Goal: Task Accomplishment & Management: Complete application form

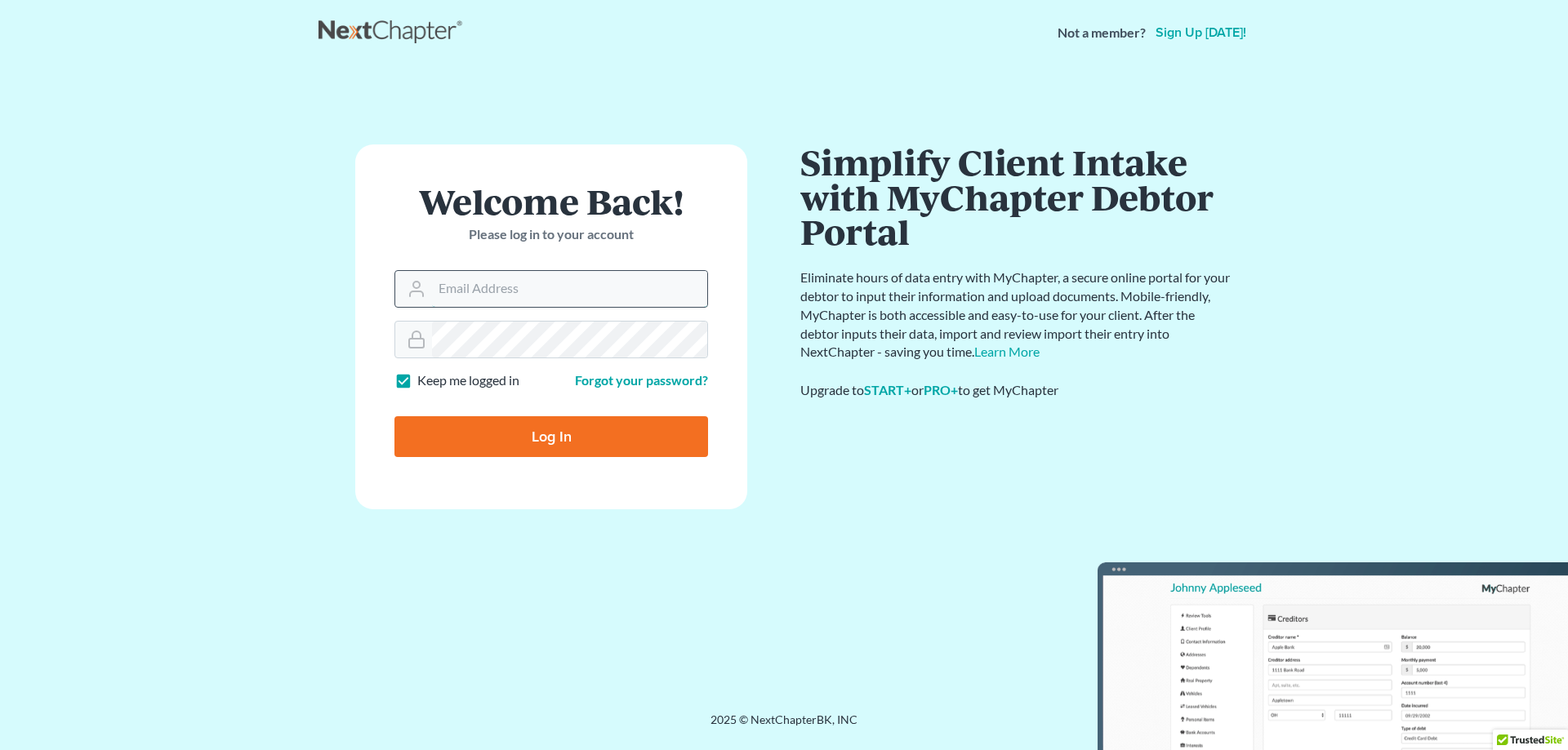
click at [542, 294] on input "Email Address" at bounding box center [569, 289] width 275 height 36
type input "sarah.m.andrew@gmail.com"
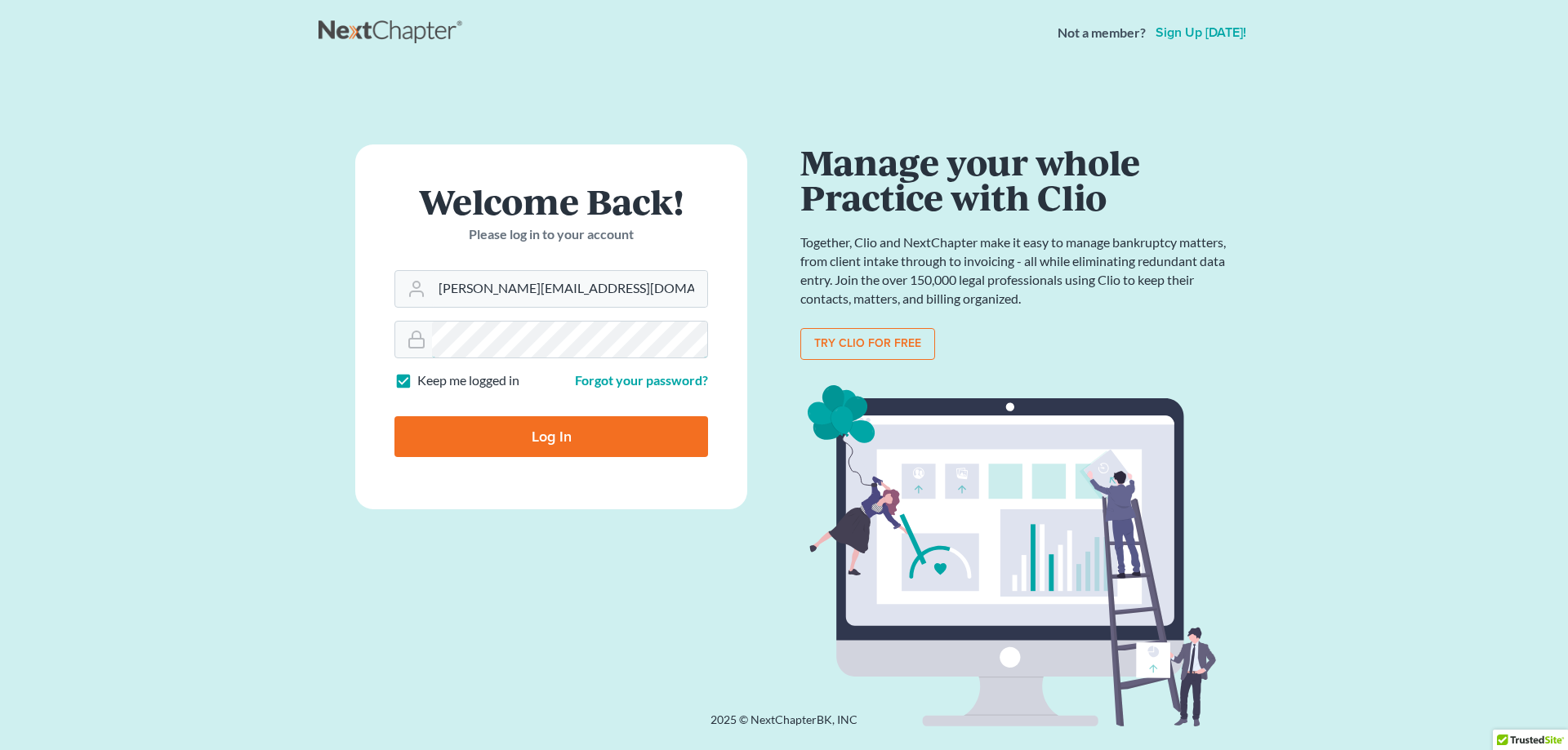
click at [394, 417] on input "Log In" at bounding box center [551, 437] width 314 height 41
type input "Thinking..."
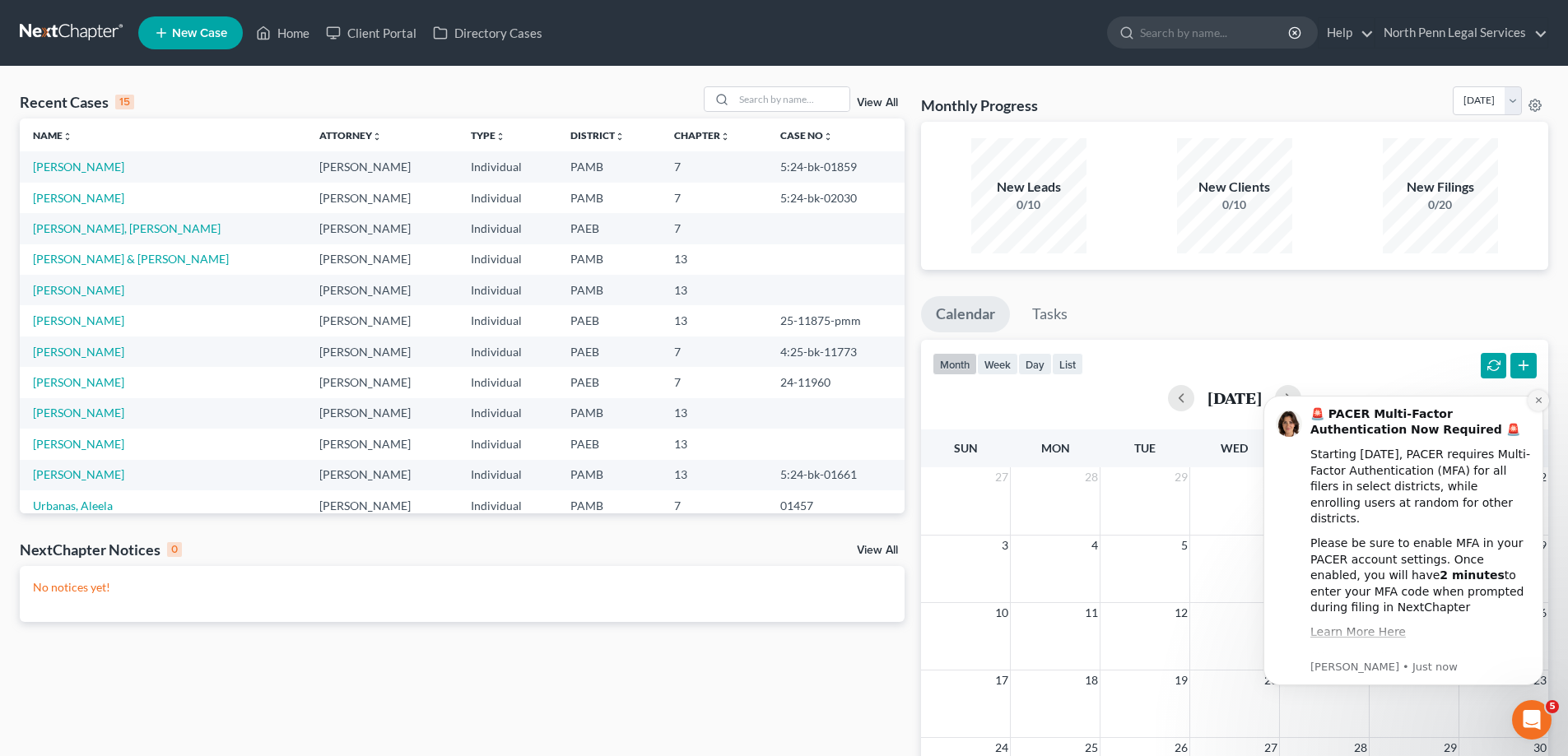
click at [1535, 404] on icon "Dismiss notification" at bounding box center [1537, 400] width 5 height 5
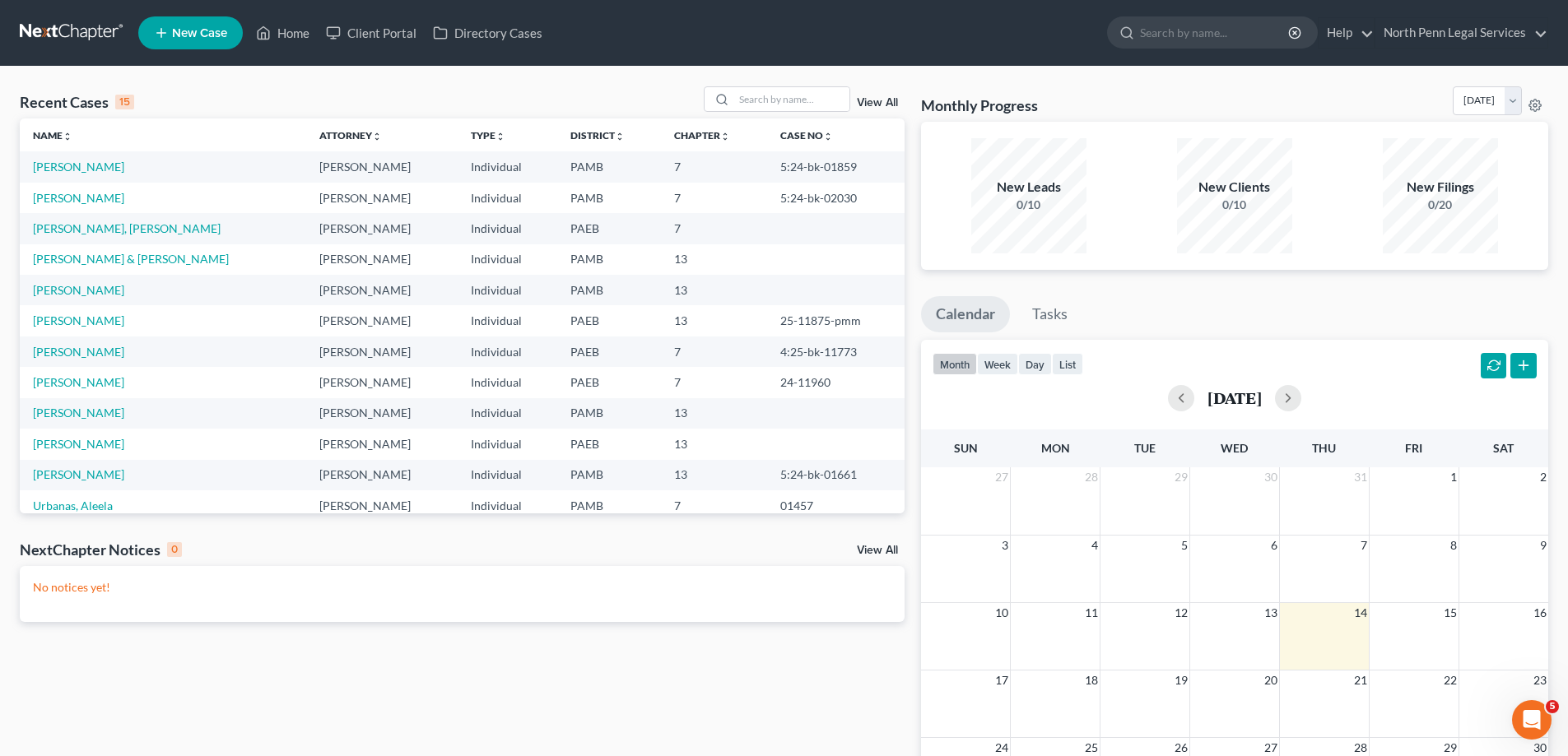
click at [191, 42] on link "New Case" at bounding box center [191, 33] width 105 height 33
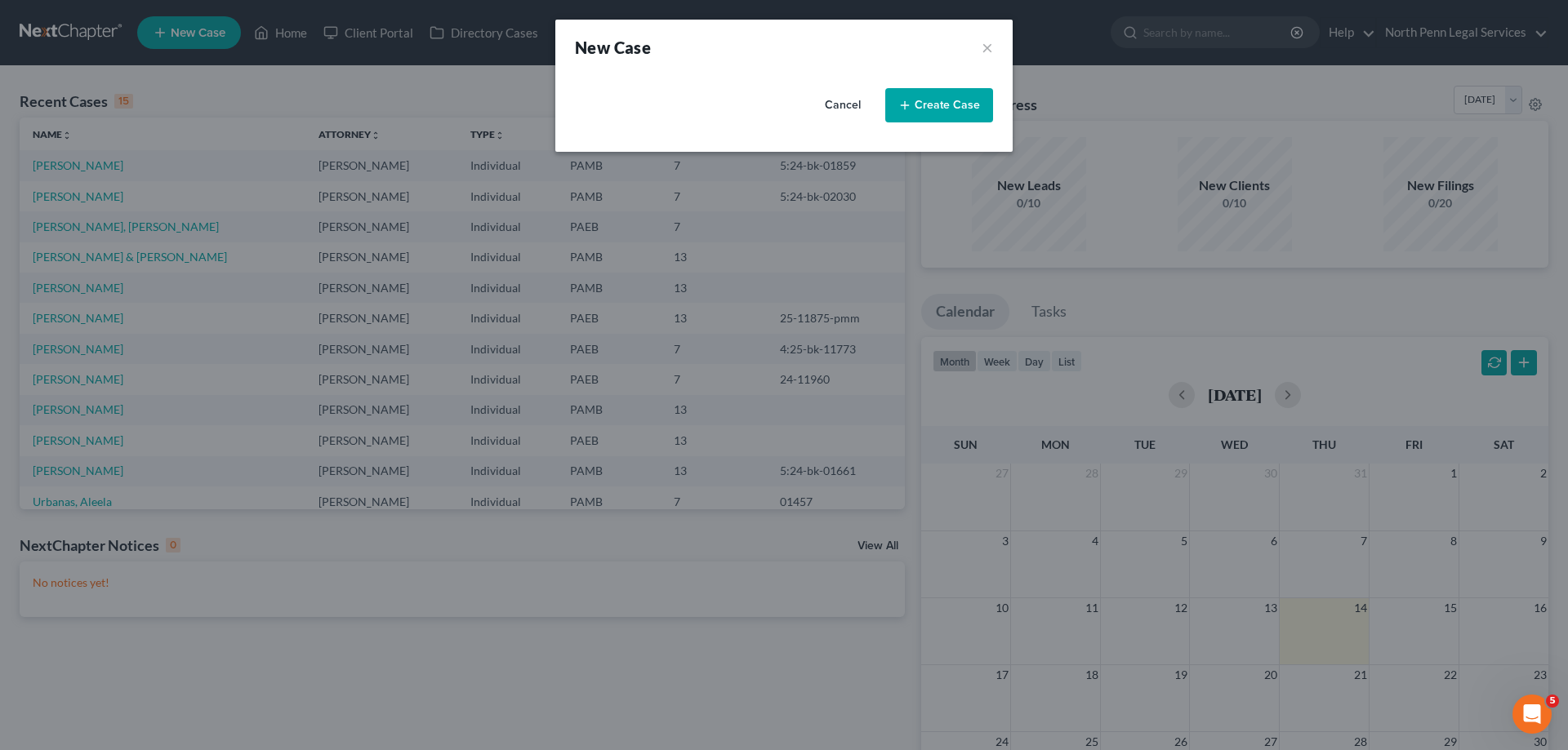
select select "68"
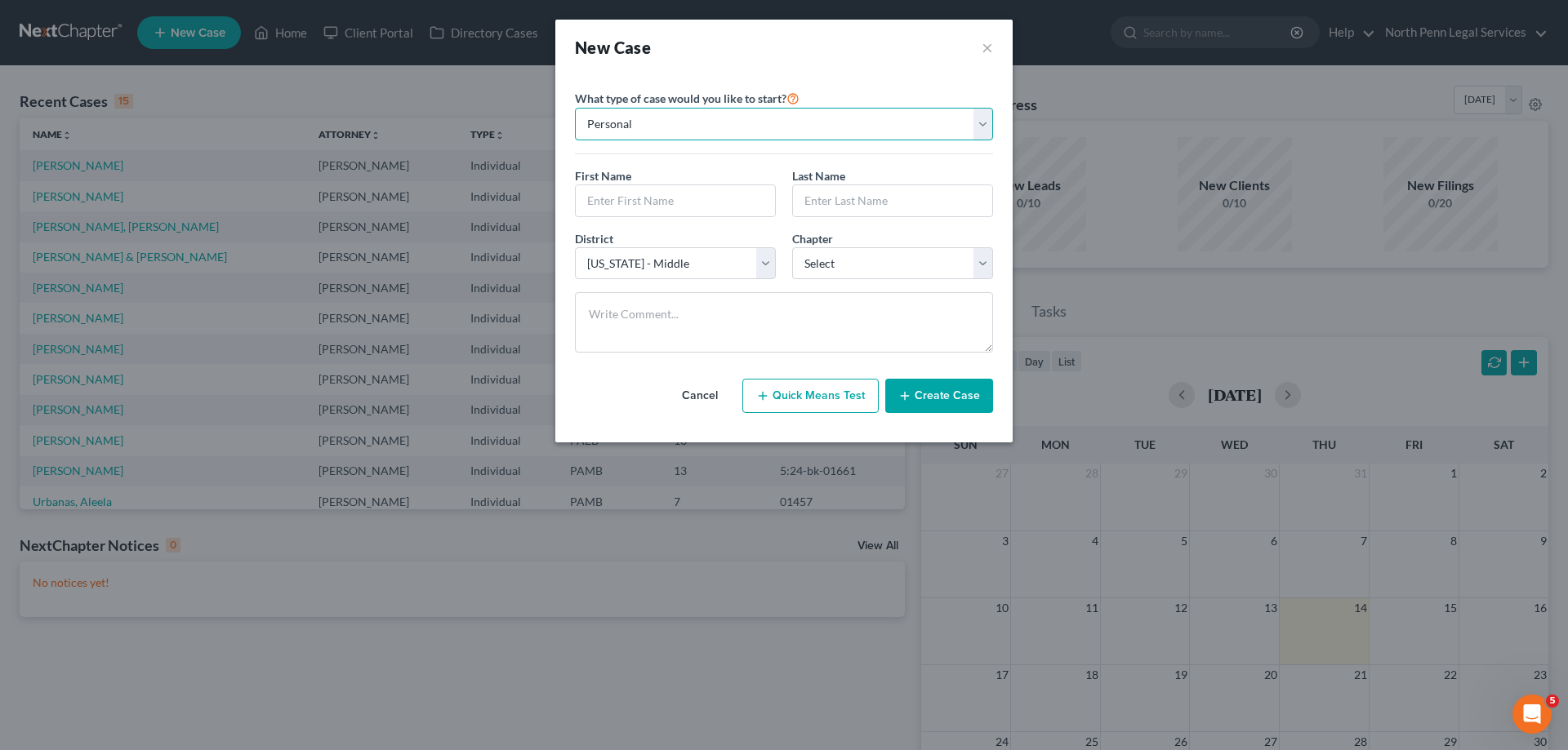
click at [651, 128] on select "Personal Business" at bounding box center [784, 124] width 418 height 32
click at [575, 108] on select "Personal Business" at bounding box center [784, 124] width 418 height 32
click at [658, 194] on input "text" at bounding box center [675, 201] width 199 height 31
type input "Rose"
type input "Bartholomew"
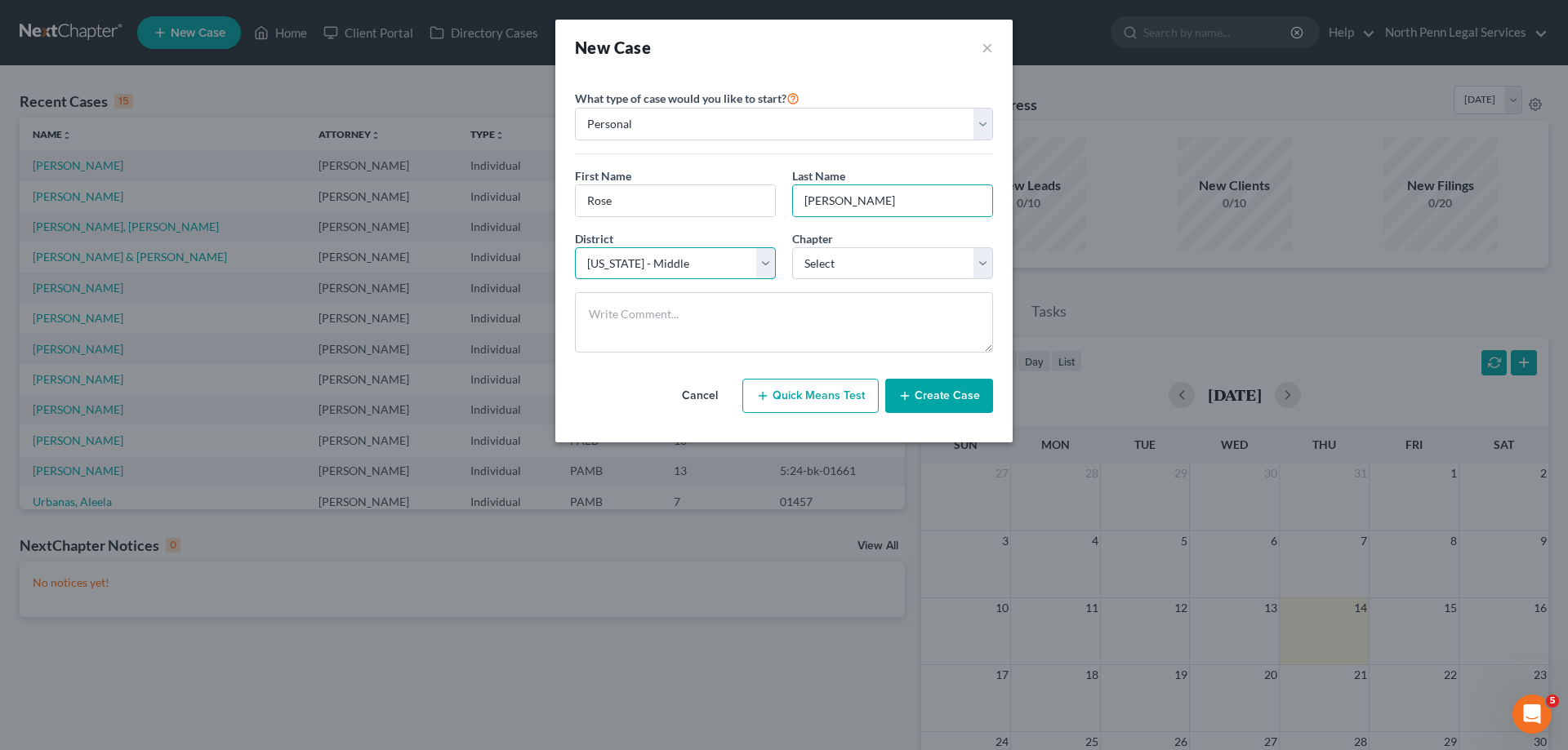
click at [750, 268] on select "Select Alabama - Middle Alabama - Northern Alabama - Southern Alaska Arizona Ar…" at bounding box center [676, 263] width 201 height 32
select select "67"
click at [575, 247] on select "Select Alabama - Middle Alabama - Northern Alabama - Southern Alaska Arizona Ar…" at bounding box center [676, 263] width 201 height 32
click at [897, 264] on select "Select 7 11 12 13" at bounding box center [892, 263] width 201 height 32
select select "3"
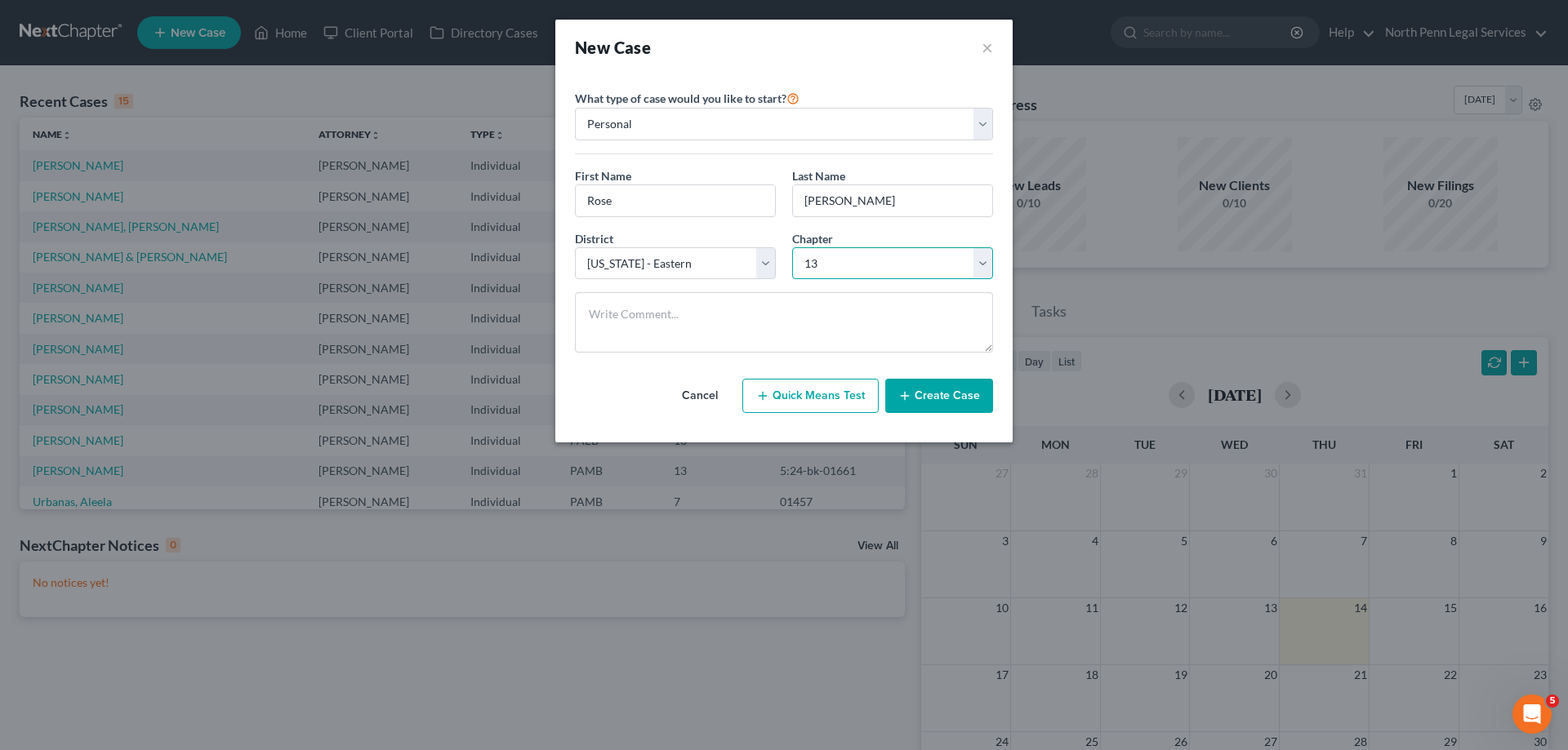
click at [792, 247] on select "Select 7 11 12 13" at bounding box center [892, 263] width 201 height 32
click at [917, 403] on button "Create Case" at bounding box center [939, 396] width 108 height 34
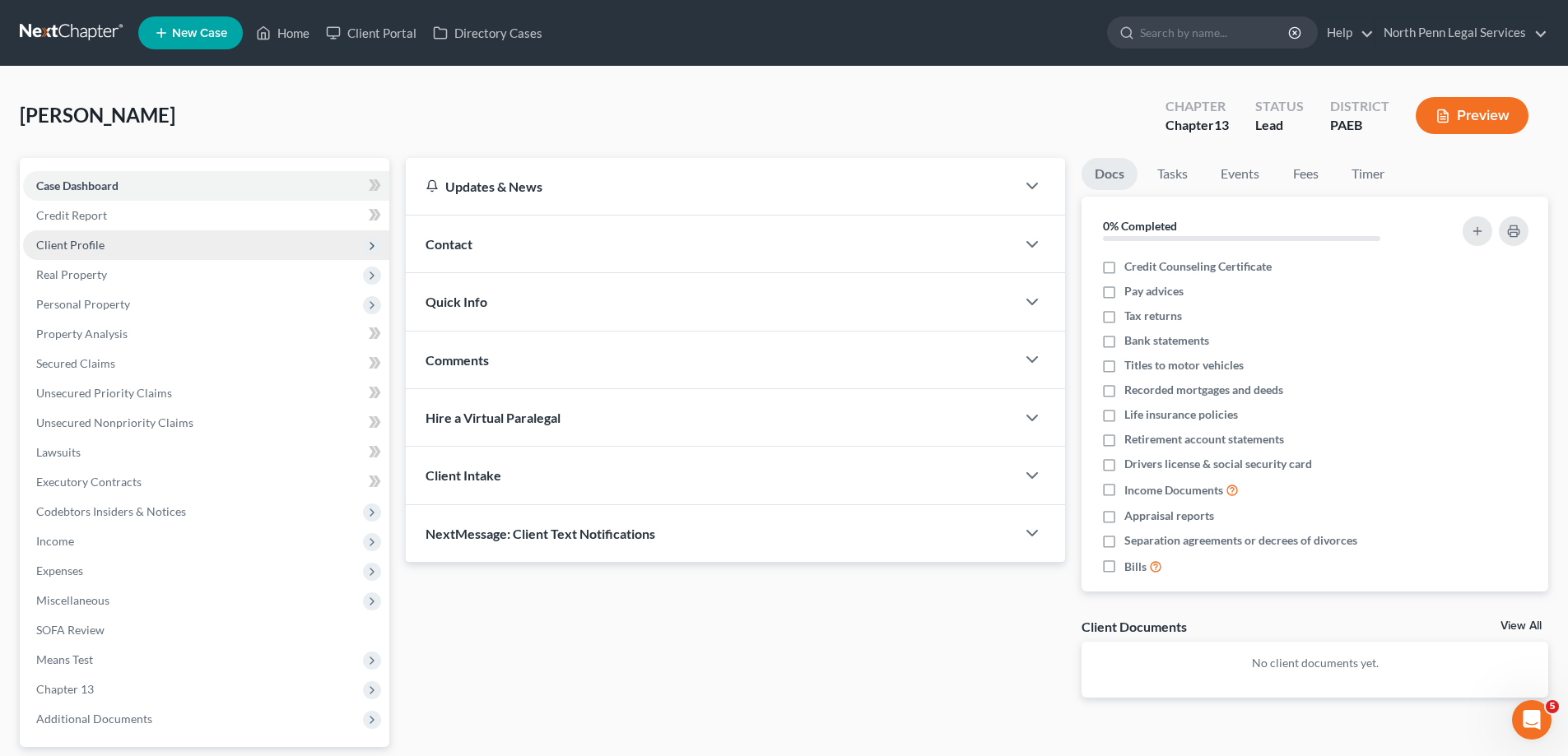
click at [120, 247] on span "Client Profile" at bounding box center [207, 245] width 367 height 30
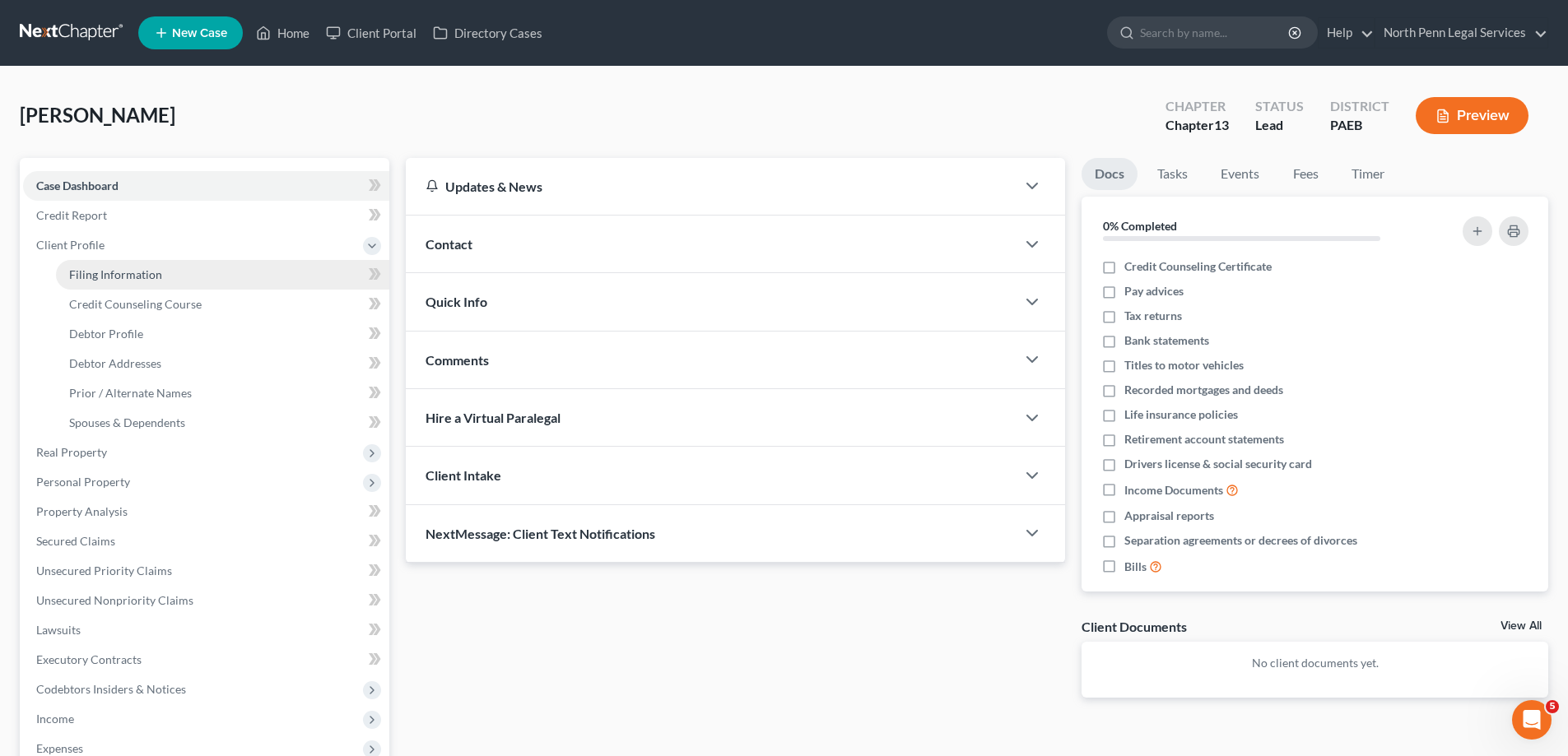
click at [135, 274] on span "Filing Information" at bounding box center [116, 274] width 93 height 14
select select "1"
select select "0"
select select "3"
select select "67"
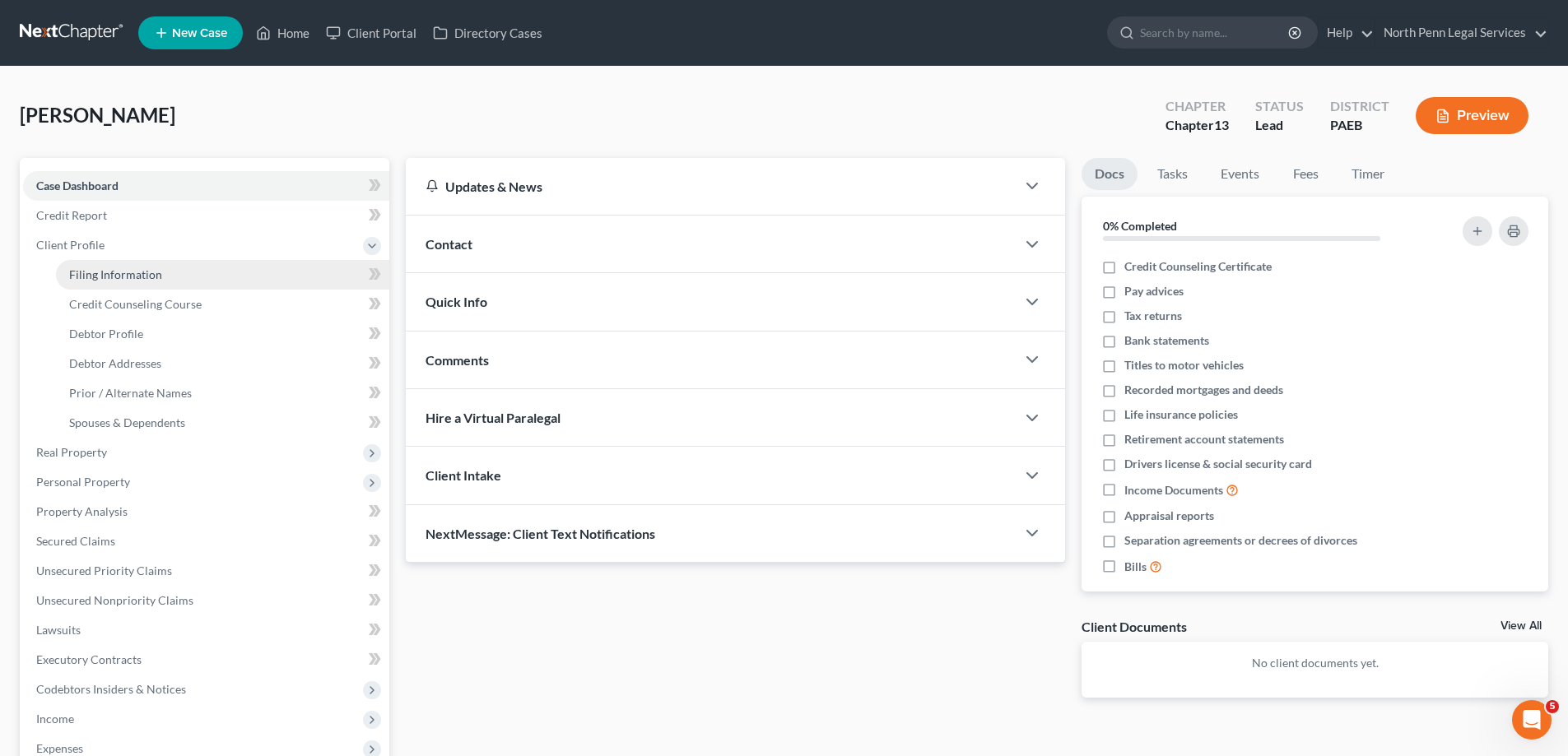
select select "39"
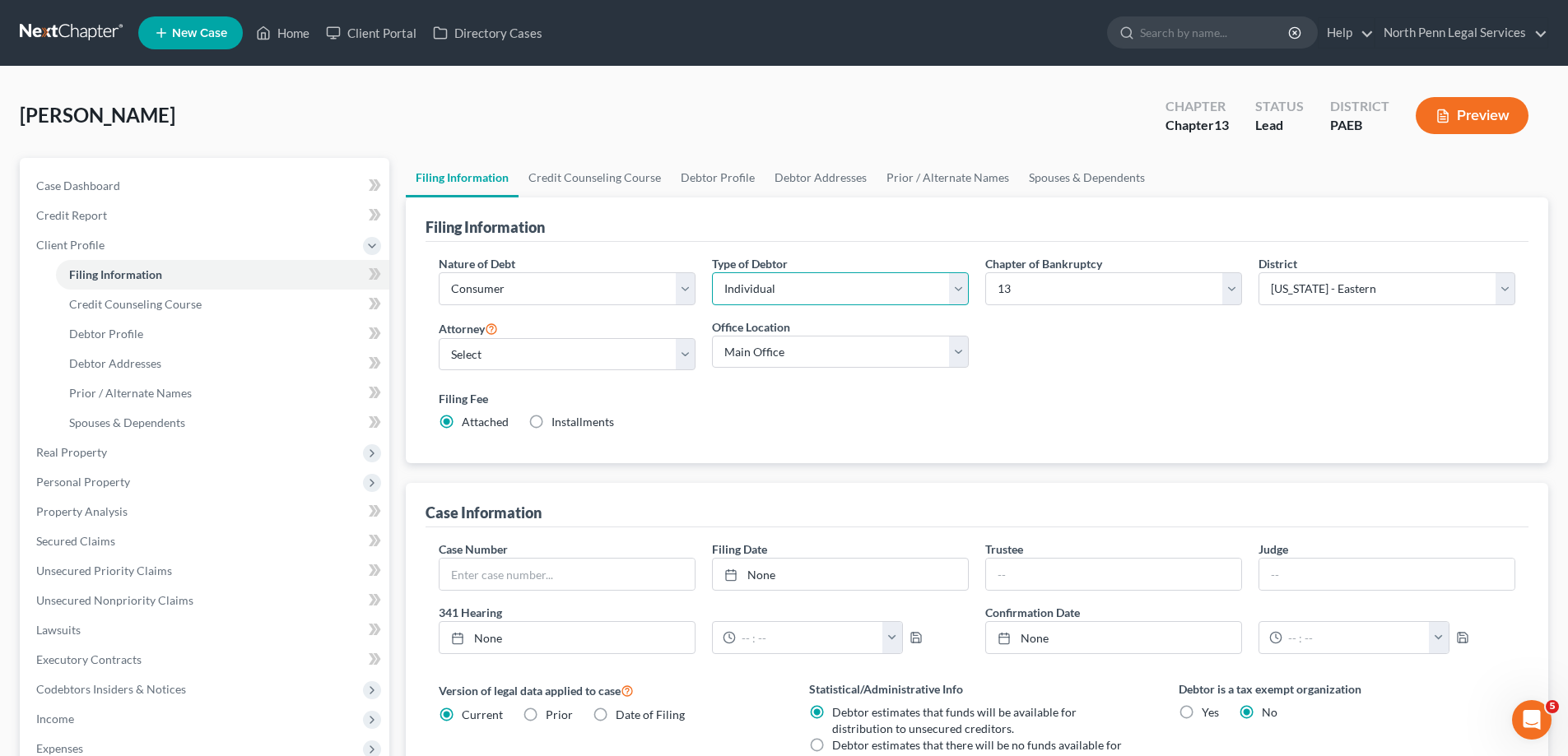
click at [947, 292] on select "Select Individual Joint" at bounding box center [840, 289] width 257 height 33
click at [676, 361] on select "Select John Byrd - PAMB Jennifer Heverly - PAMB Stephen Fernando - PAMB James B…" at bounding box center [567, 355] width 257 height 33
select select "7"
click at [439, 339] on select "Select John Byrd - PAMB Jennifer Heverly - PAMB Stephen Fernando - PAMB James B…" at bounding box center [567, 355] width 257 height 33
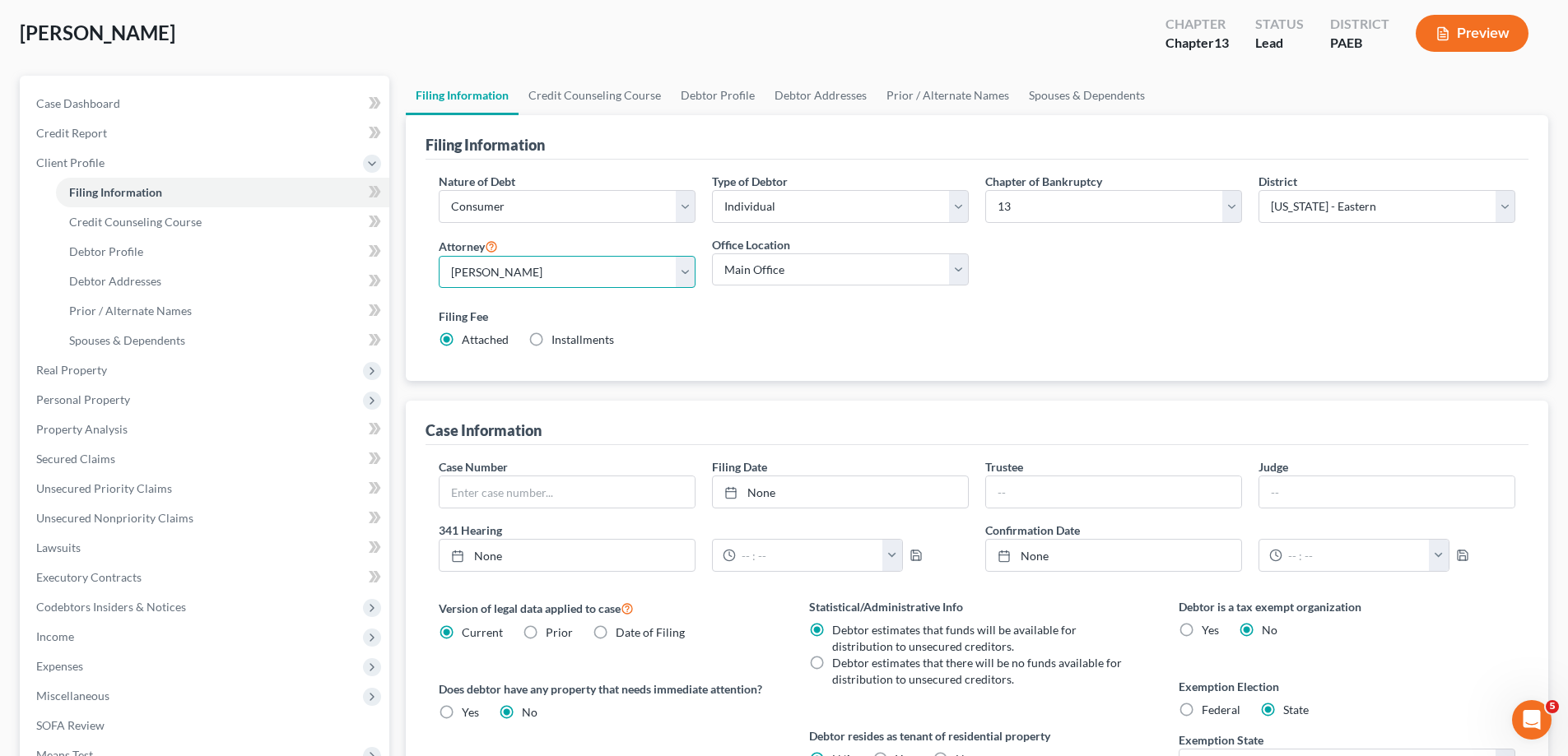
scroll to position [164, 0]
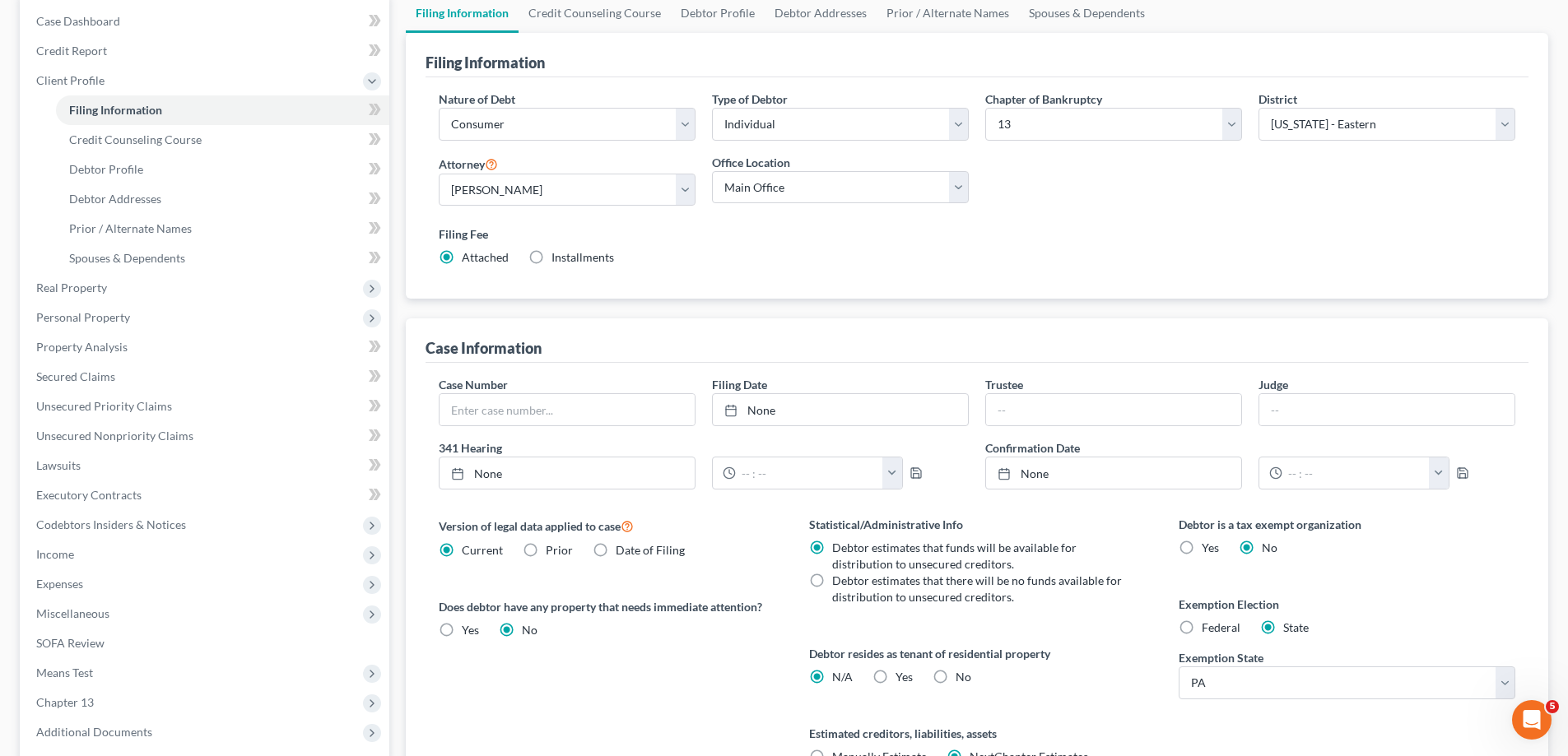
click at [552, 258] on label "Installments Installments" at bounding box center [583, 257] width 62 height 16
click at [558, 258] on input "Installments Installments" at bounding box center [564, 255] width 11 height 11
radio input "true"
radio input "false"
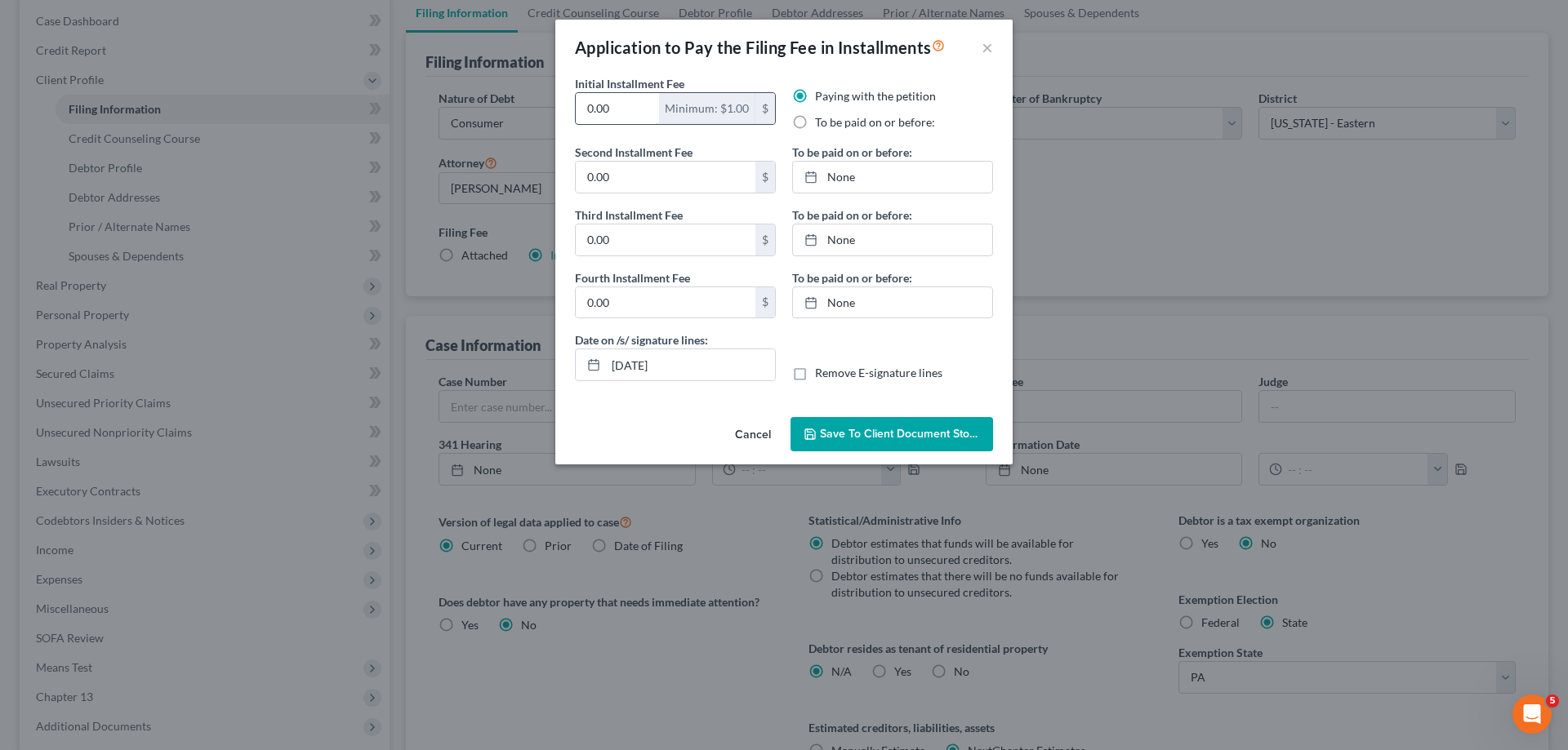
click at [603, 113] on input "0.00" at bounding box center [616, 108] width 83 height 31
click at [589, 113] on input "0.00" at bounding box center [616, 108] width 83 height 31
type input "100.00"
click at [590, 181] on input "0.00" at bounding box center [665, 177] width 179 height 31
type input "100.00"
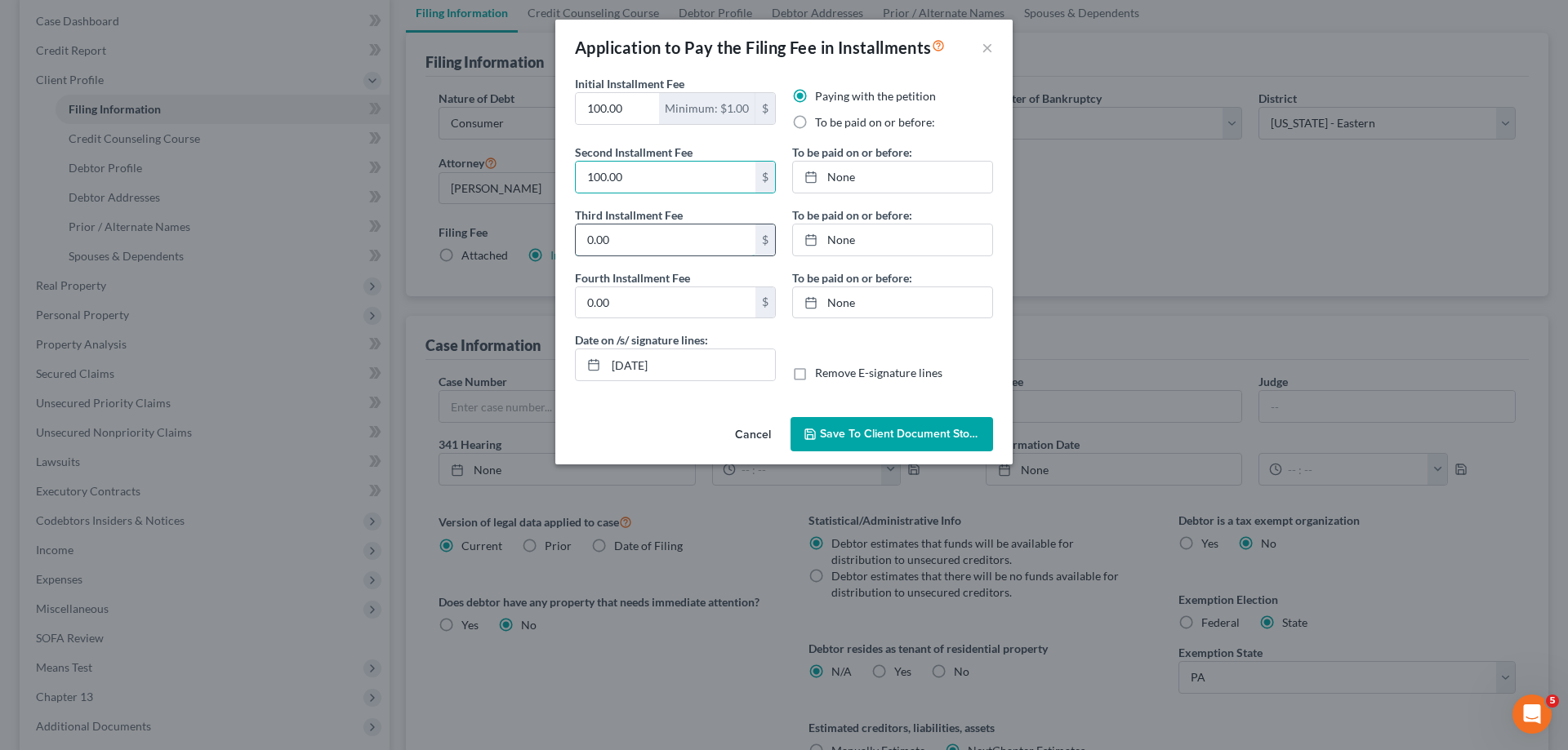
click at [589, 244] on input "0.00" at bounding box center [665, 240] width 179 height 31
type input "113.00"
click at [810, 181] on icon at bounding box center [811, 177] width 13 height 13
type input "8/14/2025"
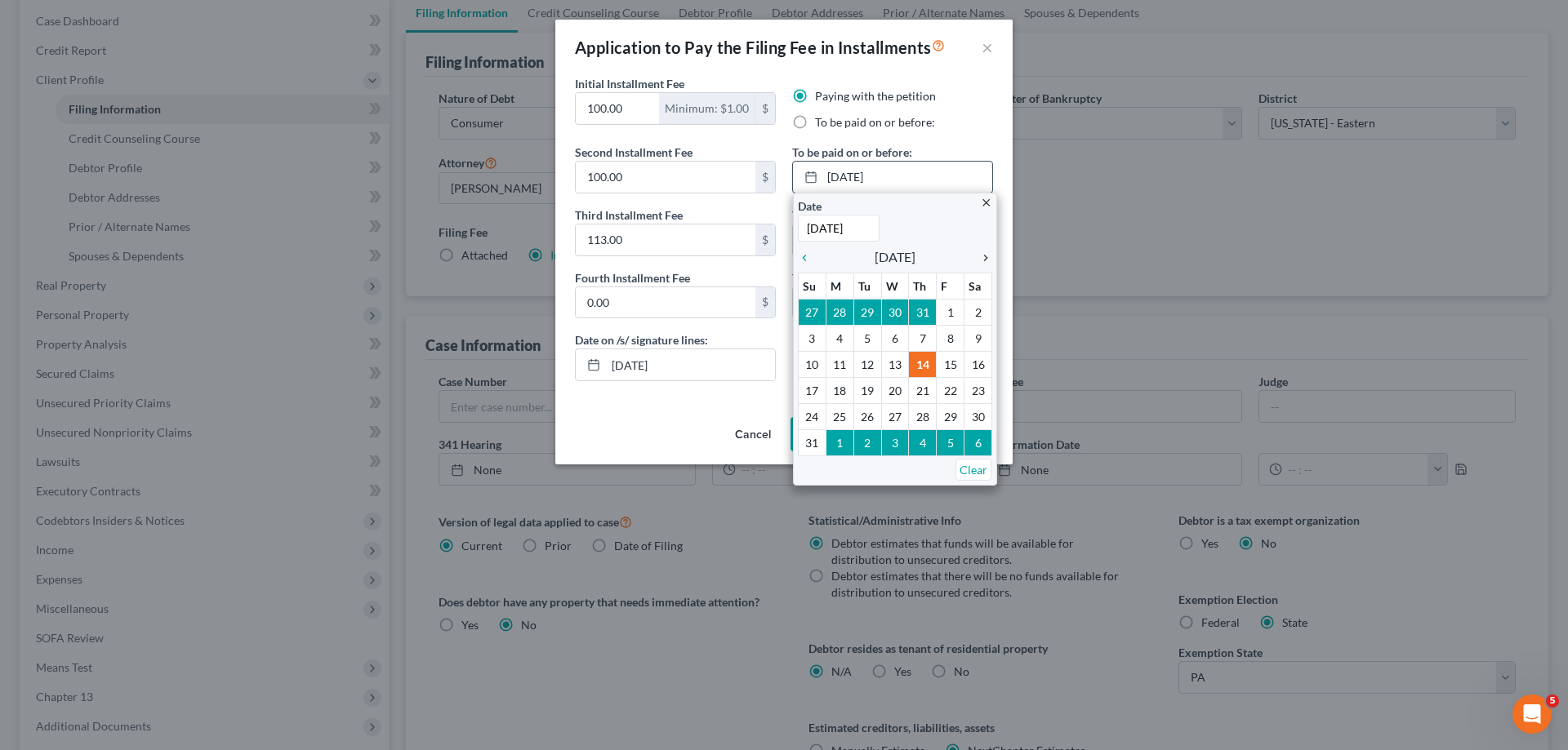
click at [983, 254] on icon "chevron_right" at bounding box center [981, 258] width 22 height 13
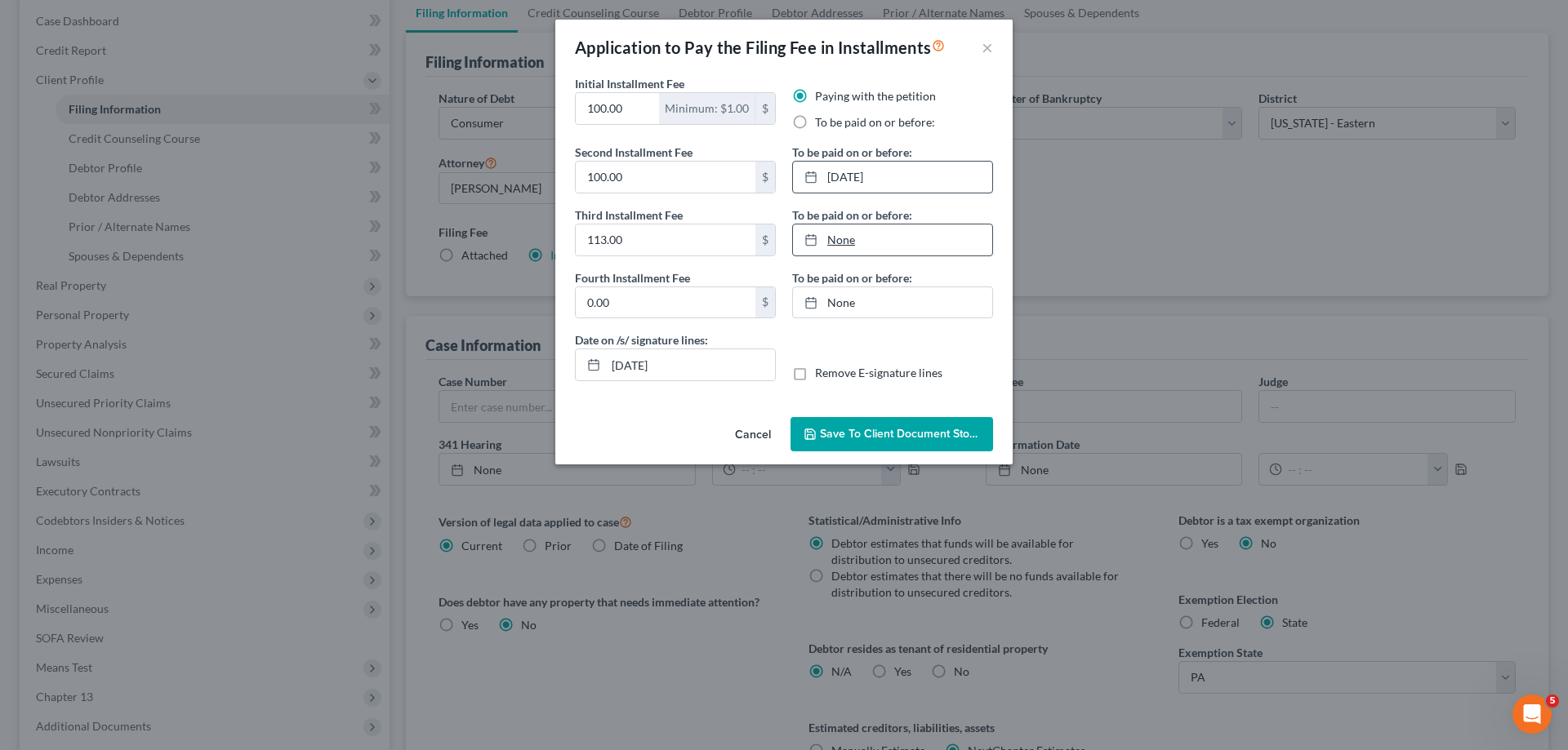
click at [811, 241] on icon at bounding box center [811, 240] width 13 height 13
type input "8/14/2025"
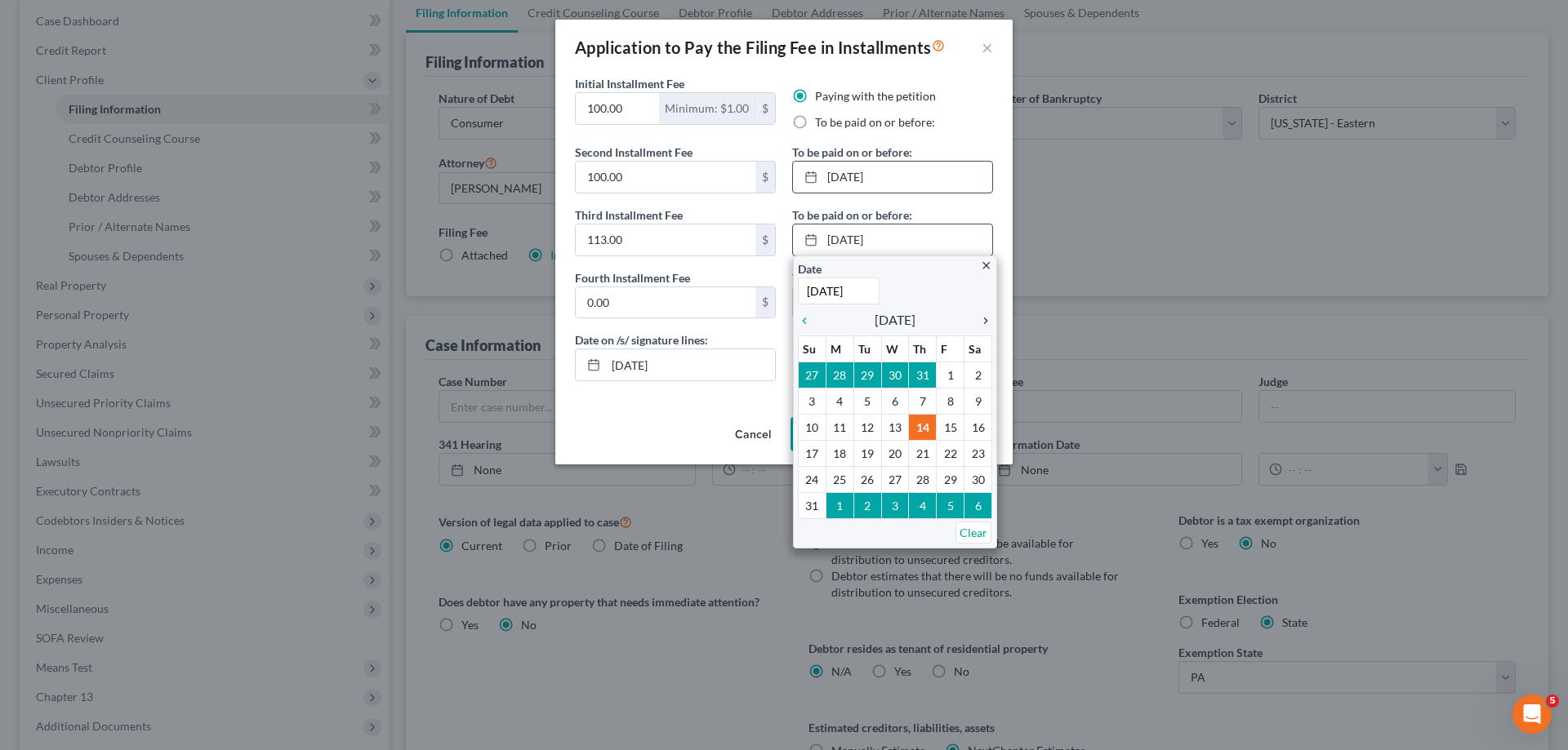
click at [980, 320] on icon "chevron_right" at bounding box center [981, 321] width 22 height 13
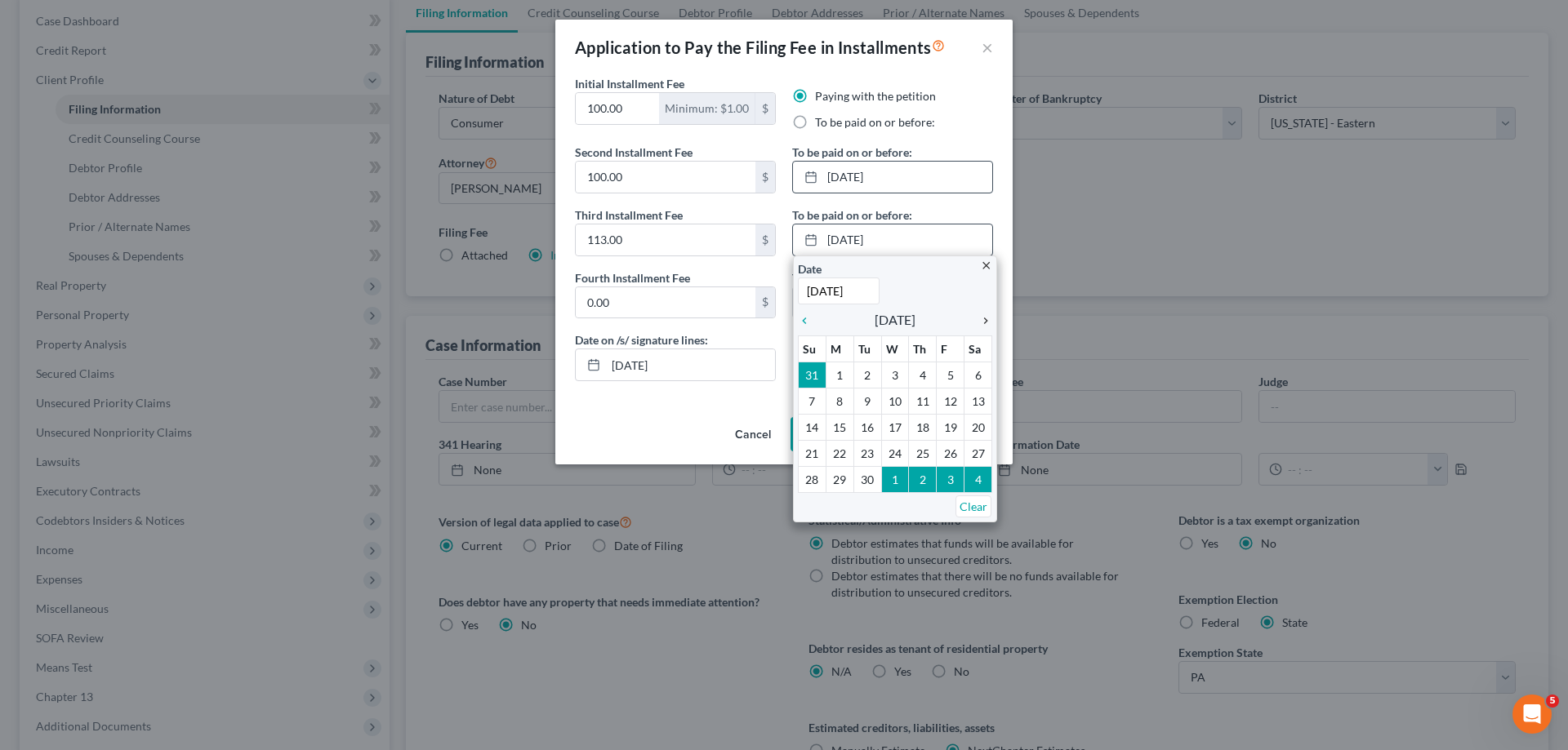
click at [983, 317] on icon "chevron_right" at bounding box center [981, 321] width 22 height 13
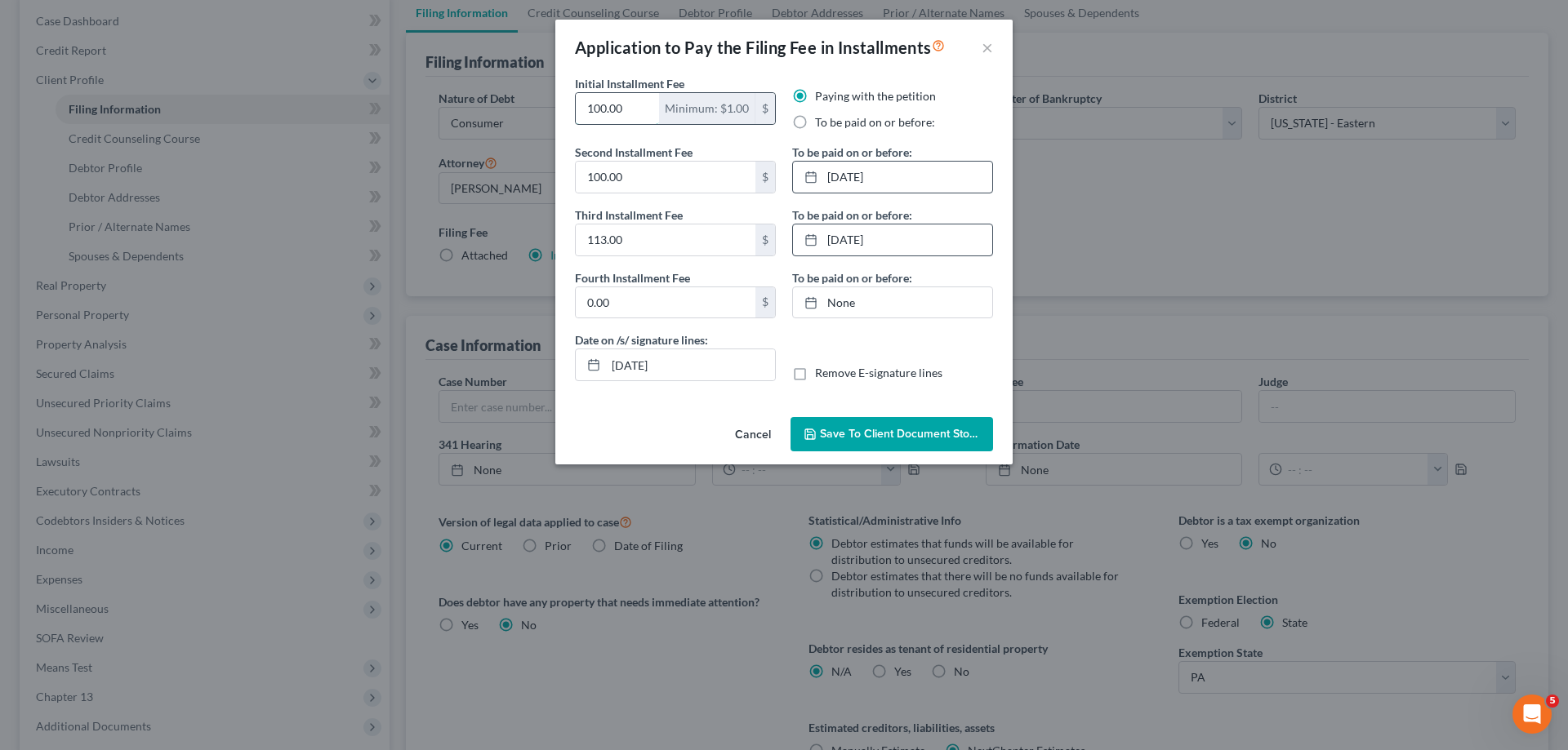
click at [592, 106] on input "100.00" at bounding box center [616, 108] width 83 height 31
type input "50.00"
click at [594, 178] on input "100.00" at bounding box center [665, 177] width 179 height 31
drag, startPoint x: 625, startPoint y: 184, endPoint x: 553, endPoint y: 178, distance: 72.2
click at [553, 178] on div "Application to Pay the Filing Fee in Installments × Initial Installment Fee 50.…" at bounding box center [784, 375] width 1568 height 750
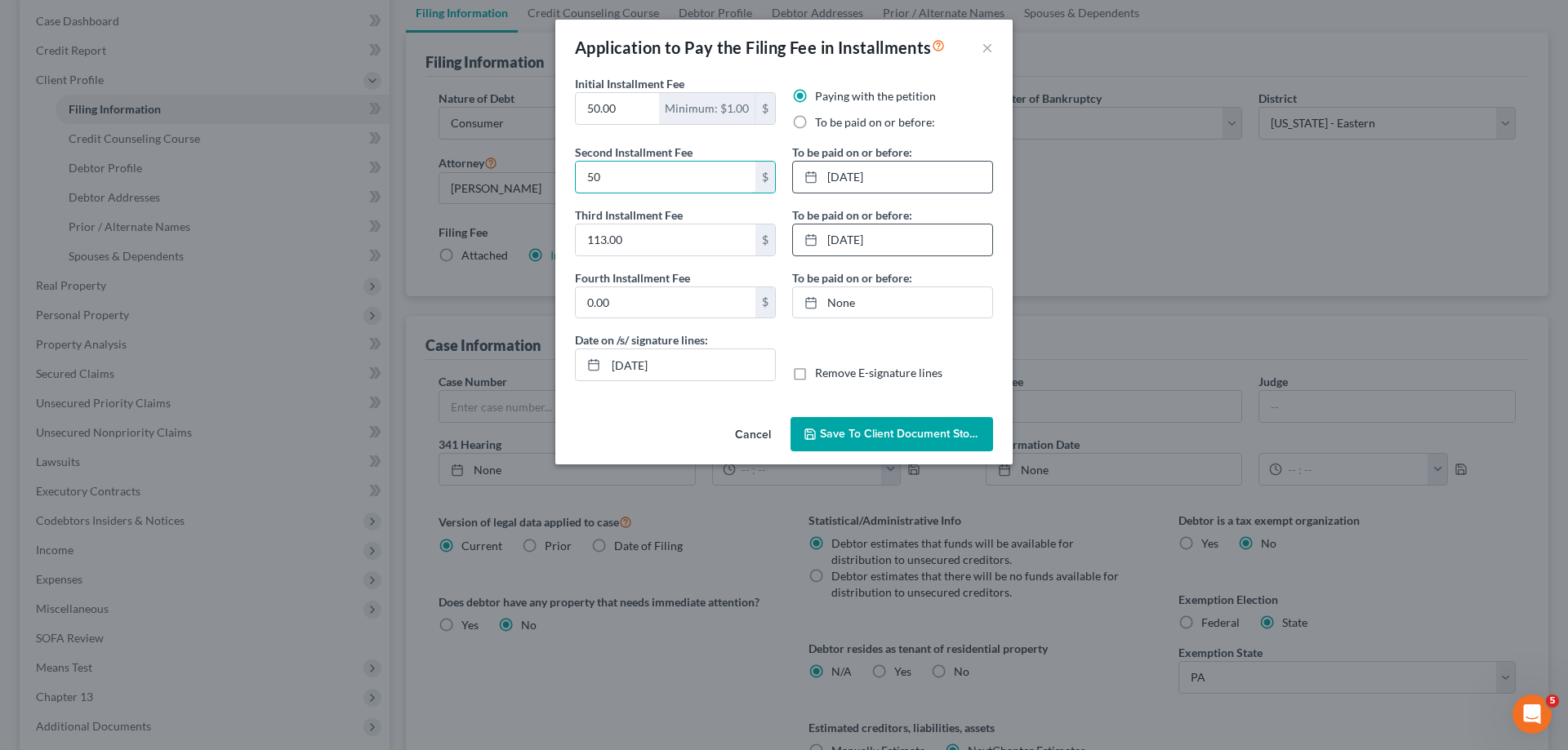
type input "5"
drag, startPoint x: 597, startPoint y: 108, endPoint x: 582, endPoint y: 109, distance: 15.0
click at [586, 108] on input "50.00" at bounding box center [616, 108] width 83 height 31
type input "82.00"
click at [593, 170] on input "text" at bounding box center [665, 177] width 179 height 31
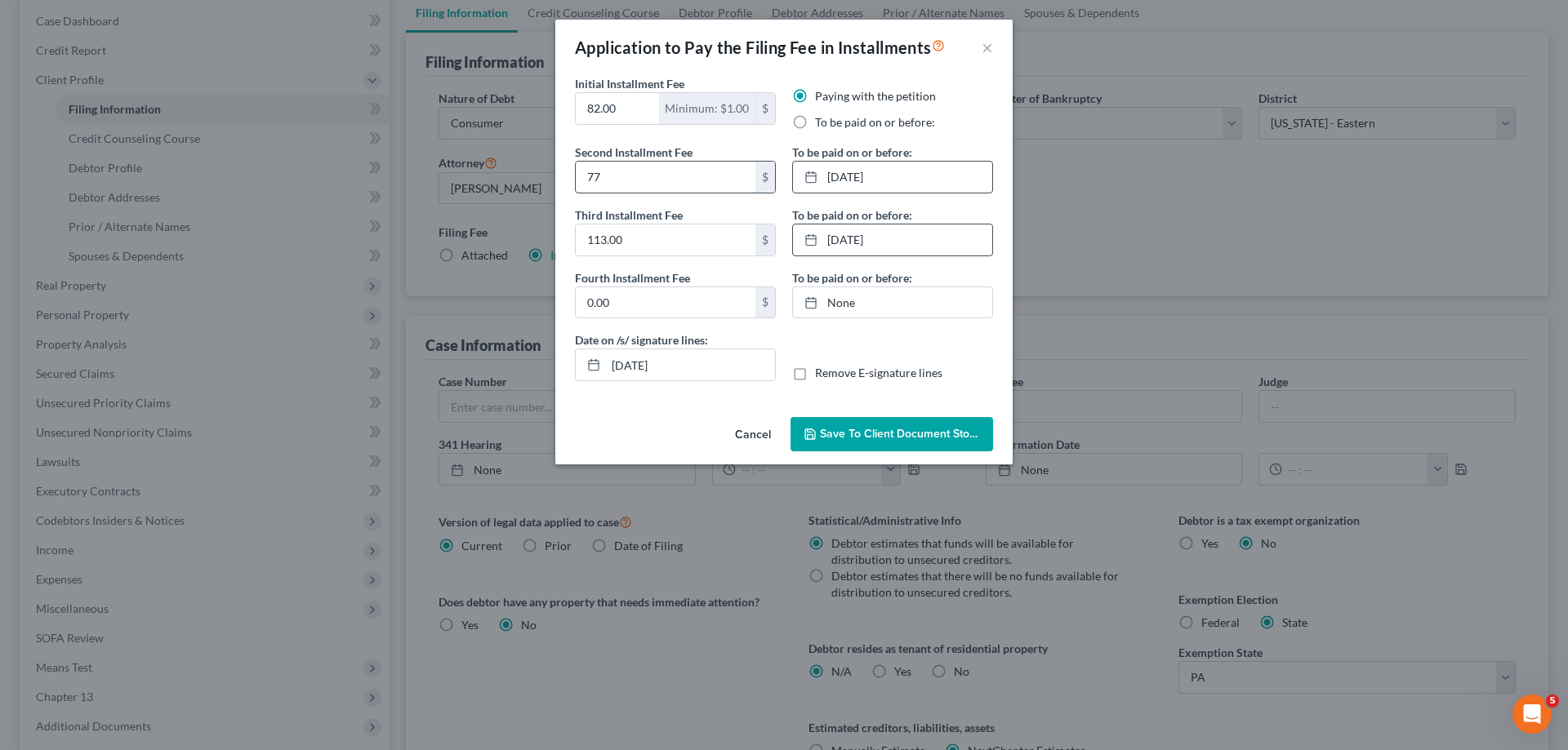
click at [633, 180] on input "77" at bounding box center [665, 177] width 179 height 31
type input "77.00"
click at [818, 300] on div at bounding box center [816, 302] width 23 height 13
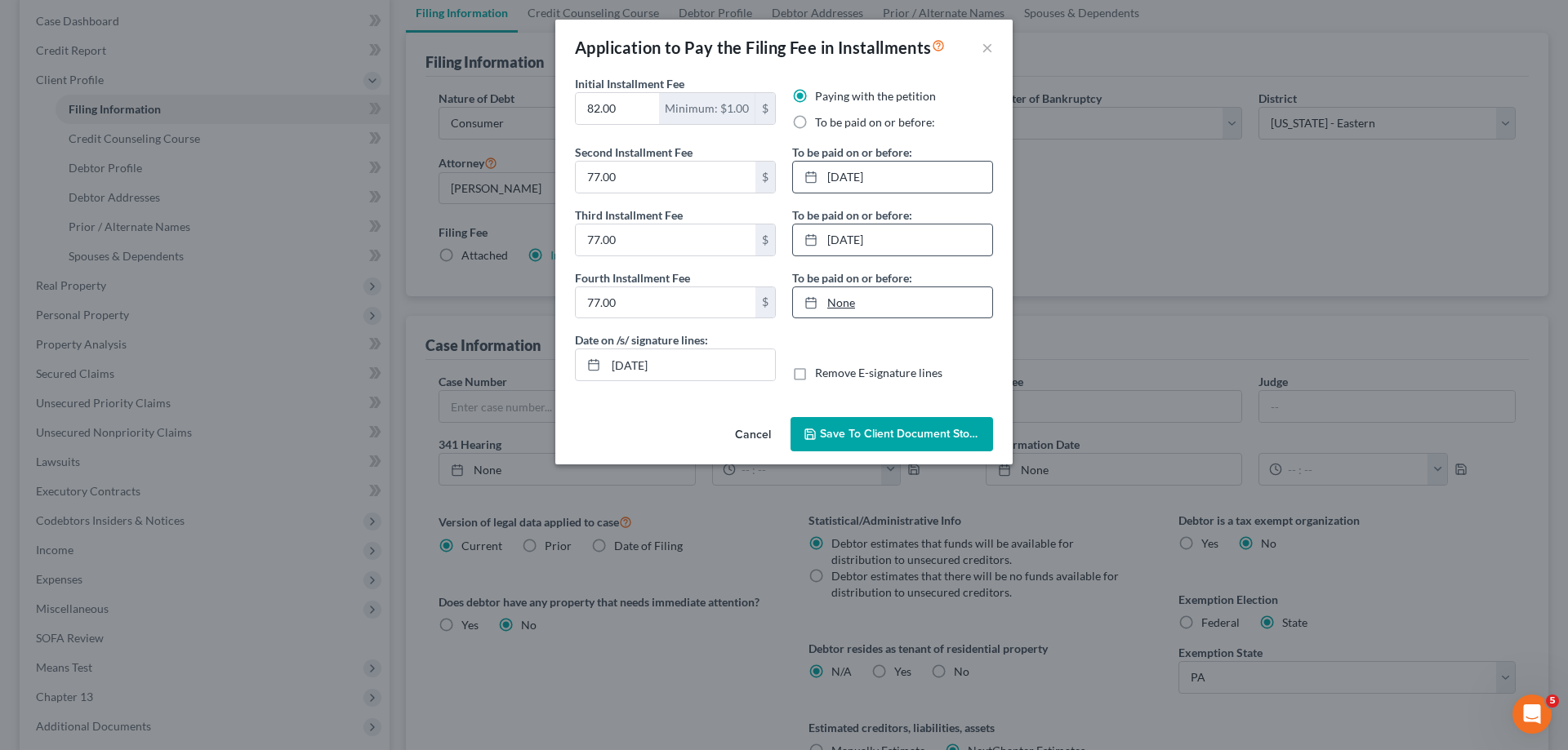
type input "8/14/2025"
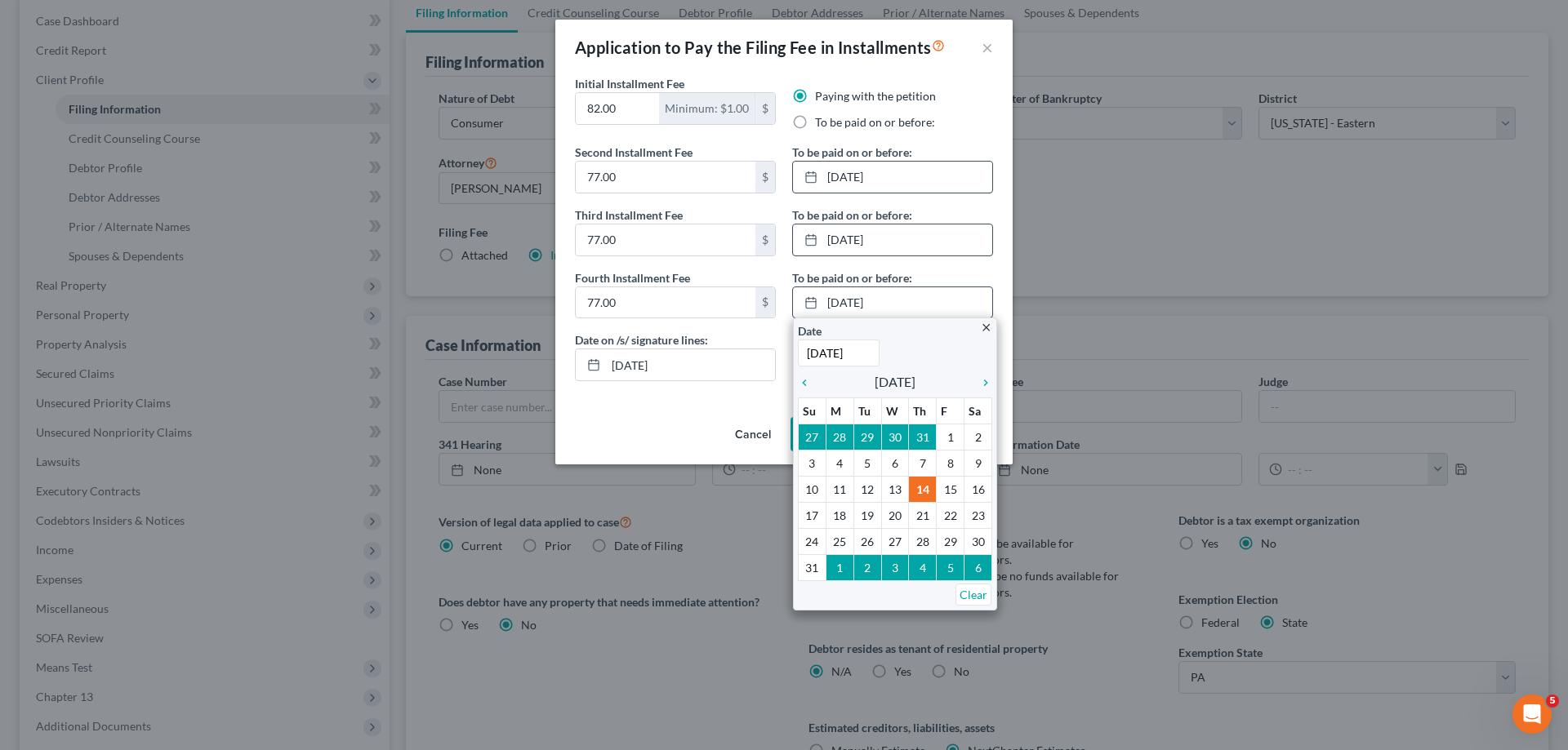
click at [968, 382] on div "chevron_left August 2025 chevron_right" at bounding box center [894, 383] width 194 height 23
click at [979, 384] on icon "chevron_right" at bounding box center [981, 383] width 22 height 13
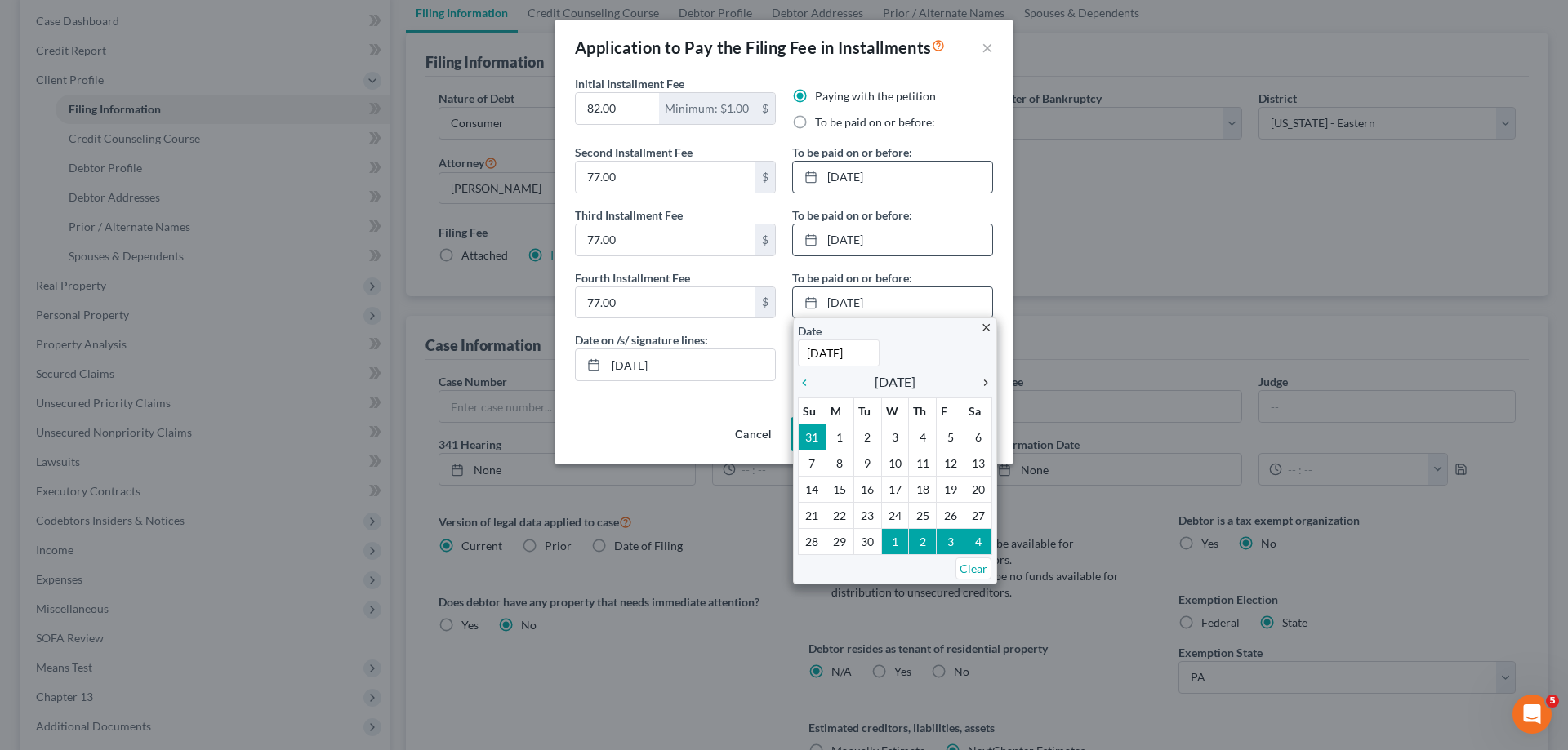
click at [980, 384] on icon "chevron_right" at bounding box center [981, 383] width 22 height 13
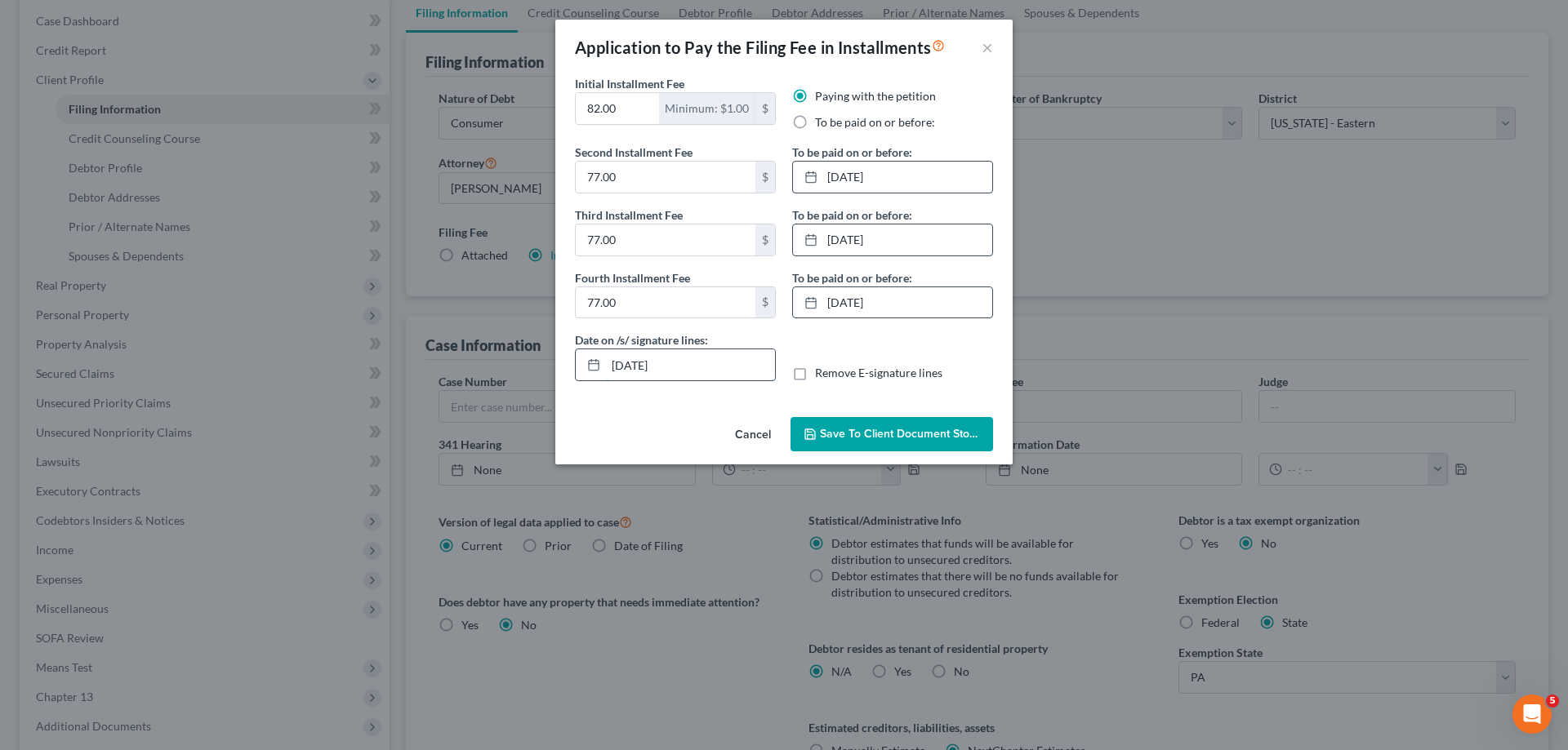
click at [634, 365] on input "08/14/2025" at bounding box center [690, 365] width 169 height 31
type input "08/19/2025"
click at [937, 396] on div "Initial Installment Fee 82.00 Minimum: $1.00 $ Paying with the petition To be p…" at bounding box center [784, 243] width 457 height 336
click at [879, 434] on span "Save to Client Document Storage" at bounding box center [906, 434] width 173 height 13
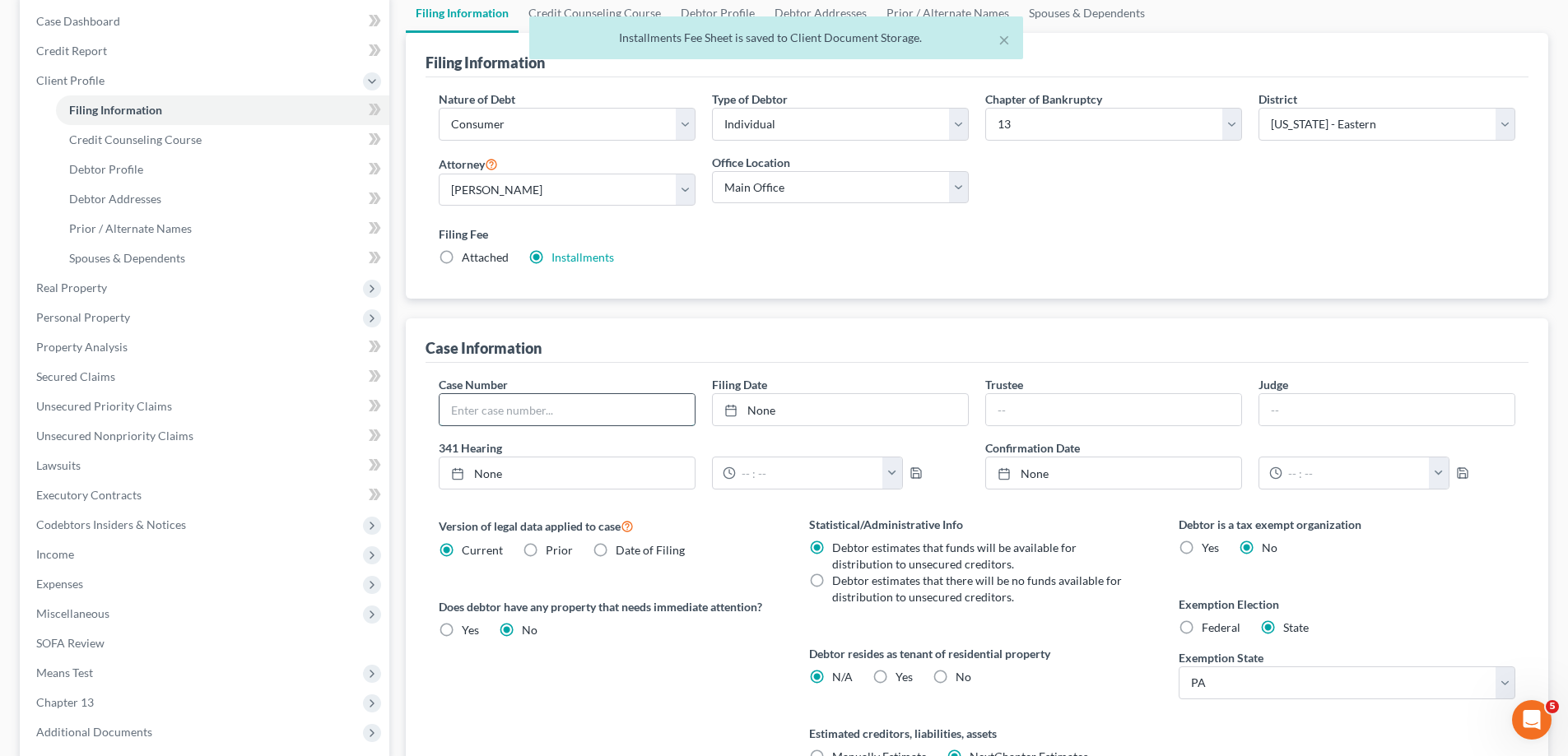
click at [626, 412] on input "text" at bounding box center [567, 409] width 255 height 32
click at [793, 418] on link "None" at bounding box center [840, 409] width 255 height 32
type input "8/14/2025"
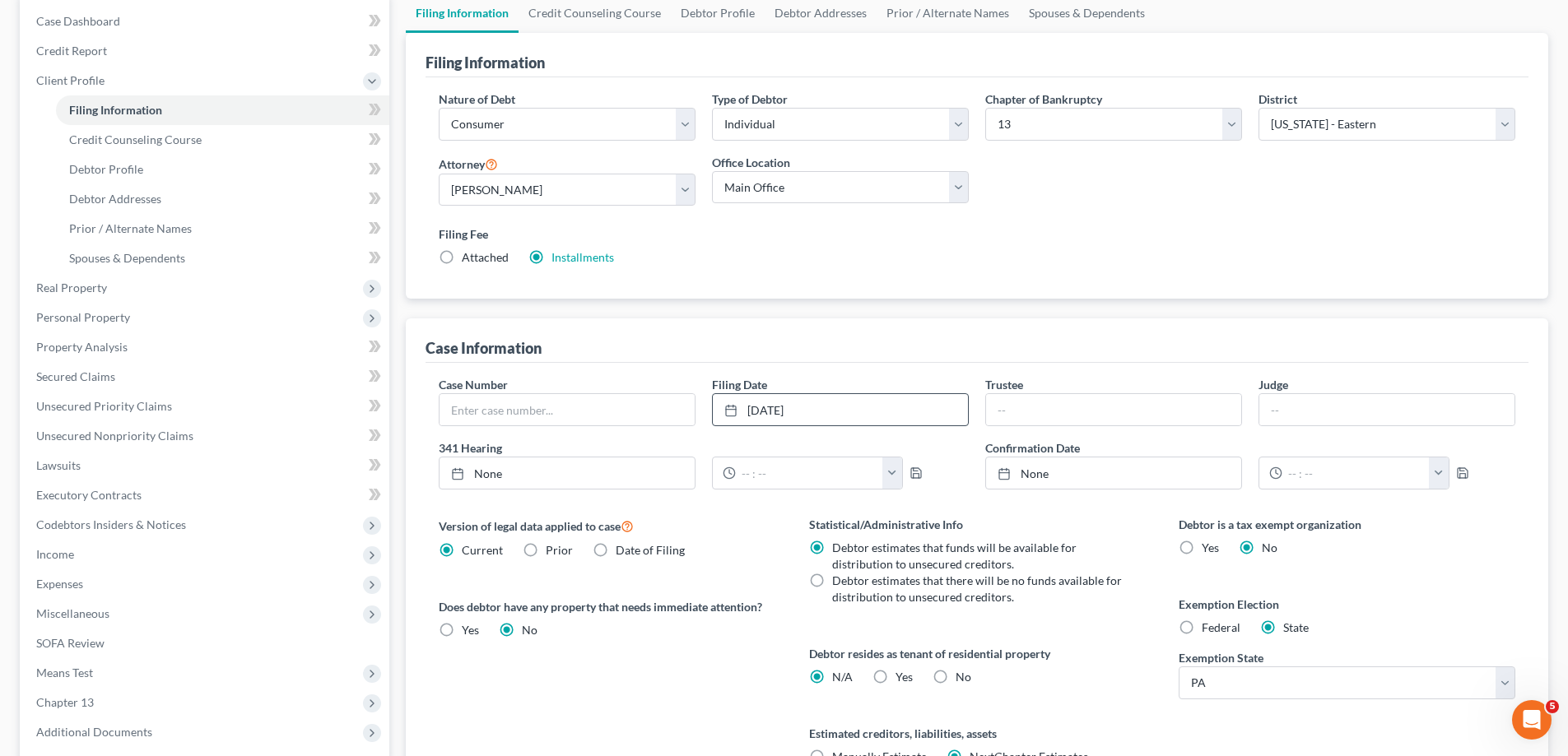
scroll to position [247, 0]
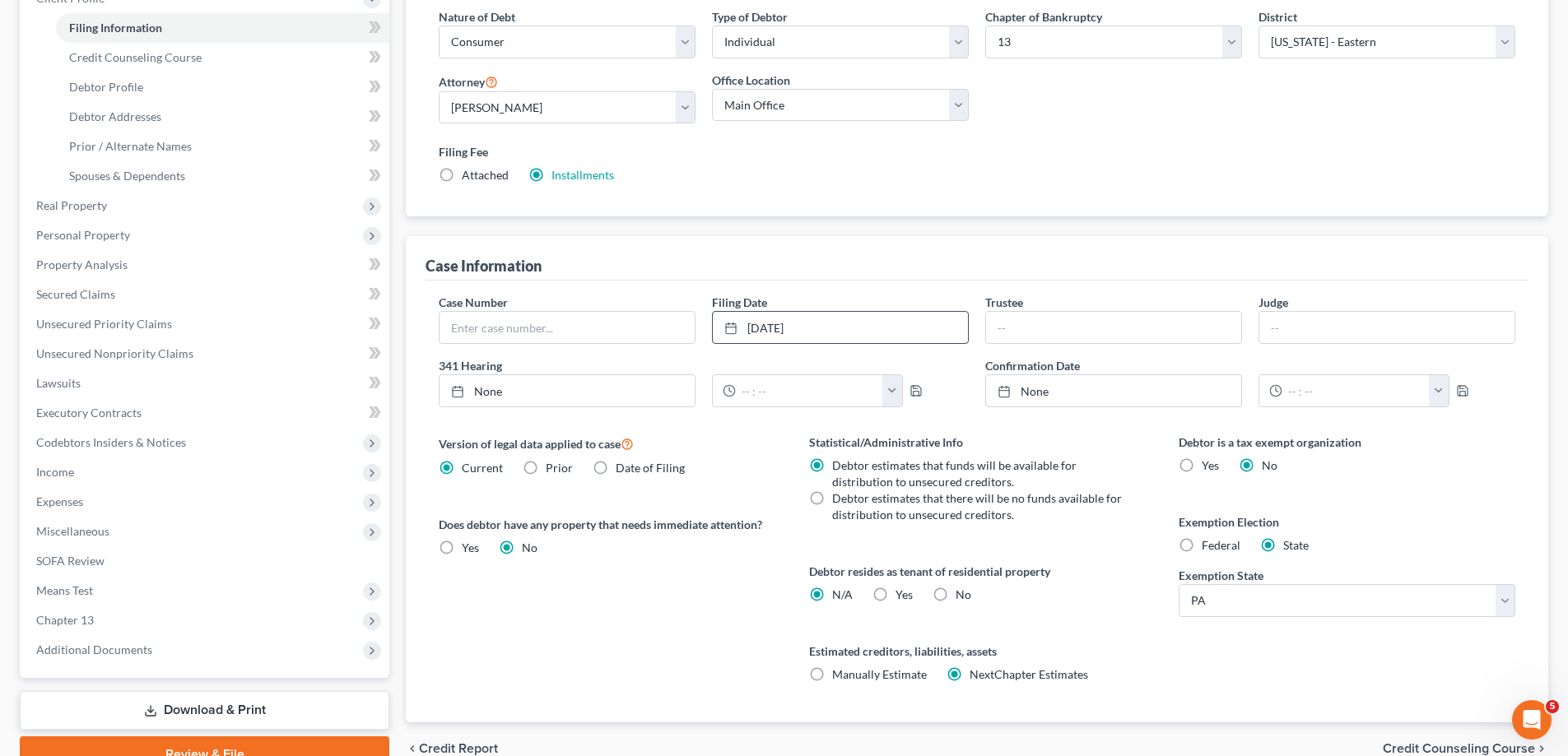
click at [832, 498] on label "Debtor estimates that there will be no funds available for distribution to unse…" at bounding box center [978, 507] width 294 height 33
click at [839, 498] on input "Debtor estimates that there will be no funds available for distribution to unse…" at bounding box center [845, 496] width 11 height 11
radio input "true"
radio input "false"
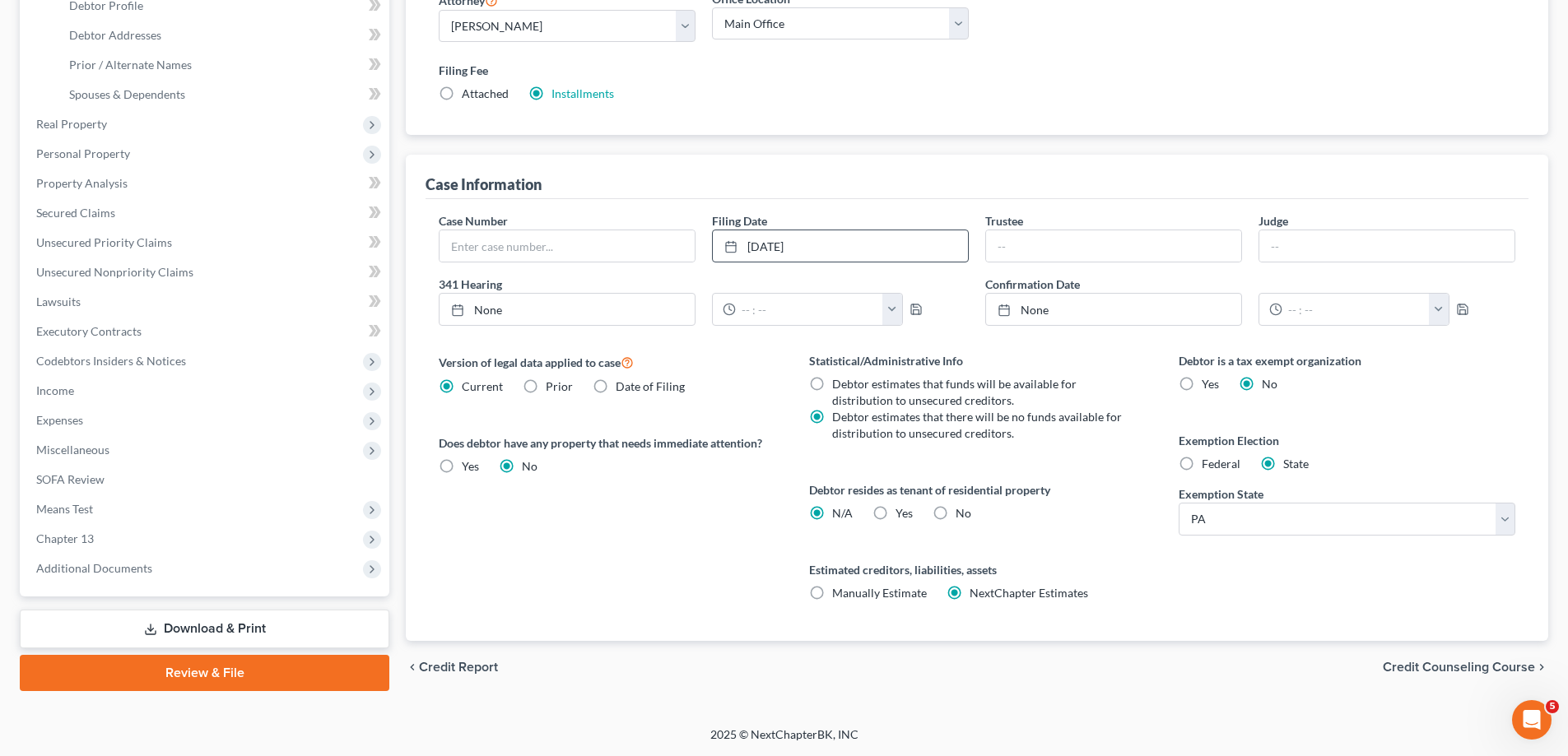
click at [462, 466] on label "Yes Yes" at bounding box center [470, 467] width 17 height 16
click at [469, 466] on input "Yes Yes" at bounding box center [474, 464] width 11 height 11
radio input "true"
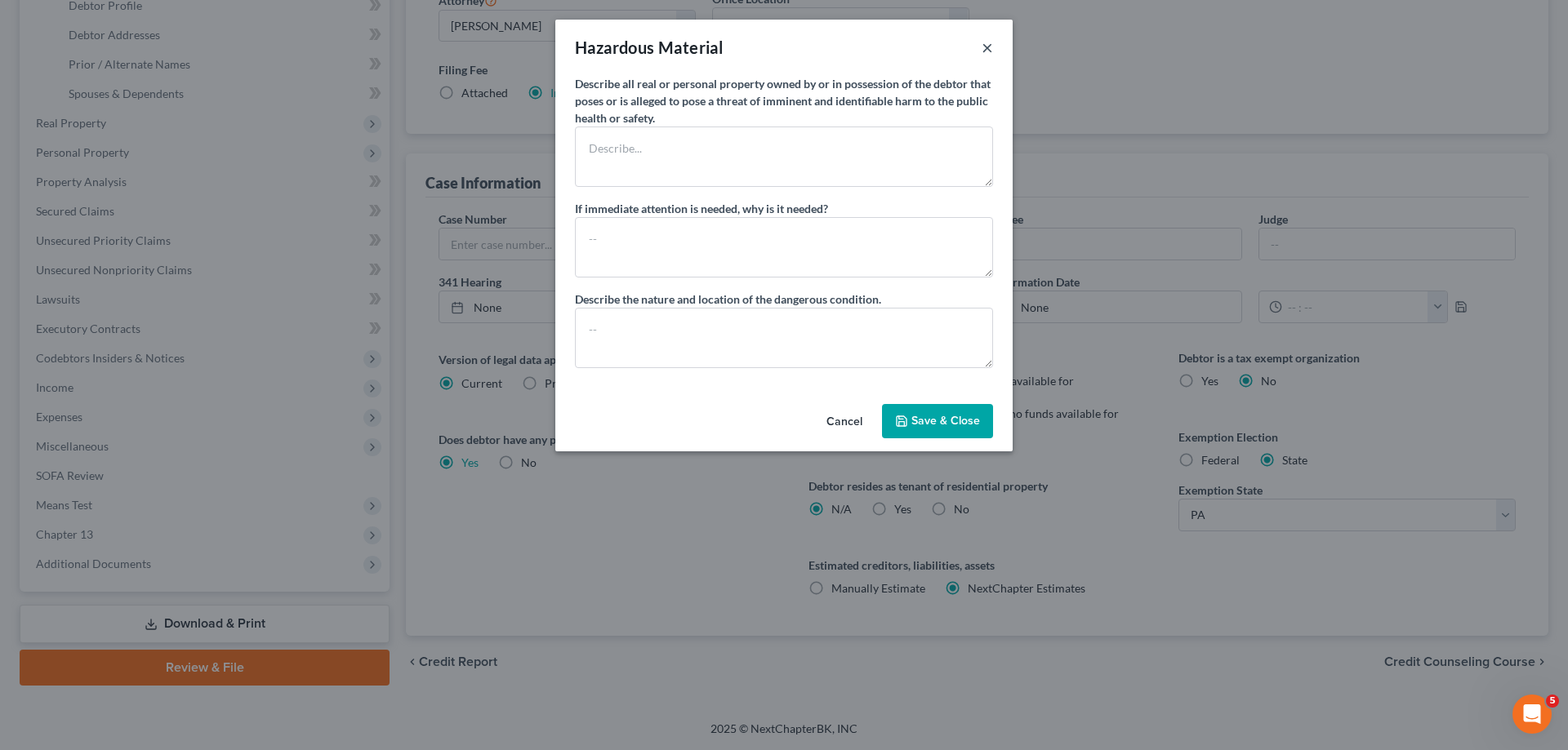
click at [989, 44] on button "×" at bounding box center [986, 47] width 12 height 20
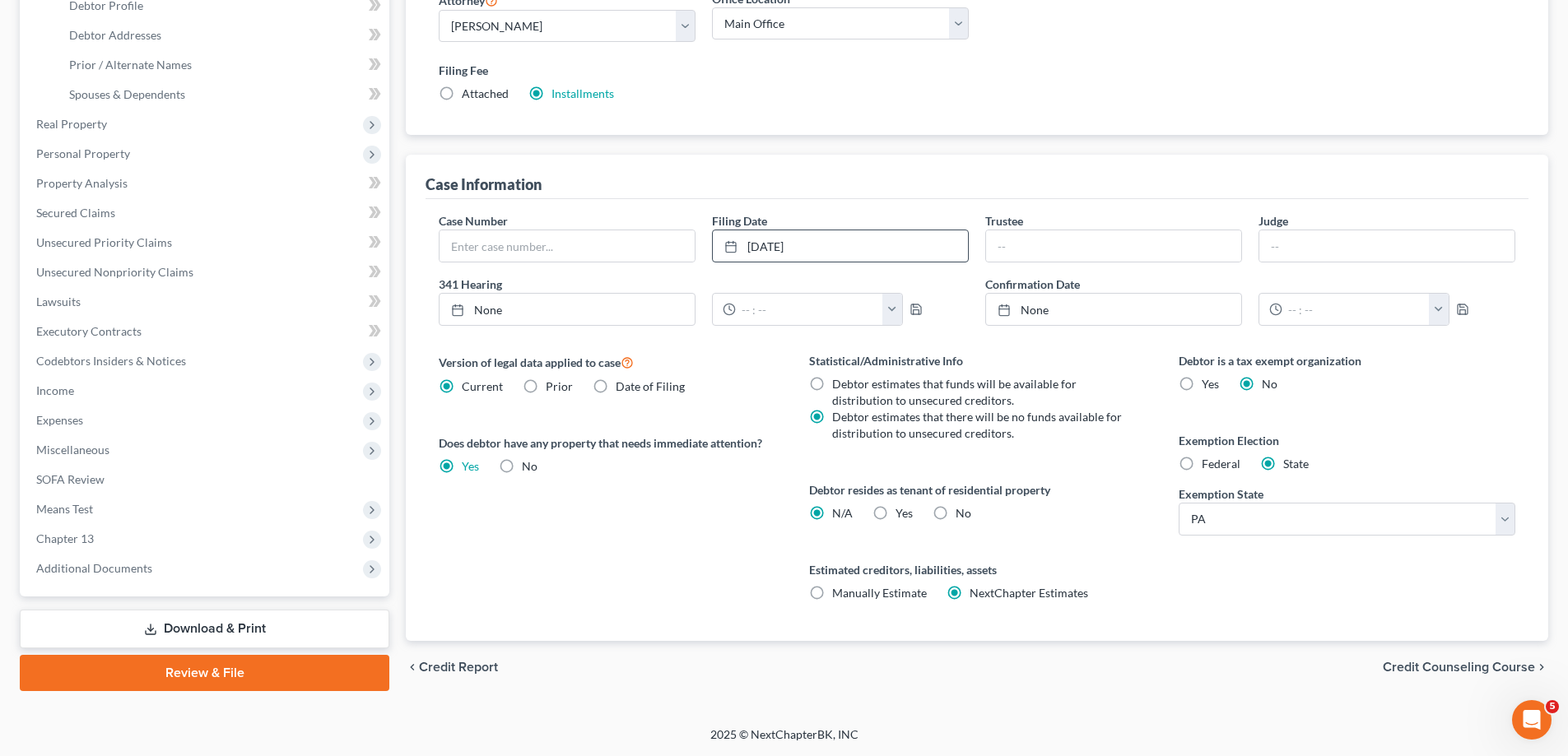
click at [522, 462] on label "No" at bounding box center [529, 467] width 15 height 16
click at [528, 462] on input "No" at bounding box center [534, 464] width 11 height 11
radio input "true"
radio input "false"
click at [956, 513] on label "No" at bounding box center [963, 514] width 15 height 16
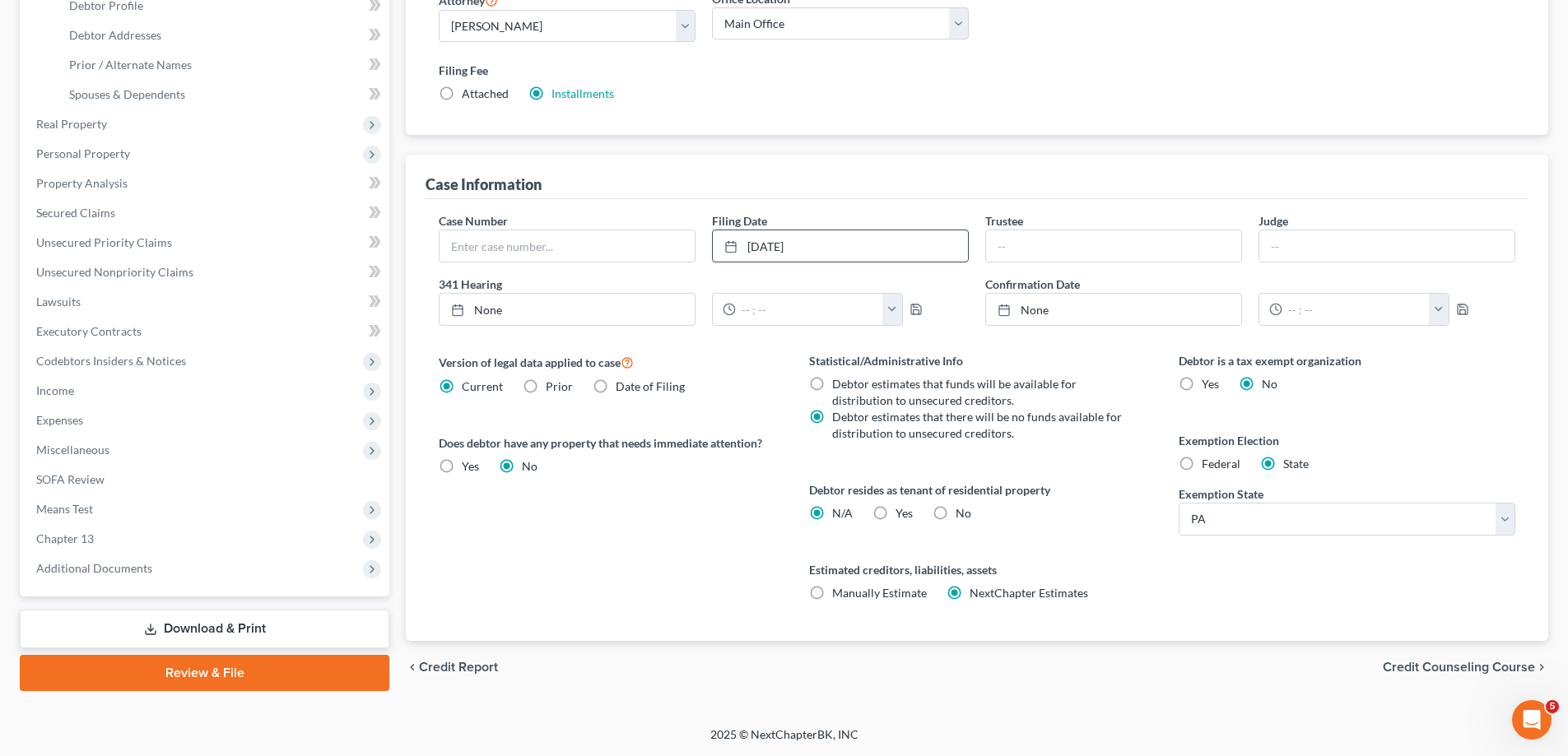
click at [962, 513] on input "No" at bounding box center [967, 511] width 11 height 11
radio input "true"
radio input "false"
click at [1440, 671] on span "Credit Counseling Course" at bounding box center [1459, 667] width 153 height 14
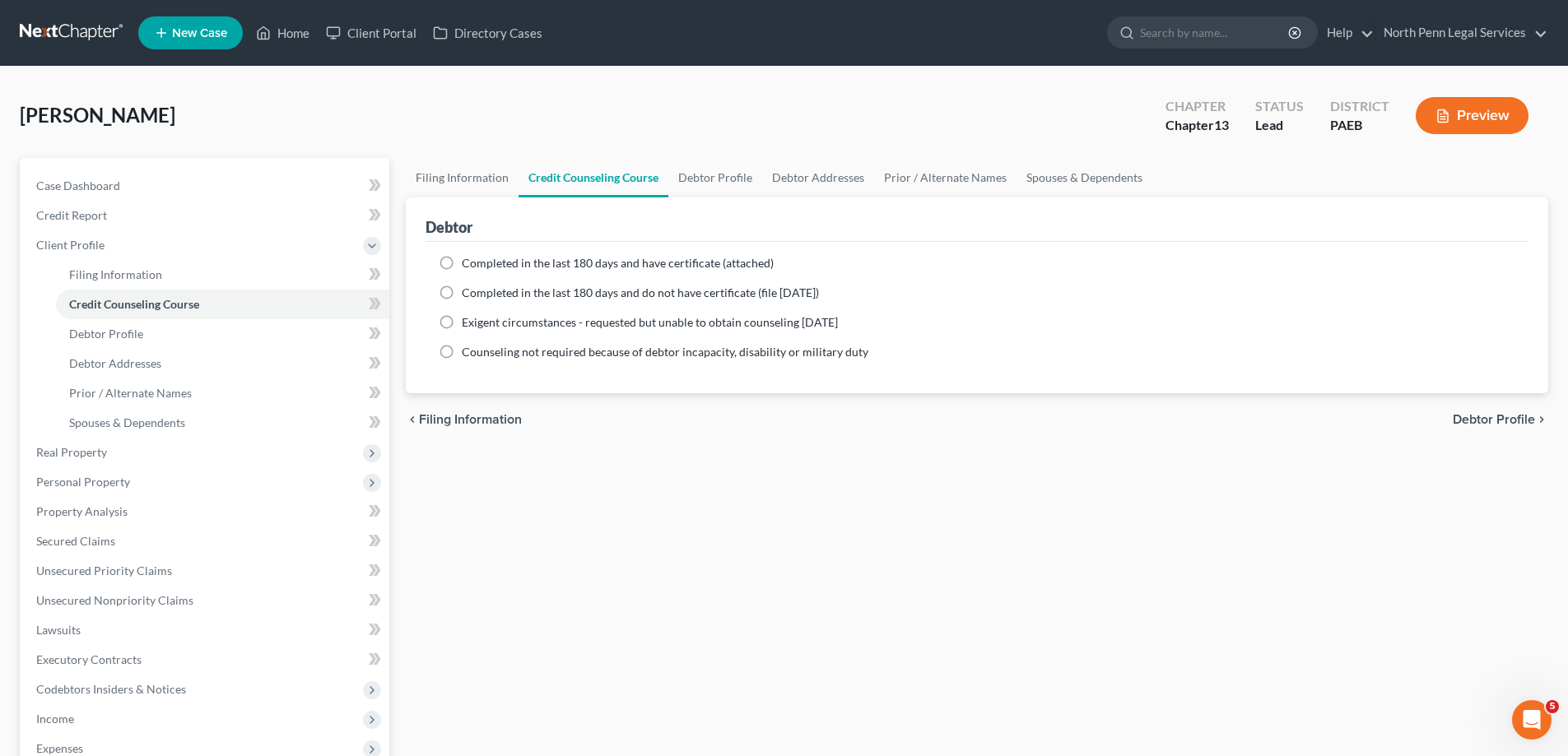
click at [462, 261] on label "Completed in the last 180 days and have certificate (attached)" at bounding box center [617, 263] width 312 height 16
click at [469, 261] on input "Completed in the last 180 days and have certificate (attached)" at bounding box center [474, 260] width 11 height 11
radio input "true"
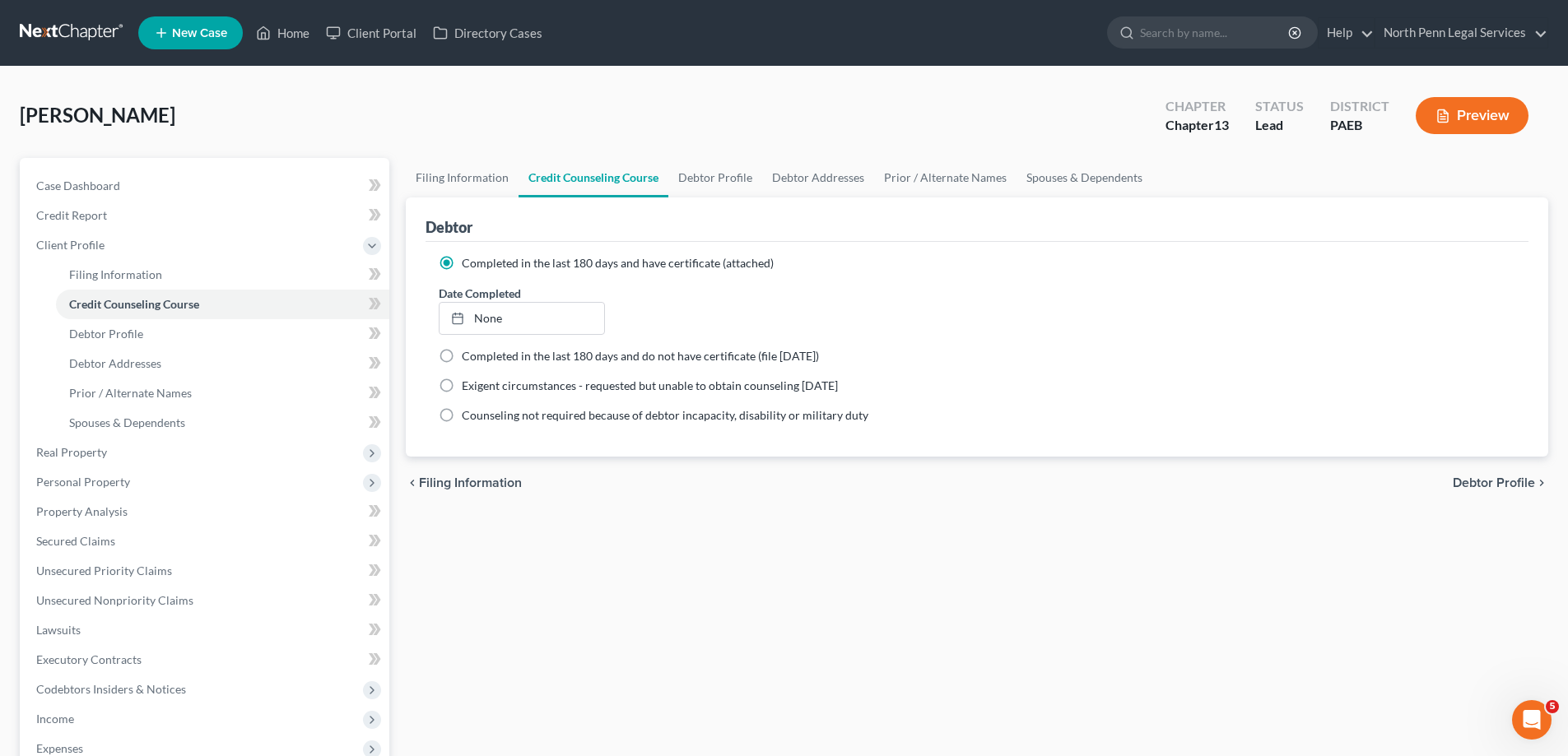
click at [1511, 479] on span "Debtor Profile" at bounding box center [1493, 483] width 82 height 14
select select "0"
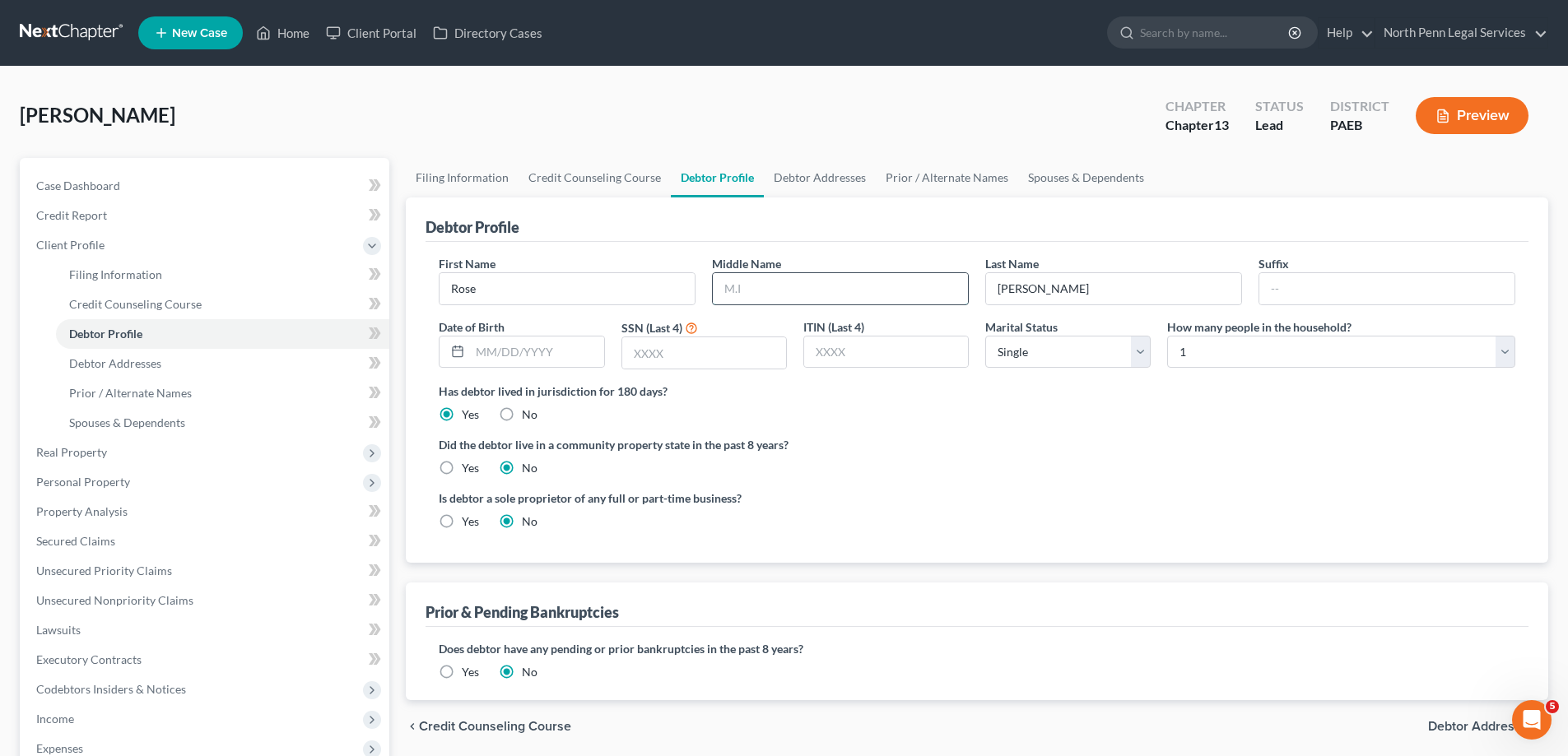
click at [800, 277] on input "text" at bounding box center [840, 289] width 255 height 32
type input "Marie"
click at [524, 367] on input "text" at bounding box center [537, 352] width 134 height 32
type input "08/16/1948"
click at [645, 352] on input "text" at bounding box center [704, 353] width 163 height 32
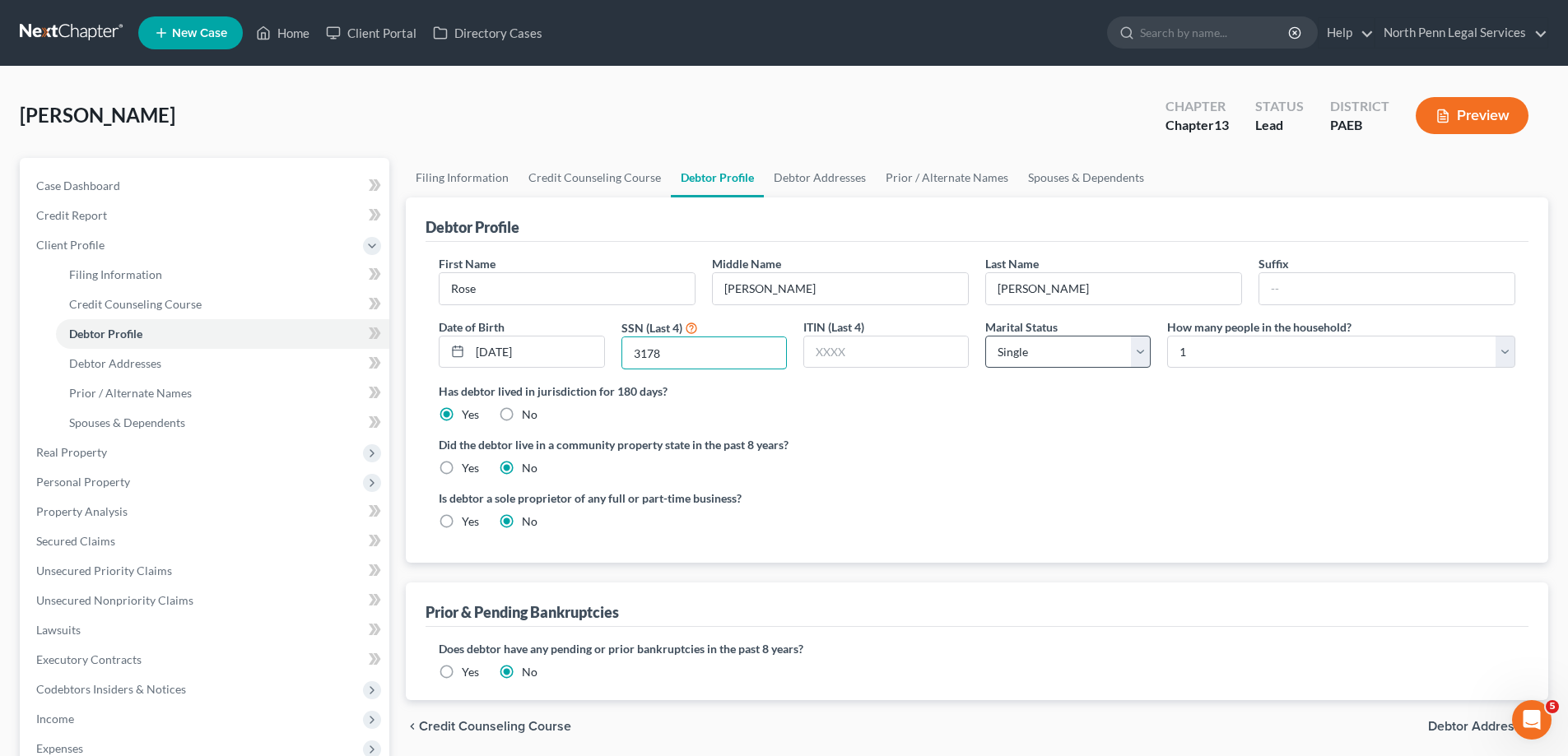
type input "3178"
click at [1142, 354] on select "Select Single Married Separated Divorced Widowed" at bounding box center [1068, 352] width 165 height 33
select select "4"
click at [985, 336] on select "Select Single Married Separated Divorced Widowed" at bounding box center [1068, 352] width 165 height 33
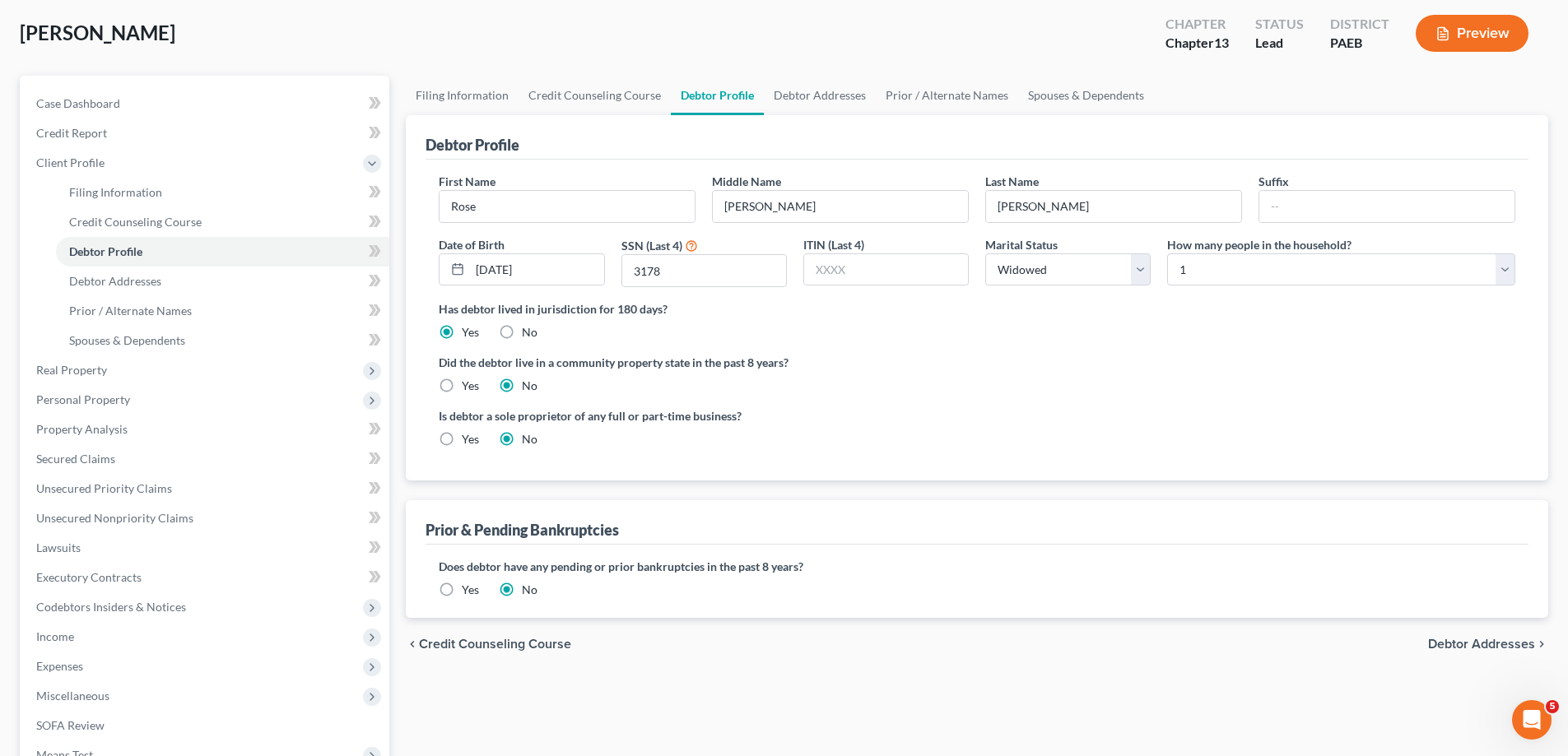
click at [462, 589] on label "Yes" at bounding box center [470, 590] width 17 height 16
click at [469, 589] on input "Yes" at bounding box center [474, 587] width 11 height 11
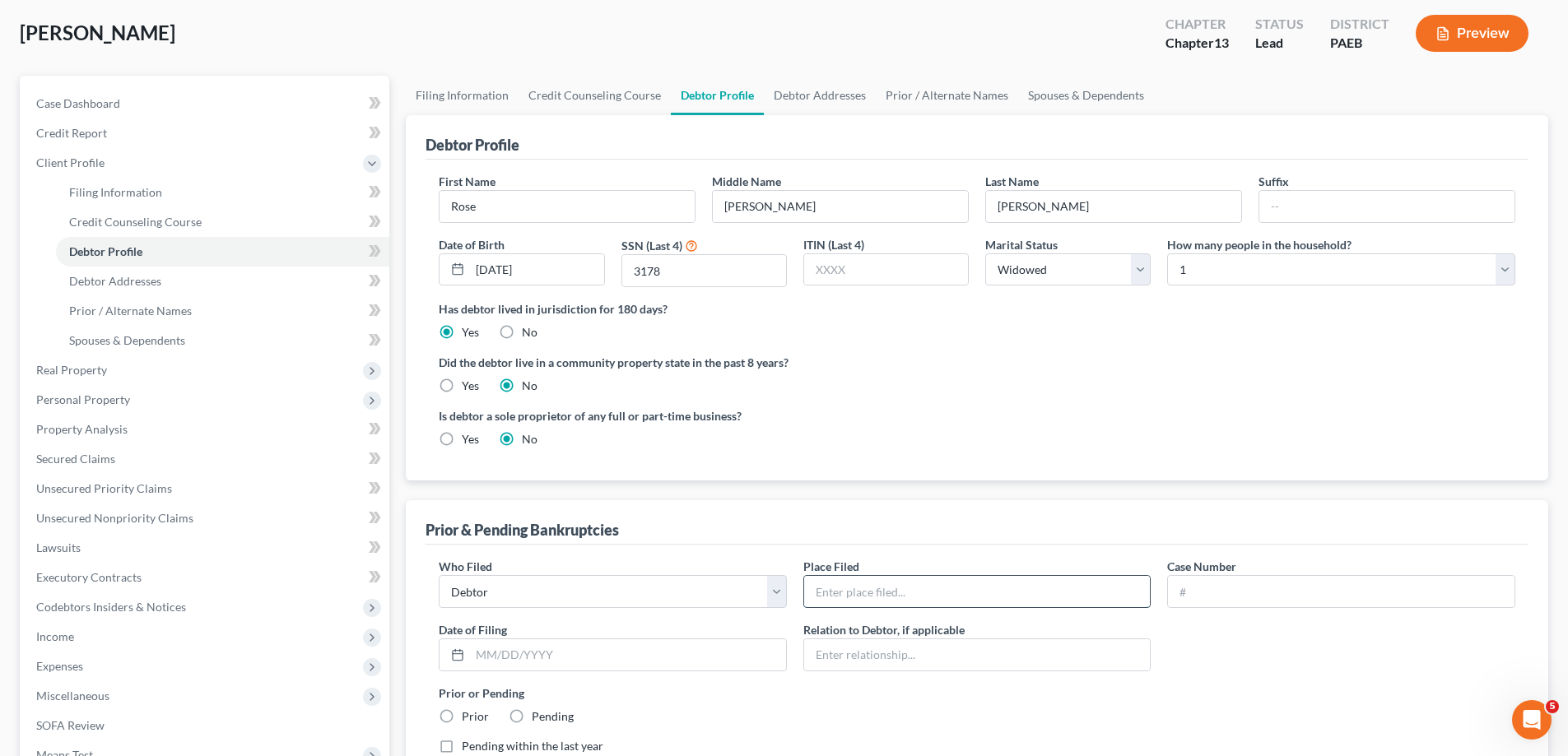
click at [831, 582] on input "text" at bounding box center [977, 592] width 347 height 32
type input "Eastern District of Pennsylvania"
paste input "4:17-bk-12033"
type input "4:17-bk-12033"
click at [547, 648] on input "text" at bounding box center [628, 655] width 316 height 32
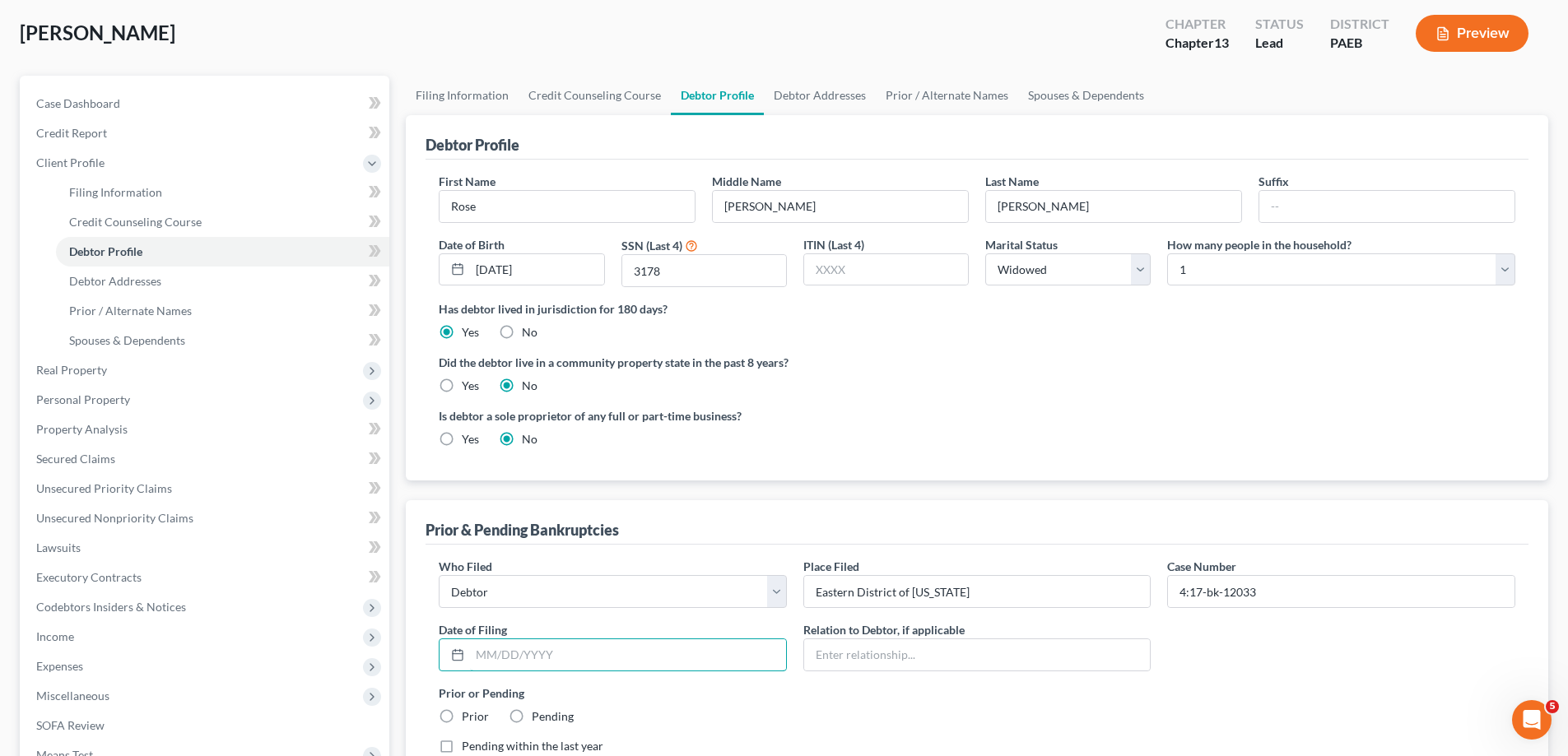
paste input "03/24/2017"
type input "03/24/2017"
click at [845, 658] on input "text" at bounding box center [977, 655] width 347 height 32
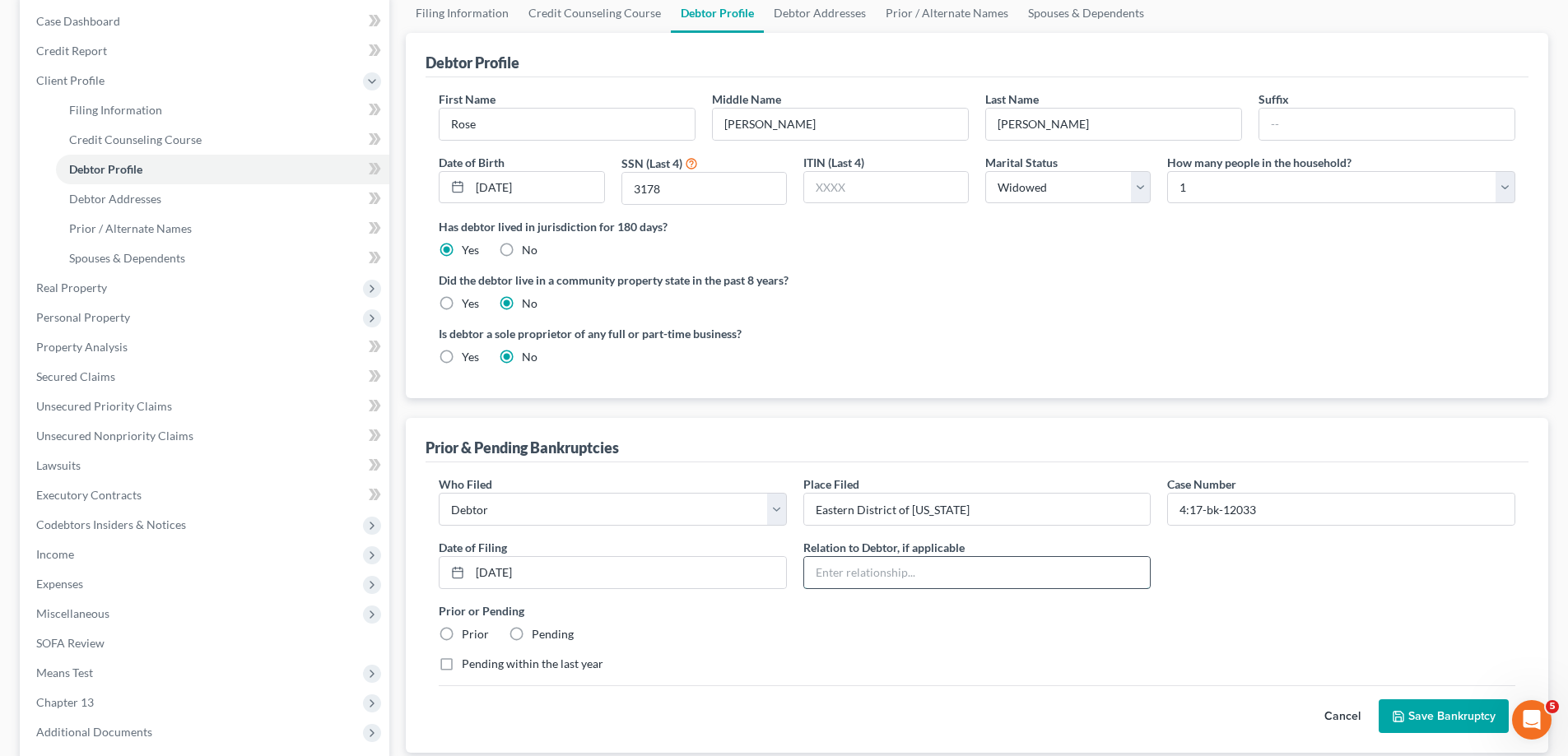
scroll to position [247, 0]
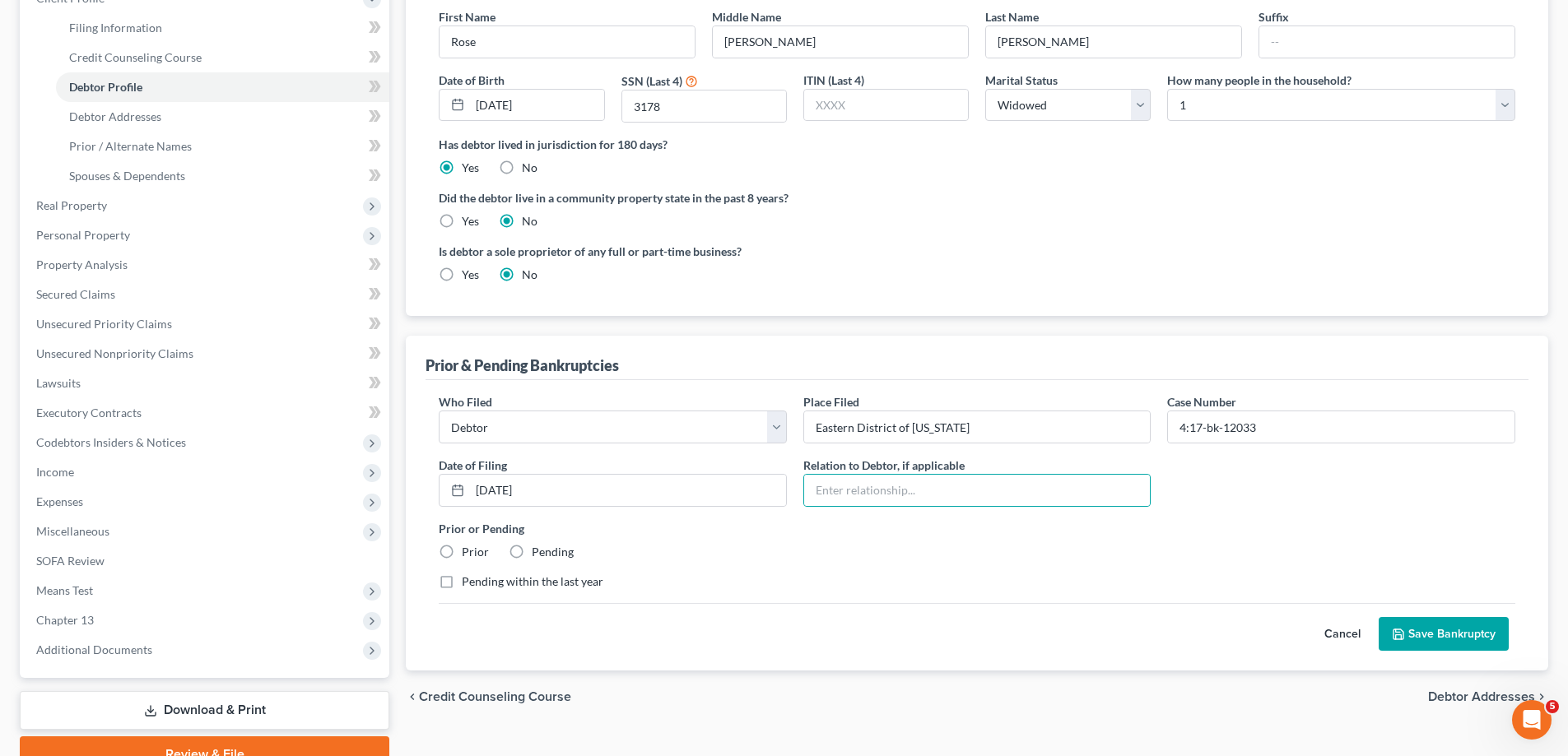
click at [462, 555] on label "Prior" at bounding box center [475, 552] width 27 height 16
click at [469, 555] on input "Prior" at bounding box center [474, 549] width 11 height 11
radio input "true"
click at [1449, 631] on button "Save Bankruptcy" at bounding box center [1443, 634] width 130 height 34
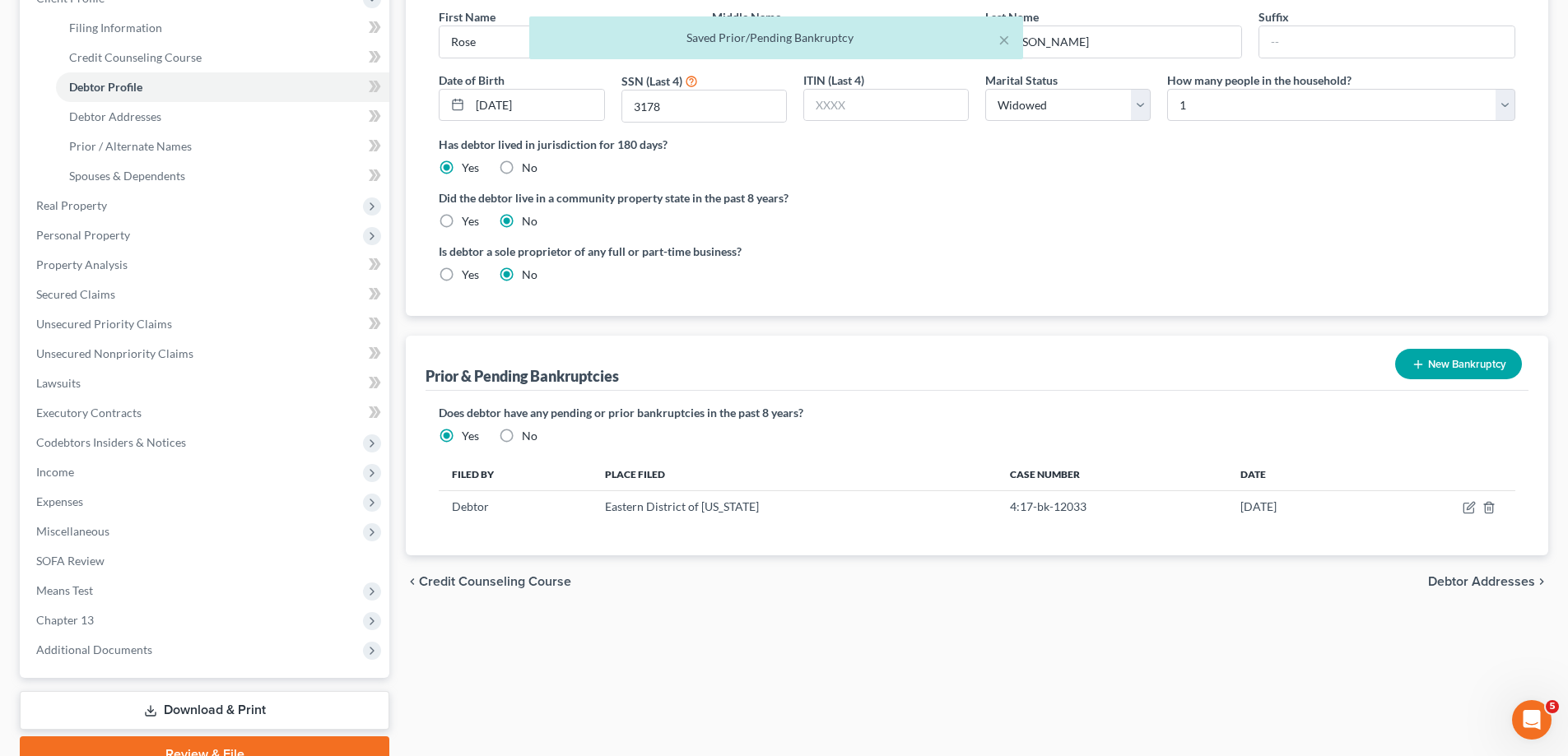
click at [1507, 577] on span "Debtor Addresses" at bounding box center [1481, 582] width 107 height 14
select select "0"
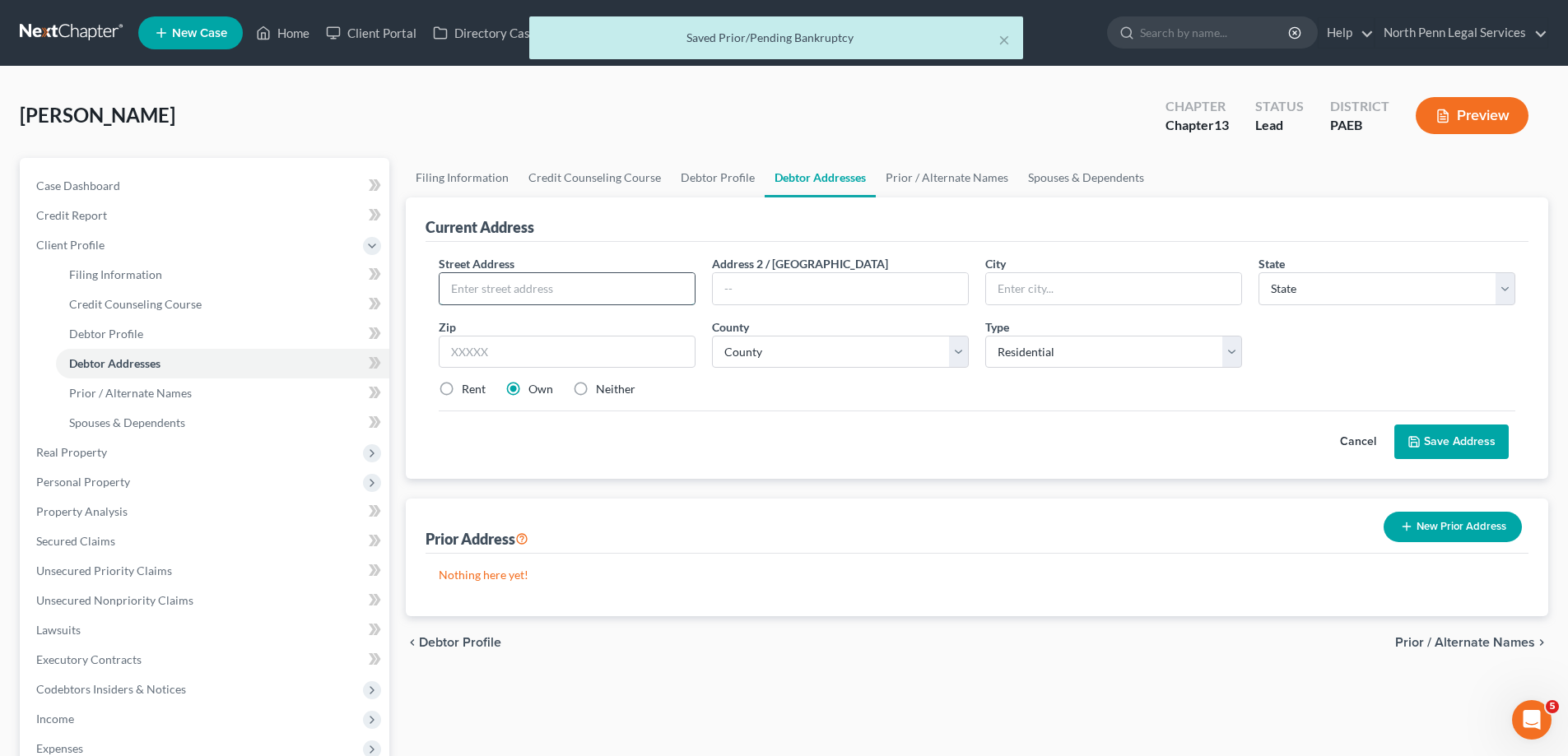
click at [558, 289] on input "text" at bounding box center [567, 289] width 255 height 32
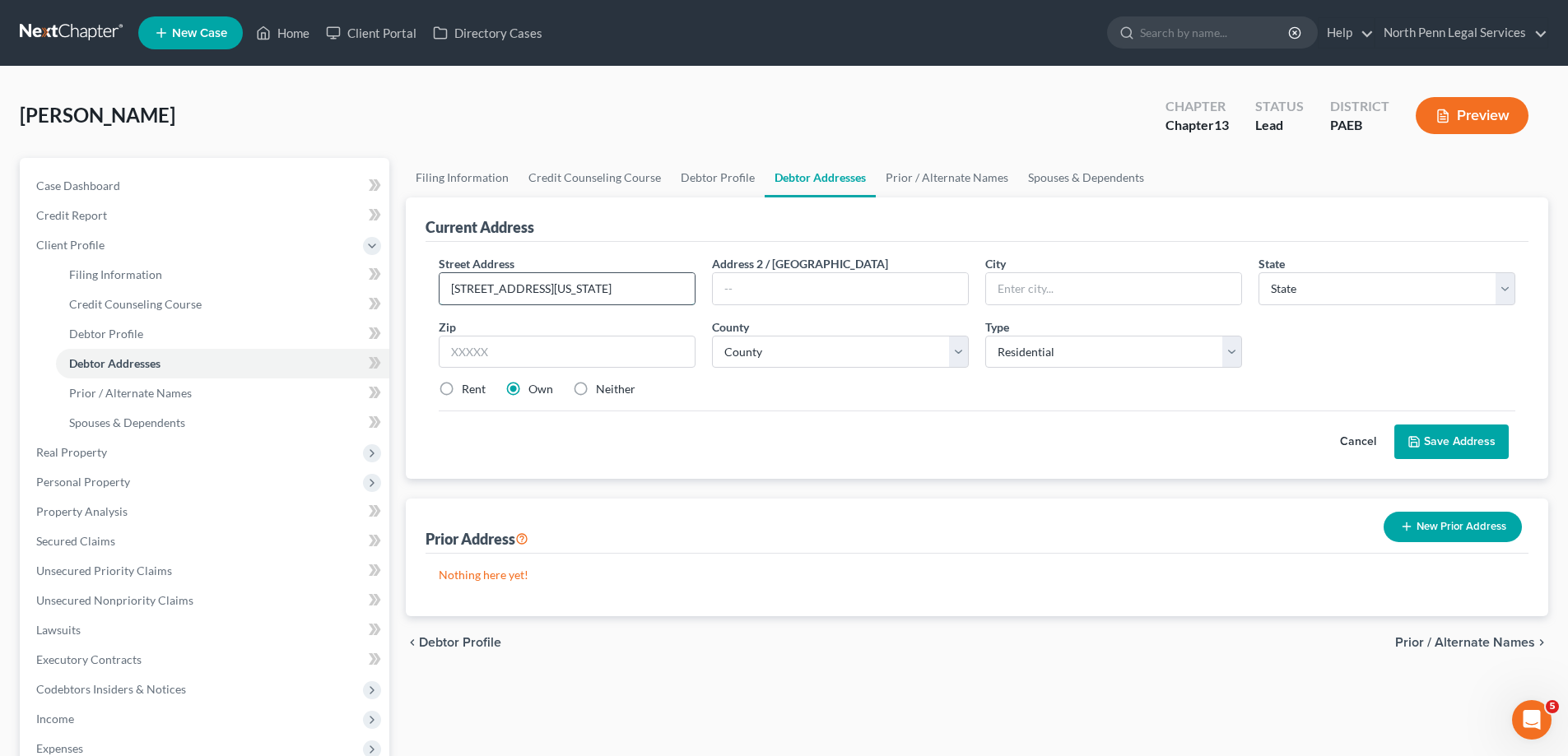
type input "1983 S Delaware Street"
type input "Allentown"
select select "39"
type input "18103"
click at [1450, 446] on button "Save Address" at bounding box center [1451, 442] width 115 height 34
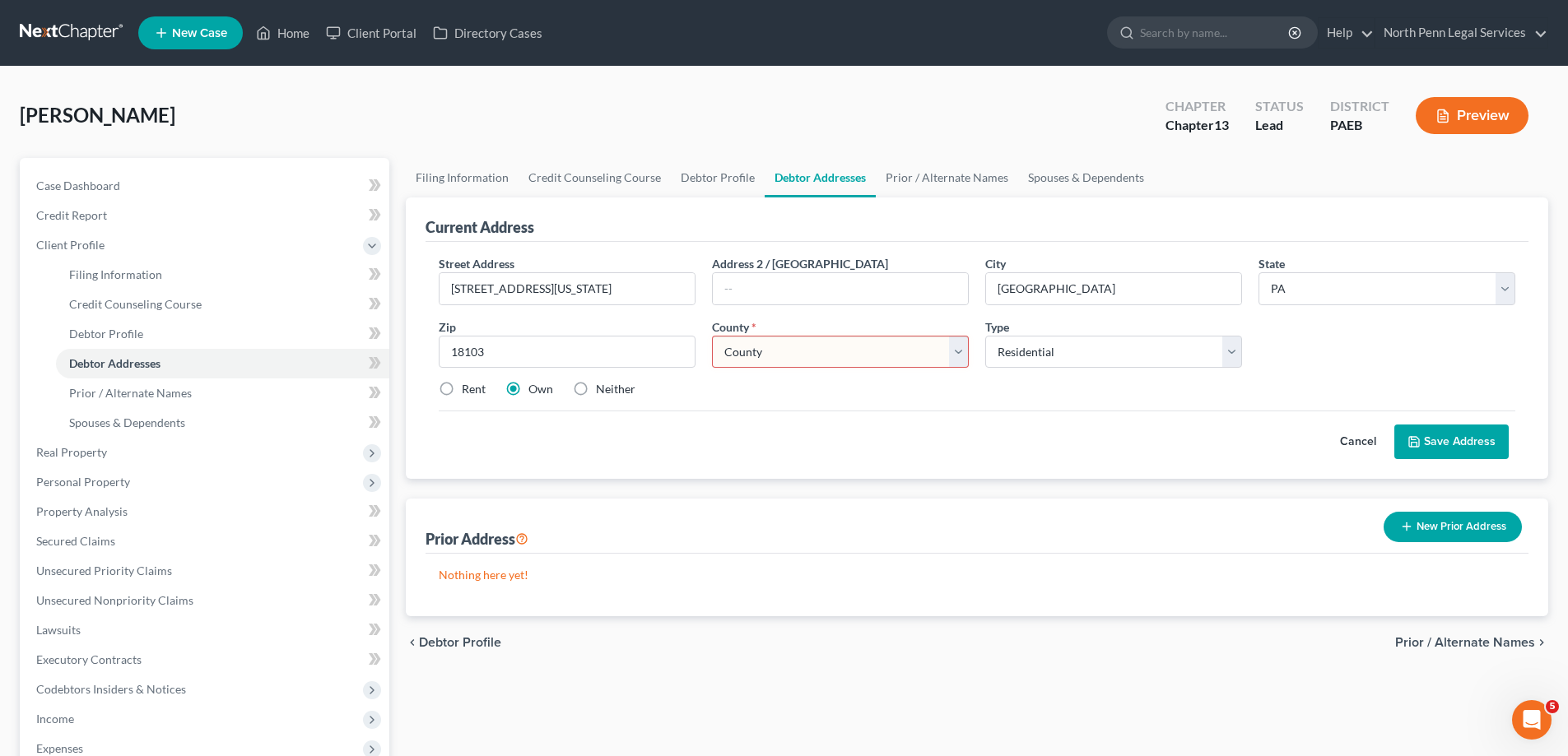
click at [949, 356] on select "County Adams County Allegheny County Armstrong County Beaver County Bedford Cou…" at bounding box center [840, 352] width 257 height 33
select select "38"
click at [712, 336] on select "County Adams County Allegheny County Armstrong County Beaver County Bedford Cou…" at bounding box center [840, 352] width 257 height 33
click at [1469, 445] on button "Save Address" at bounding box center [1451, 442] width 115 height 34
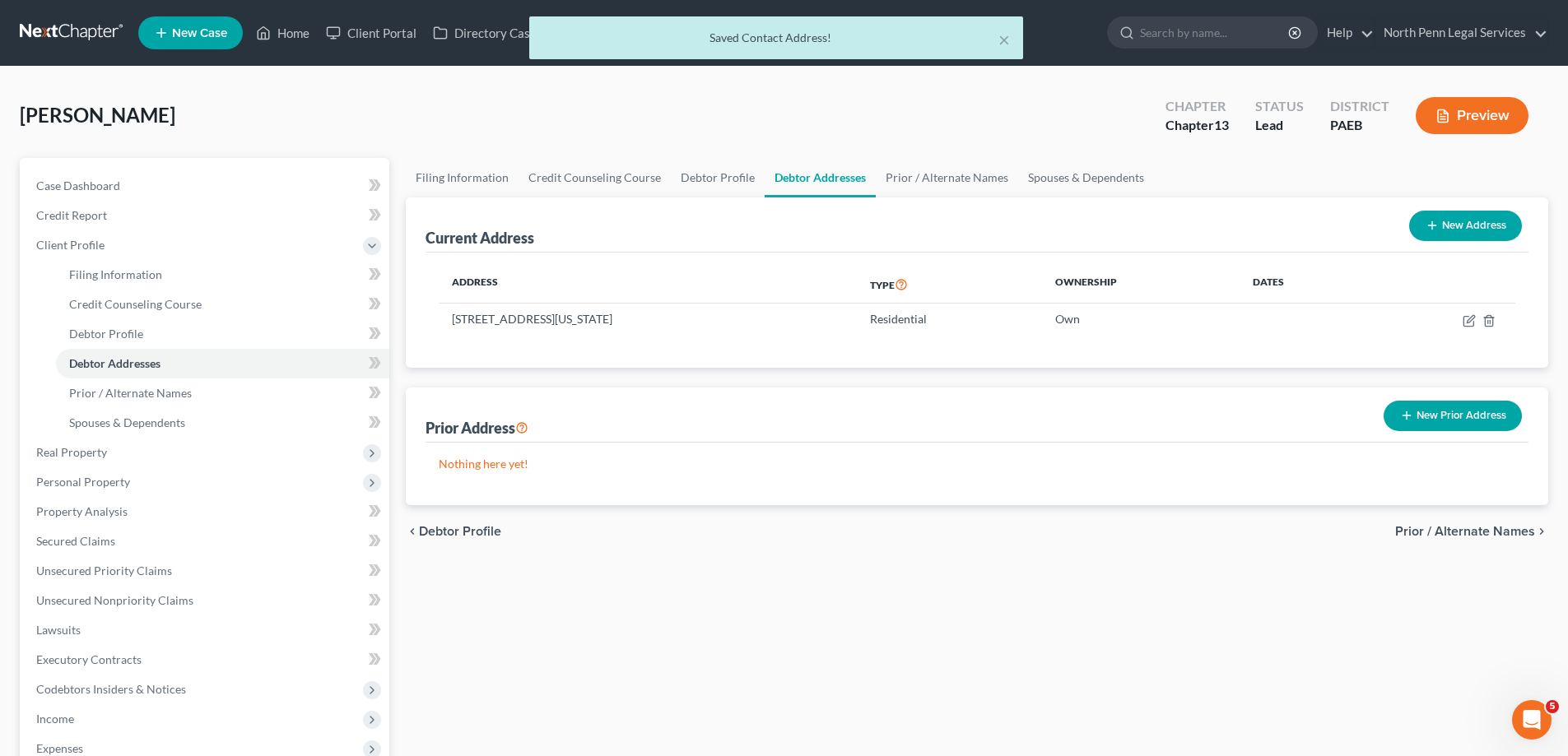
click at [1453, 533] on span "Prior / Alternate Names" at bounding box center [1465, 531] width 140 height 14
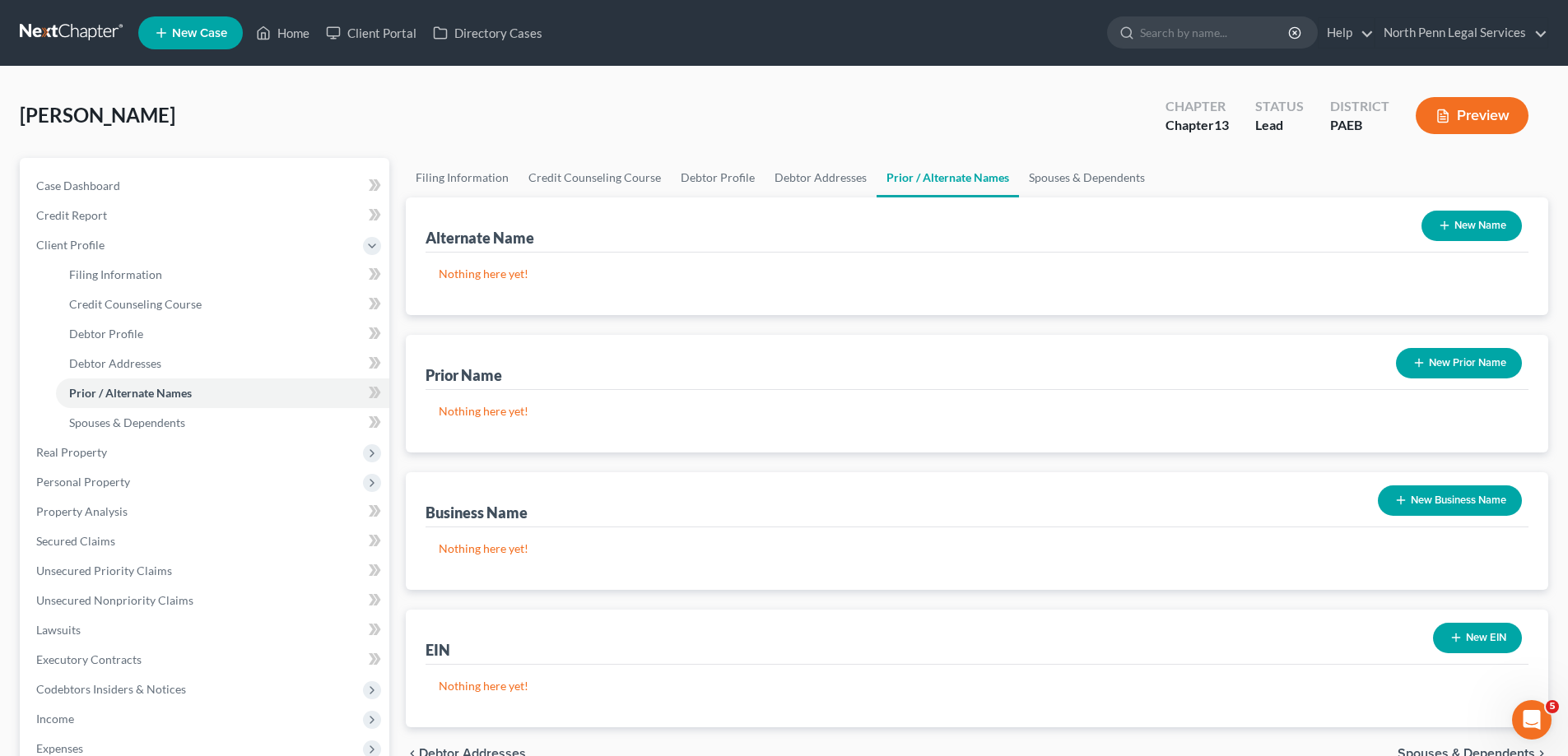
click at [1465, 220] on button "New Name" at bounding box center [1471, 226] width 100 height 31
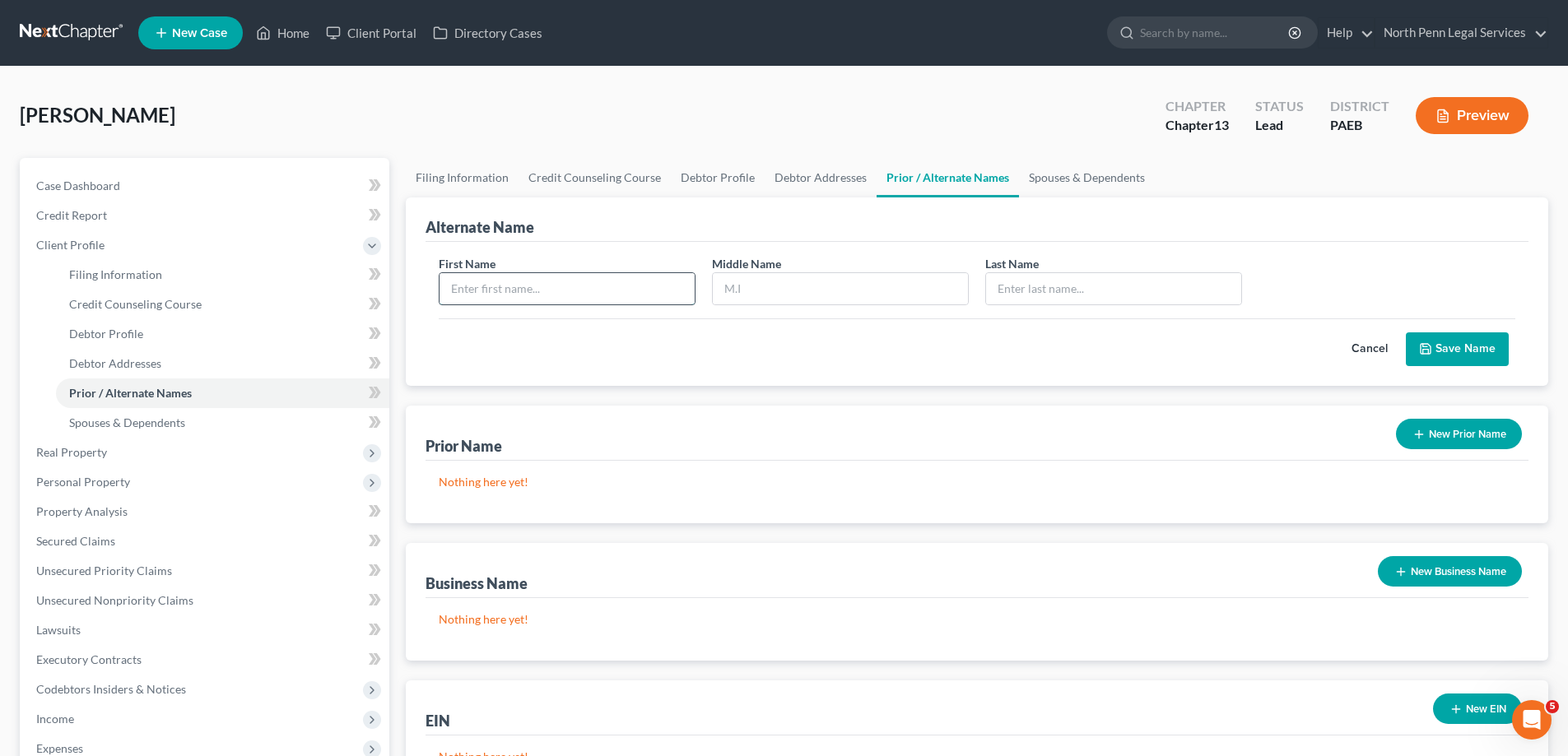
click at [516, 283] on input "text" at bounding box center [567, 289] width 255 height 32
type input "Rose"
type input "M."
type input "Bartholomew"
click at [1460, 356] on button "Save Name" at bounding box center [1457, 350] width 103 height 34
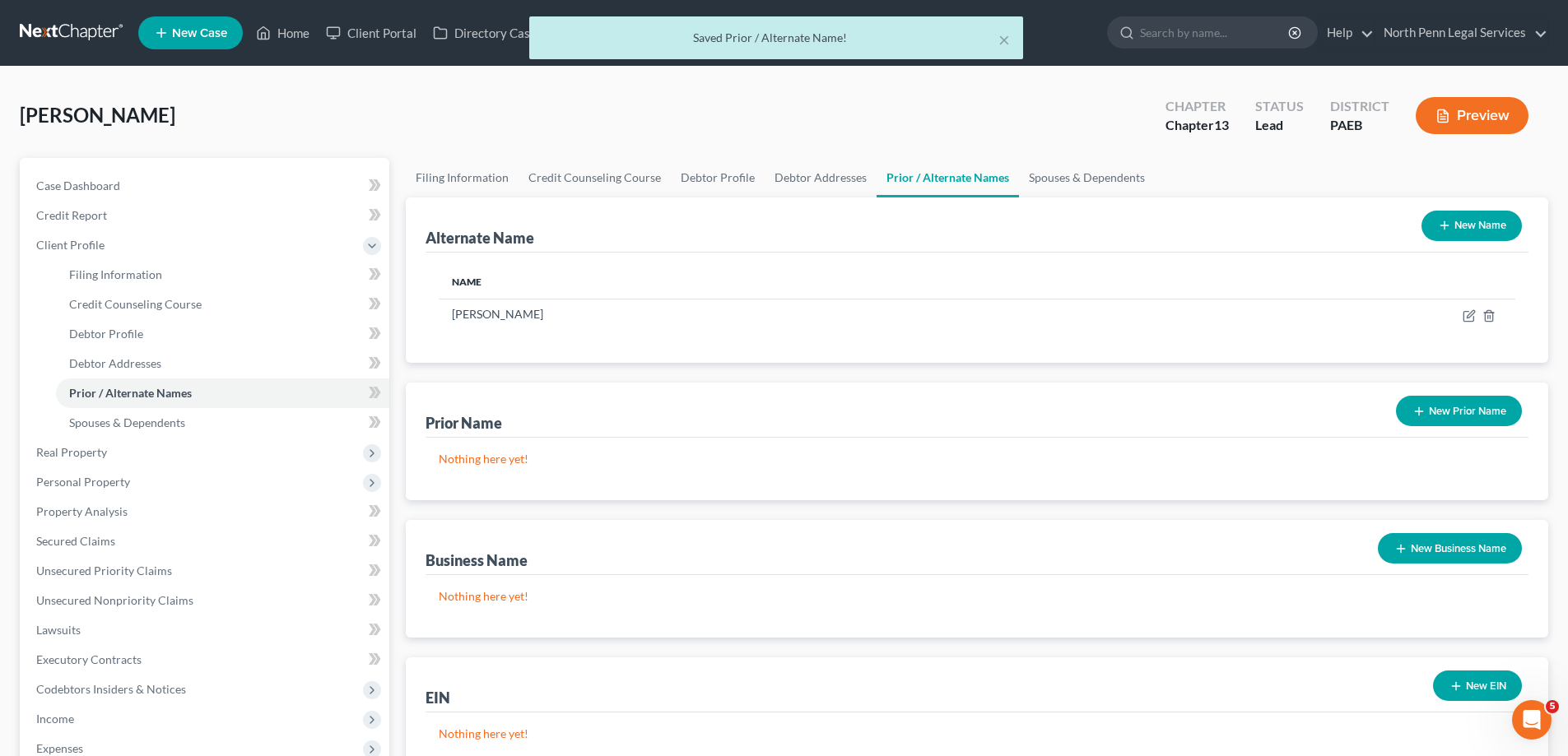
click at [1477, 225] on button "New Name" at bounding box center [1471, 226] width 100 height 31
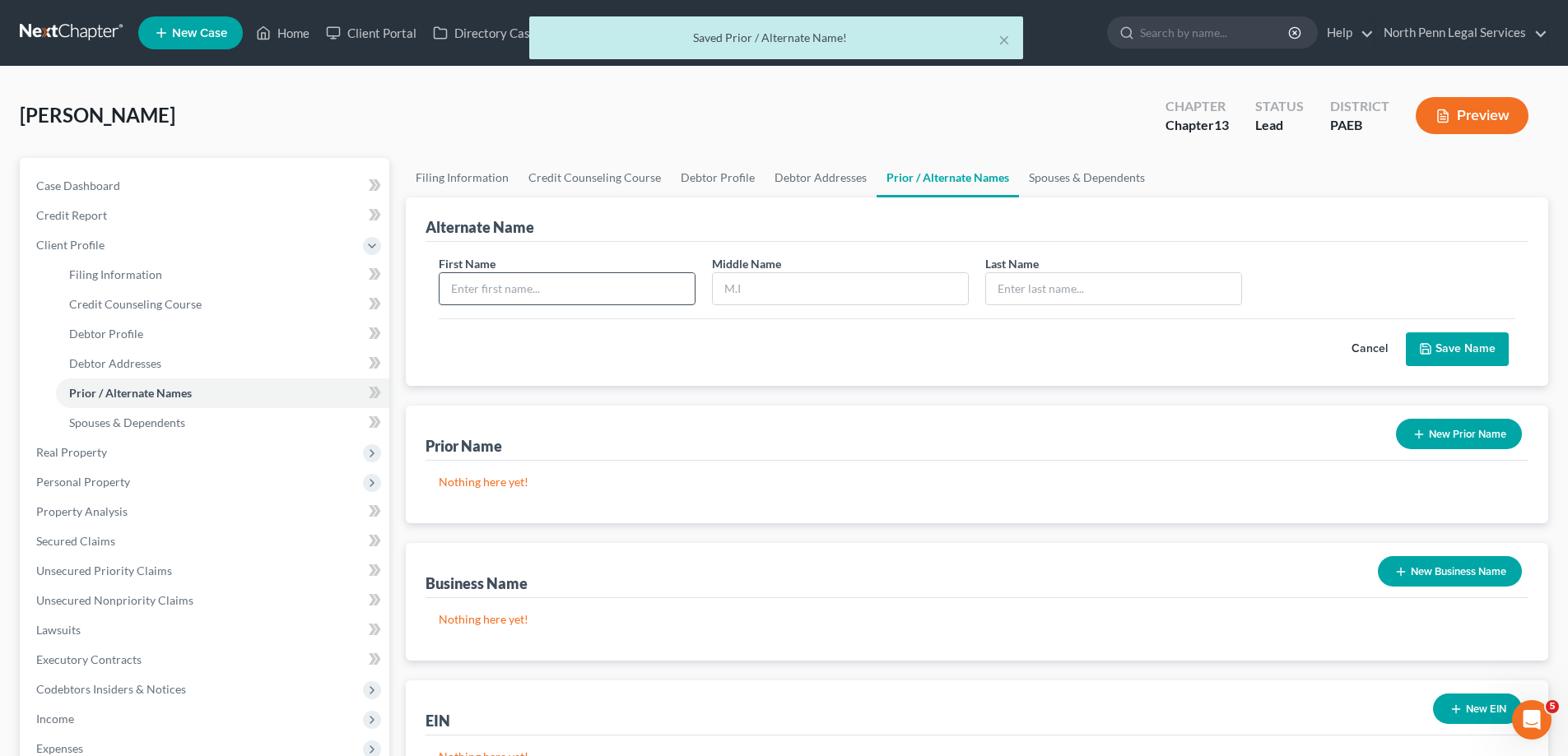
click at [613, 293] on input "text" at bounding box center [567, 289] width 255 height 32
type input "Rose"
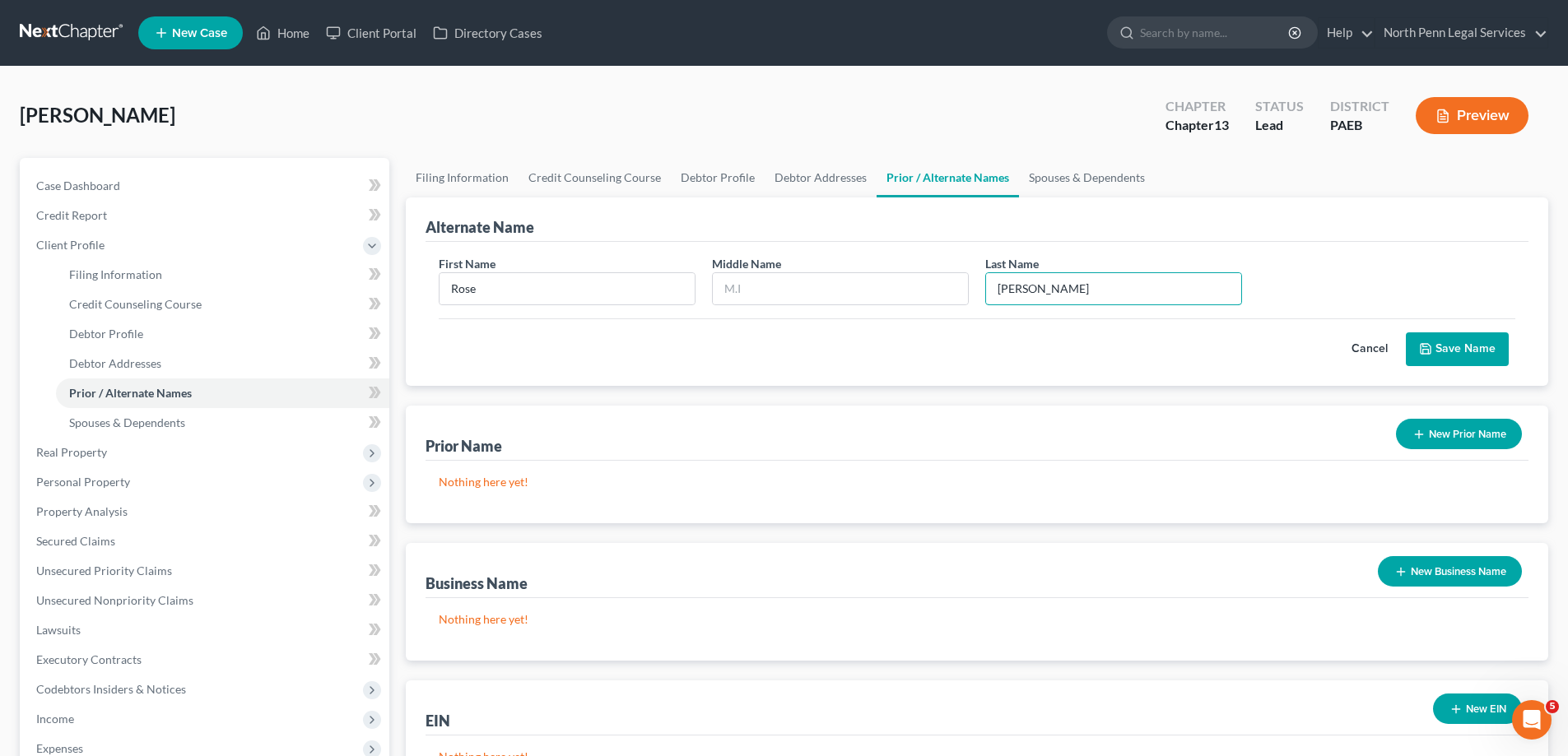
type input "Bartholomew"
click at [1422, 339] on button "Save Name" at bounding box center [1457, 350] width 103 height 34
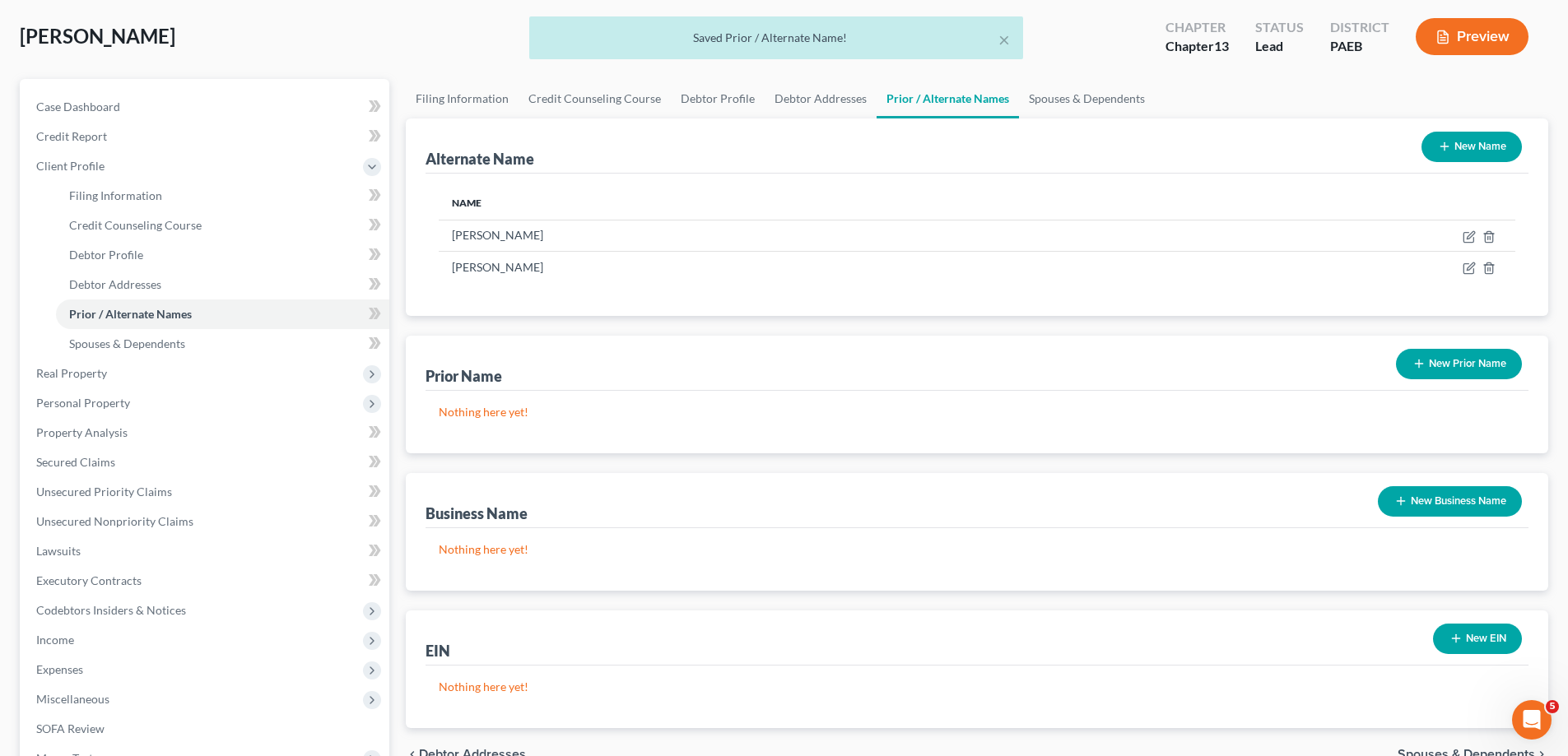
scroll to position [326, 0]
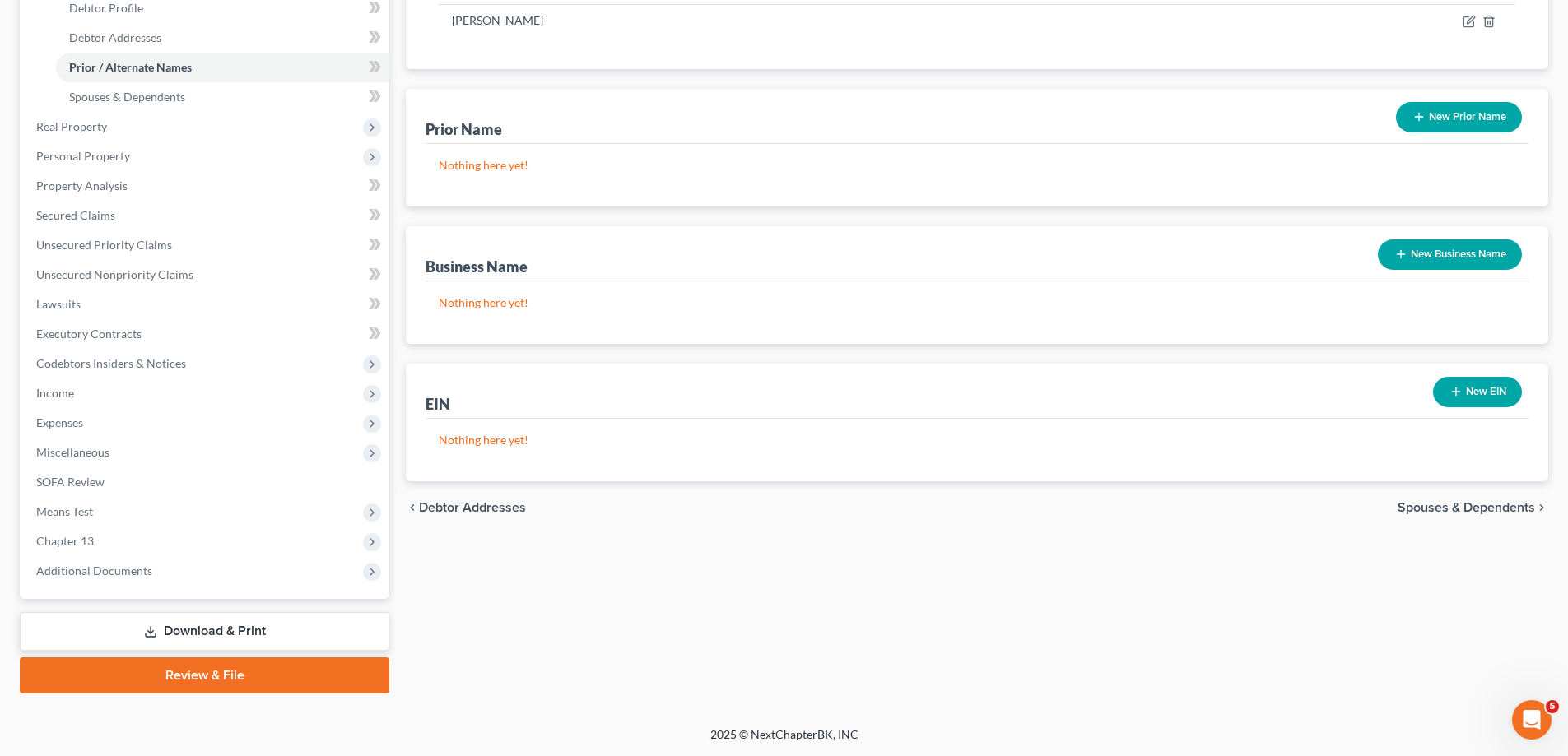
click at [1468, 513] on span "Spouses & Dependents" at bounding box center [1466, 508] width 137 height 14
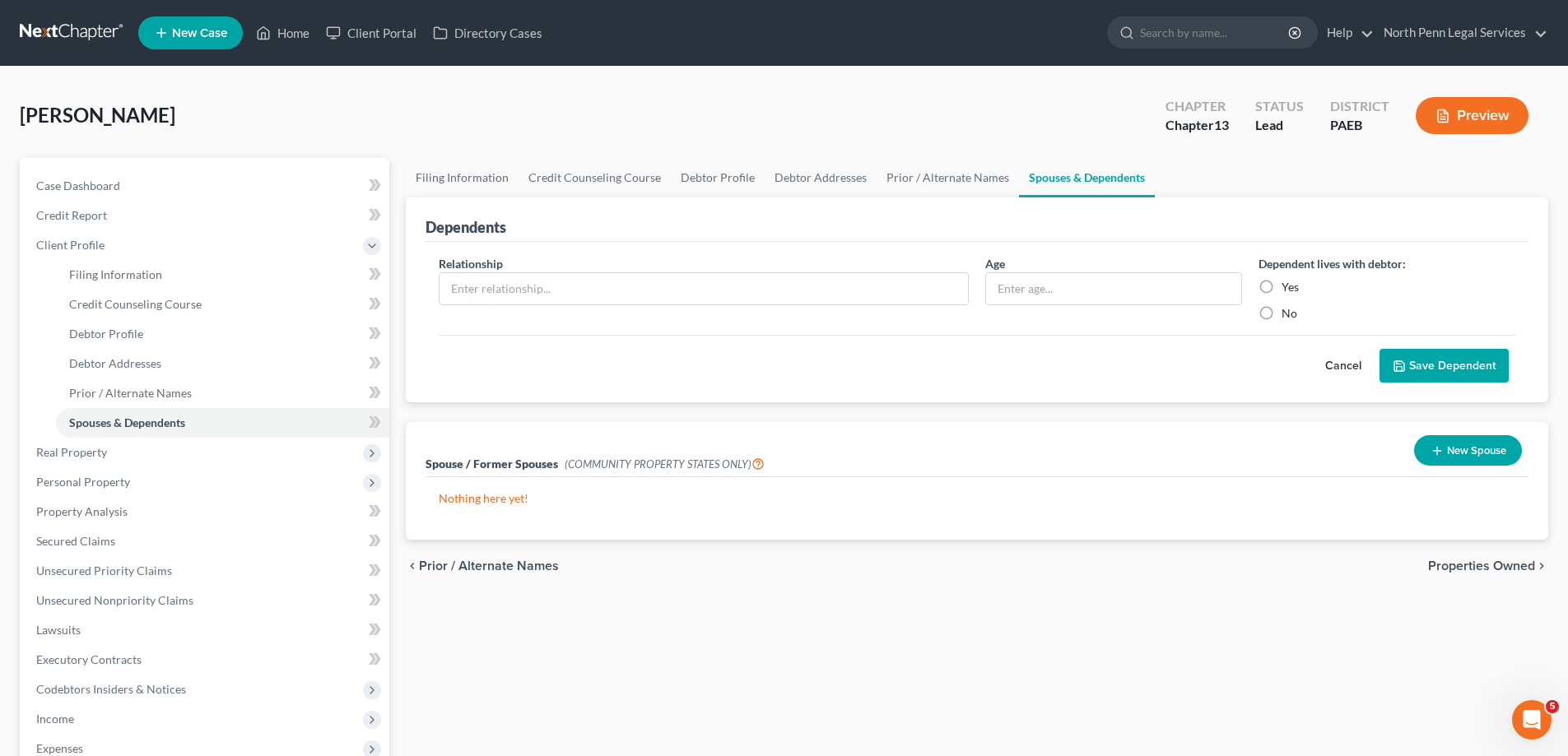
click at [1476, 570] on span "Properties Owned" at bounding box center [1481, 566] width 107 height 14
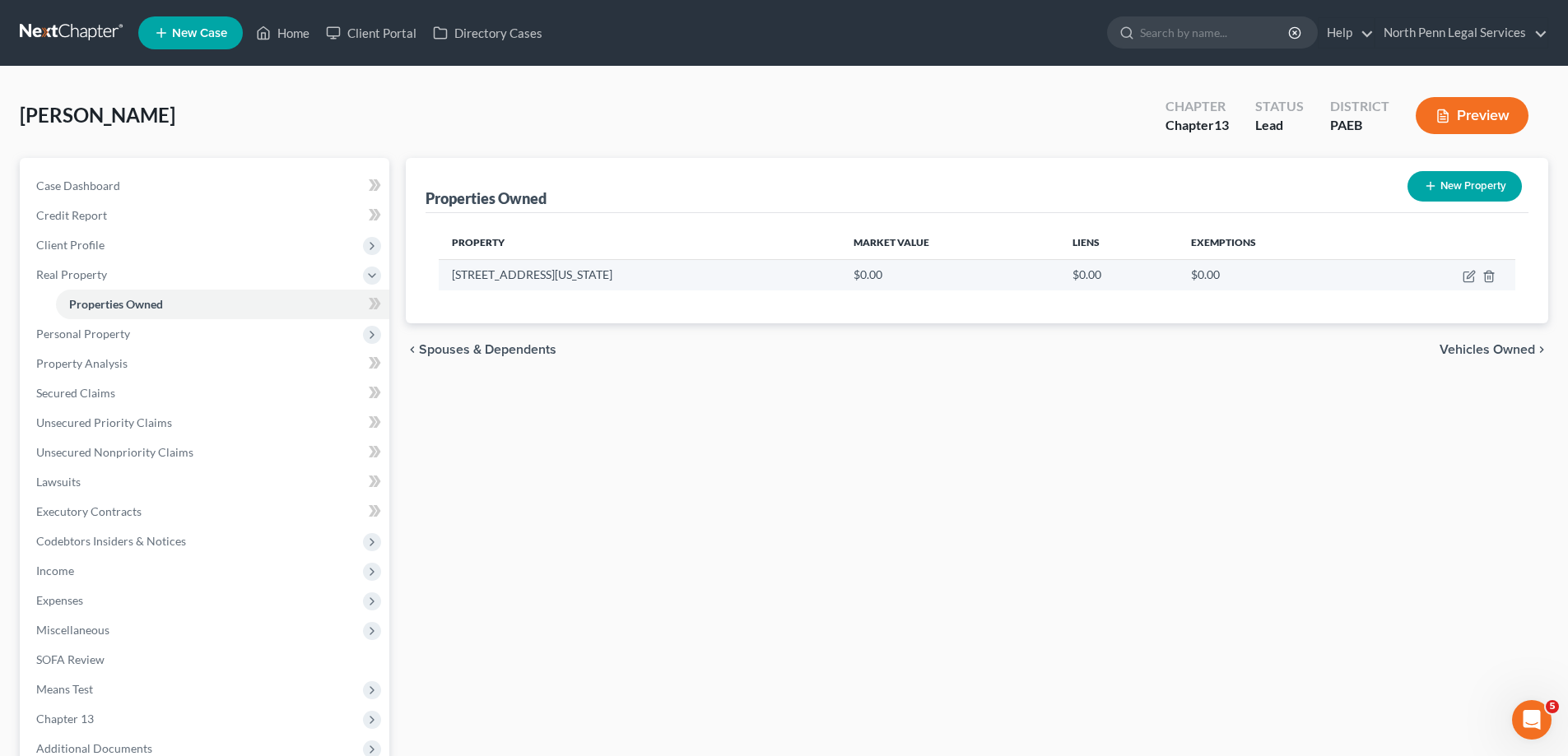
click at [840, 274] on td "$0.00" at bounding box center [949, 275] width 219 height 32
click at [1467, 277] on icon "button" at bounding box center [1469, 276] width 14 height 14
select select "39"
select select "38"
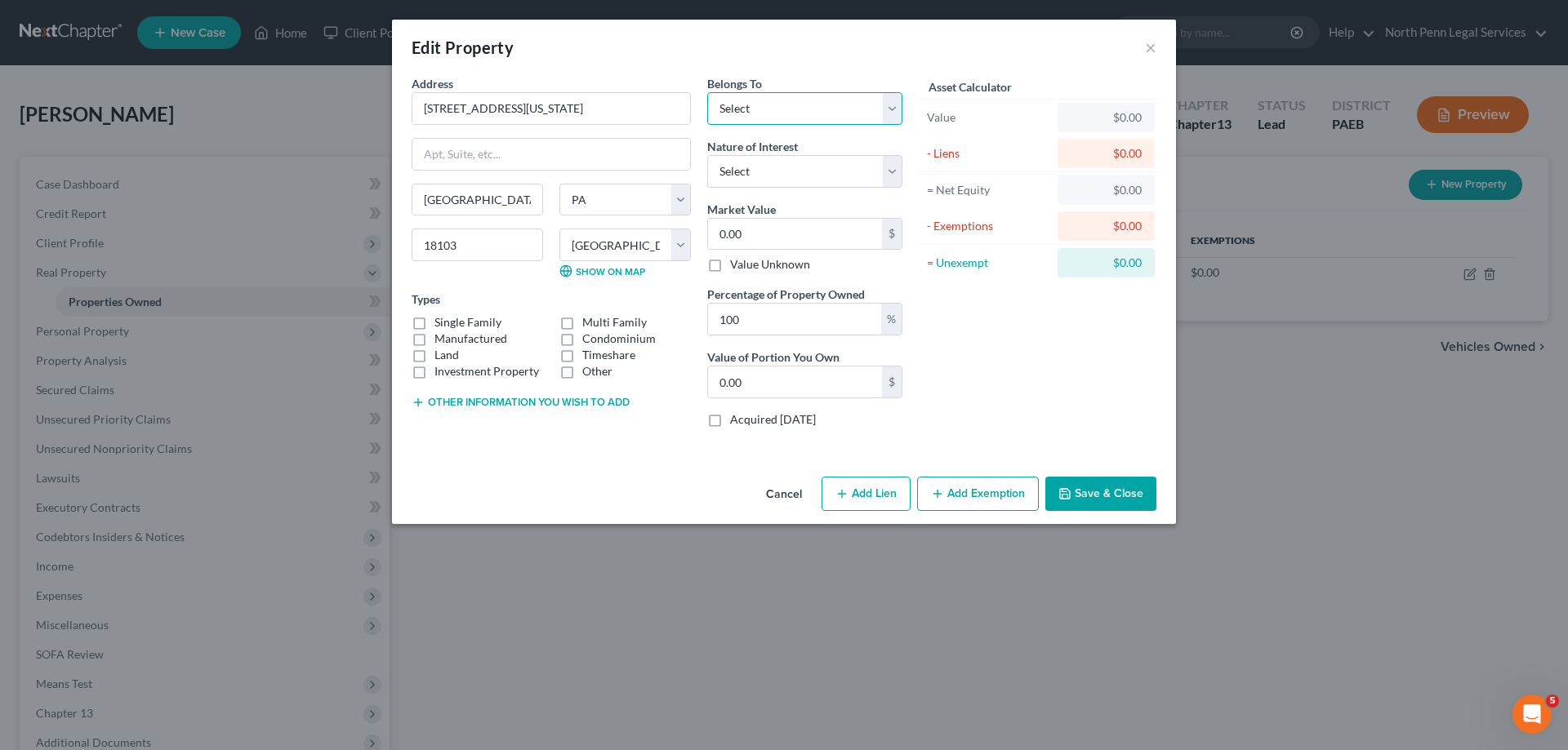
click at [884, 108] on select "Select Debtor 1 Only Debtor 2 Only Debtor 1 And Debtor 2 Only At Least One Of T…" at bounding box center [805, 108] width 195 height 32
select select "0"
click at [707, 92] on select "Select Debtor 1 Only Debtor 2 Only Debtor 1 And Debtor 2 Only At Least One Of T…" at bounding box center [805, 108] width 195 height 32
click at [860, 170] on select "Select Fee Simple Joint Tenant Life Estate Equitable Interest Future Interest T…" at bounding box center [805, 171] width 195 height 32
select select "0"
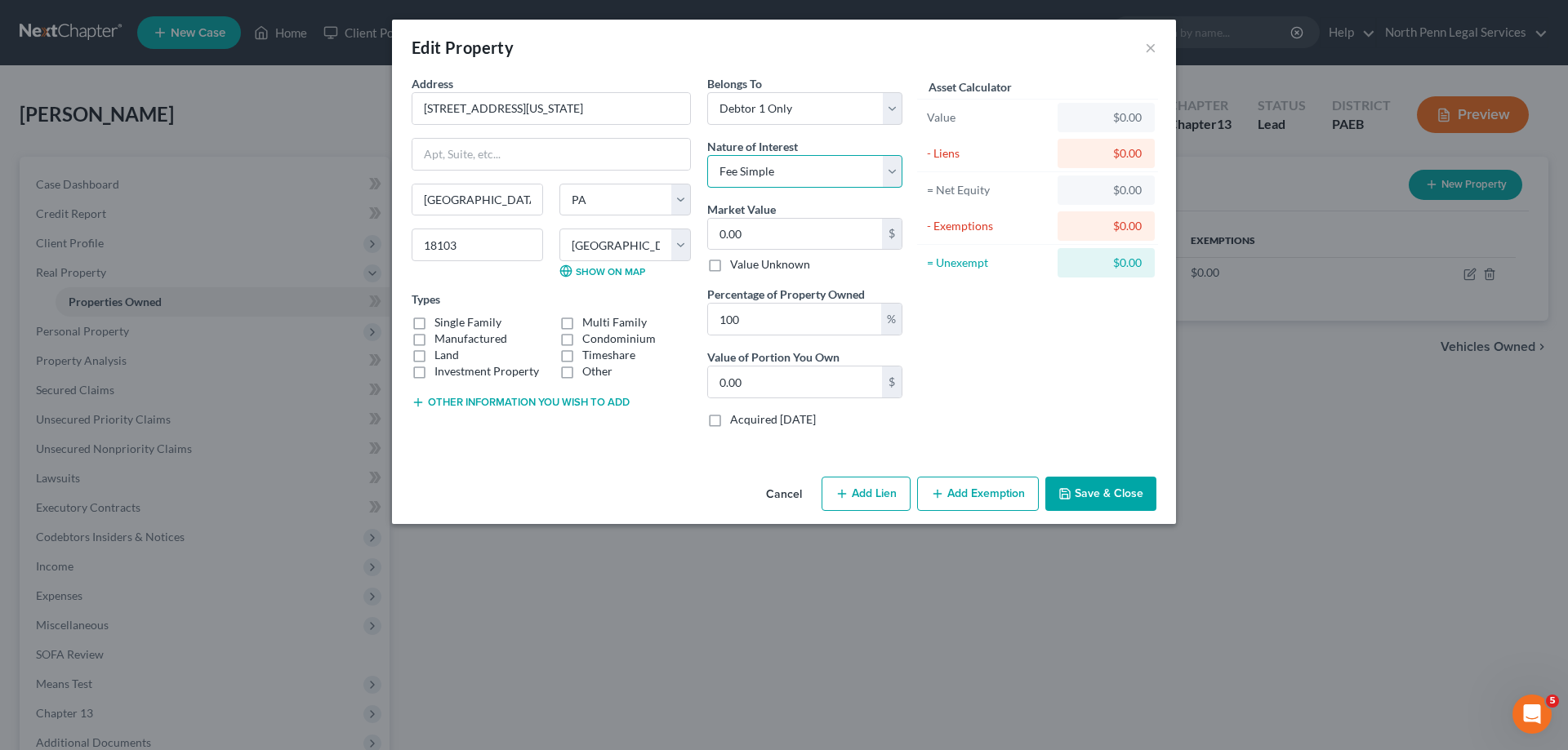
click at [707, 155] on select "Select Fee Simple Joint Tenant Life Estate Equitable Interest Future Interest T…" at bounding box center [805, 171] width 195 height 32
click at [896, 243] on div "$" at bounding box center [892, 234] width 20 height 31
click at [845, 233] on input "0.00" at bounding box center [795, 234] width 174 height 31
type input "2"
type input "2.00"
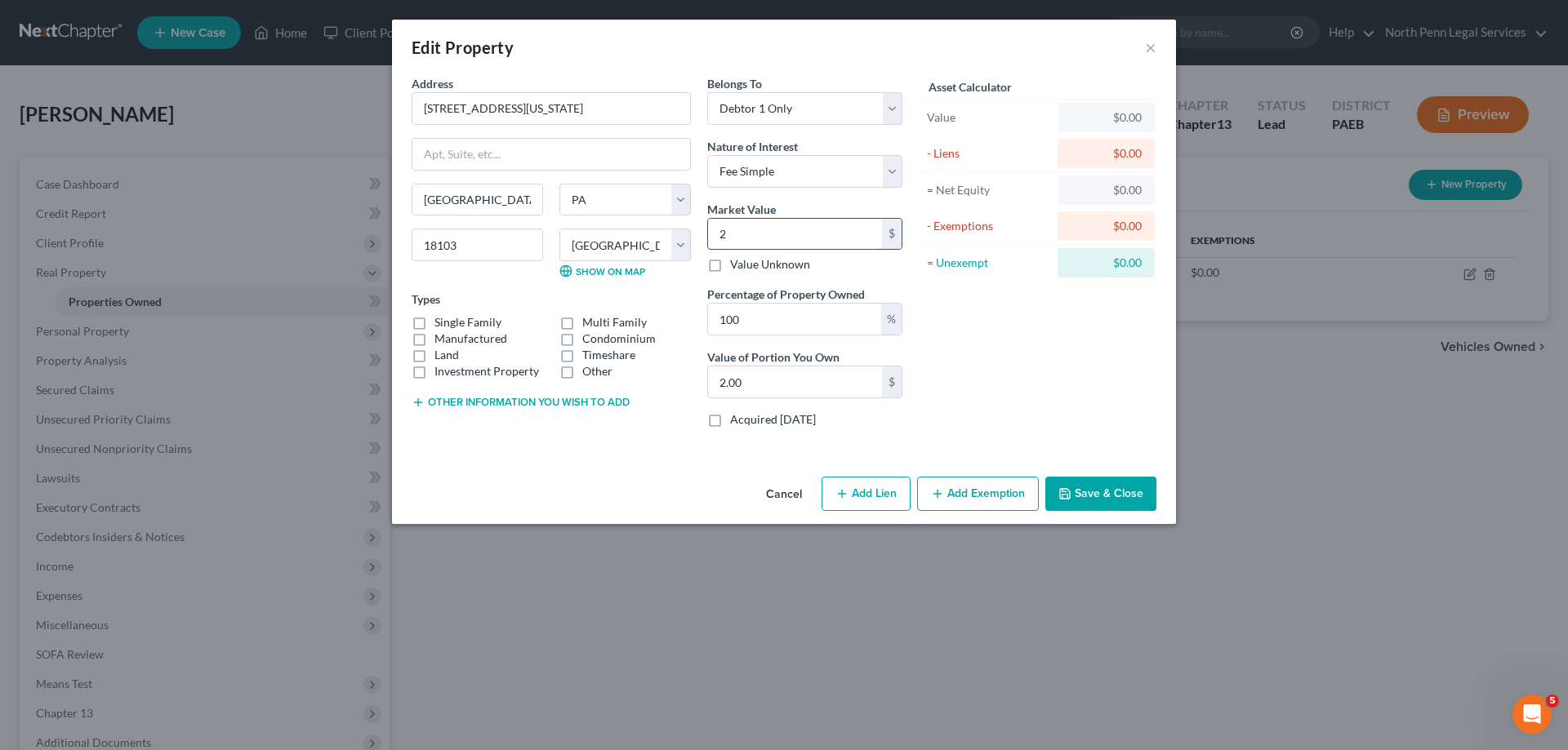
type input "22"
type input "22.00"
type input "227"
type input "227.00"
type input "2270"
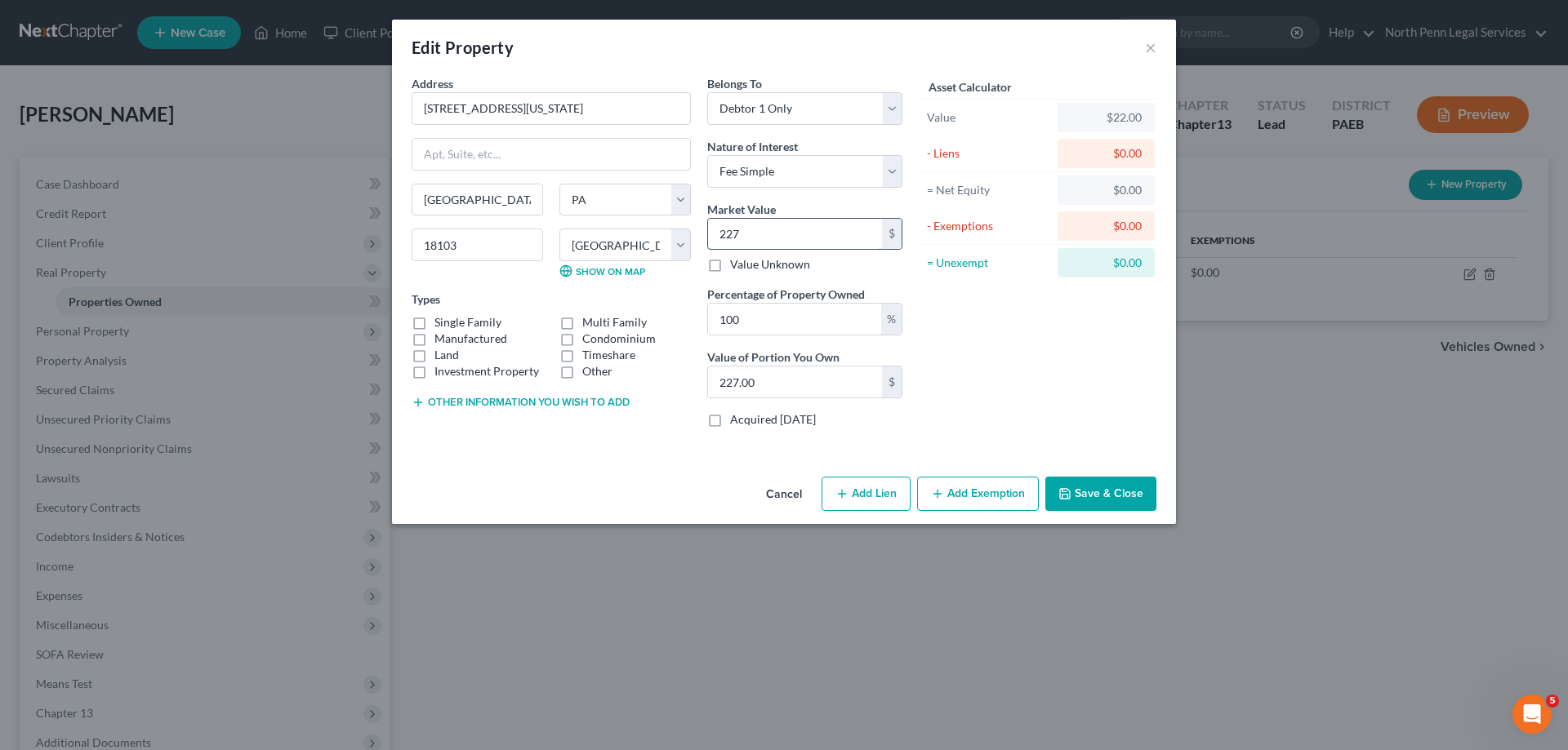
type input "2,270.00"
type input "2,2700"
type input "22,700.00"
type input "22,7000"
type input "227,000.00"
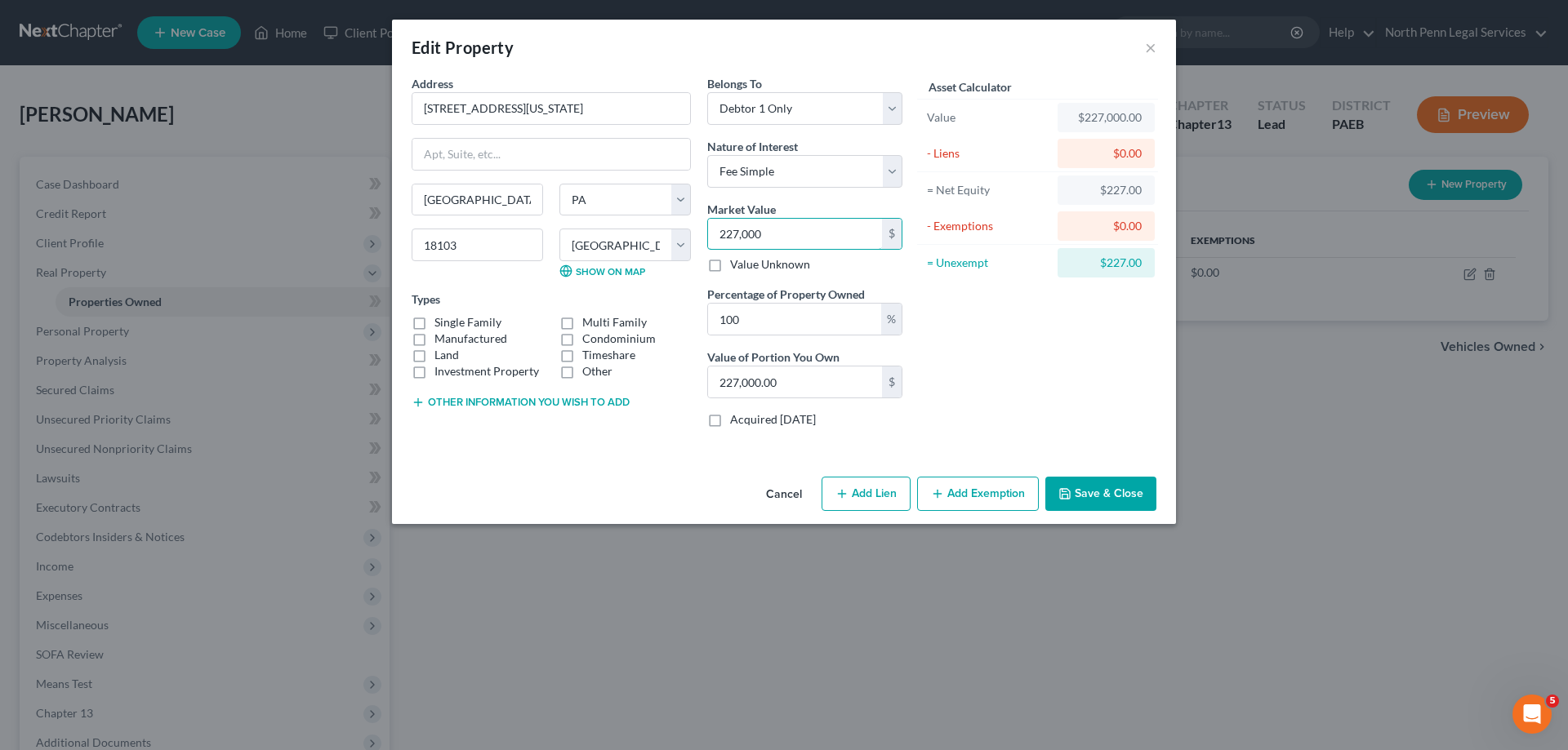
type input "227,000"
click at [435, 322] on label "Single Family" at bounding box center [468, 323] width 67 height 16
click at [441, 322] on input "Single Family" at bounding box center [446, 320] width 11 height 11
checkbox input "true"
click at [1013, 493] on button "Add Exemption" at bounding box center [978, 494] width 122 height 34
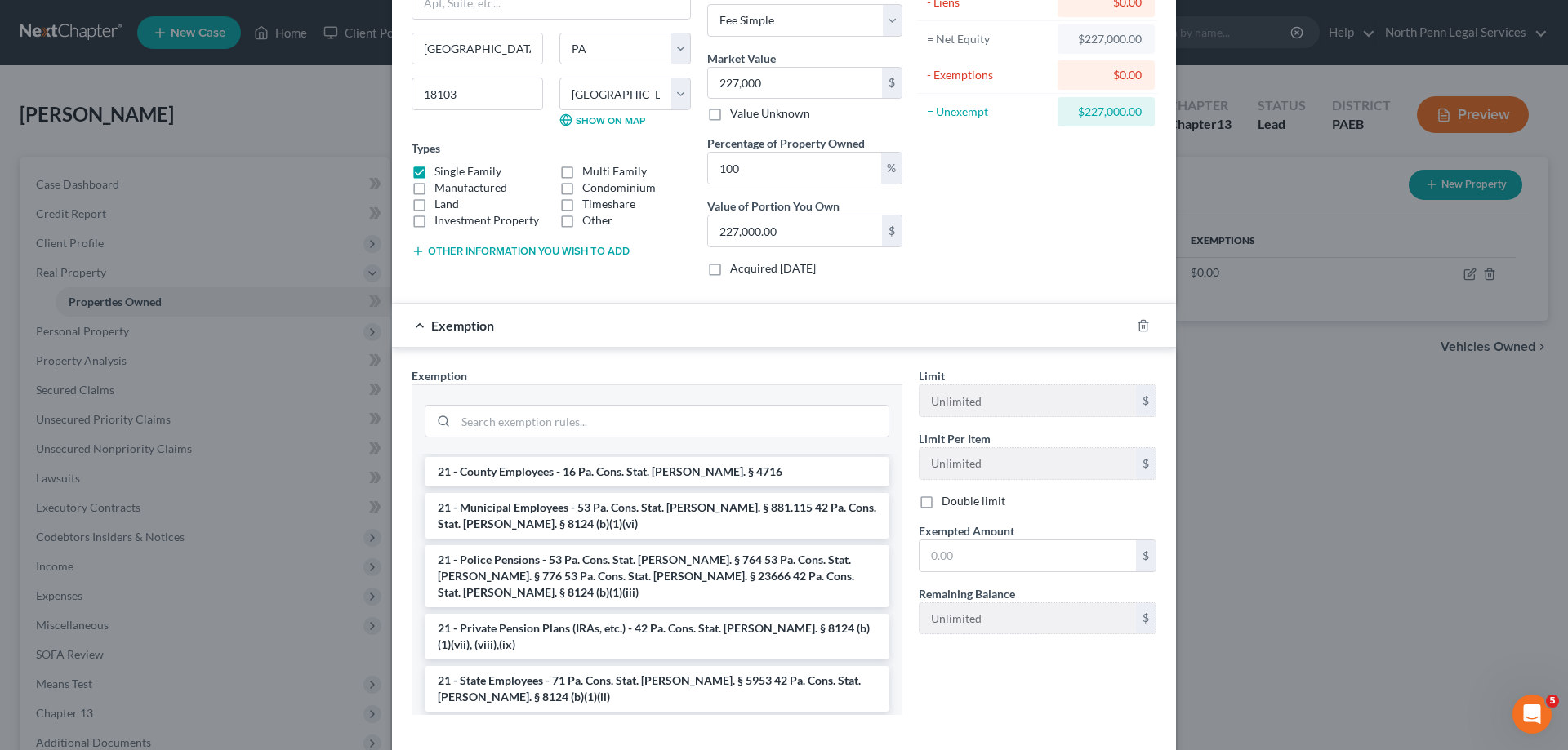
scroll to position [327, 0]
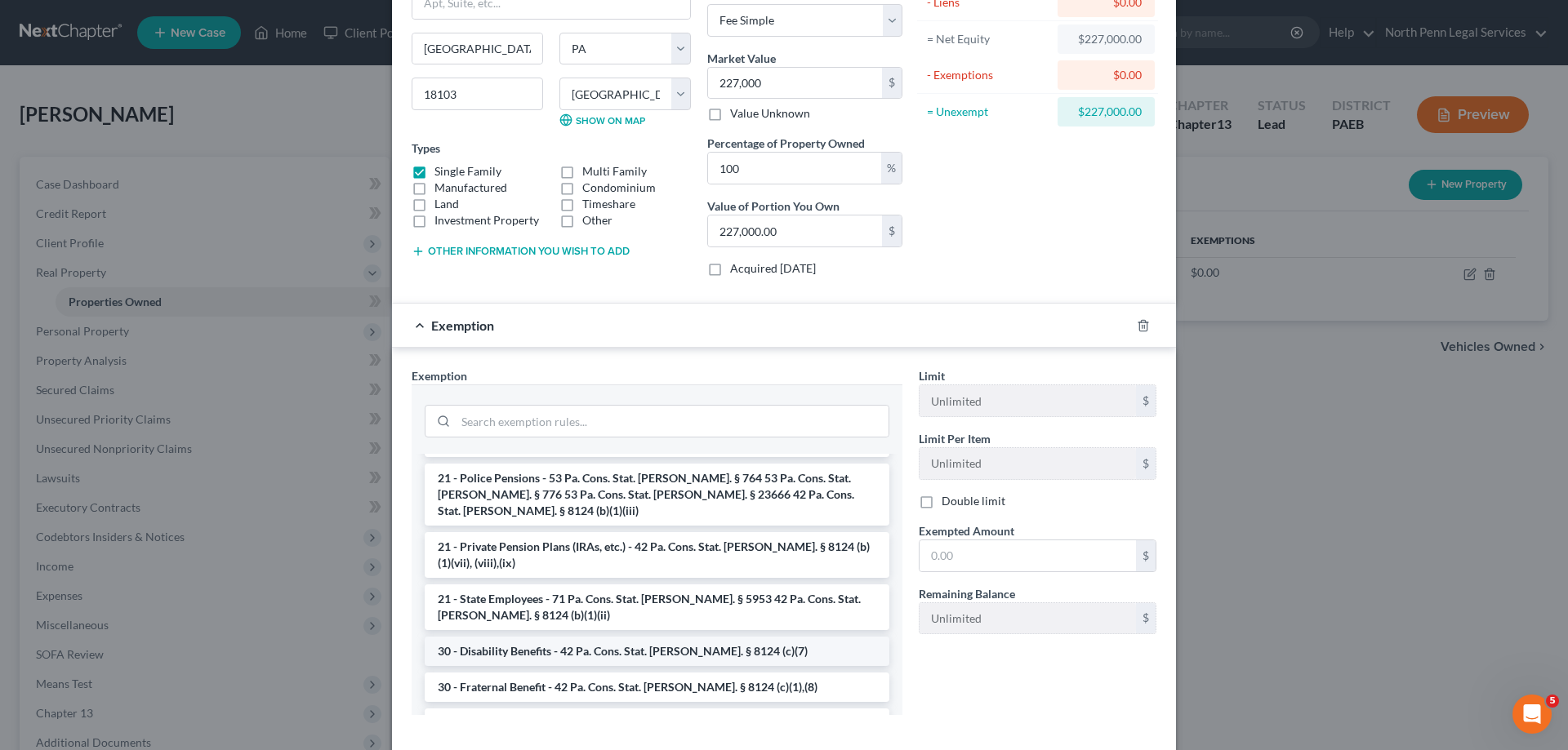
click at [556, 637] on li "30 - Disability Benefits - 42 Pa. Cons. Stat. Ann. § 8124 (c)(7)" at bounding box center [657, 651] width 465 height 30
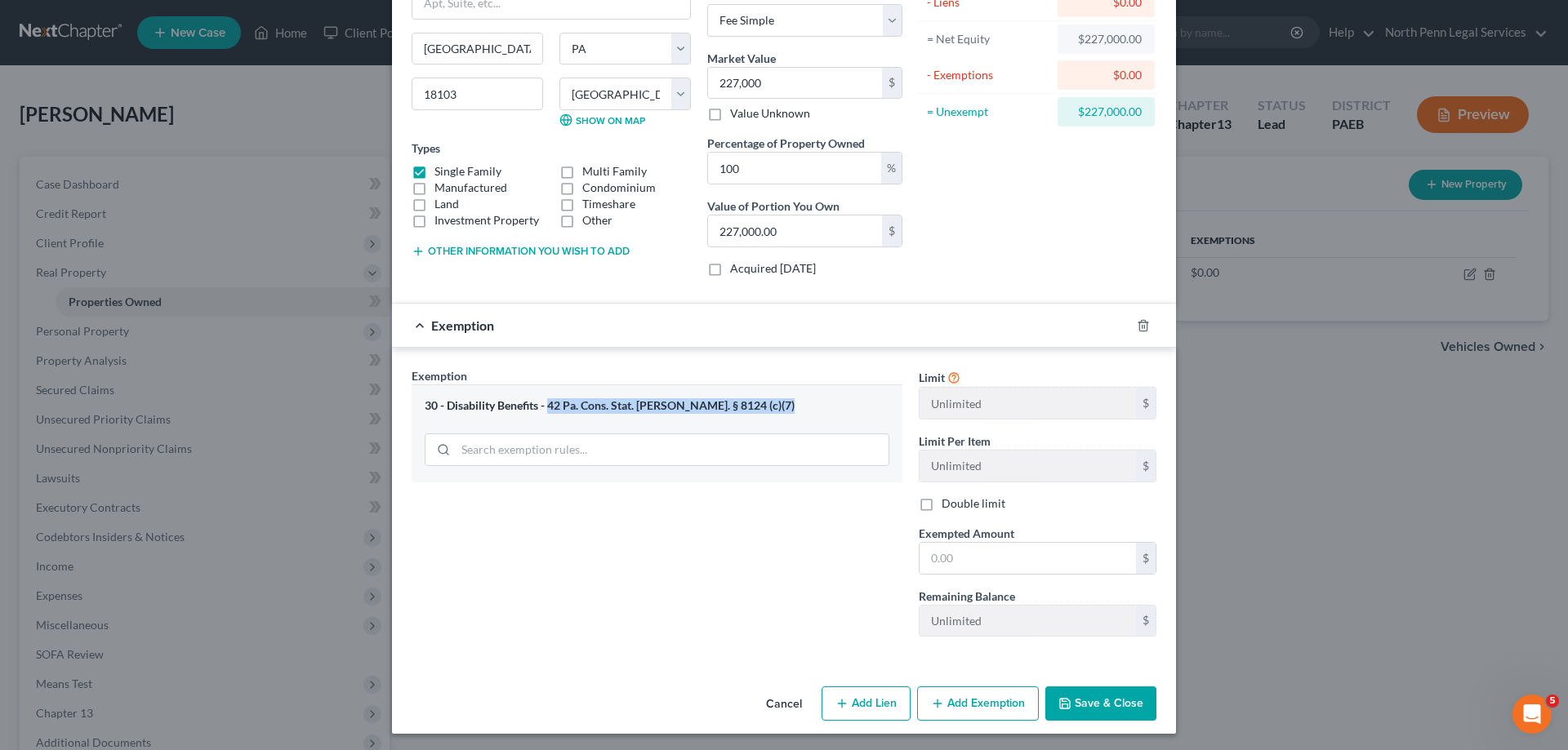
drag, startPoint x: 546, startPoint y: 403, endPoint x: 699, endPoint y: 418, distance: 153.7
click at [699, 418] on div "30 - Disability Benefits - 42 Pa. Cons. Stat. Ann. § 8124 (c)(7)" at bounding box center [657, 433] width 491 height 97
copy div "42 Pa. Cons. Stat. Ann. § 8124 (c)(7)"
click at [729, 415] on div "30 - Disability Benefits - 42 Pa. Cons. Stat. Ann. § 8124 (c)(7)" at bounding box center [657, 433] width 491 height 97
drag, startPoint x: 740, startPoint y: 407, endPoint x: 635, endPoint y: 396, distance: 105.6
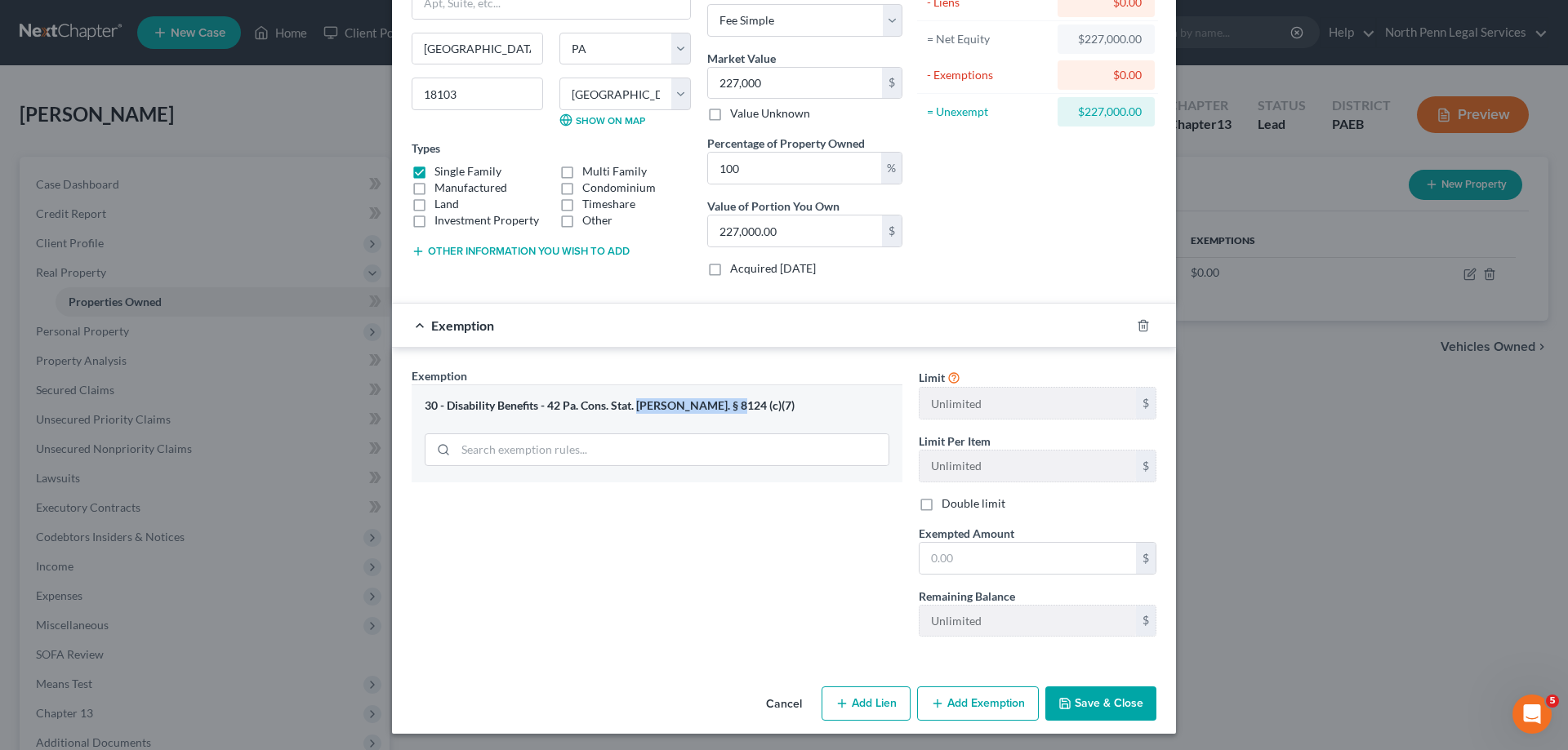
click at [635, 396] on div "30 - Disability Benefits - 42 Pa. Cons. Stat. Ann. § 8124 (c)(7)" at bounding box center [657, 433] width 491 height 97
click at [624, 575] on div "Exemption Set must be selected for CA. Exemption * 30 - Disability Benefits - 4…" at bounding box center [657, 508] width 507 height 282
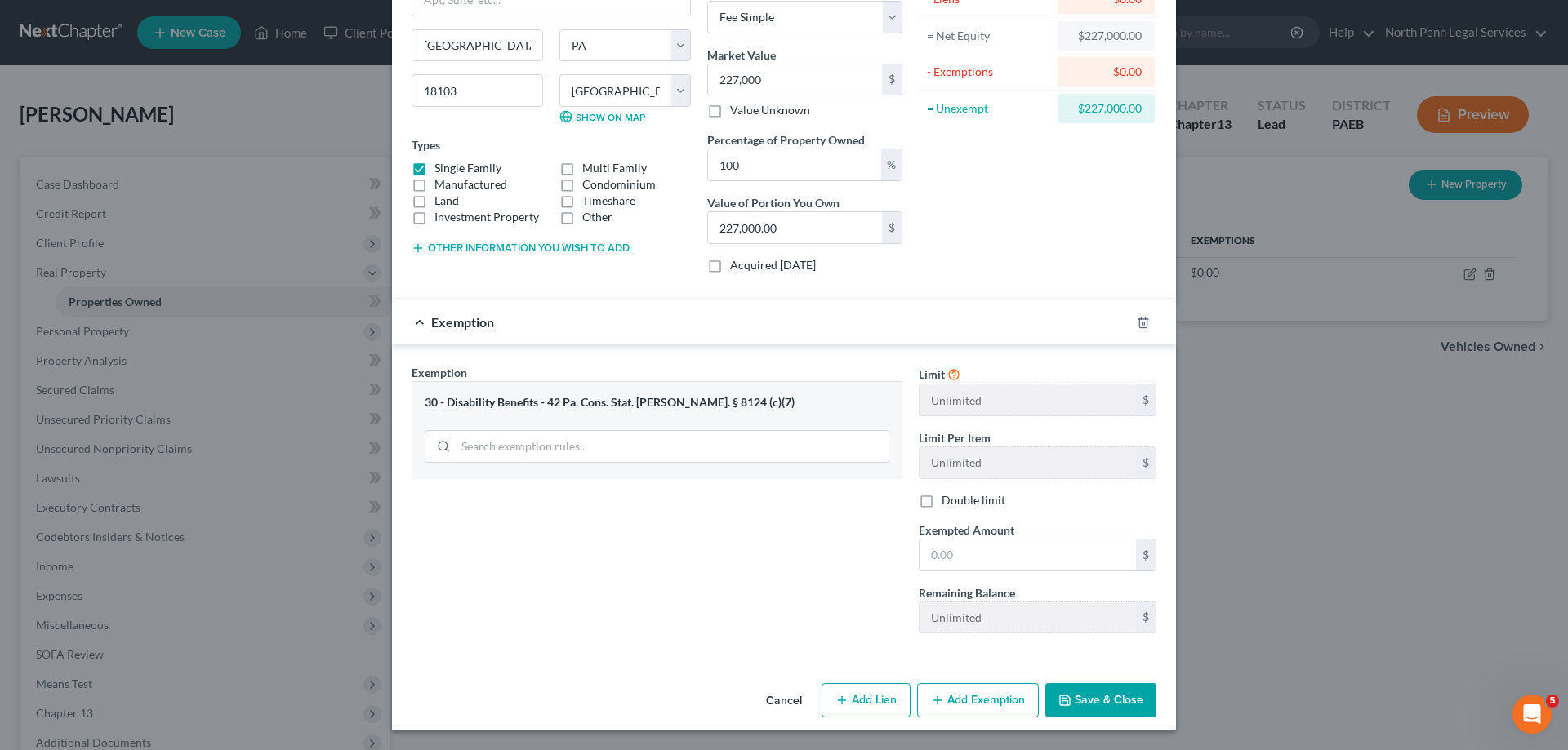
scroll to position [0, 0]
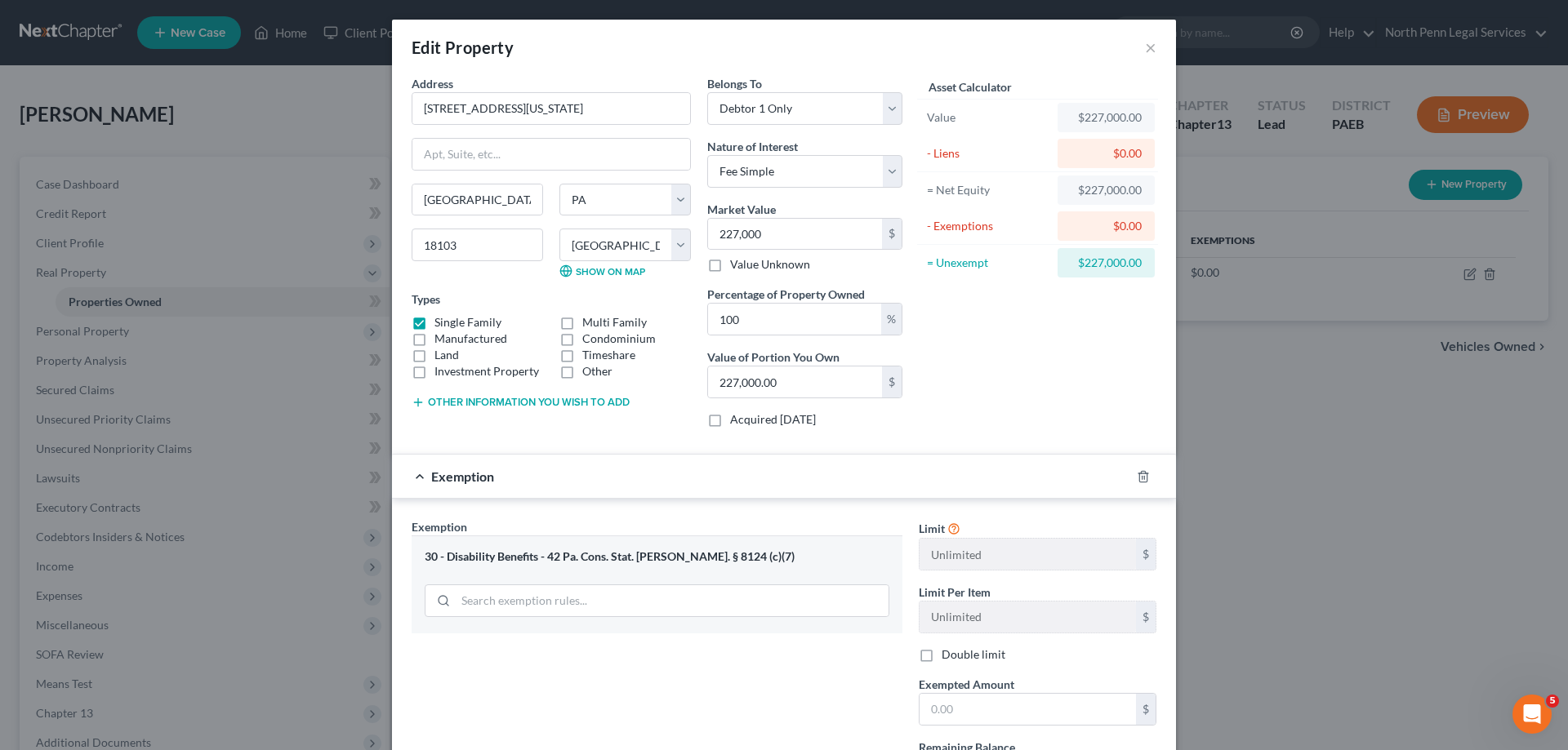
click at [446, 556] on div "30 - Disability Benefits - 42 Pa. Cons. Stat. Ann. § 8124 (c)(7)" at bounding box center [657, 556] width 465 height 15
click at [667, 560] on div "30 - Disability Benefits - 42 Pa. Cons. Stat. Ann. § 8124 (c)(7)" at bounding box center [657, 556] width 465 height 15
click at [1136, 478] on icon "button" at bounding box center [1142, 477] width 13 height 13
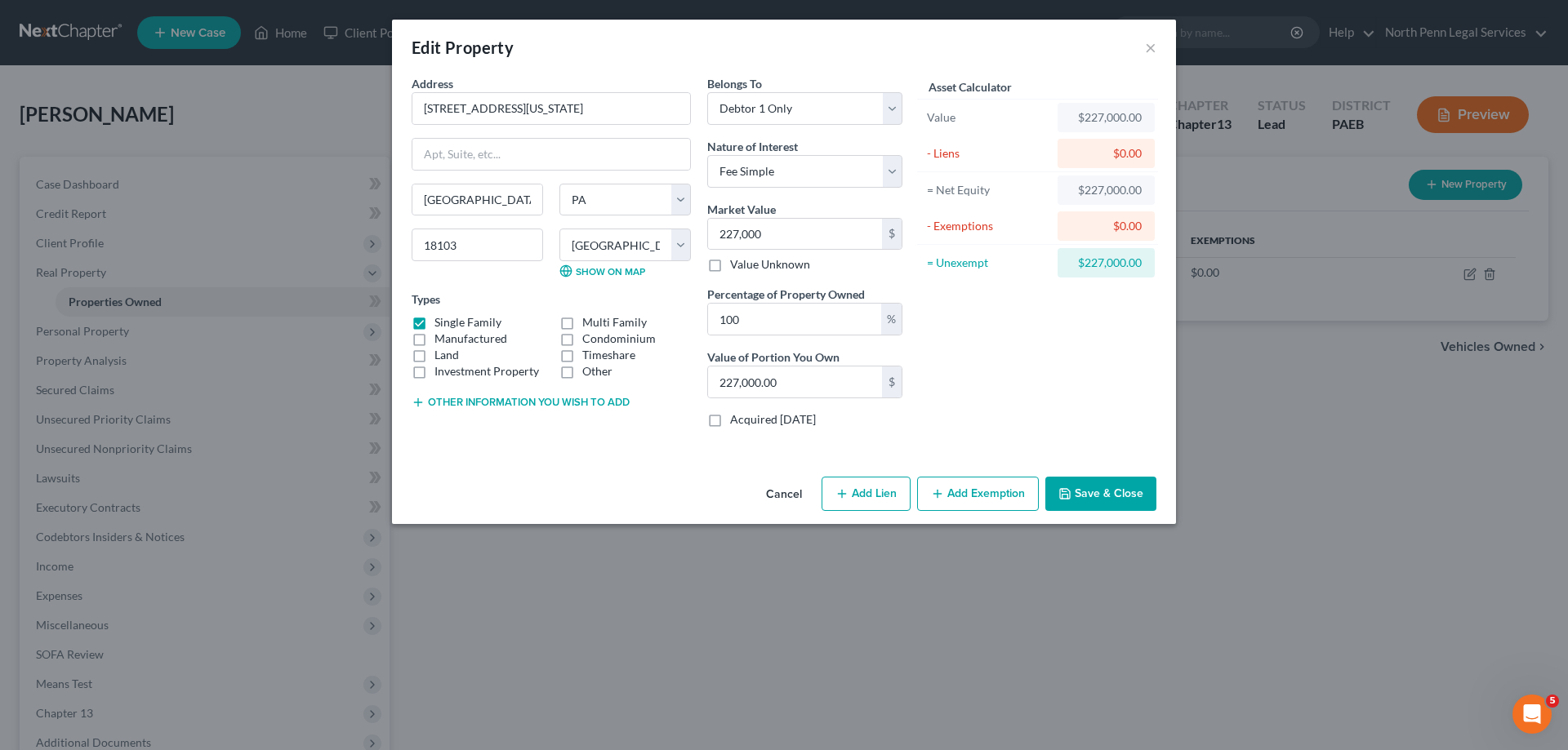
click at [1111, 151] on div "$0.00" at bounding box center [1106, 153] width 71 height 16
click at [1115, 165] on div "$0.00" at bounding box center [1106, 153] width 97 height 30
click at [1122, 152] on div "$0.00" at bounding box center [1106, 153] width 71 height 16
click at [1116, 155] on div "$0.00" at bounding box center [1106, 153] width 71 height 16
click at [849, 504] on button "Add Lien" at bounding box center [866, 494] width 89 height 34
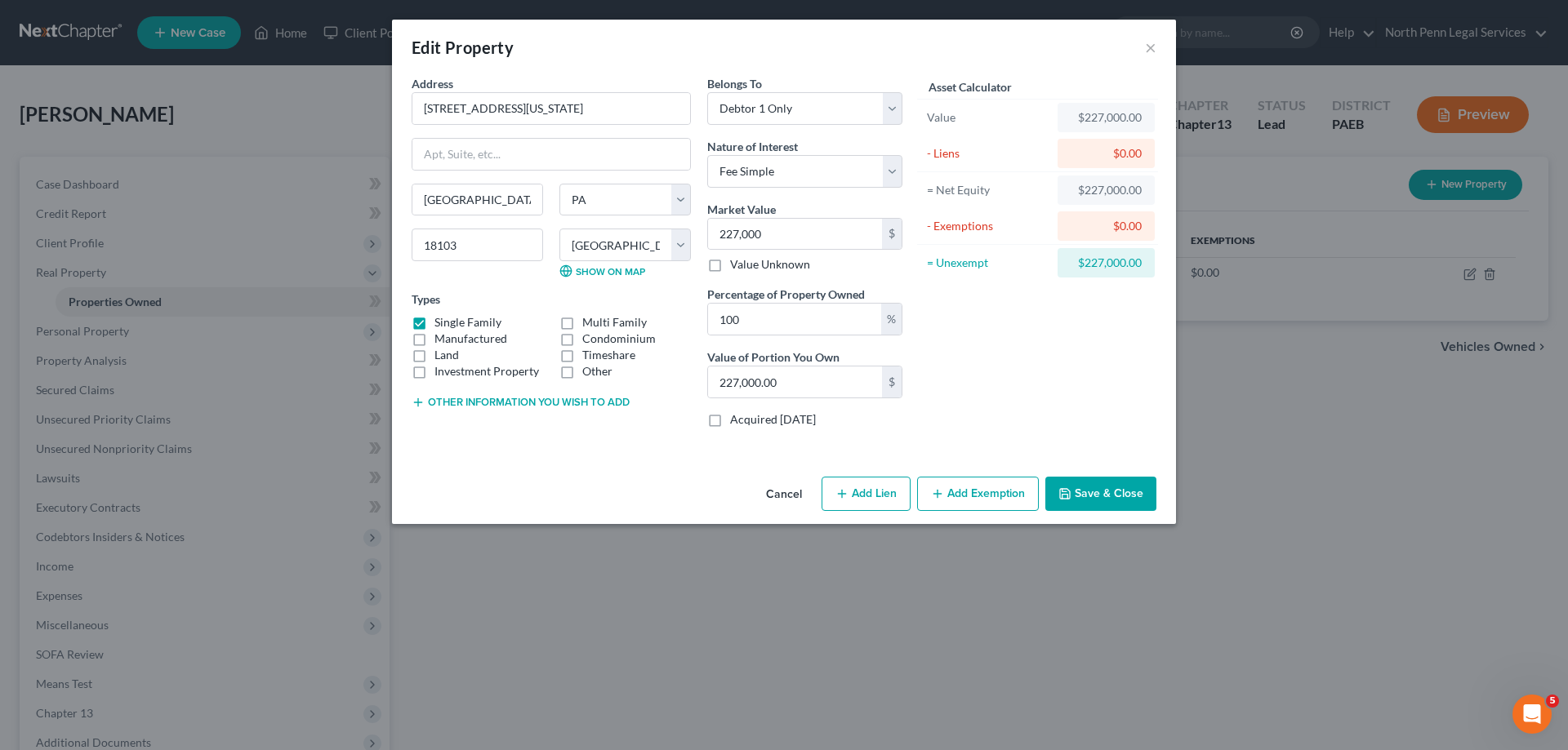
select select "0"
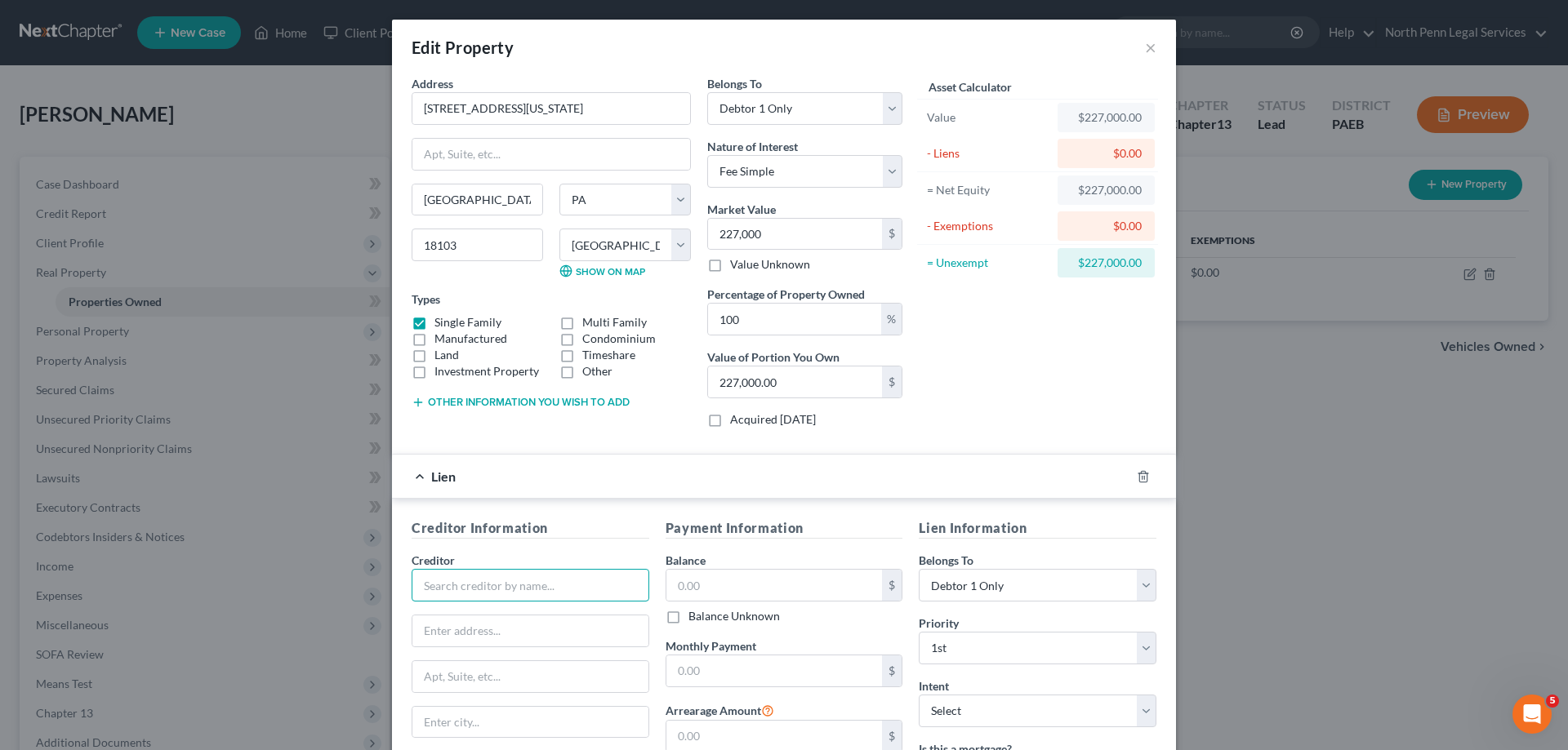
click at [504, 595] on input "text" at bounding box center [530, 585] width 237 height 32
click at [471, 584] on input "text" at bounding box center [530, 585] width 237 height 32
click at [510, 588] on input "U S Bank Trust NAtional Association" at bounding box center [530, 585] width 237 height 32
type input "U S Bank Trust National Association"
click at [716, 575] on input "text" at bounding box center [774, 585] width 216 height 31
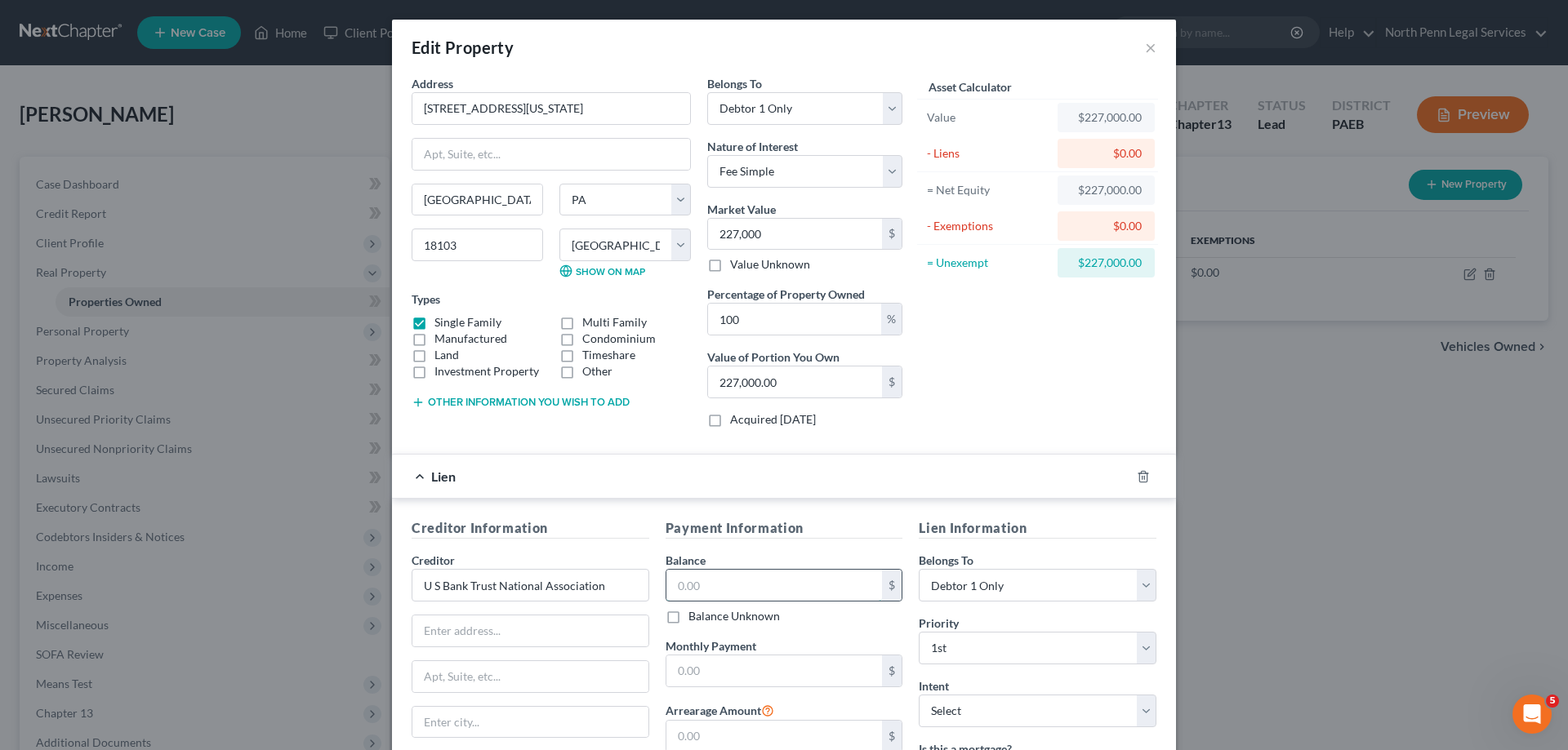
click at [693, 584] on input "text" at bounding box center [774, 585] width 216 height 31
type input "86,344.65"
click at [769, 632] on div "Payment Information Balance 86,344.65 $ Balance Unknown Balance Undetermined 86…" at bounding box center [784, 682] width 254 height 327
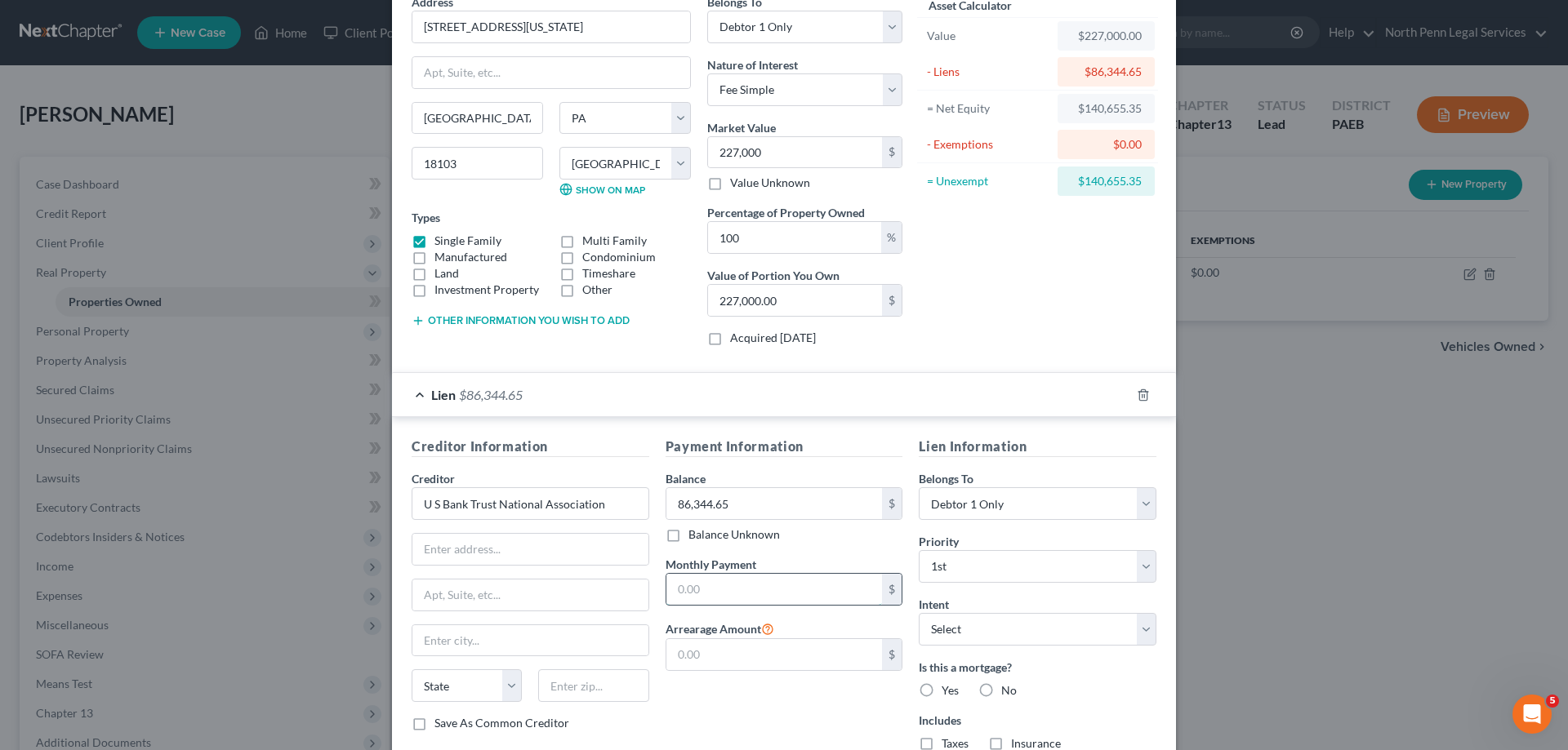
click at [696, 594] on input "text" at bounding box center [774, 590] width 216 height 31
click at [691, 603] on input "text" at bounding box center [774, 590] width 216 height 31
type input "794.29"
click at [1024, 635] on select "Select Surrender Redeem Reaffirm Avoid Other" at bounding box center [1037, 629] width 237 height 32
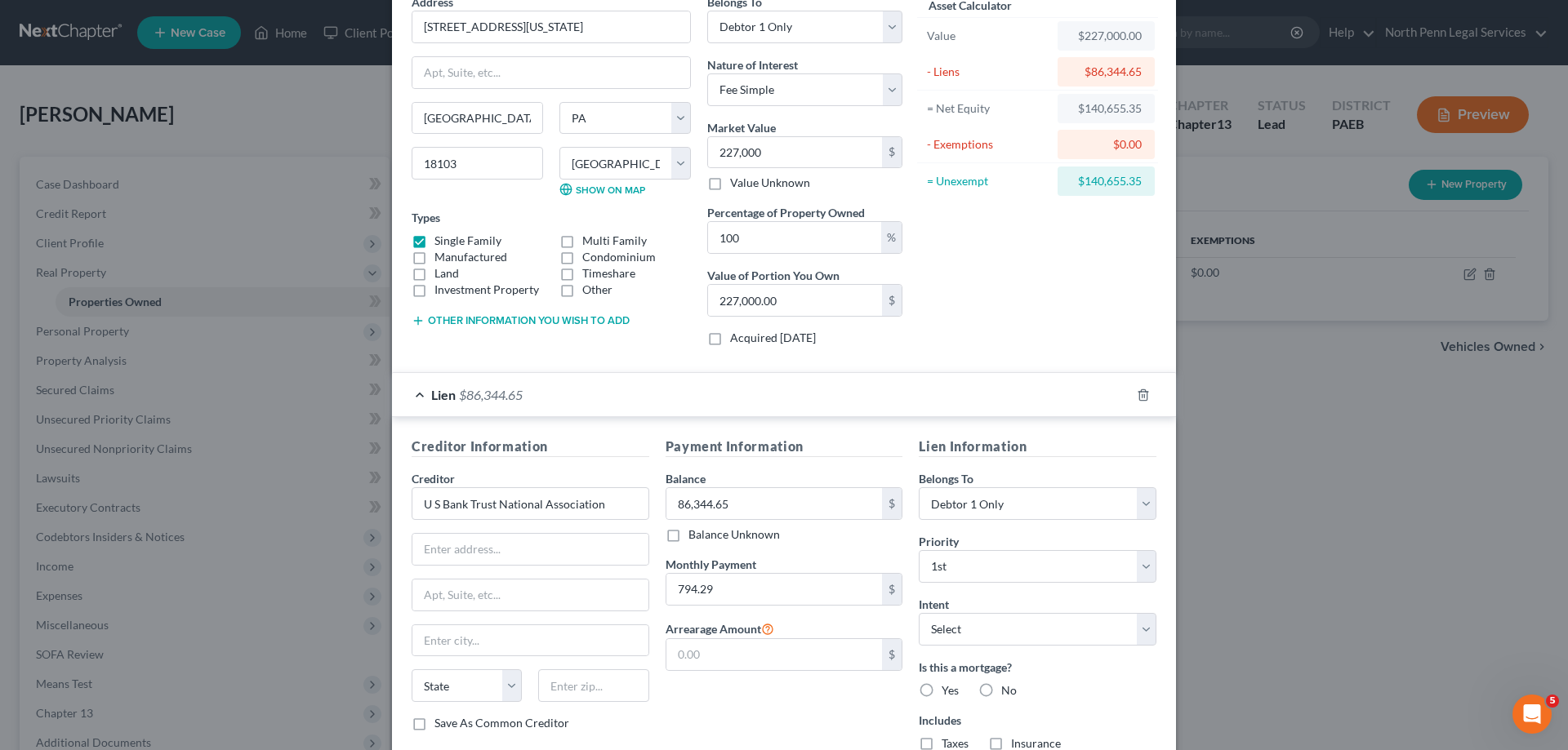
click at [747, 701] on div "Payment Information Balance 86,344.65 $ Balance Unknown Balance Undetermined 86…" at bounding box center [784, 600] width 254 height 327
click at [737, 665] on input "text" at bounding box center [774, 655] width 216 height 31
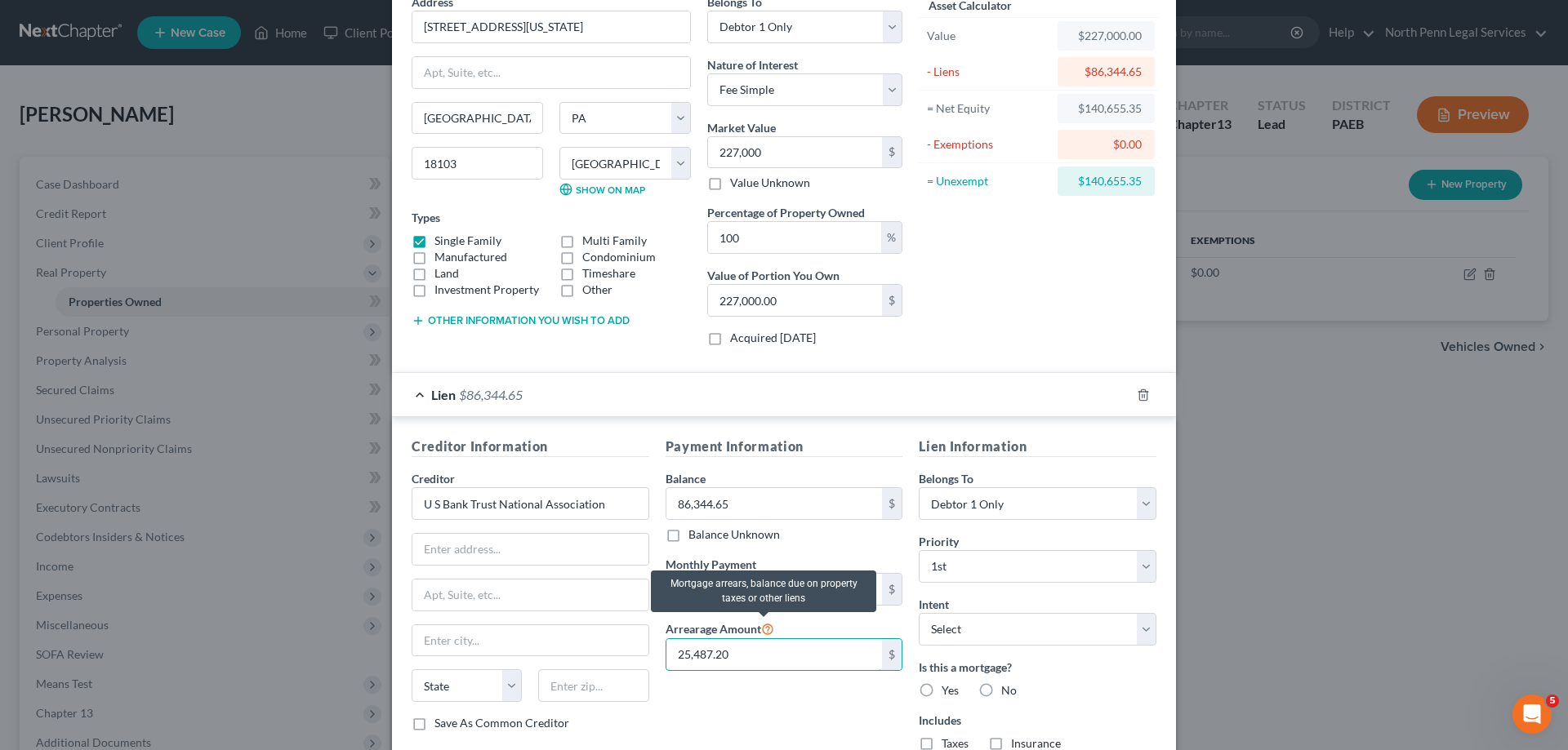
type input "25,487.20"
click at [762, 626] on icon at bounding box center [767, 628] width 13 height 15
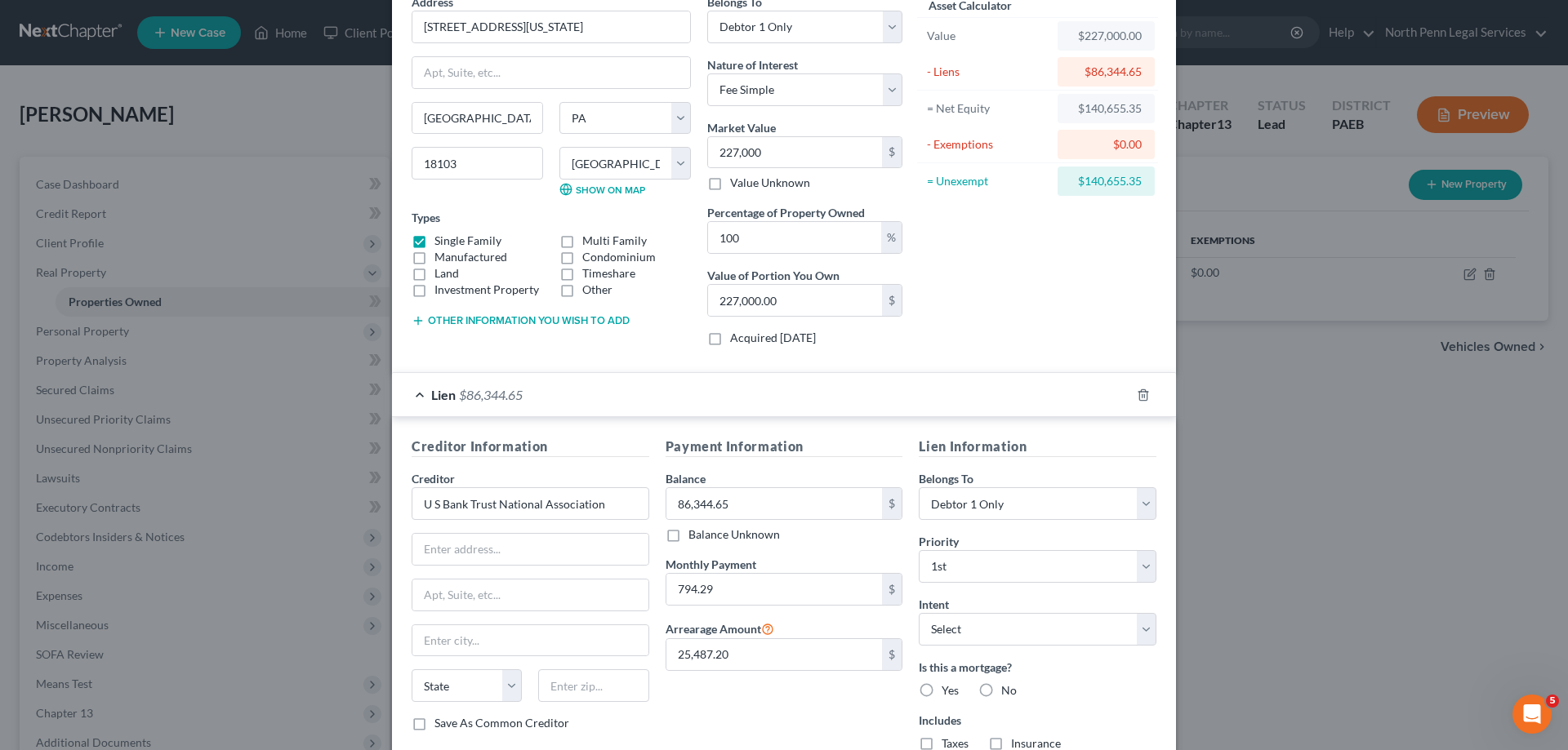
click at [771, 729] on div "Payment Information Balance 86,344.65 $ Balance Unknown Balance Undetermined 86…" at bounding box center [784, 600] width 254 height 327
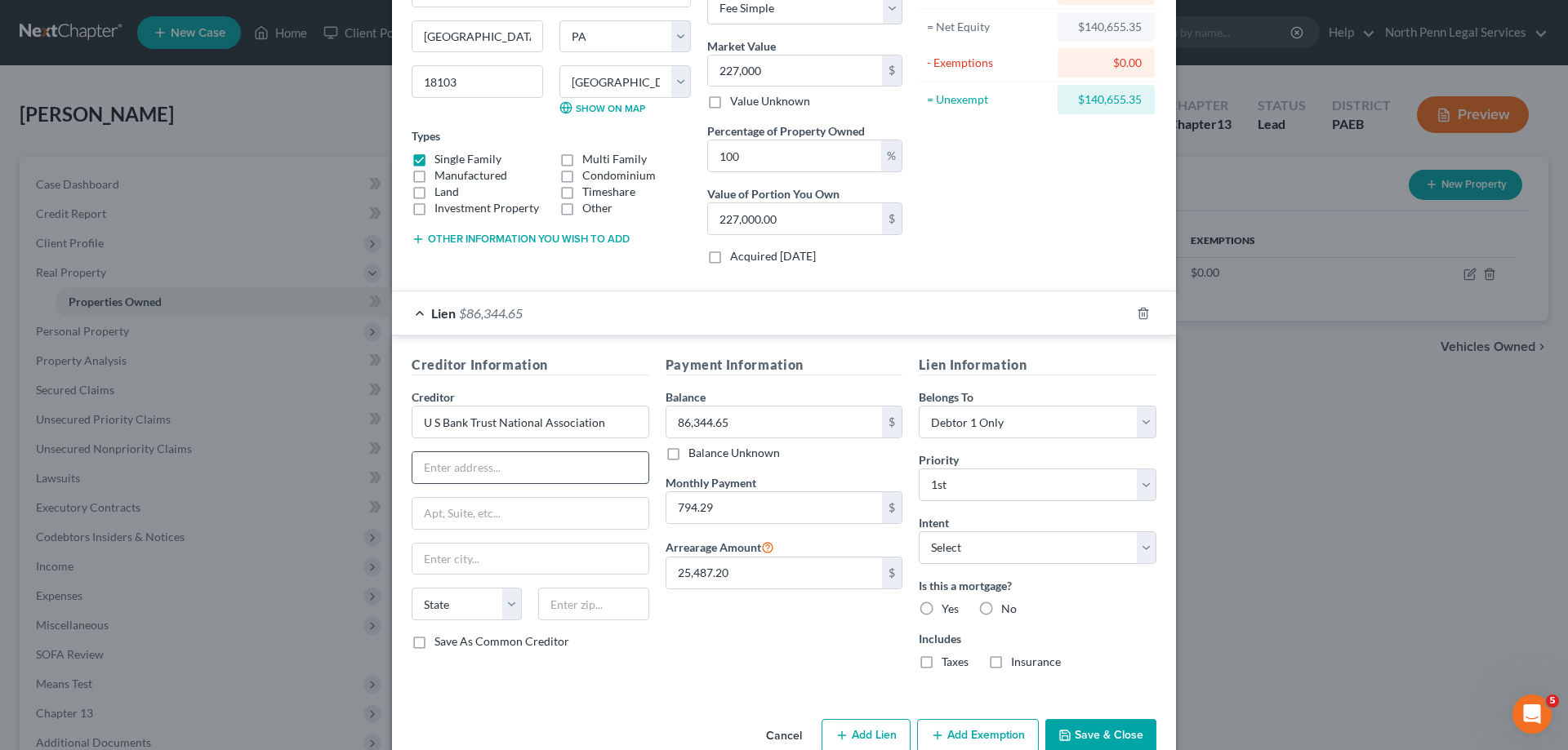
click at [492, 474] on input "text" at bounding box center [530, 468] width 236 height 31
type input "c/o Fay Servicing"
type input "1"
drag, startPoint x: 506, startPoint y: 470, endPoint x: 546, endPoint y: 461, distance: 41.0
click at [511, 467] on input "c/o Fay Servicing" at bounding box center [530, 468] width 236 height 31
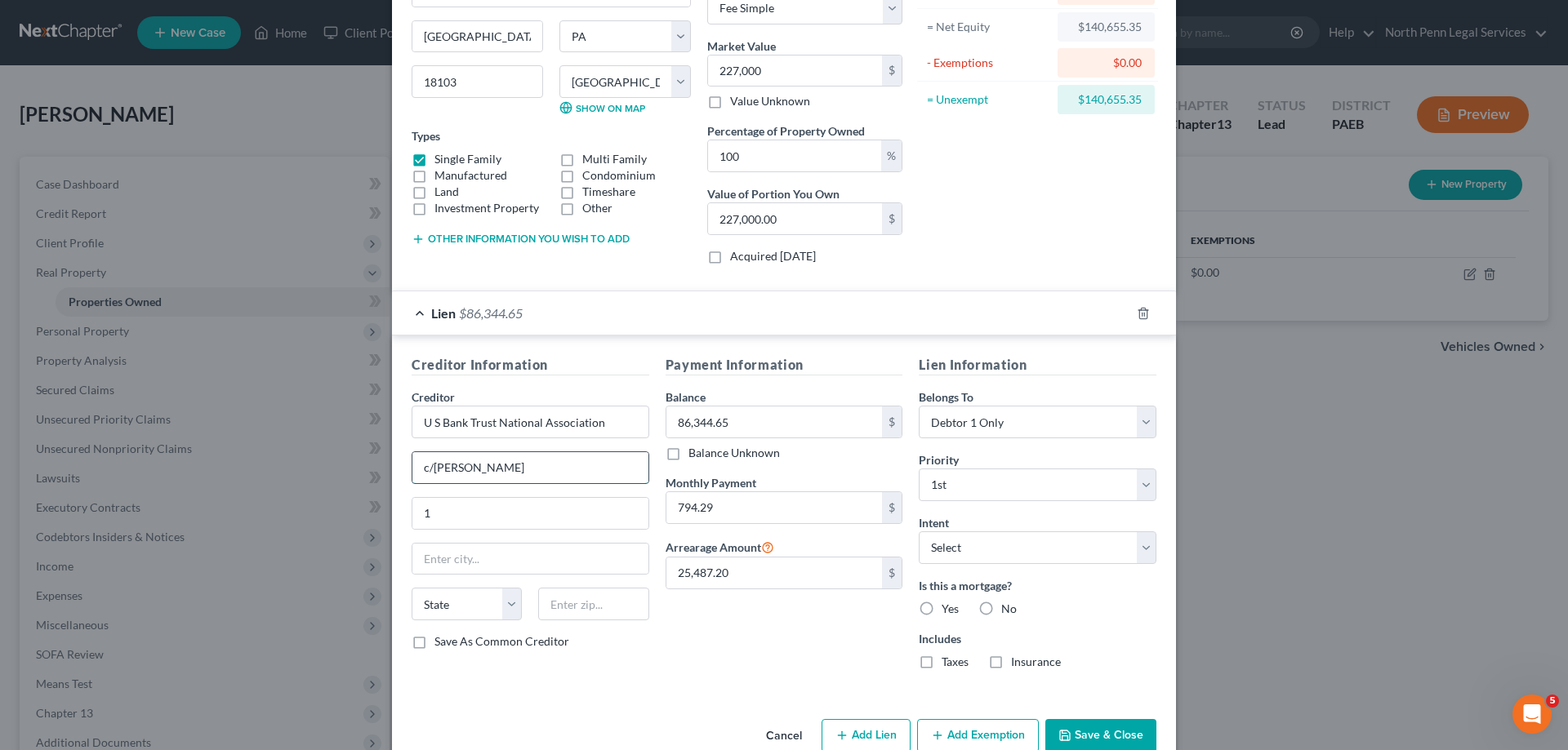
drag, startPoint x: 546, startPoint y: 461, endPoint x: 410, endPoint y: 464, distance: 136.0
click at [412, 464] on input "c/o Fay Servicing" at bounding box center [530, 468] width 236 height 31
click at [625, 417] on input "U S Bank Trust National Association" at bounding box center [530, 422] width 237 height 32
drag, startPoint x: 534, startPoint y: 474, endPoint x: 408, endPoint y: 486, distance: 126.6
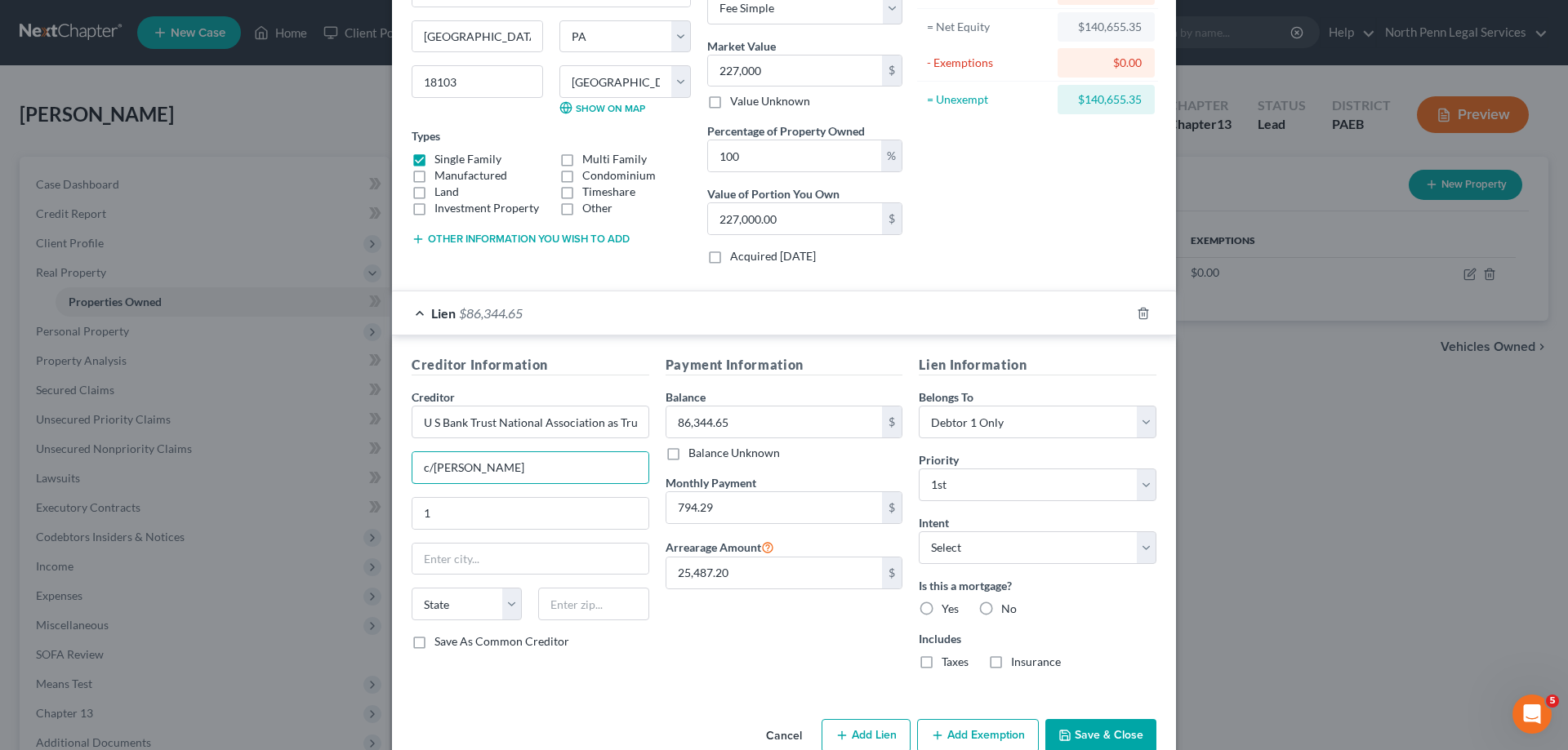
click at [411, 486] on div "Creditor * U S Bank Trust National Association as Trustee c/o Fay Servicing 1 S…" at bounding box center [530, 511] width 237 height 245
click at [625, 420] on input "U S Bank Trust National Association as Trustee" at bounding box center [530, 422] width 237 height 32
type input "U S Bank Trust National Association as Trustee of LSRMF MH Master Participation…"
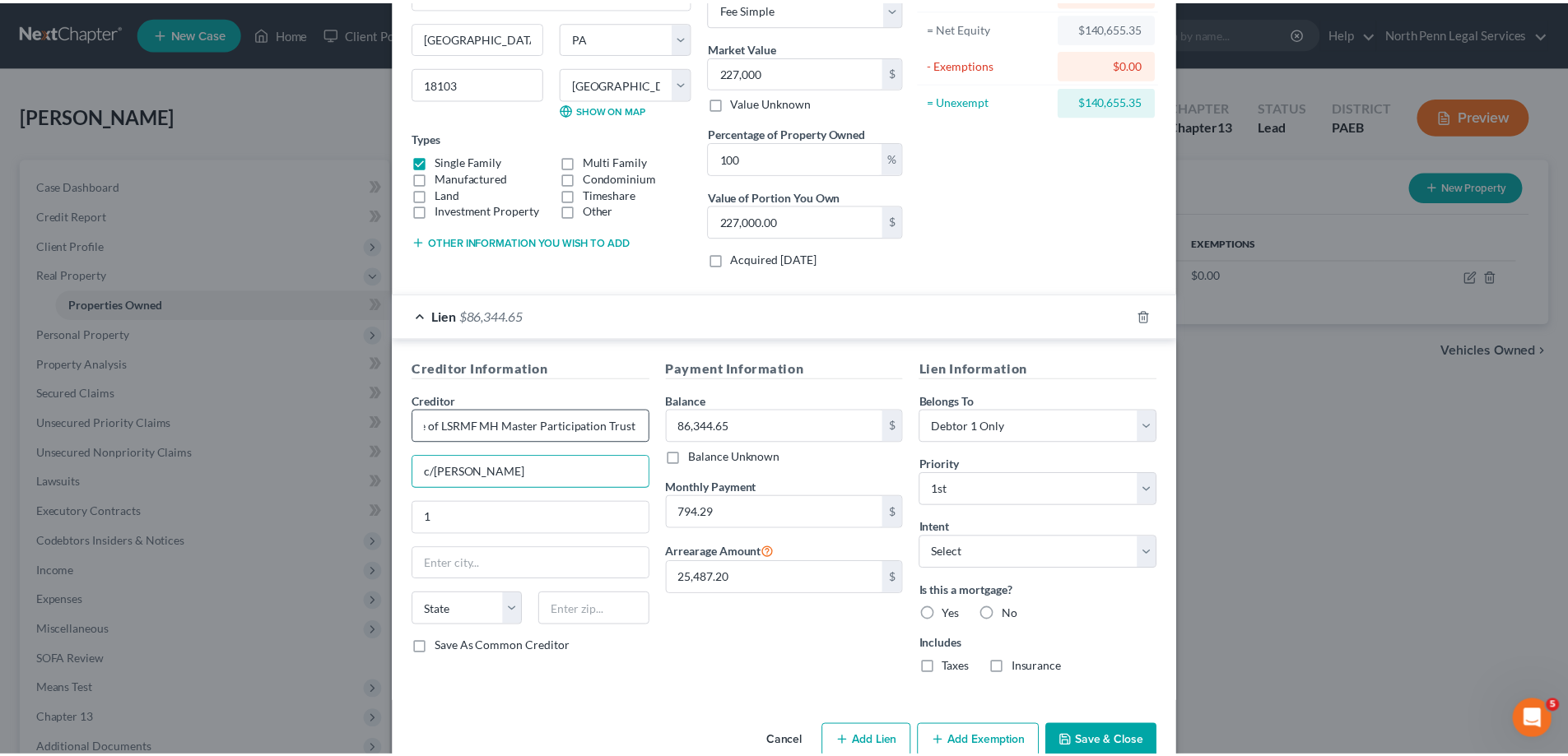
scroll to position [0, 0]
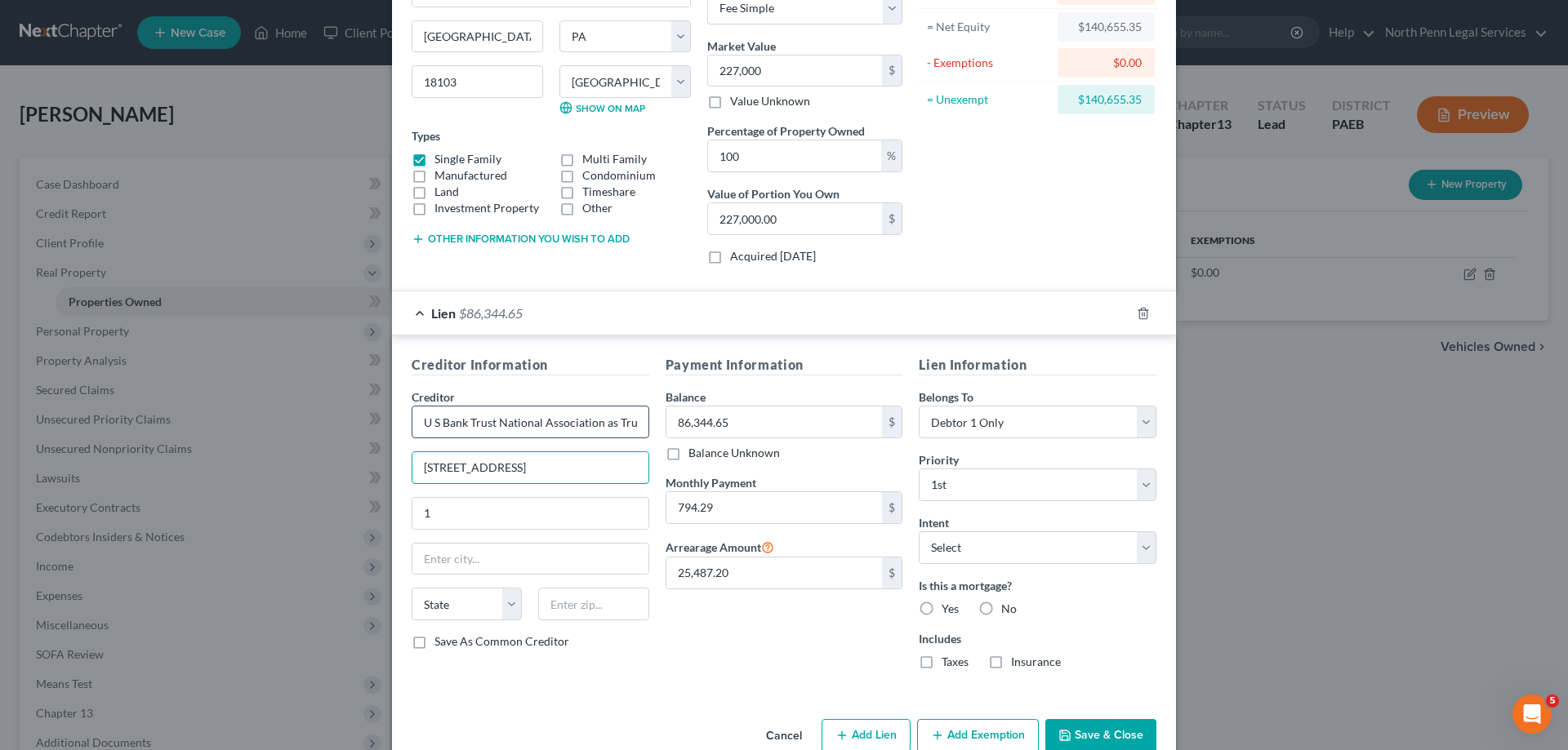
type input "425 S. Financial Place"
type input "Suite 200"
type input "Chicago"
select select "14"
type input "60605"
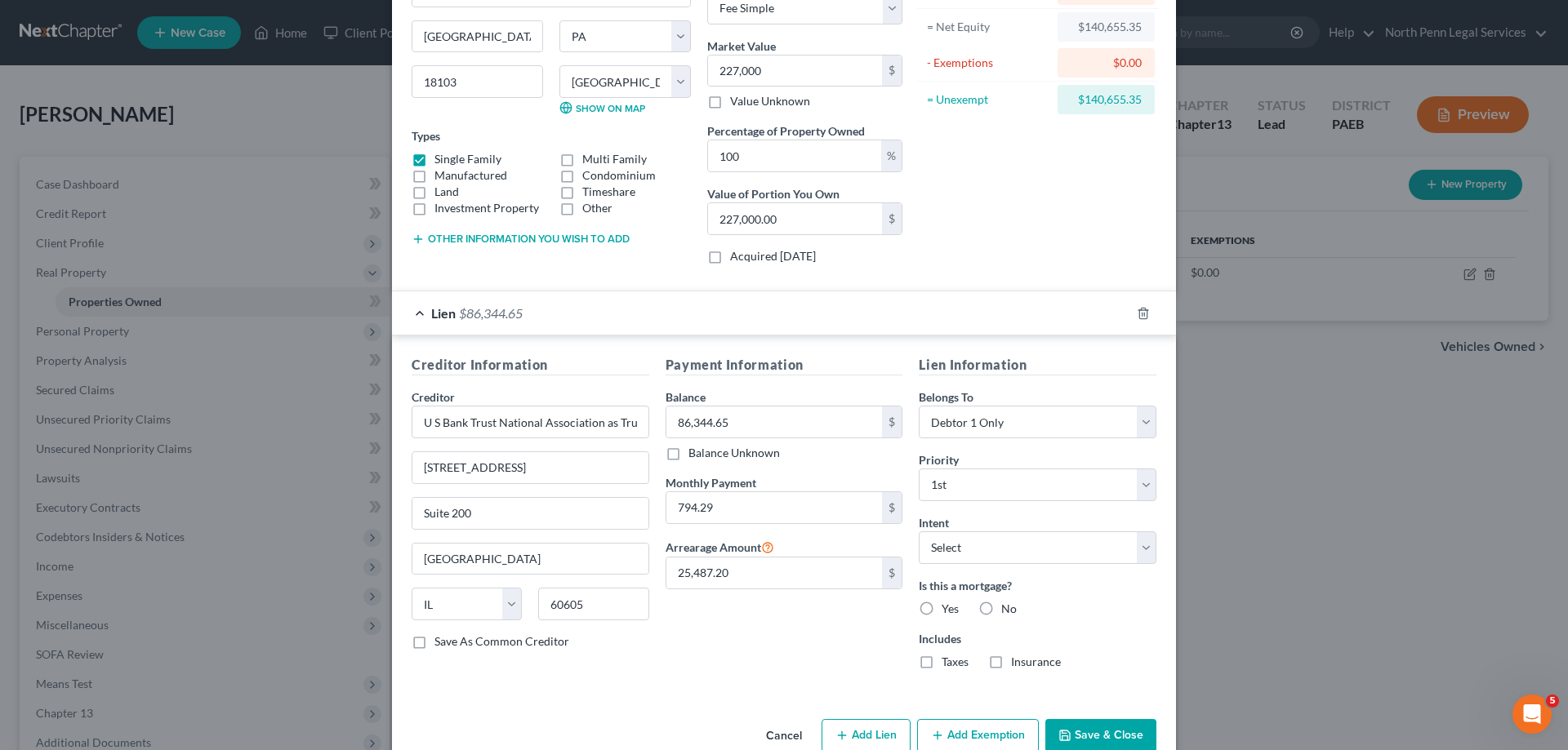
click at [942, 608] on label "Yes" at bounding box center [950, 609] width 17 height 16
click at [948, 608] on input "Yes" at bounding box center [953, 607] width 11 height 11
radio input "true"
click at [942, 662] on label "Taxes" at bounding box center [955, 662] width 27 height 16
click at [948, 662] on input "Taxes" at bounding box center [953, 659] width 11 height 11
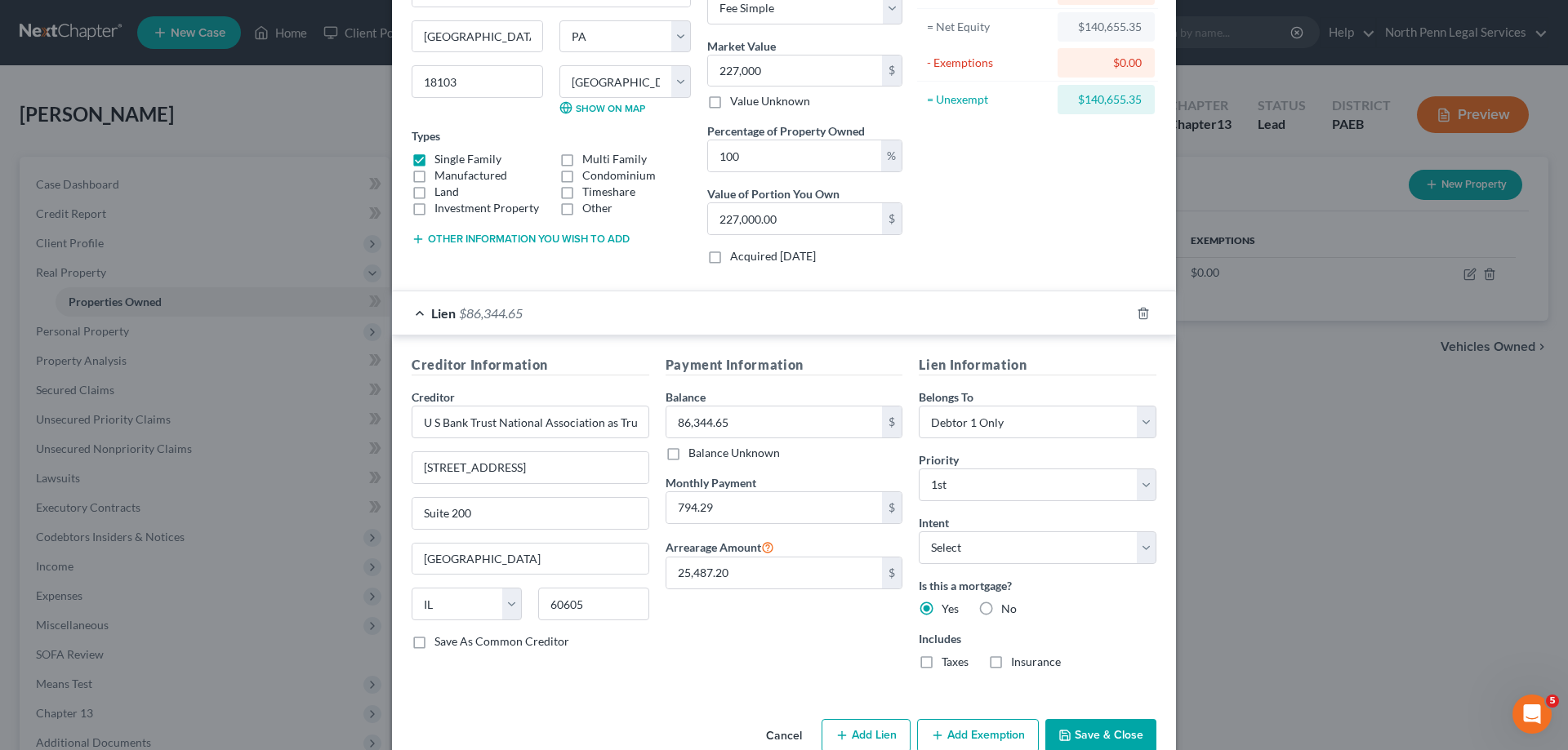
checkbox input "true"
click at [1090, 725] on button "Save & Close" at bounding box center [1100, 737] width 111 height 34
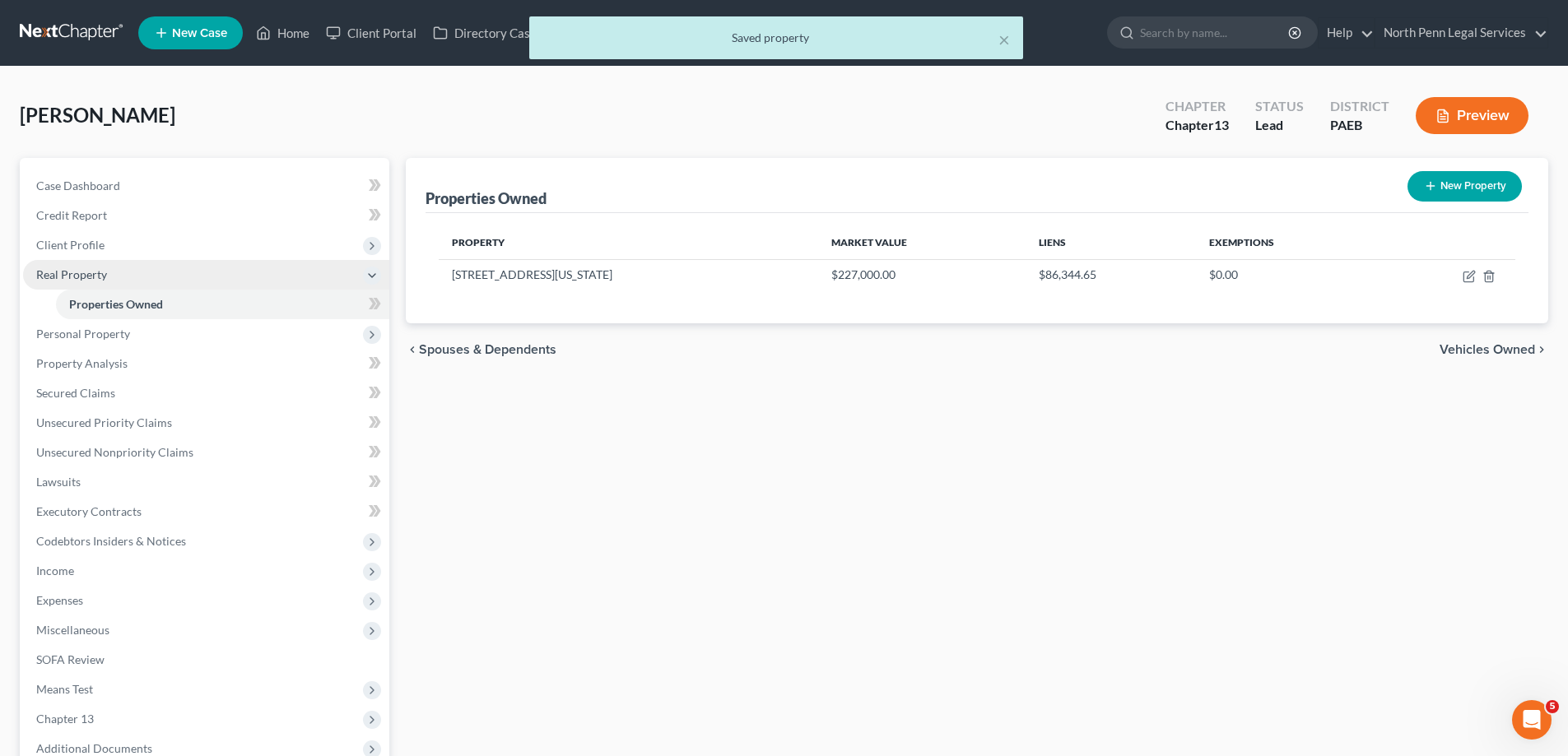
click at [73, 279] on span "Real Property" at bounding box center [71, 274] width 70 height 14
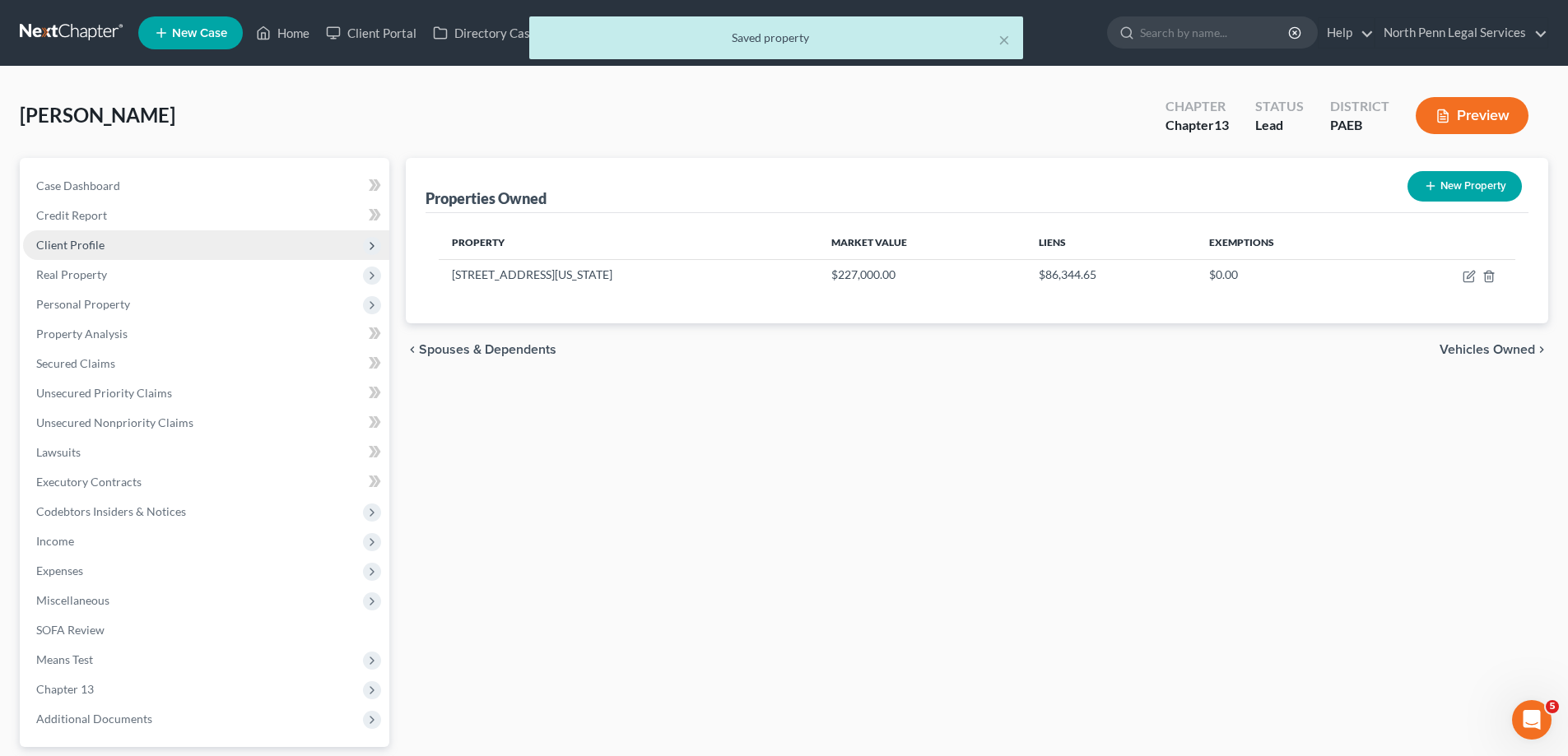
click at [79, 248] on span "Client Profile" at bounding box center [70, 244] width 69 height 14
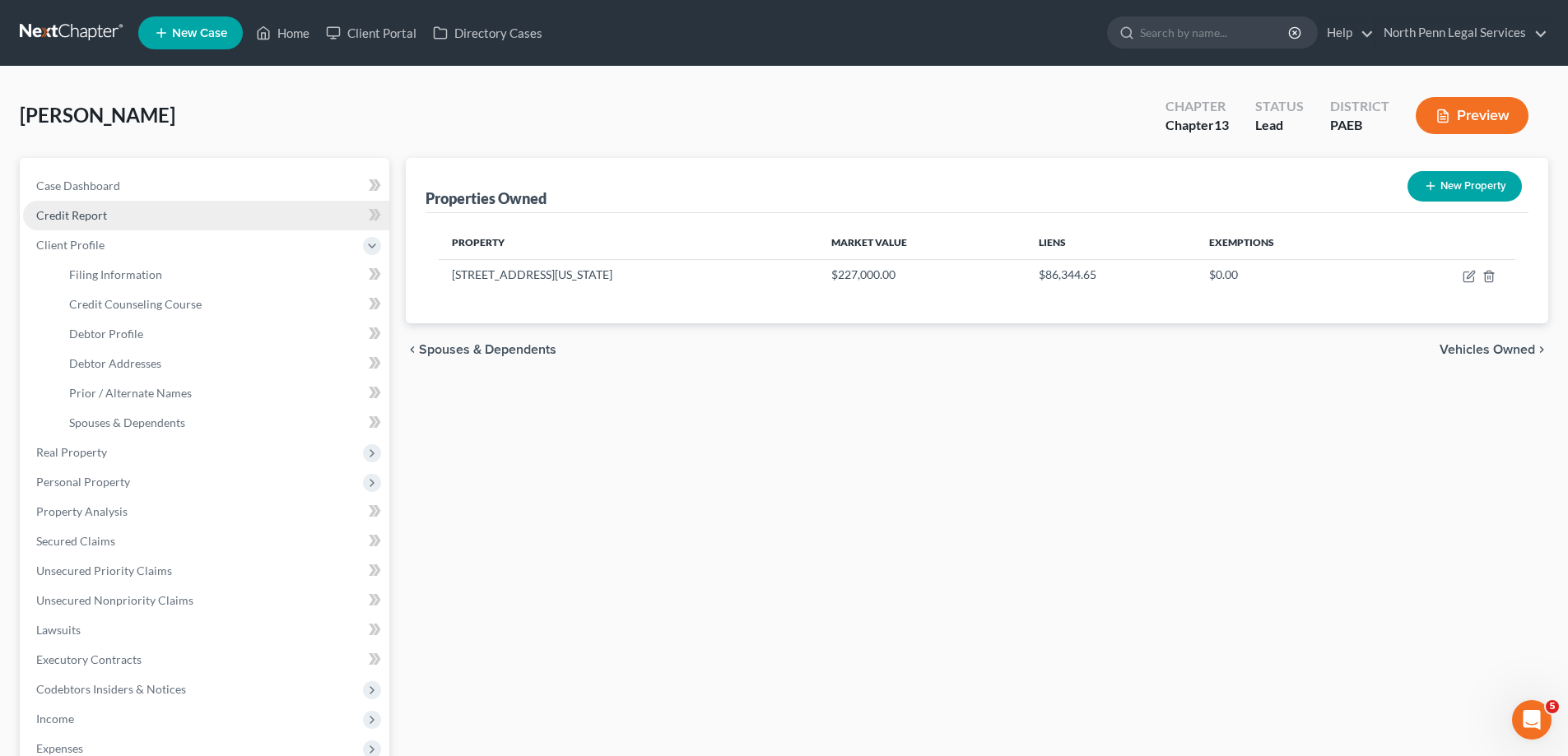
click at [111, 216] on link "Credit Report" at bounding box center [207, 215] width 367 height 30
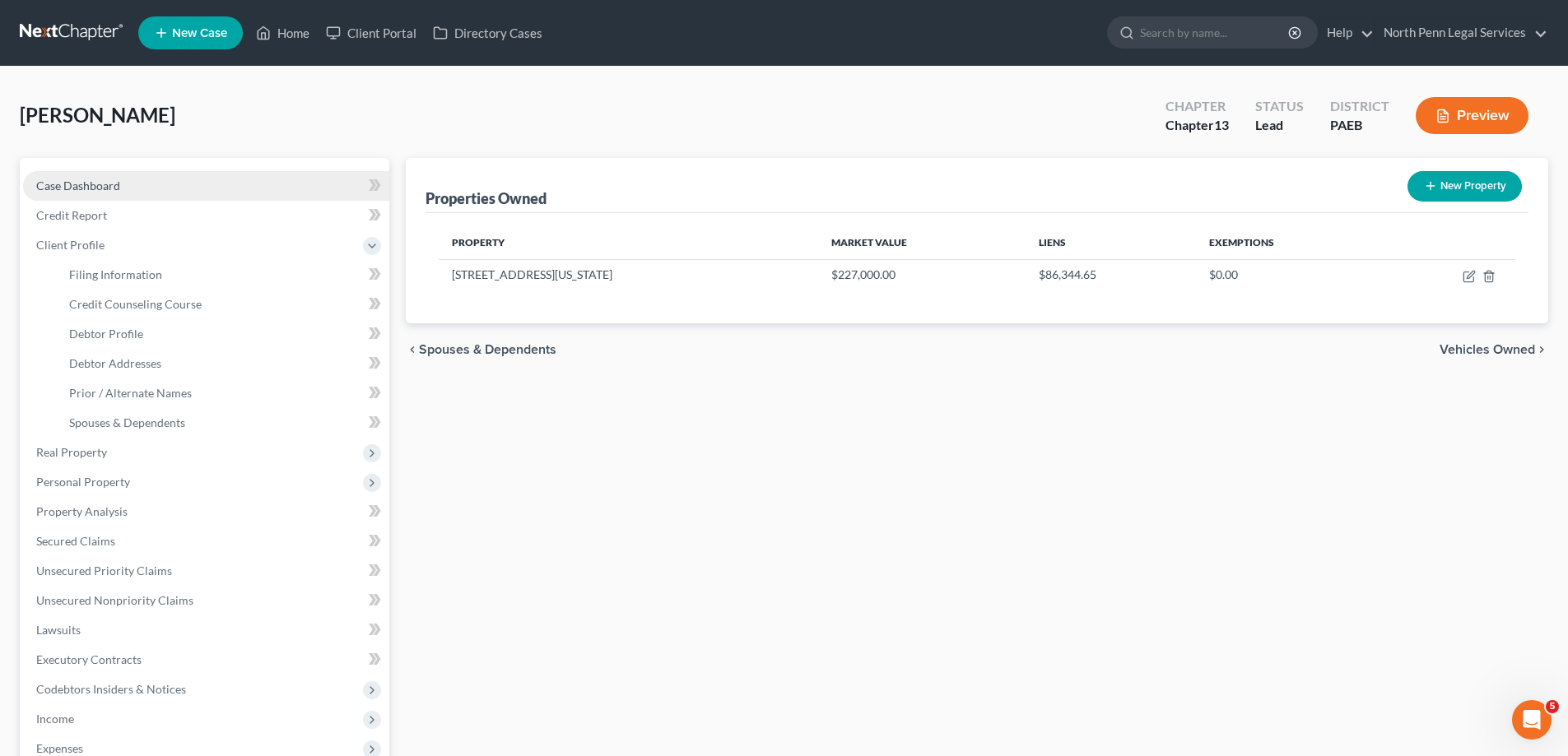
click at [107, 191] on span "Case Dashboard" at bounding box center [78, 185] width 84 height 14
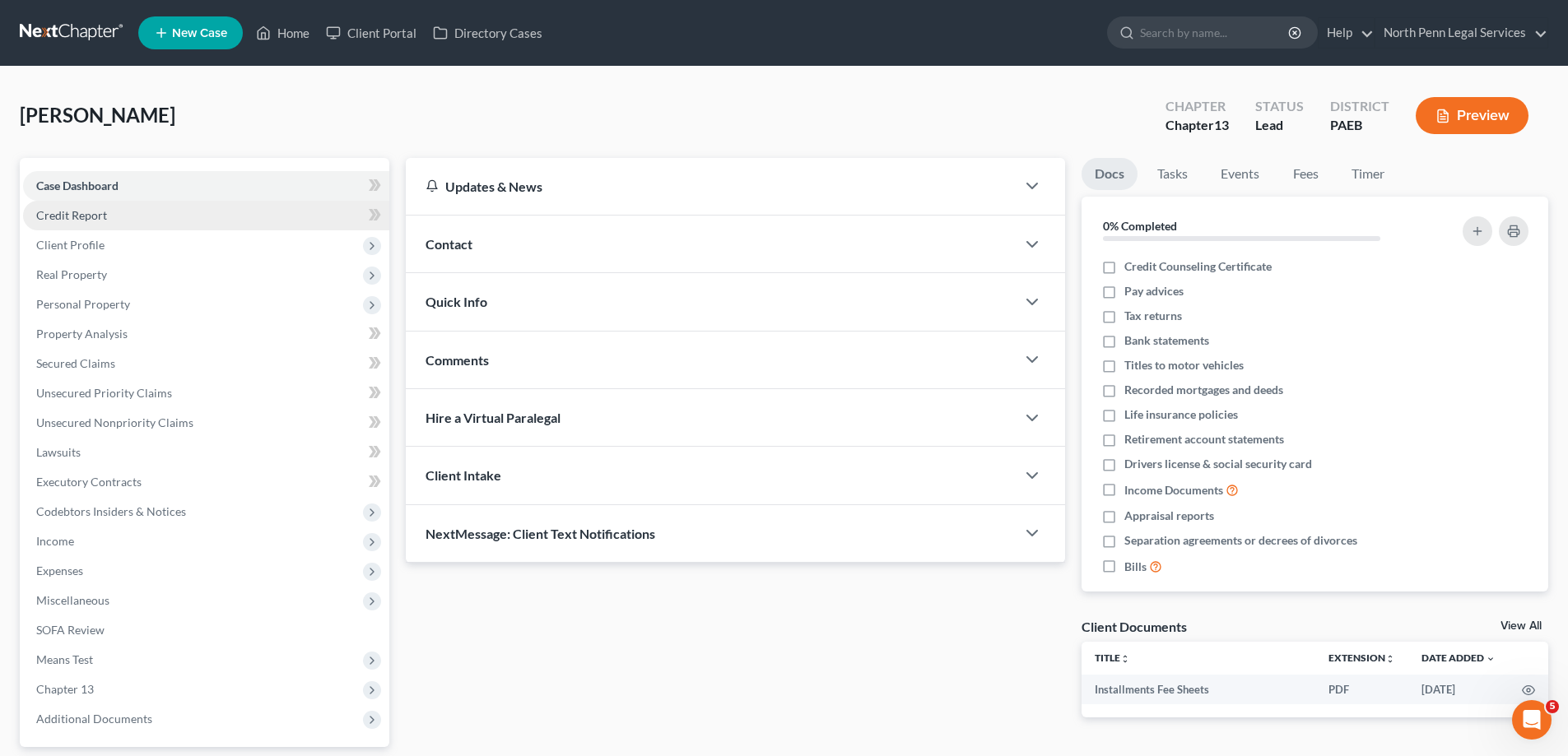
click at [98, 214] on span "Credit Report" at bounding box center [71, 215] width 70 height 14
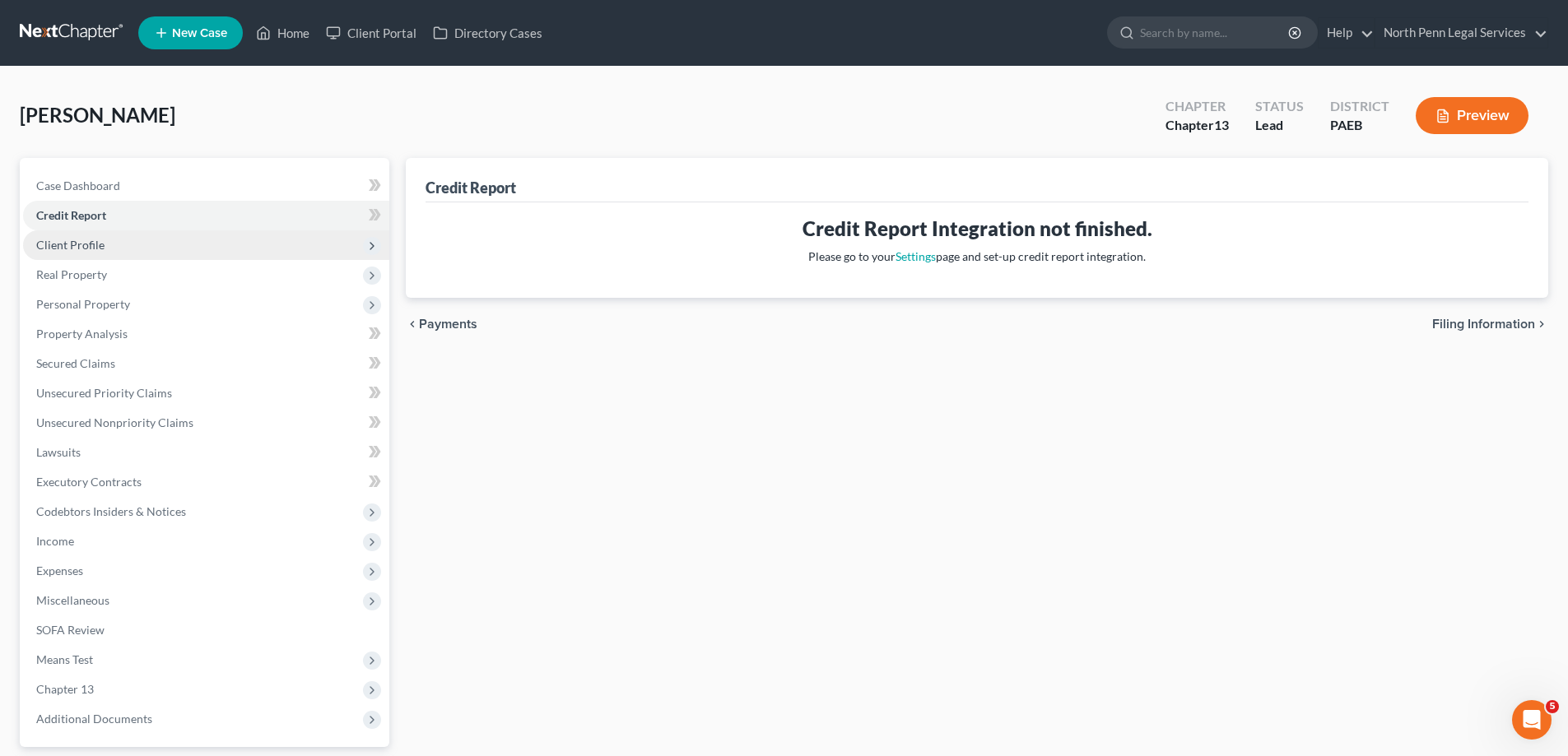
click at [89, 244] on span "Client Profile" at bounding box center [70, 244] width 69 height 14
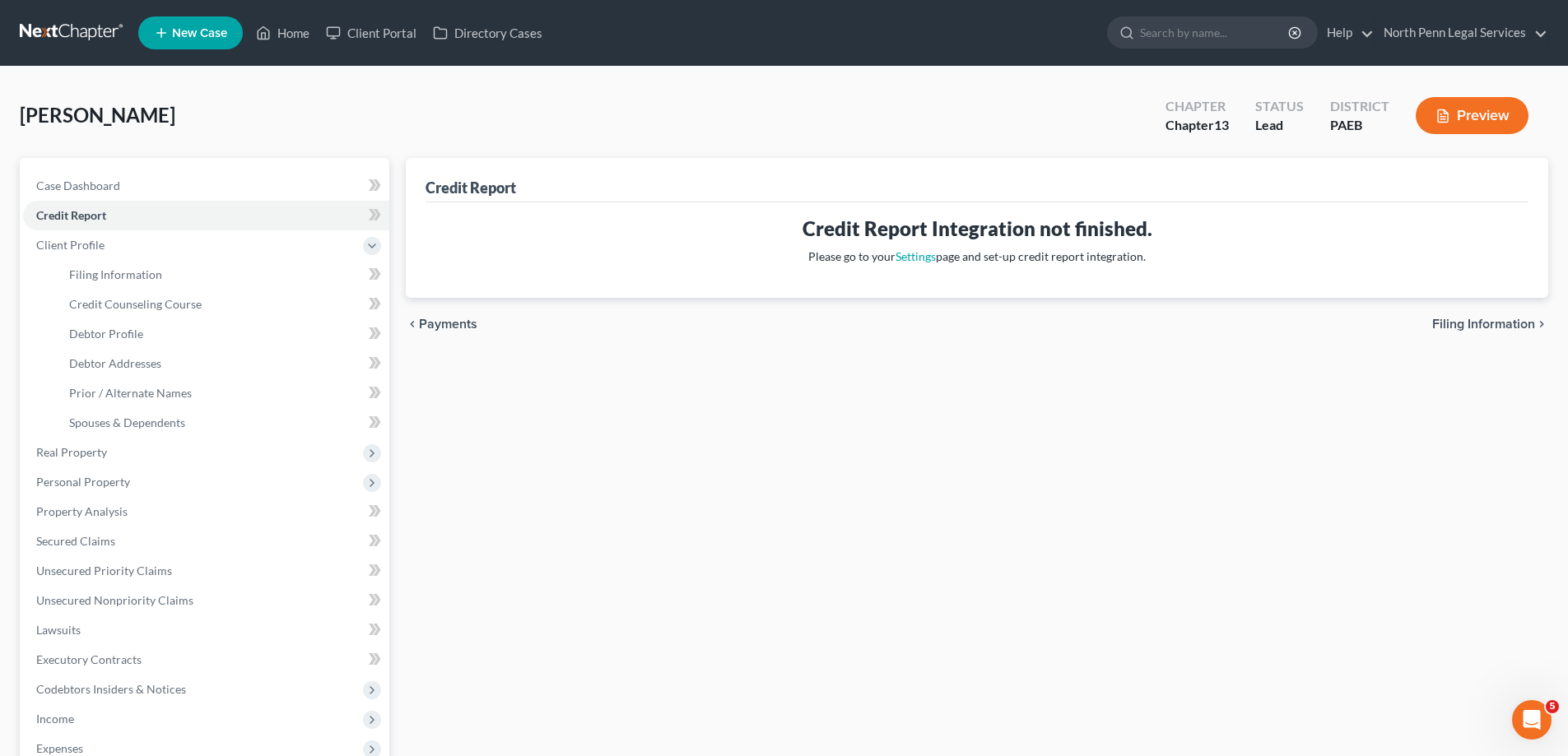
click at [1489, 323] on span "Filing Information" at bounding box center [1484, 324] width 103 height 14
select select "1"
select select "0"
select select "3"
select select "67"
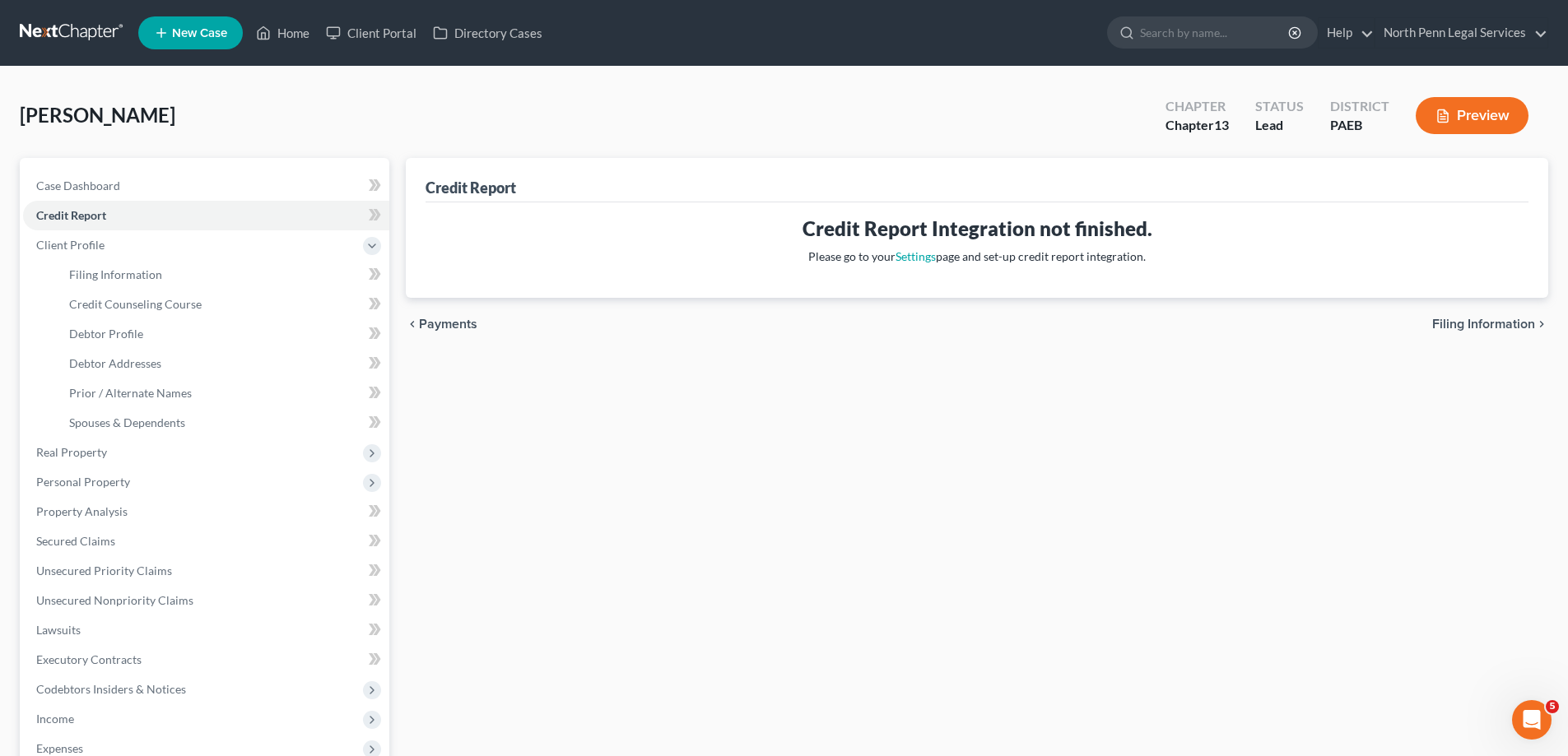
select select "7"
select select "39"
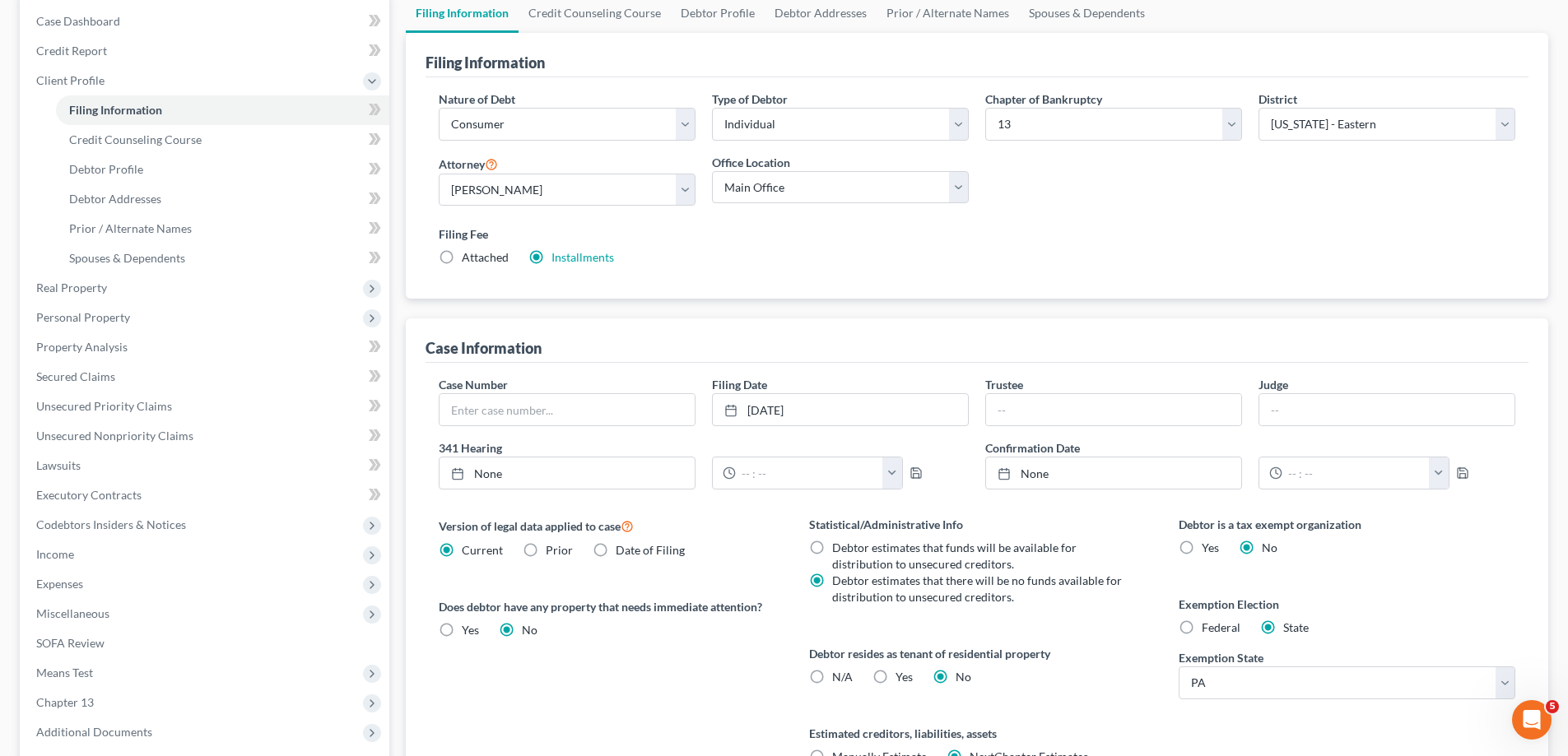
scroll to position [247, 0]
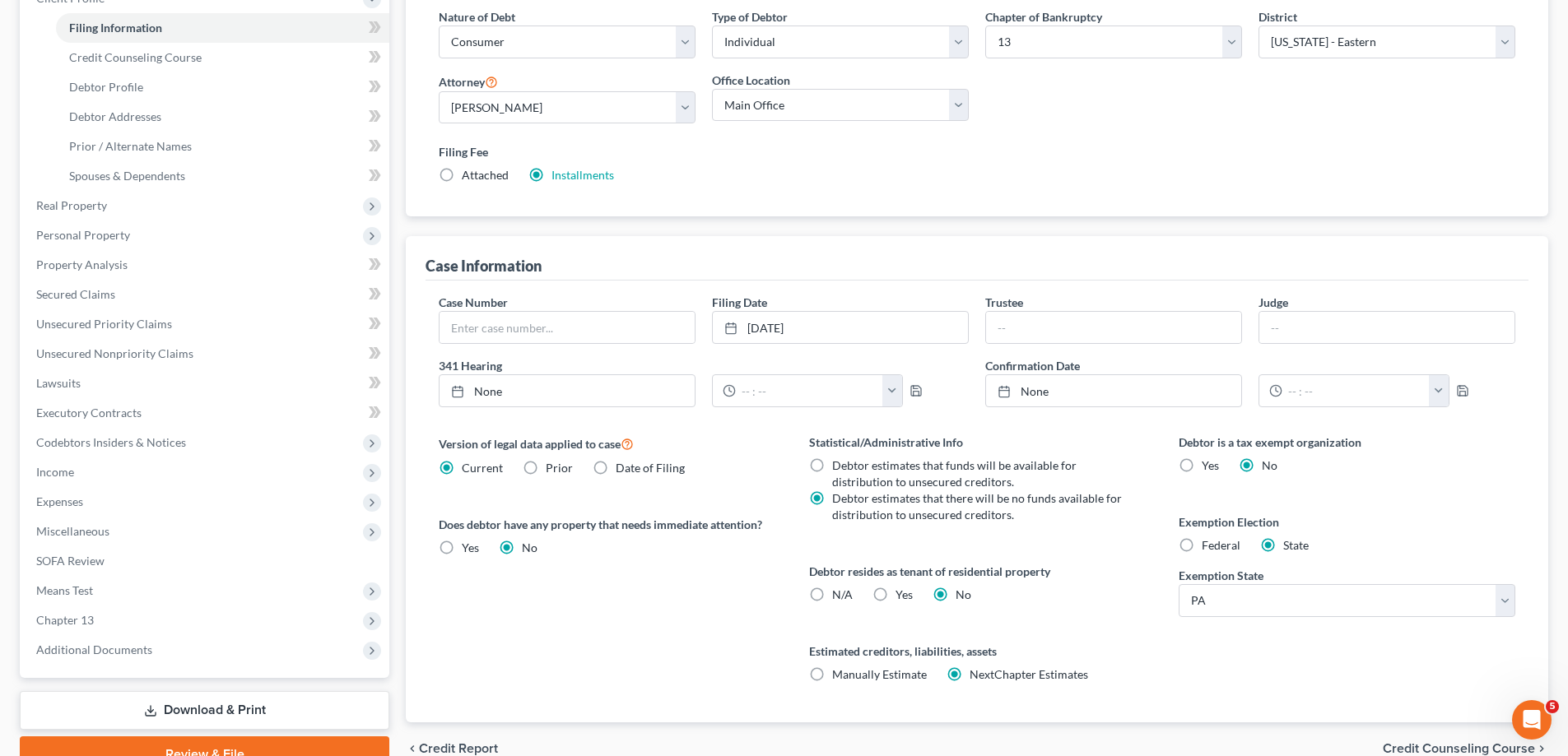
click at [1201, 549] on label "Federal" at bounding box center [1220, 546] width 39 height 16
click at [1209, 548] on input "Federal" at bounding box center [1214, 543] width 11 height 11
radio input "true"
radio input "false"
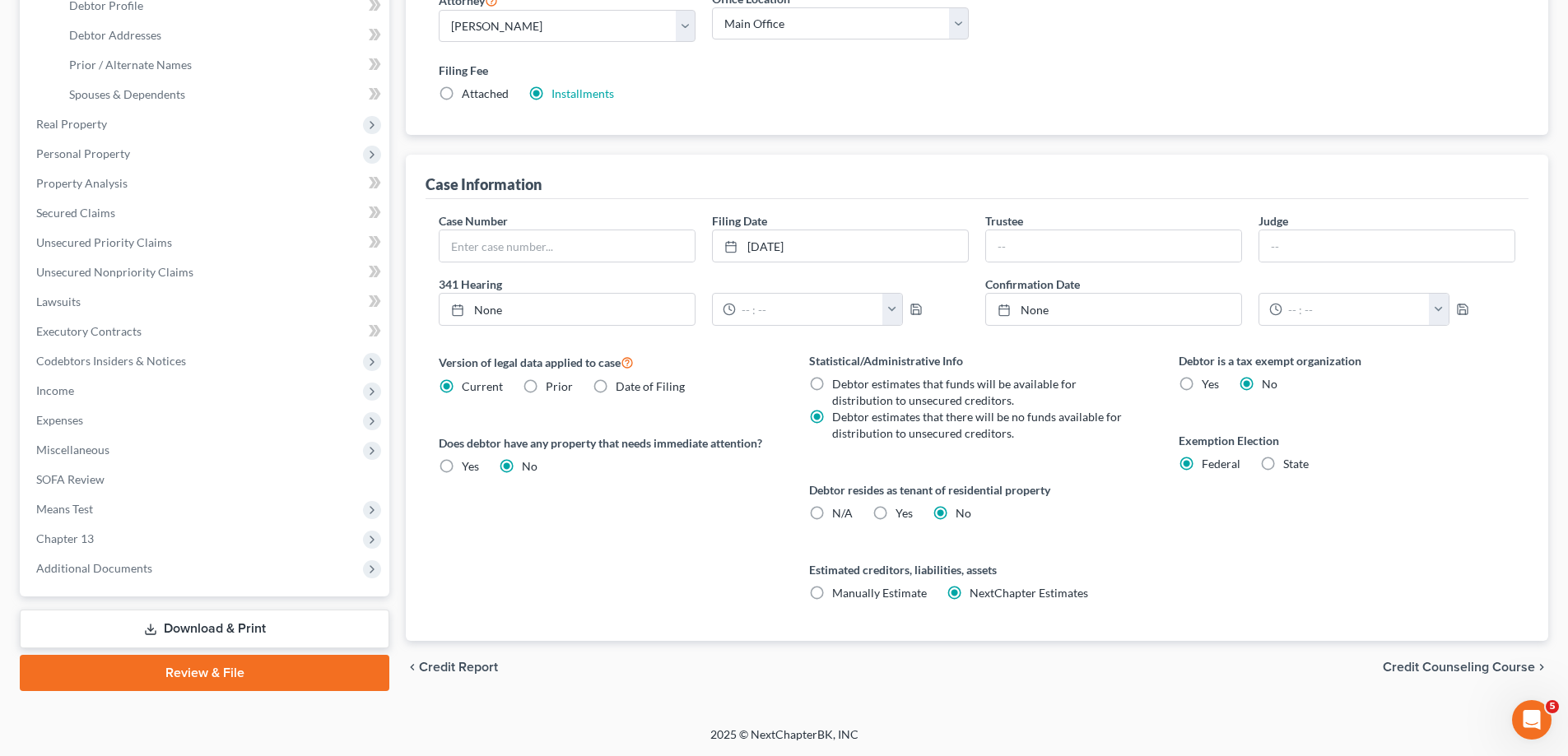
click at [1414, 669] on span "Credit Counseling Course" at bounding box center [1459, 667] width 153 height 14
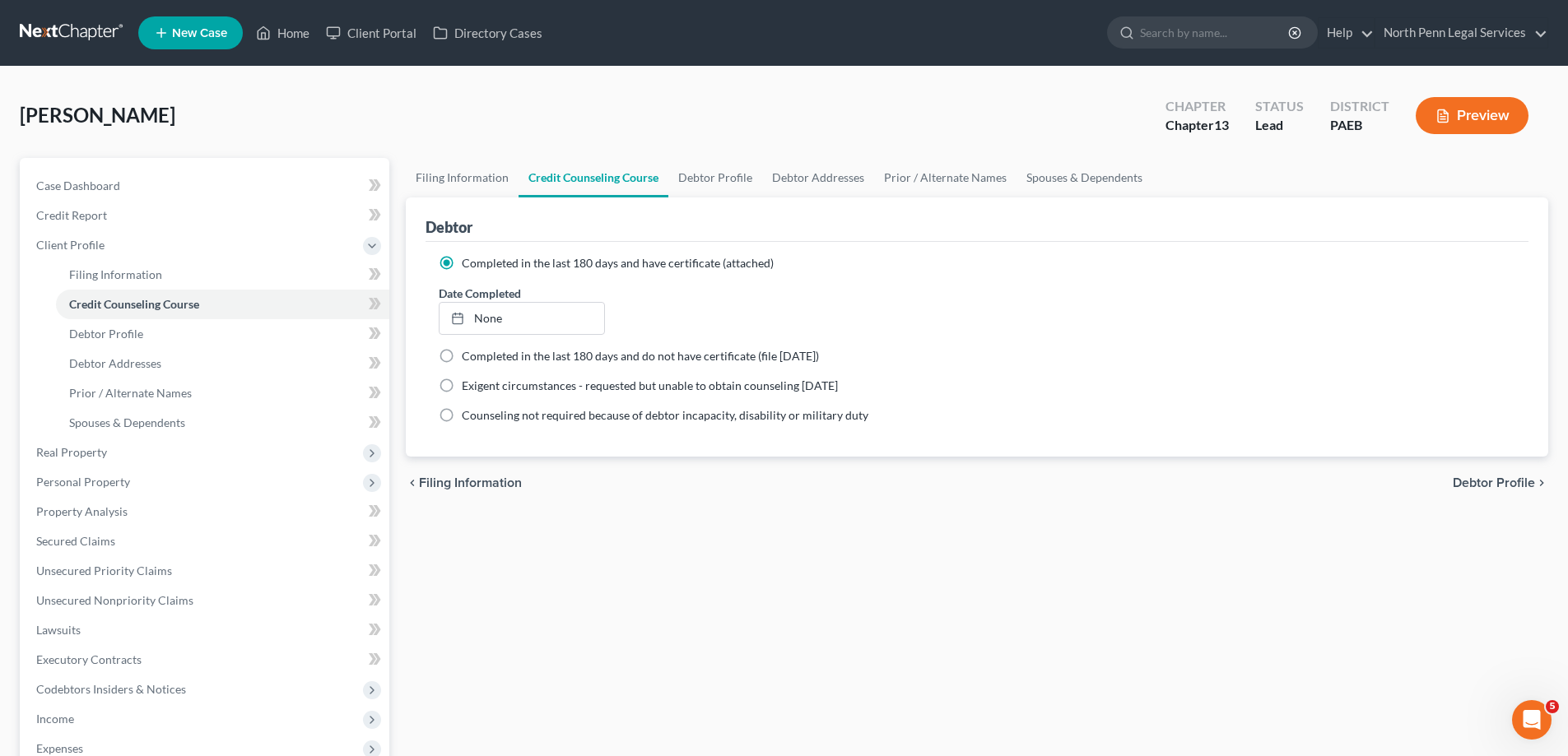
click at [1473, 484] on span "Debtor Profile" at bounding box center [1493, 483] width 82 height 14
select select "4"
select select "0"
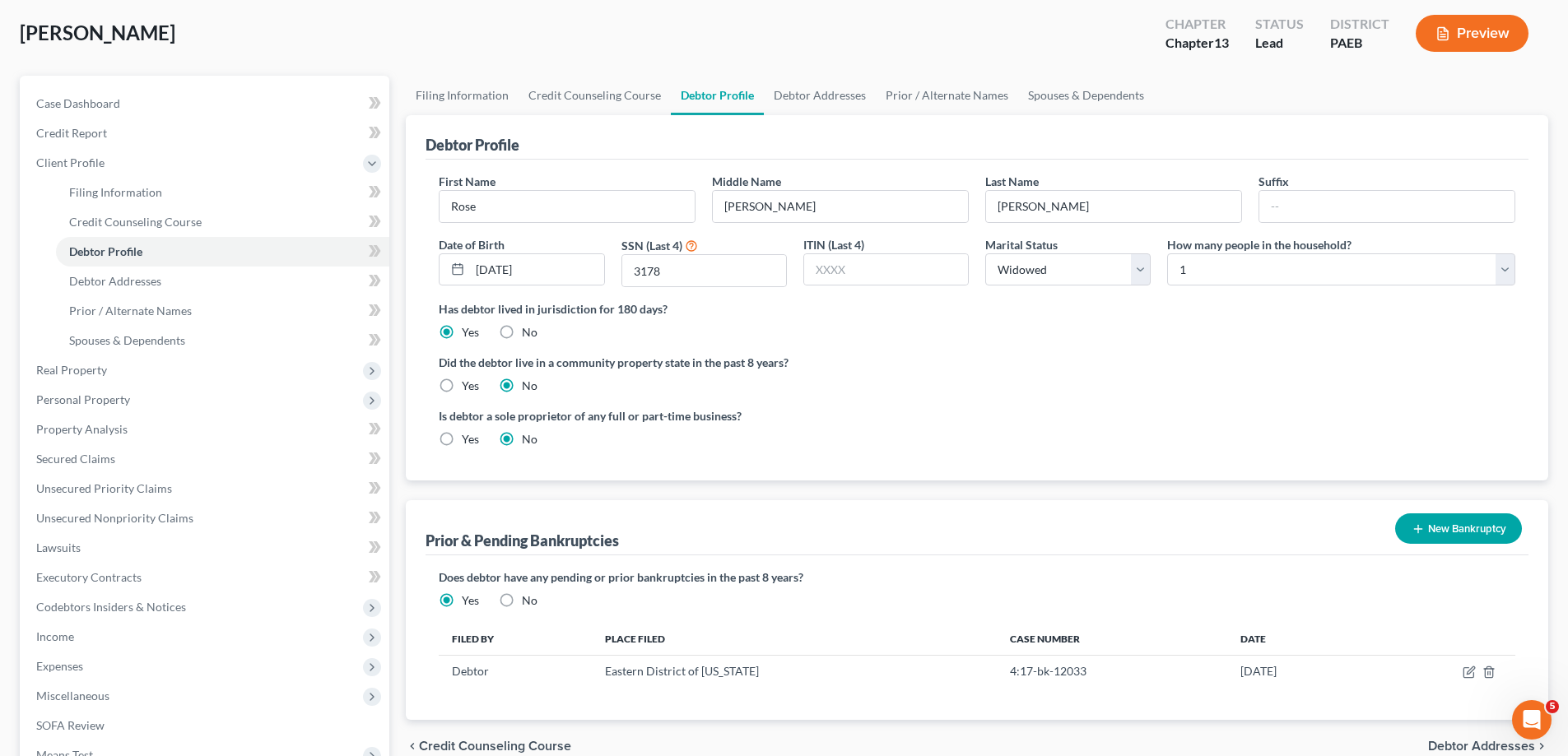
scroll to position [326, 0]
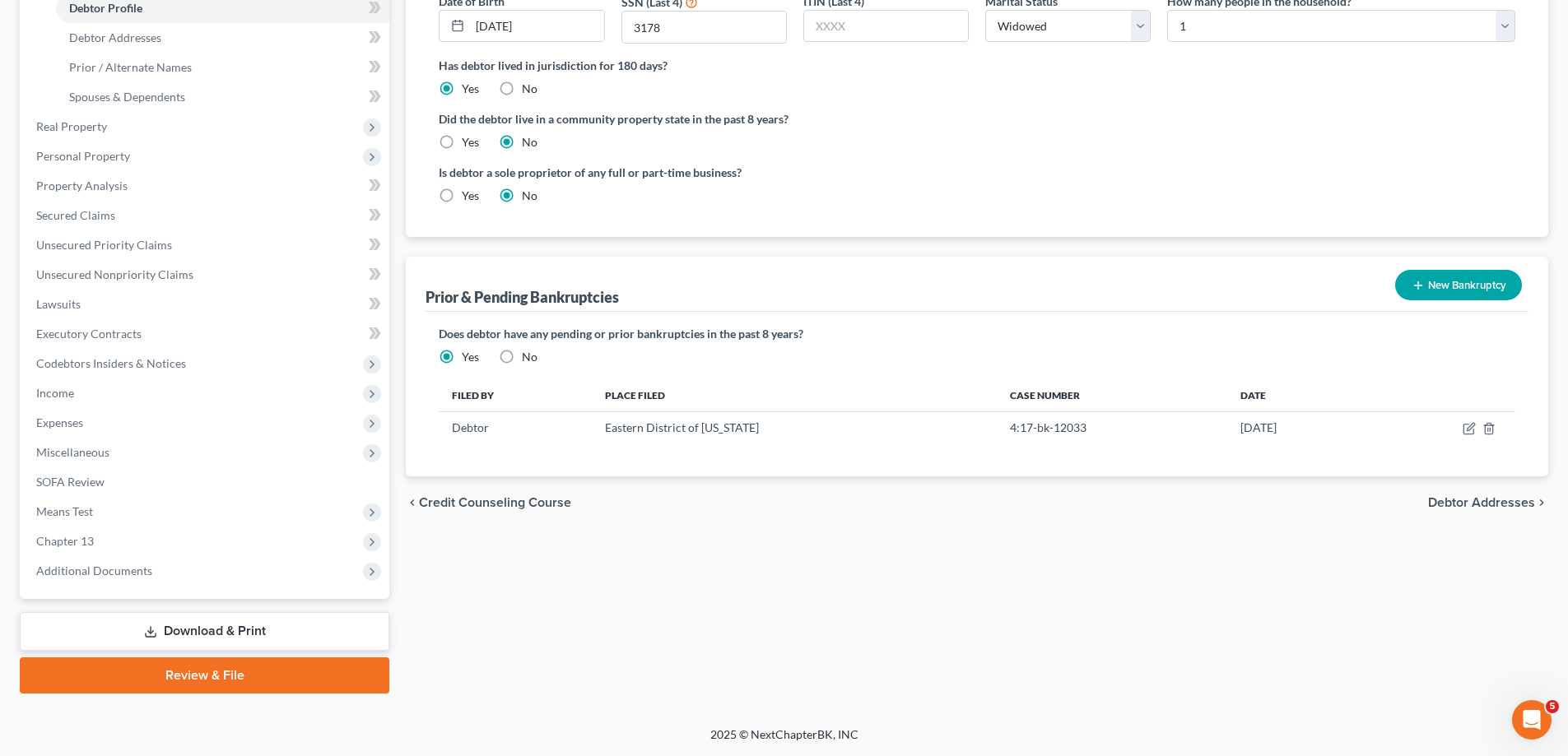
click at [1461, 506] on span "Debtor Addresses" at bounding box center [1481, 502] width 107 height 14
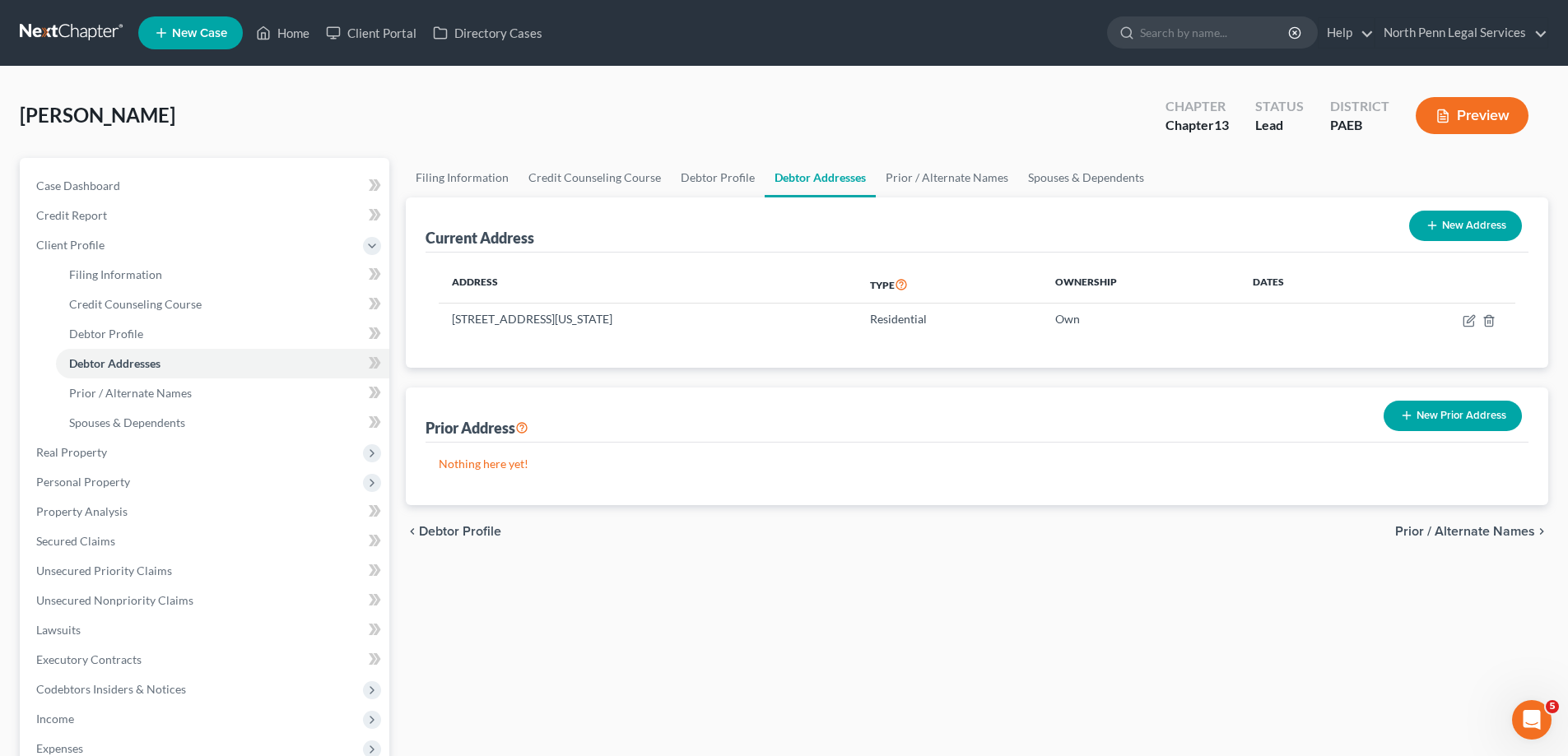
click at [1472, 533] on span "Prior / Alternate Names" at bounding box center [1465, 531] width 140 height 14
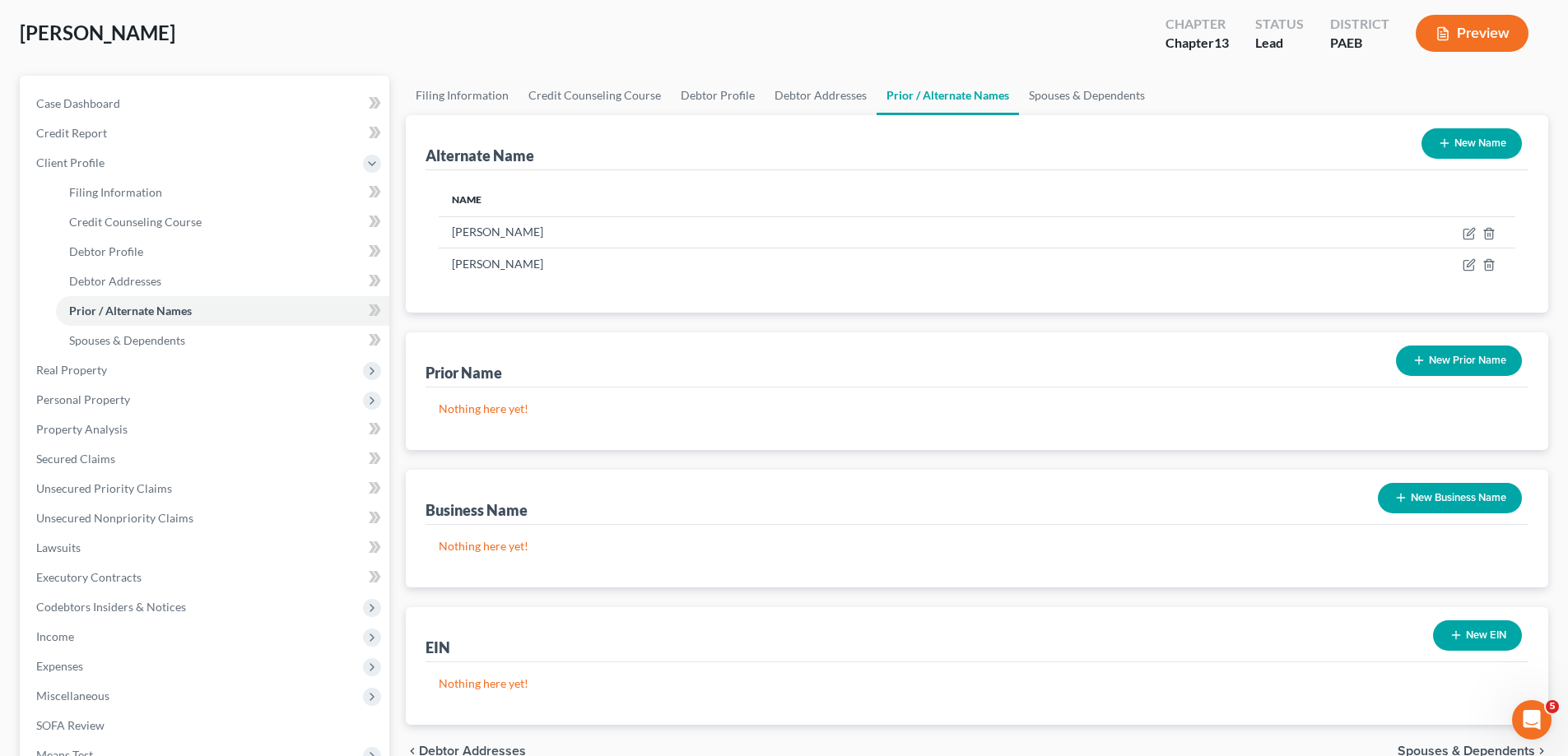
scroll to position [247, 0]
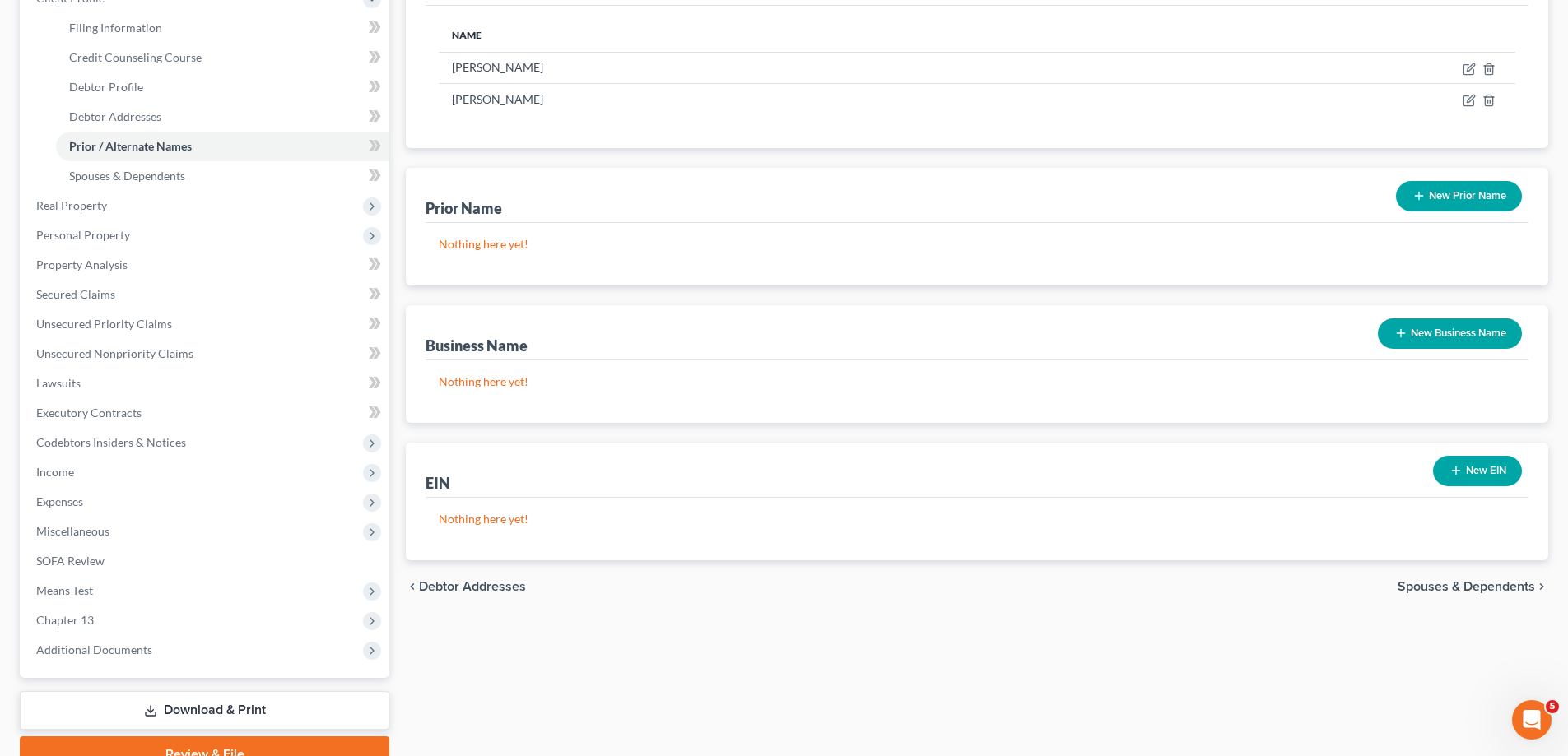
click at [1439, 591] on span "Spouses & Dependents" at bounding box center [1466, 586] width 137 height 14
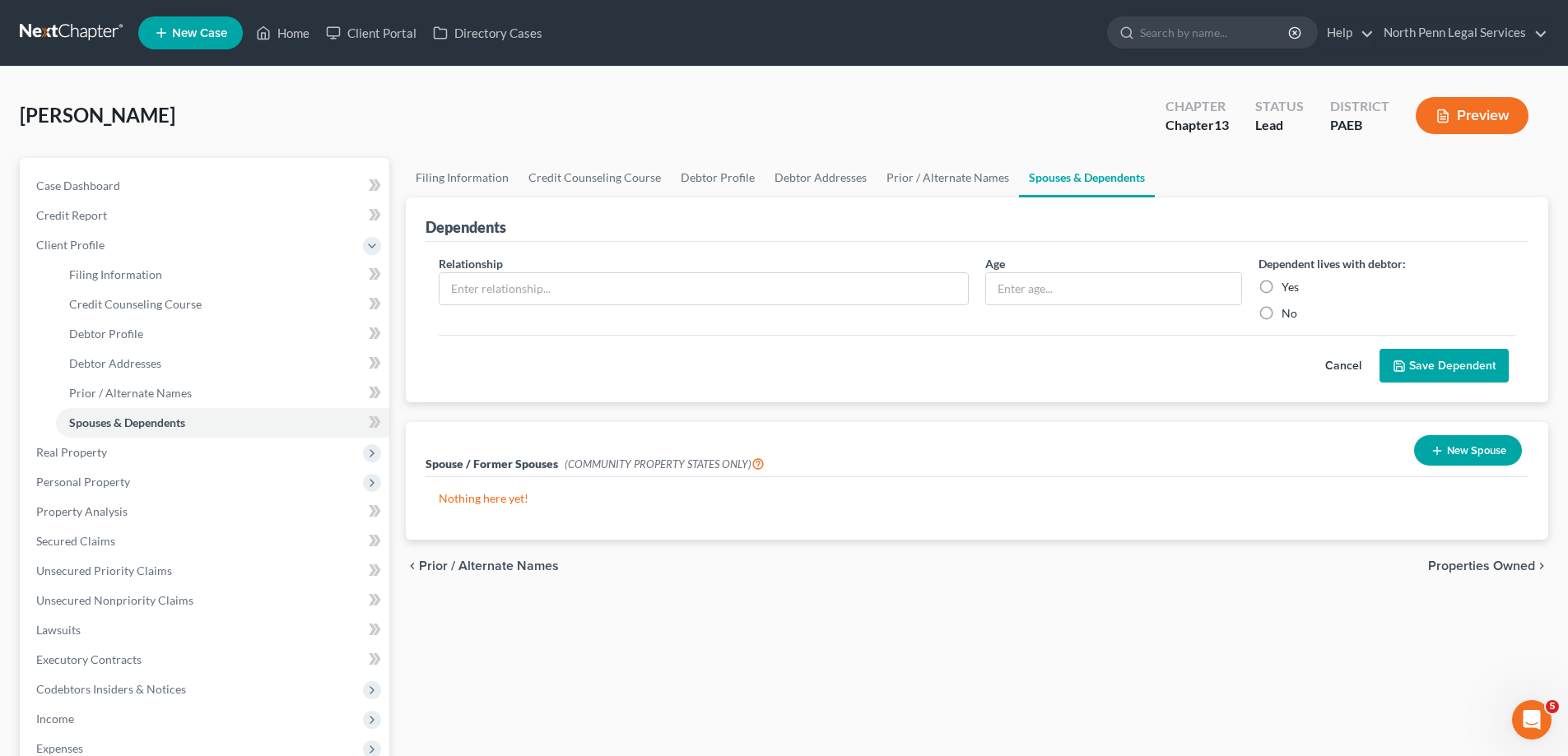
scroll to position [247, 0]
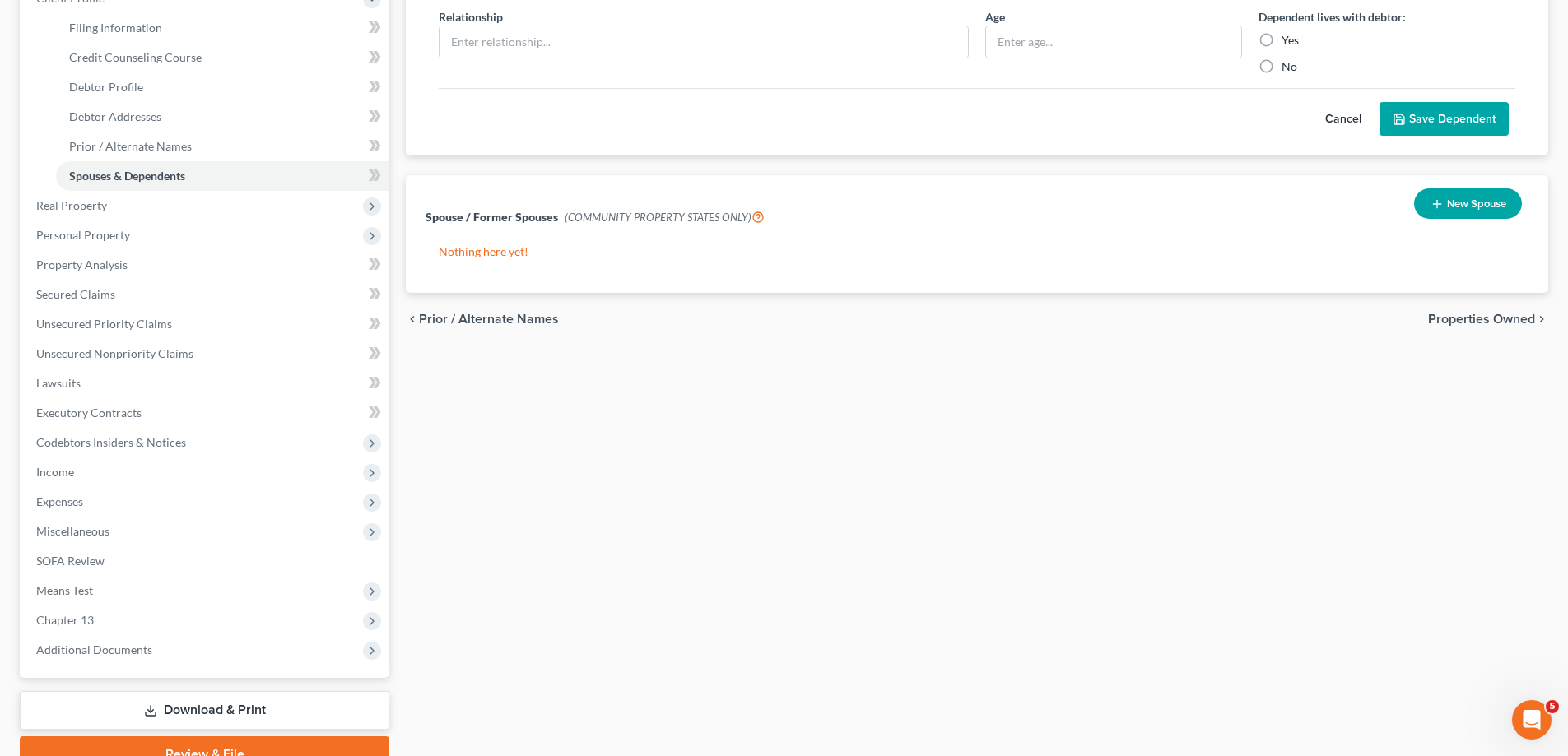
click at [1451, 317] on span "Properties Owned" at bounding box center [1481, 319] width 107 height 14
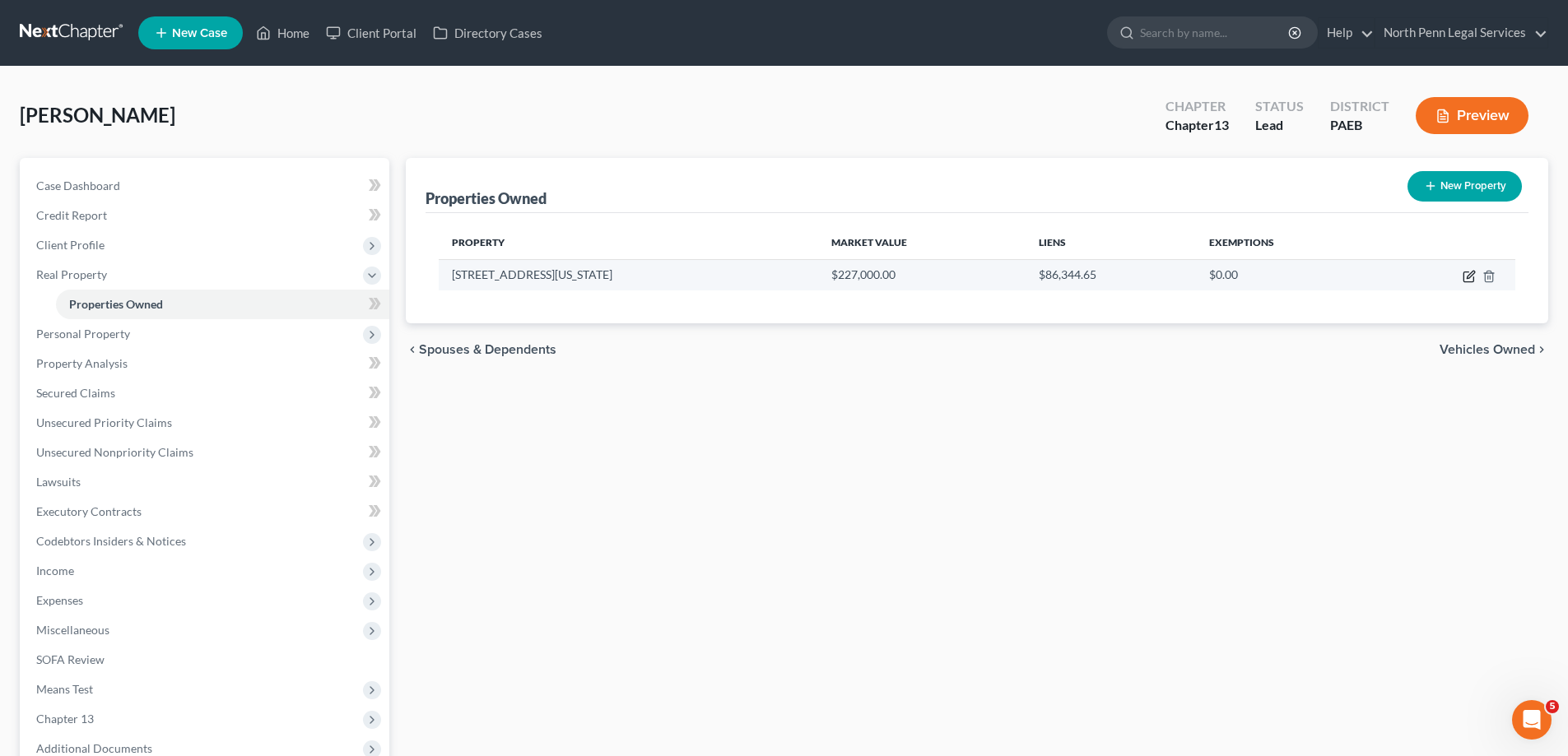
click at [1468, 278] on icon "button" at bounding box center [1470, 275] width 7 height 7
select select "39"
select select "38"
select select "0"
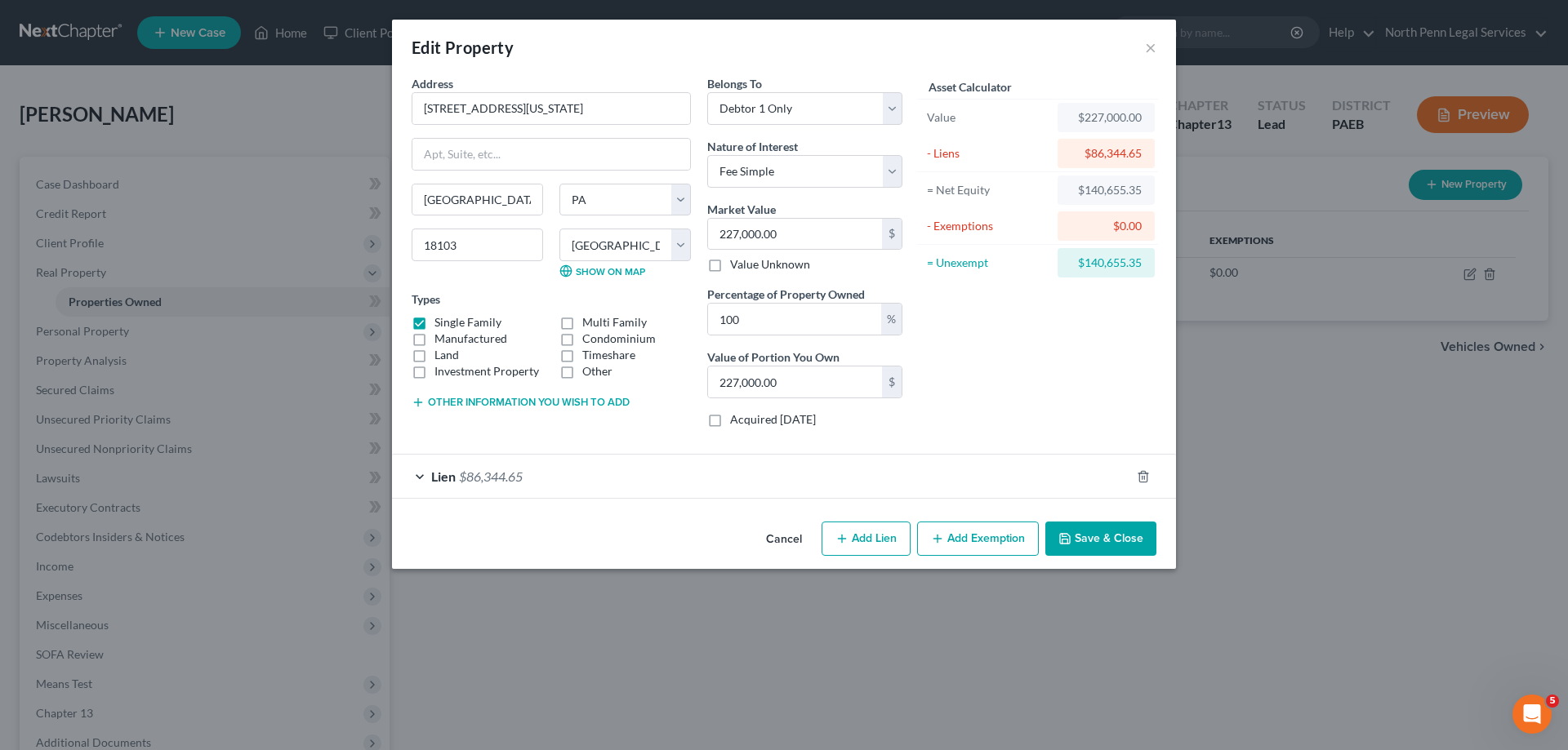
click at [949, 538] on button "Add Exemption" at bounding box center [978, 539] width 122 height 34
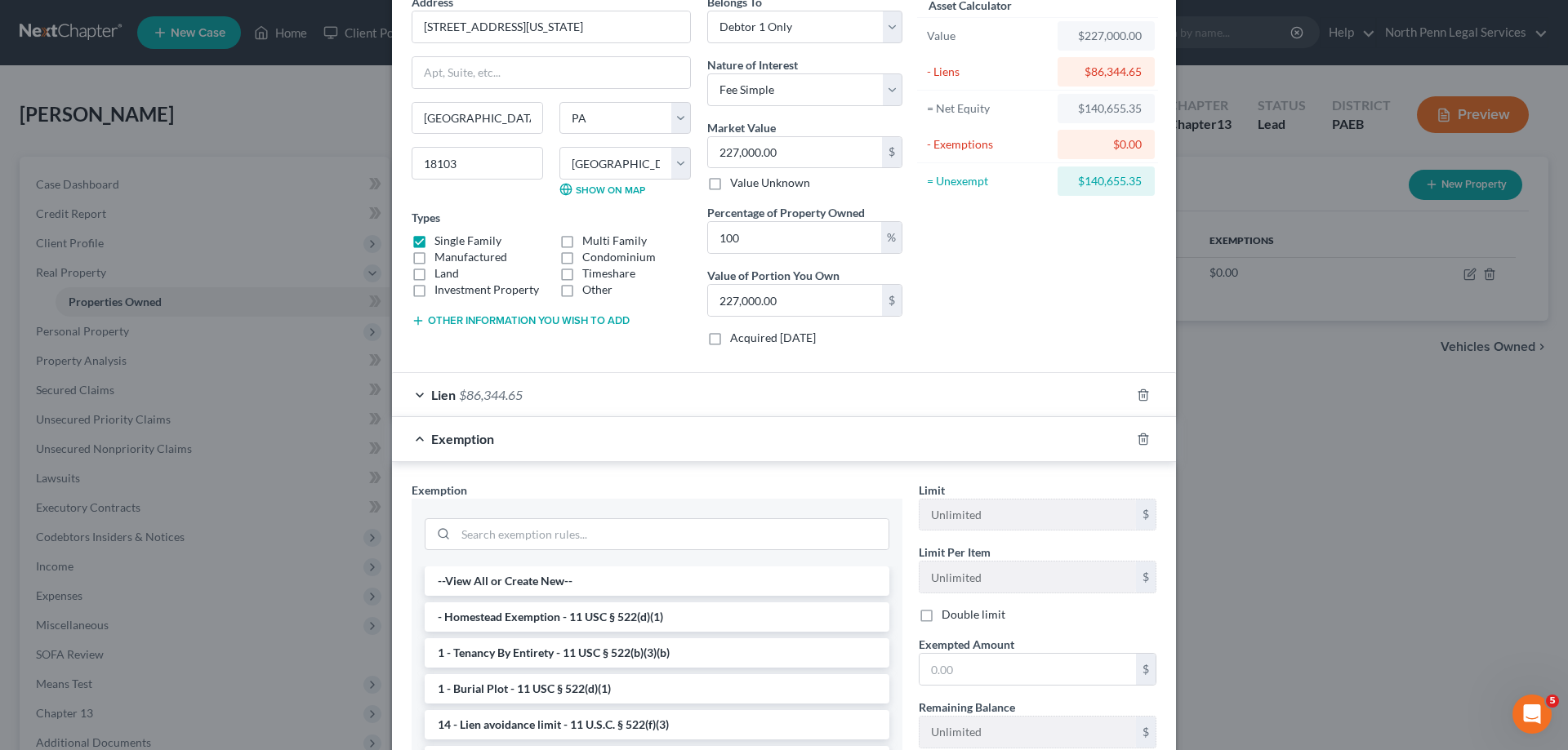
scroll to position [245, 0]
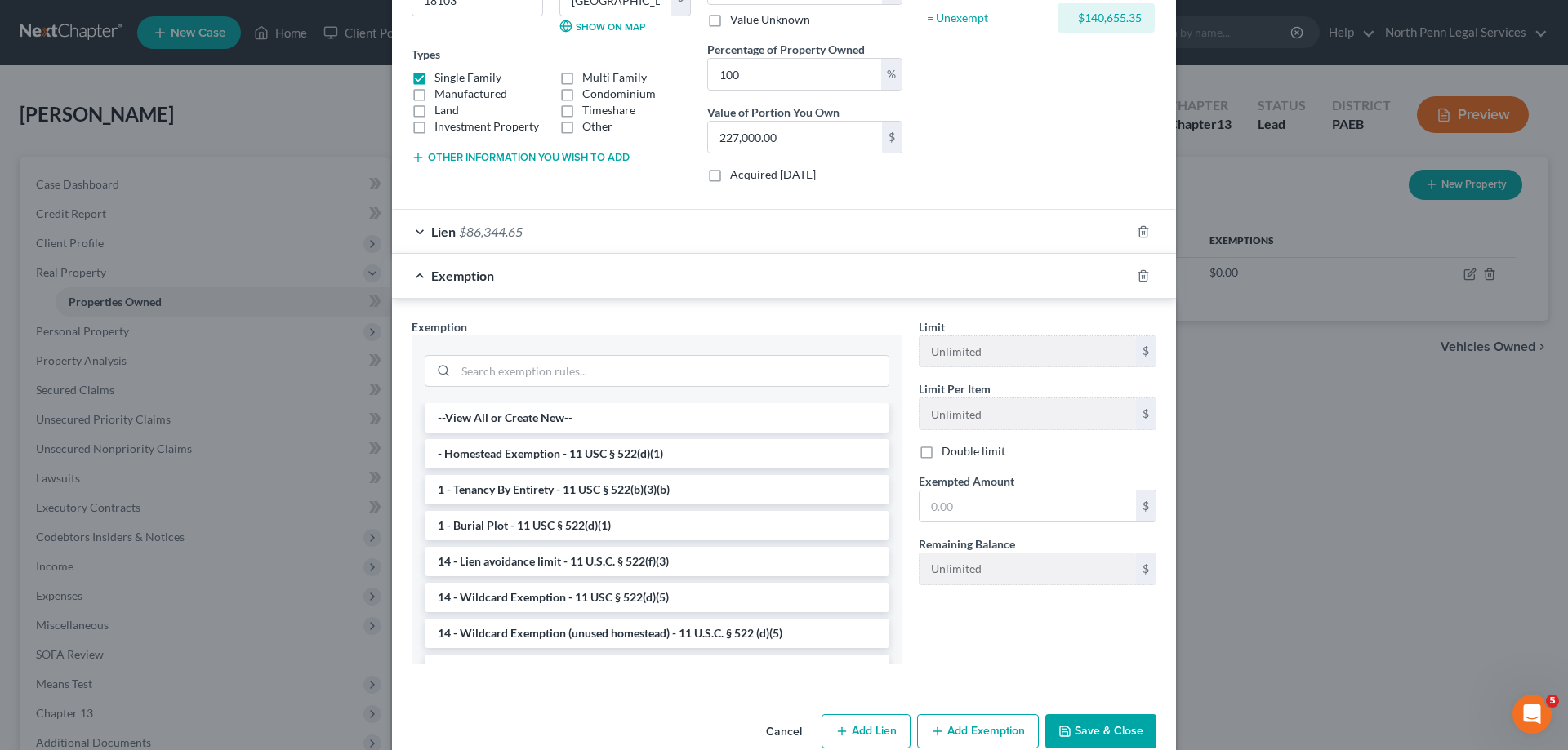
click at [651, 465] on li "- Homestead Exemption - 11 USC § 522(d)(1)" at bounding box center [657, 453] width 465 height 30
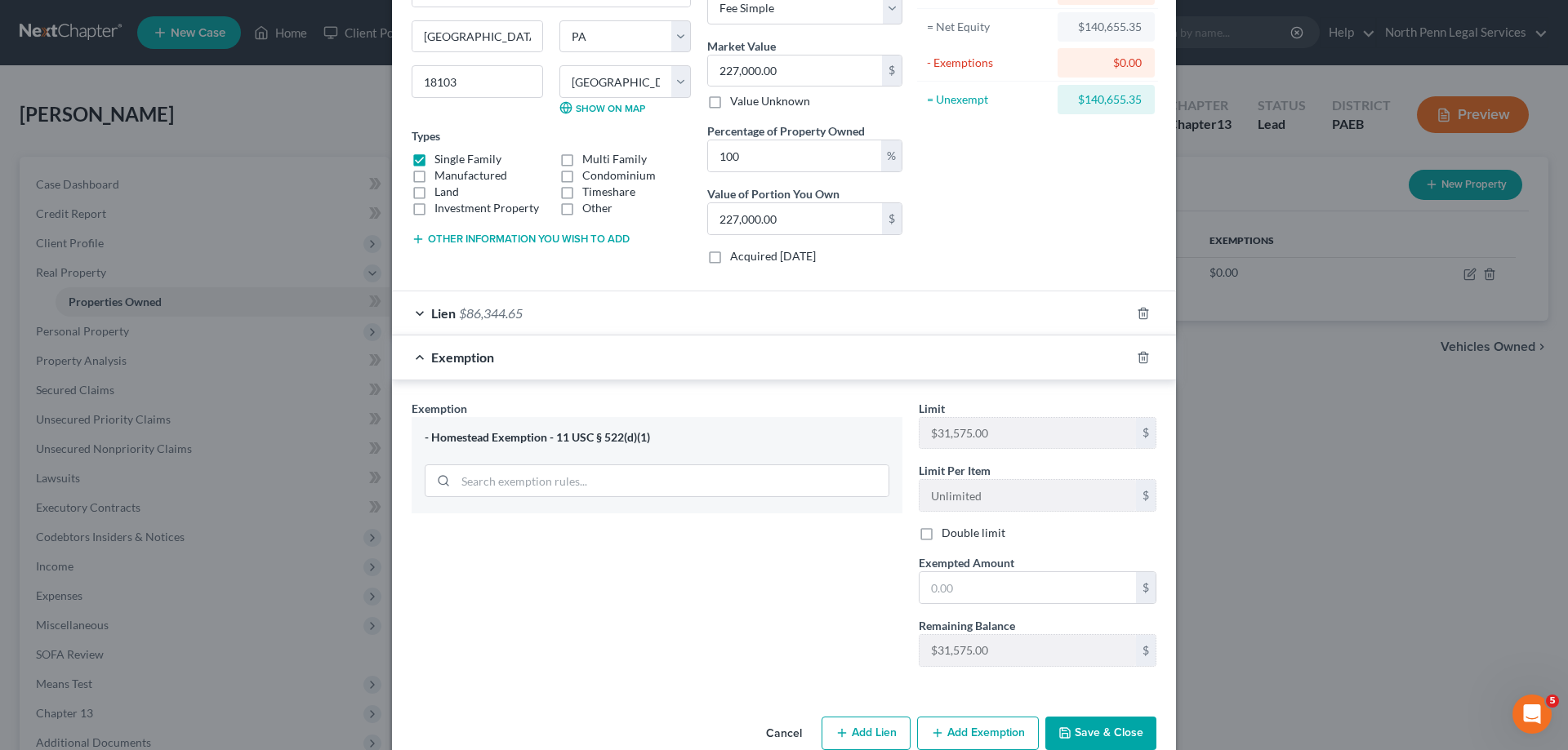
scroll to position [196, 0]
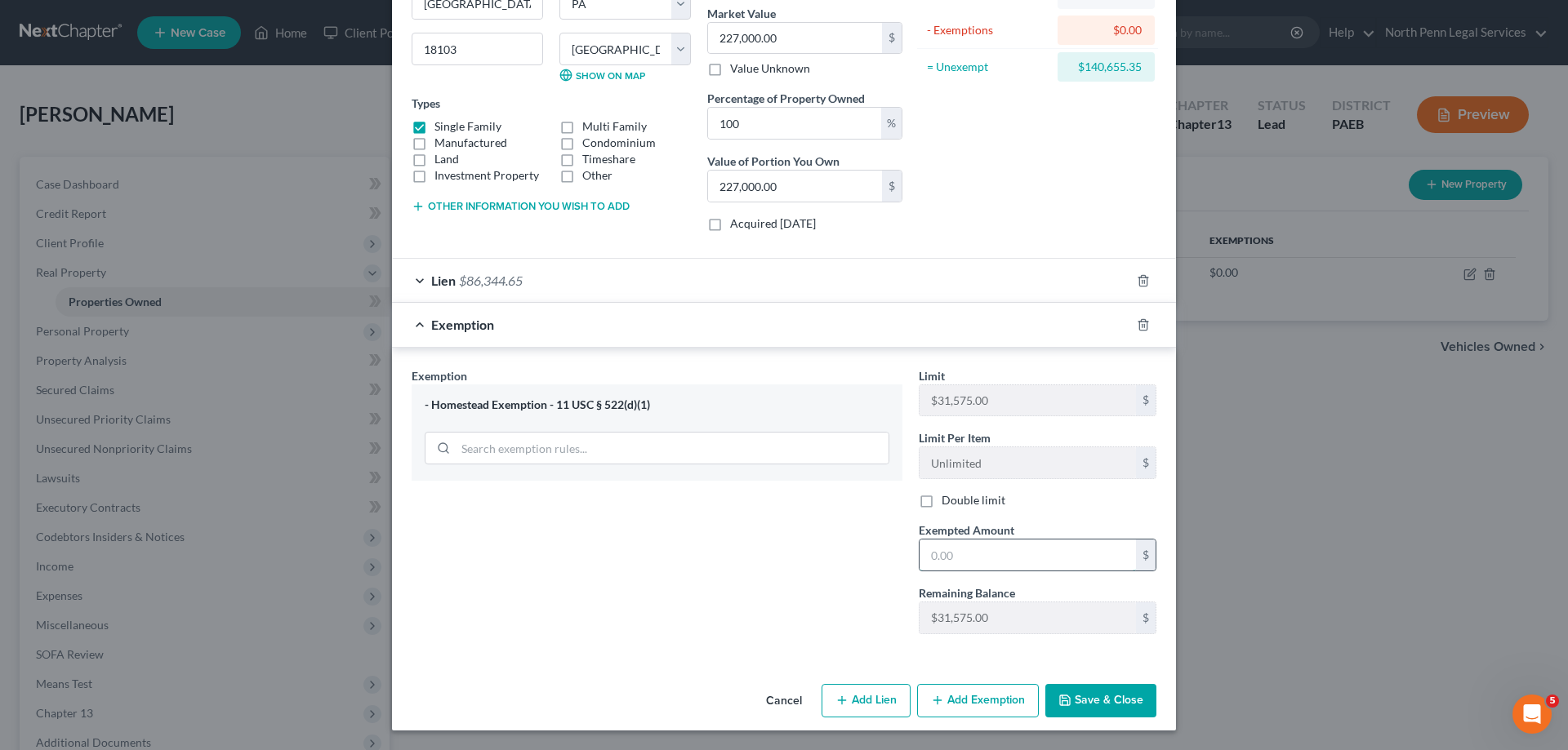
click at [925, 551] on input "text" at bounding box center [1027, 555] width 216 height 31
type input "31,575.00"
click at [960, 702] on button "Add Exemption" at bounding box center [978, 702] width 122 height 34
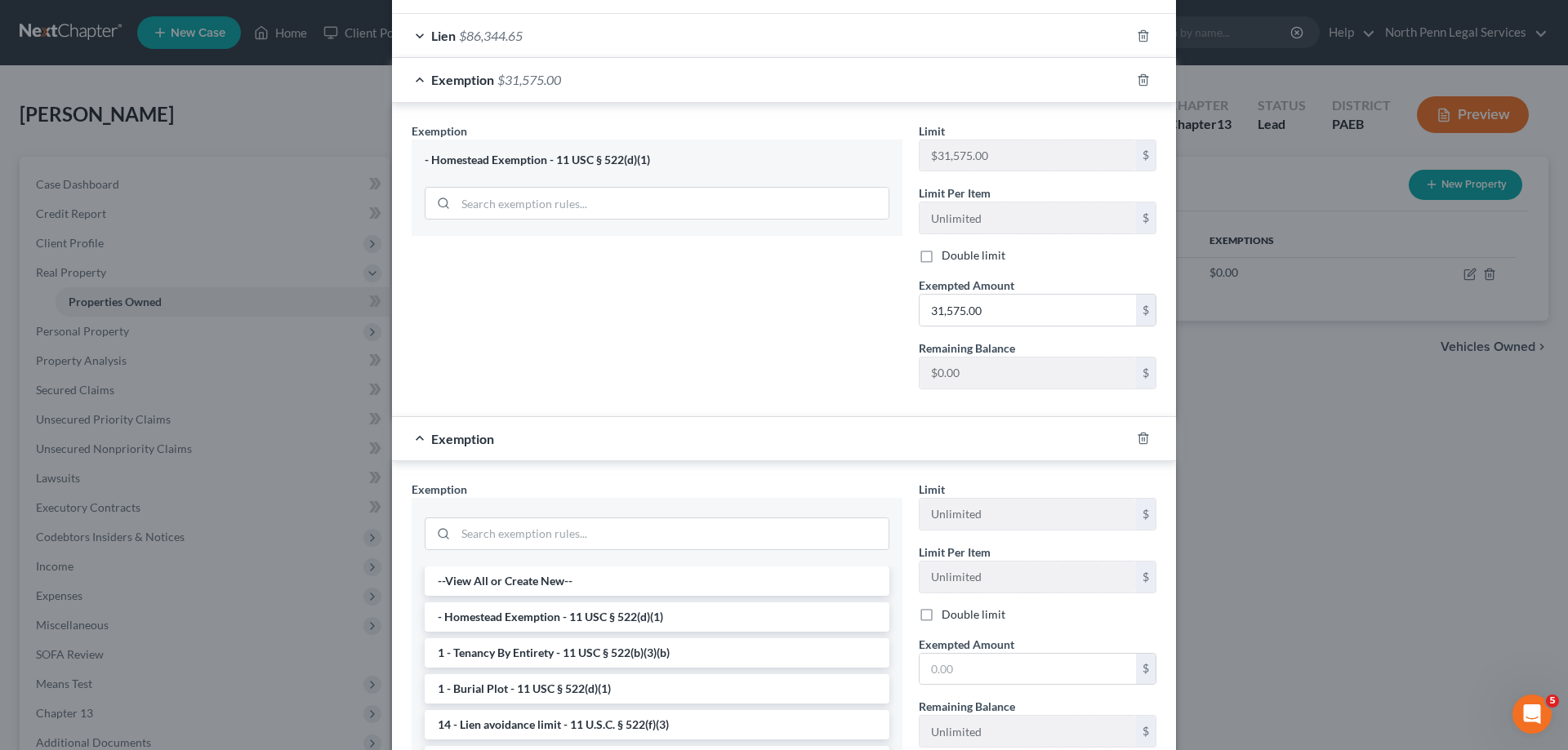
scroll to position [522, 0]
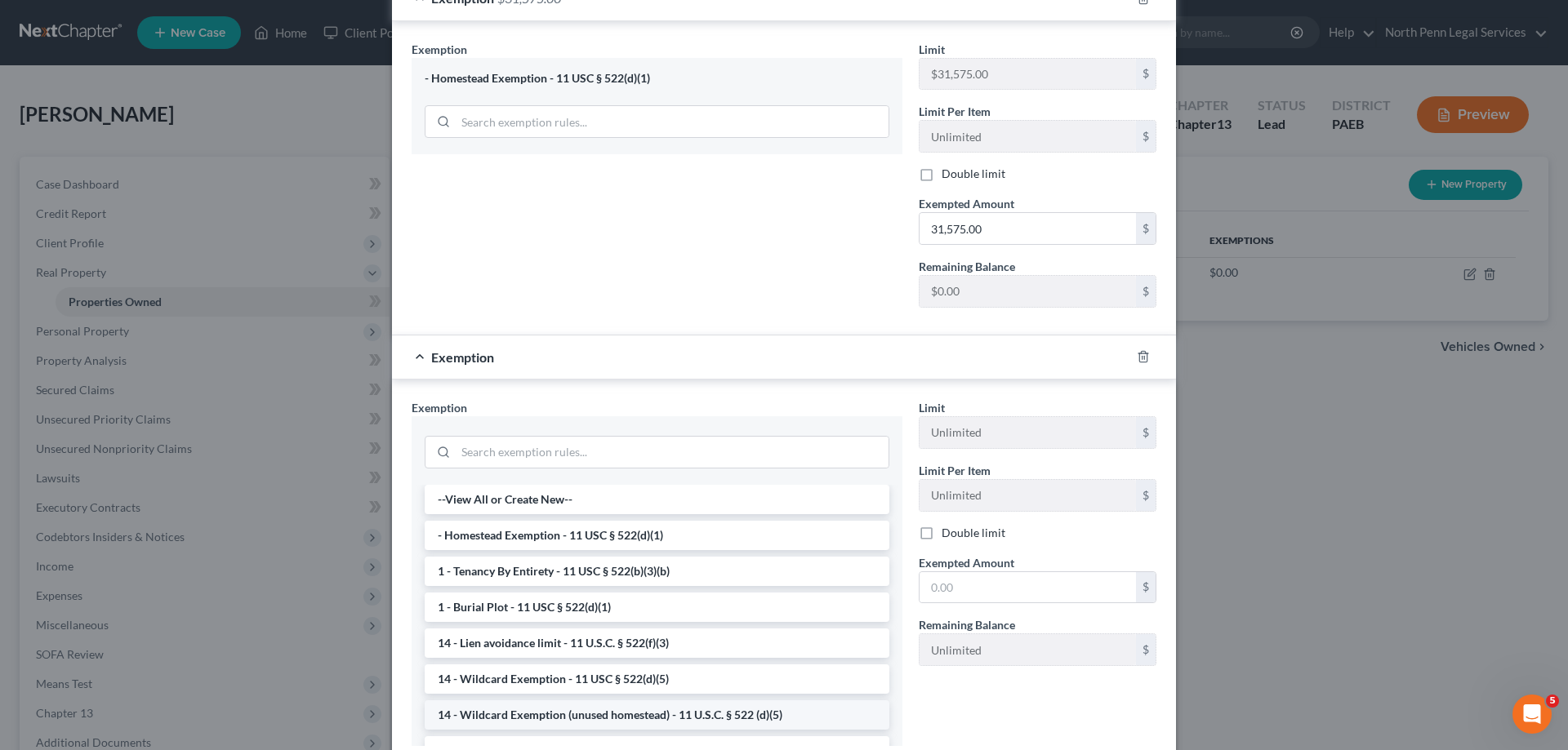
click at [691, 711] on li "14 - Wildcard Exemption (unused homestead) - 11 U.S.C. § 522 (d)(5)" at bounding box center [657, 715] width 465 height 30
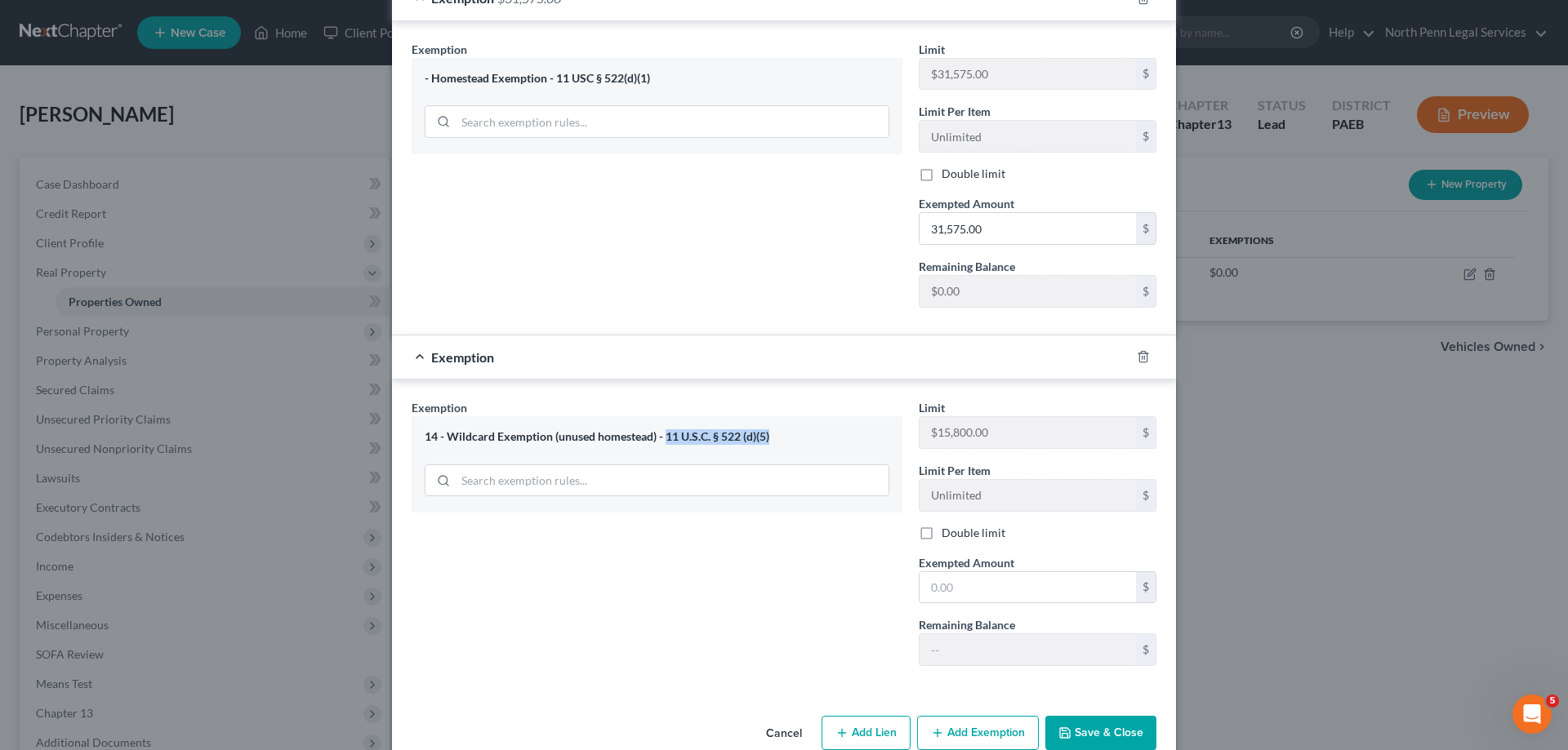
drag, startPoint x: 762, startPoint y: 433, endPoint x: 660, endPoint y: 435, distance: 102.0
click at [660, 435] on div "14 - Wildcard Exemption (unused homestead) - 11 U.S.C. § 522 (d)(5)" at bounding box center [657, 436] width 465 height 15
copy div "11 U.S.C. § 522 (d)(5)"
click at [1136, 355] on icon "button" at bounding box center [1142, 357] width 13 height 13
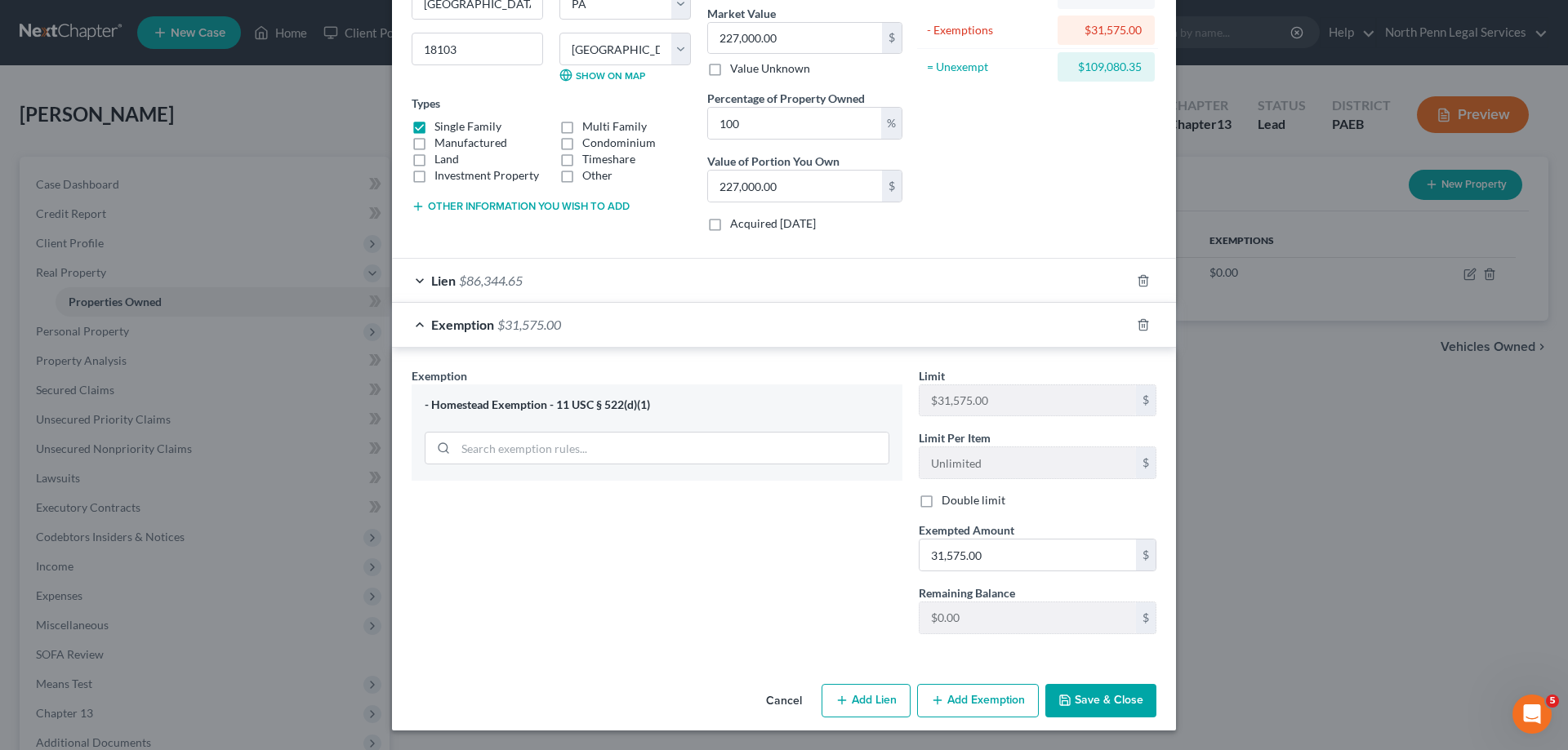
scroll to position [196, 0]
click at [664, 441] on div "- Homestead Exemption - 11 USC § 522(d)(1)" at bounding box center [657, 433] width 491 height 97
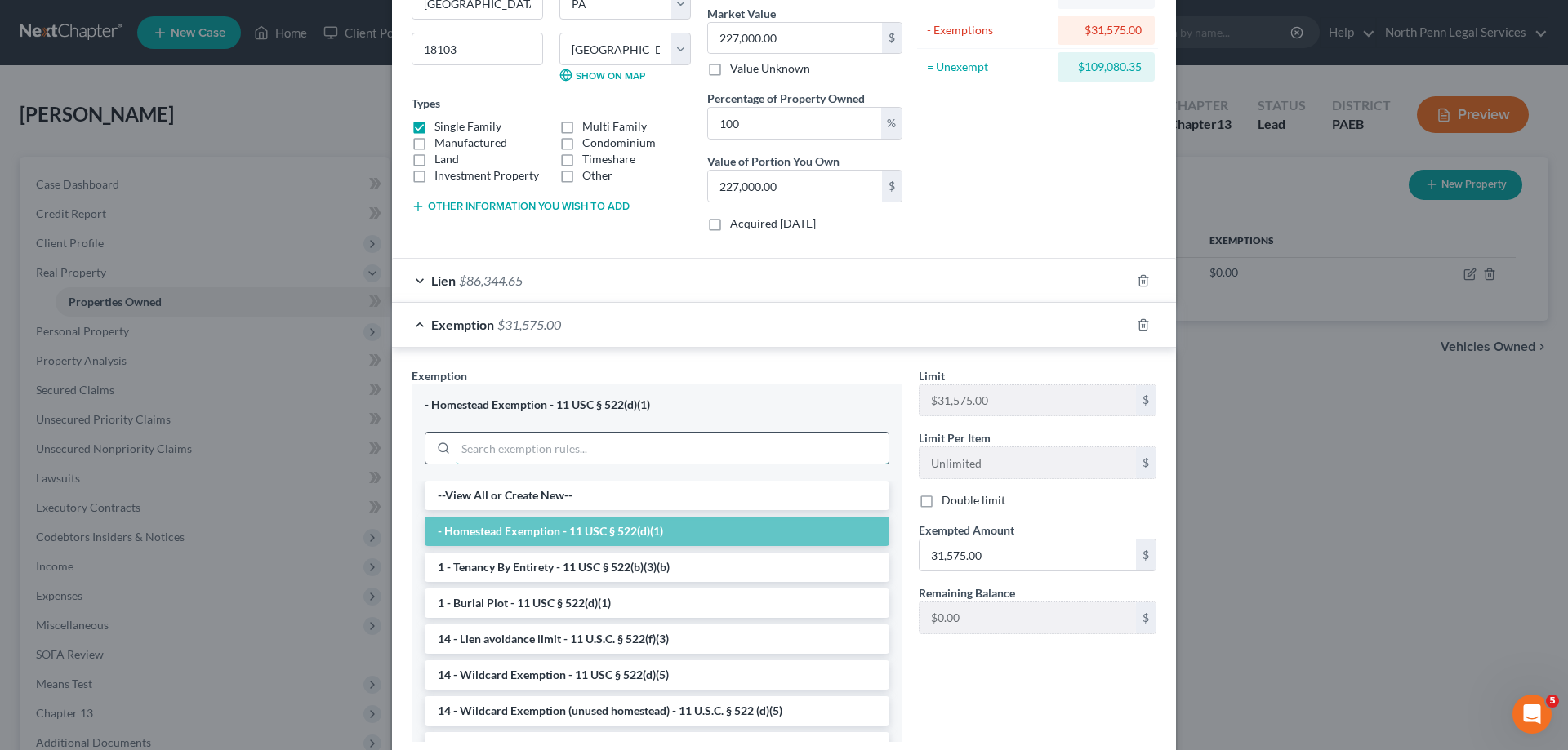
scroll to position [305, 0]
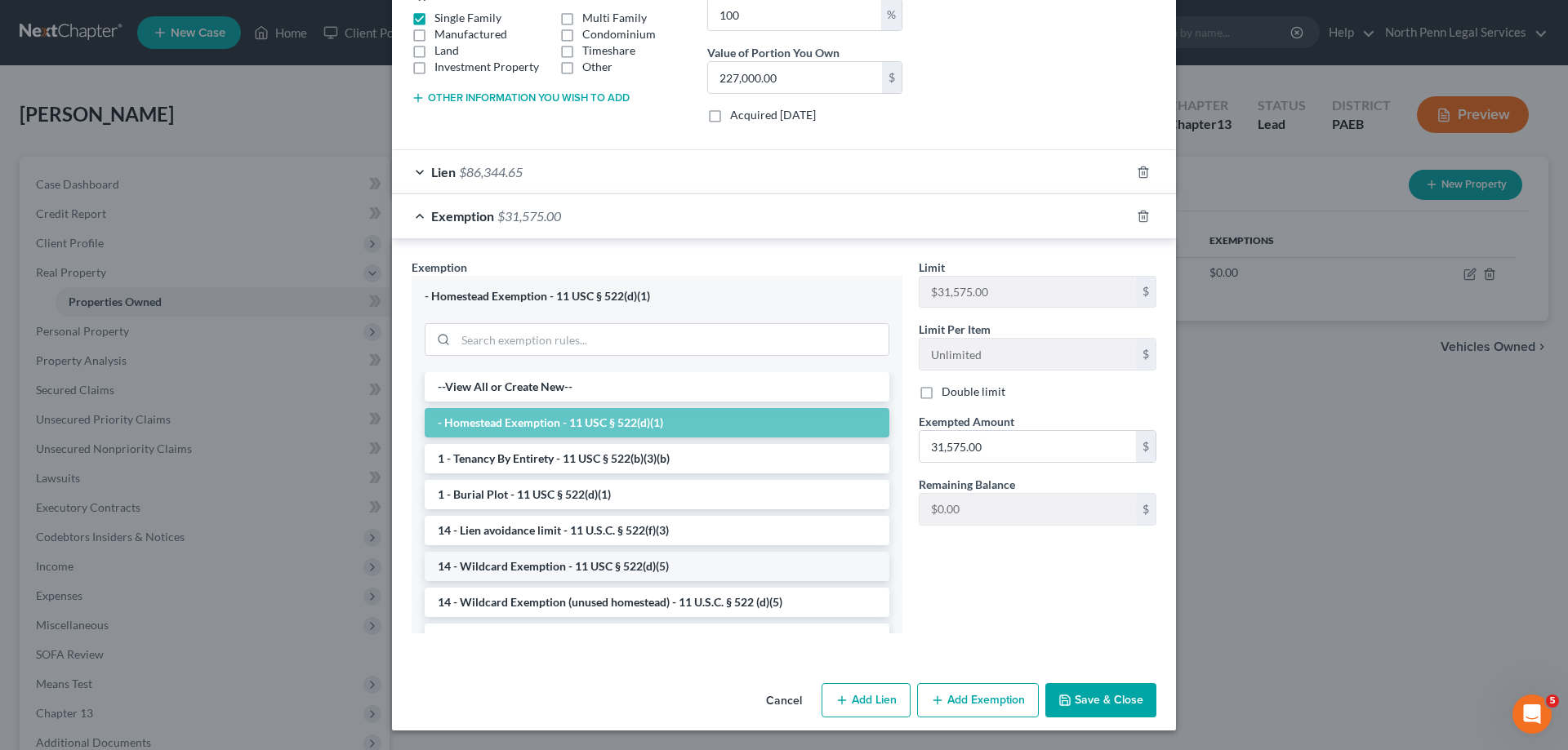
click at [669, 573] on li "14 - Wildcard Exemption - 11 USC § 522(d)(5)" at bounding box center [657, 566] width 465 height 30
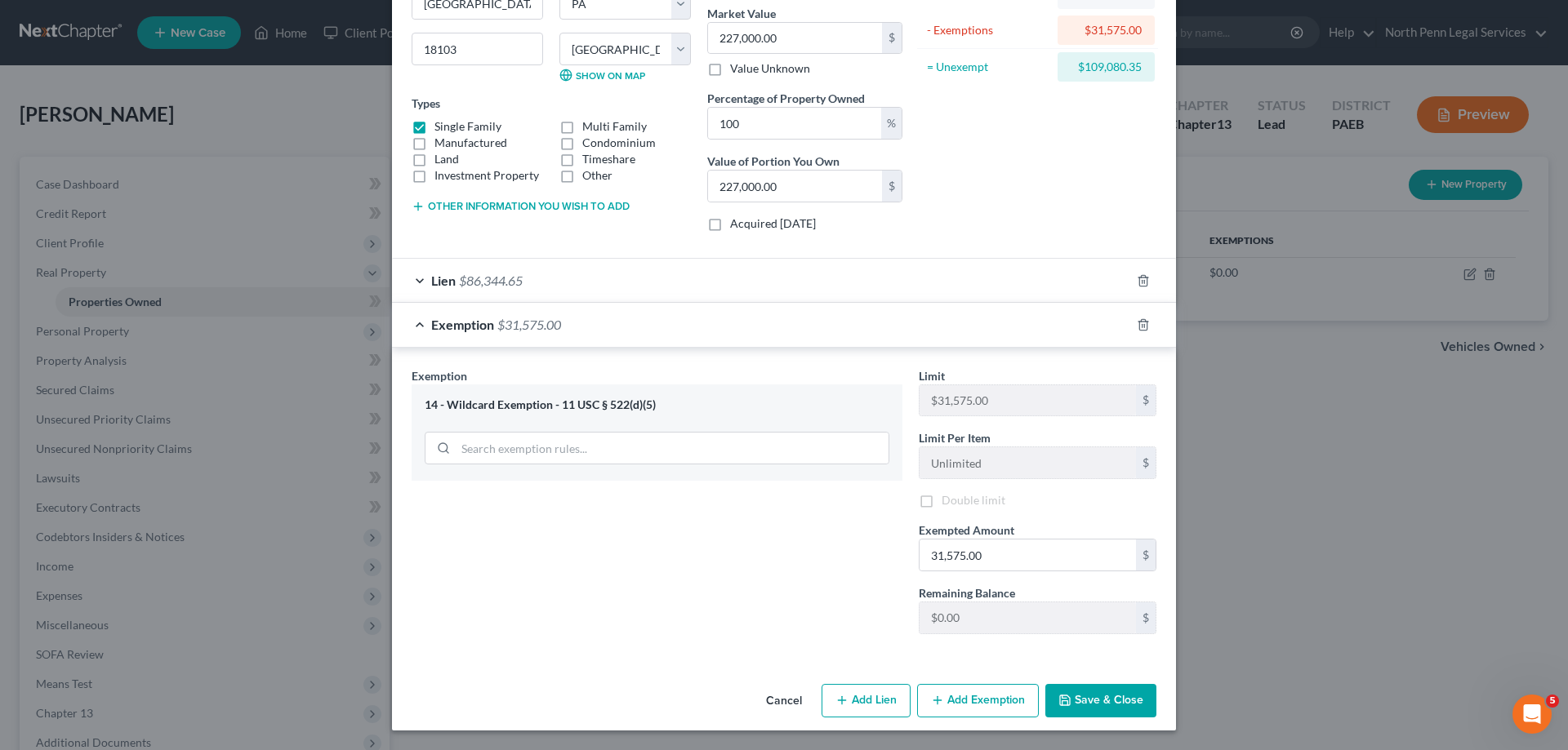
scroll to position [196, 0]
click at [1136, 327] on icon "button" at bounding box center [1142, 324] width 13 height 13
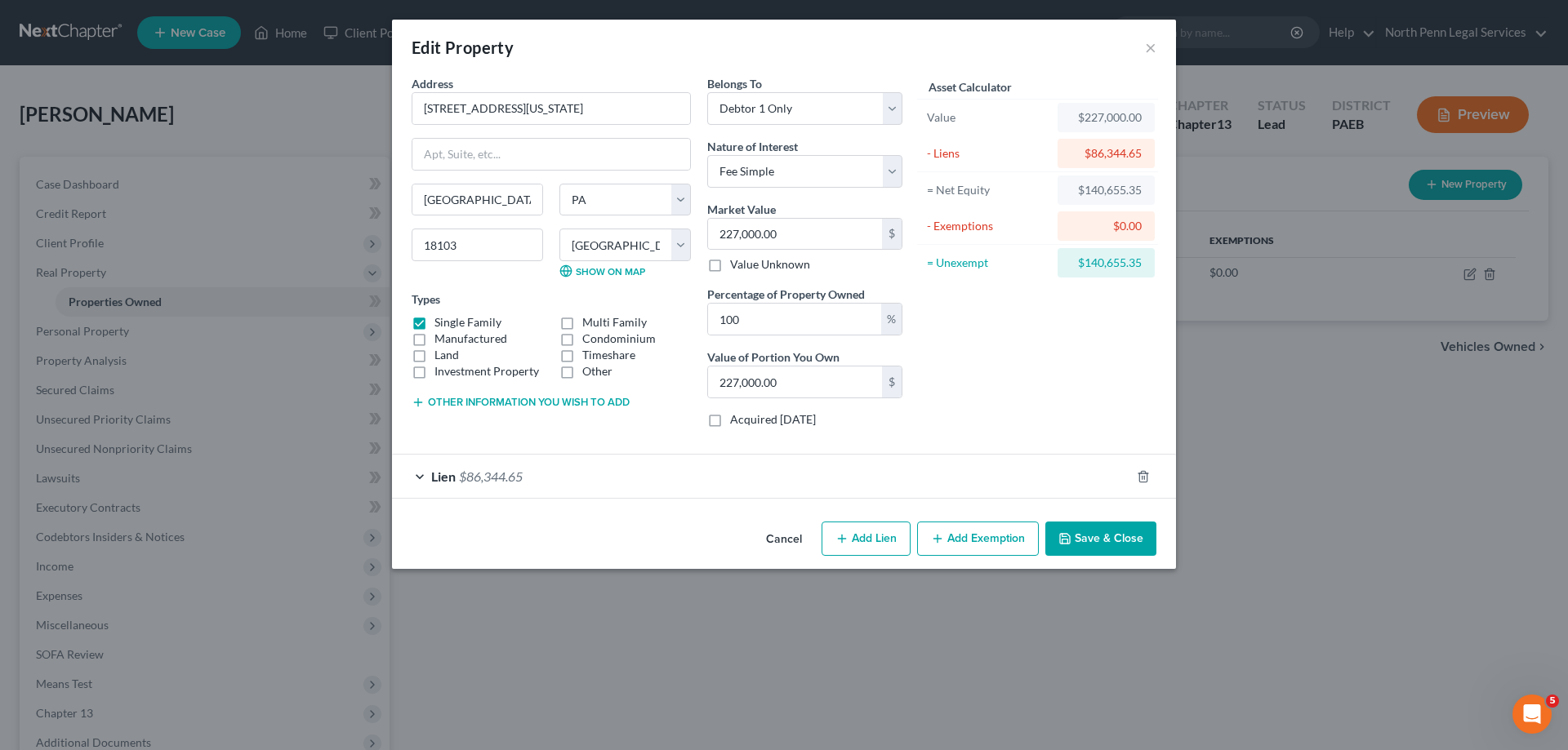
scroll to position [0, 0]
click at [1102, 545] on button "Save & Close" at bounding box center [1100, 539] width 111 height 34
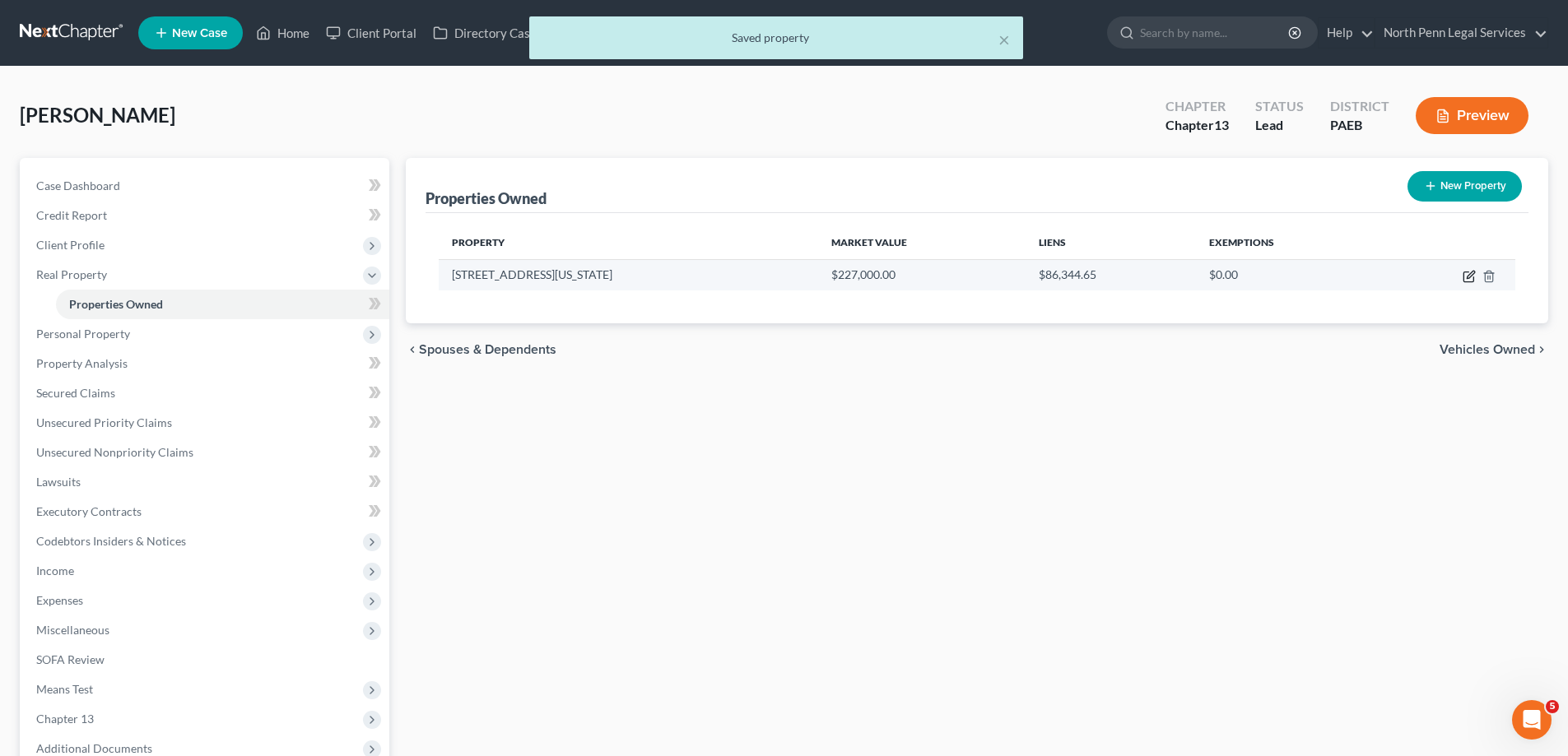
click at [1471, 281] on icon "button" at bounding box center [1469, 276] width 14 height 14
select select "39"
select select "38"
select select "0"
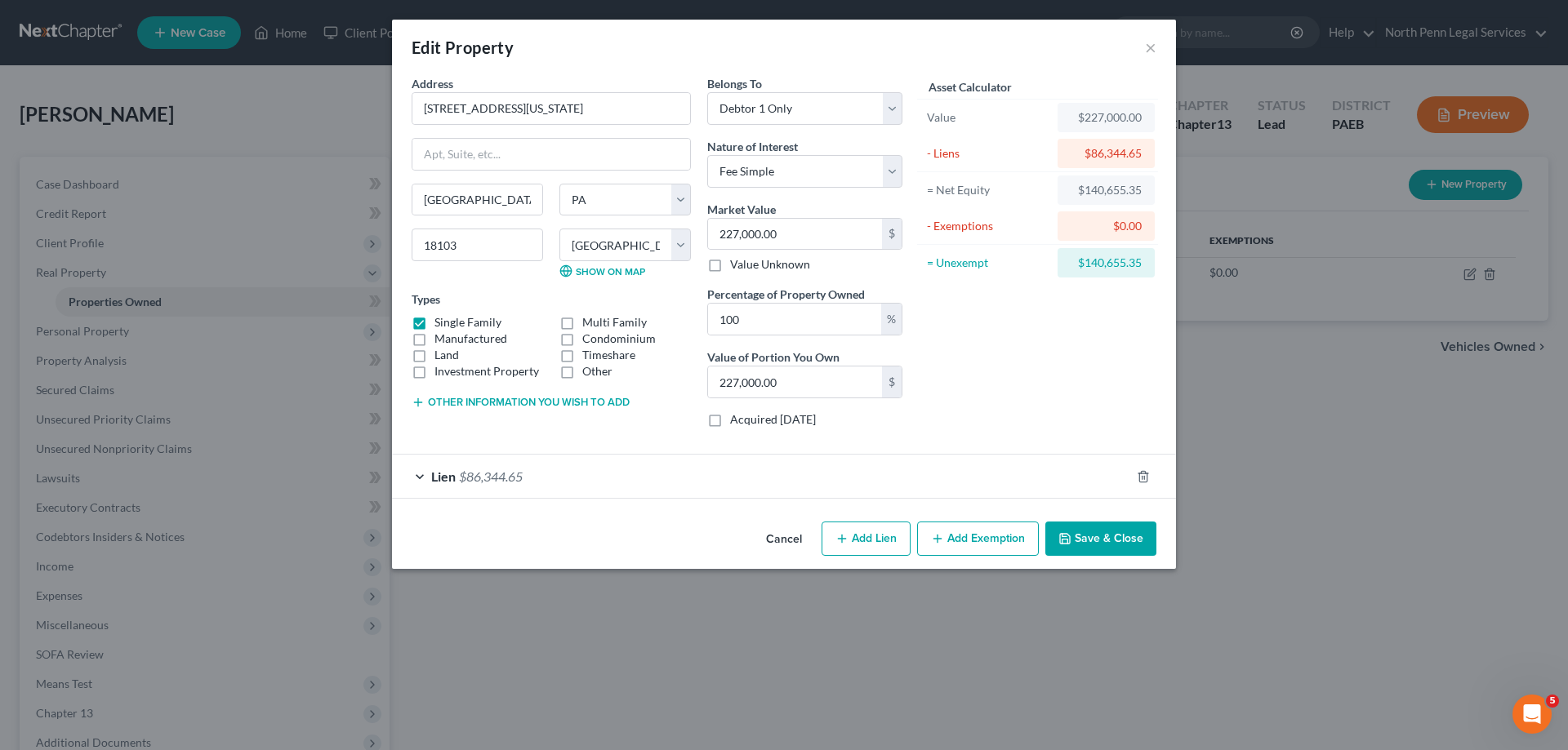
click at [976, 538] on button "Add Exemption" at bounding box center [978, 539] width 122 height 34
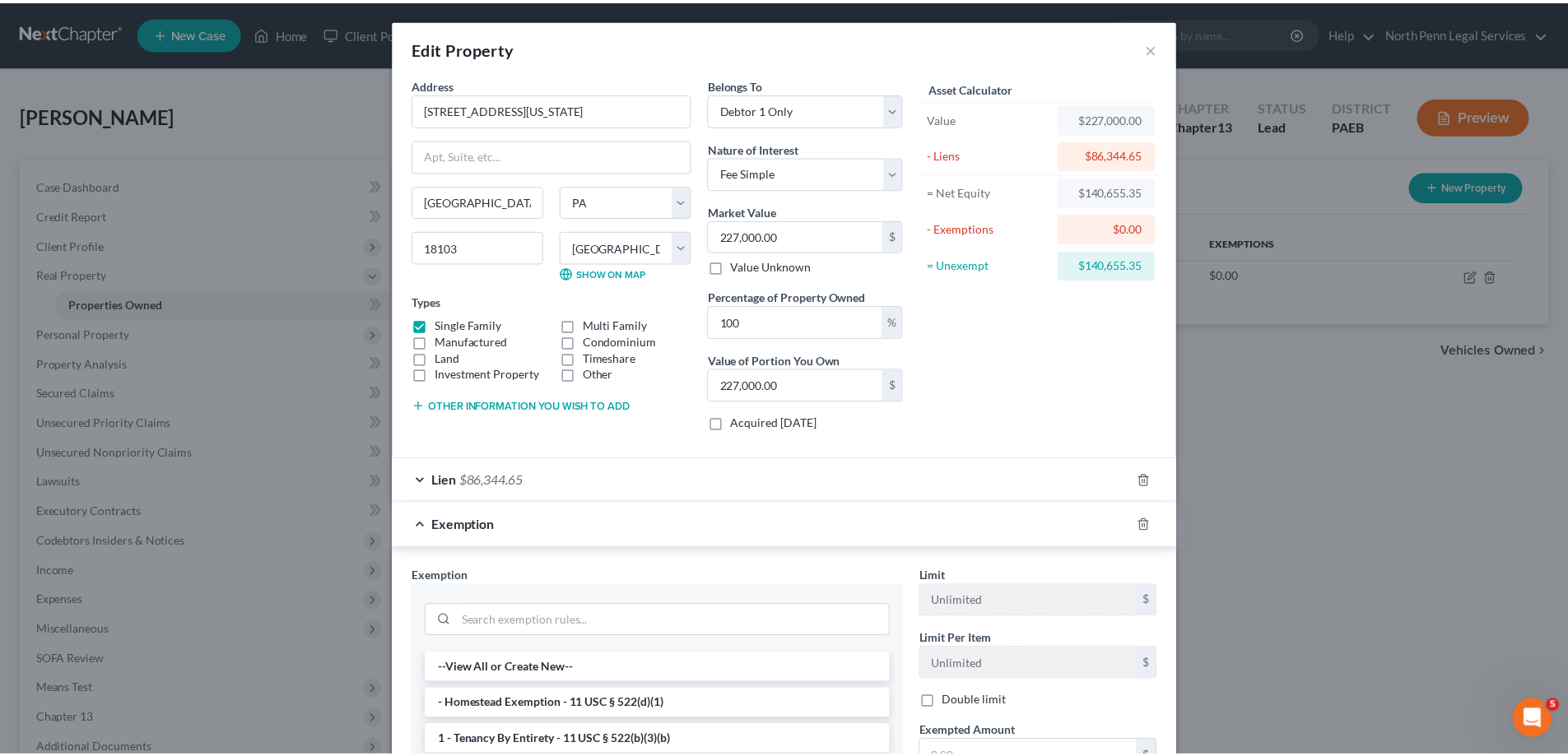
scroll to position [164, 0]
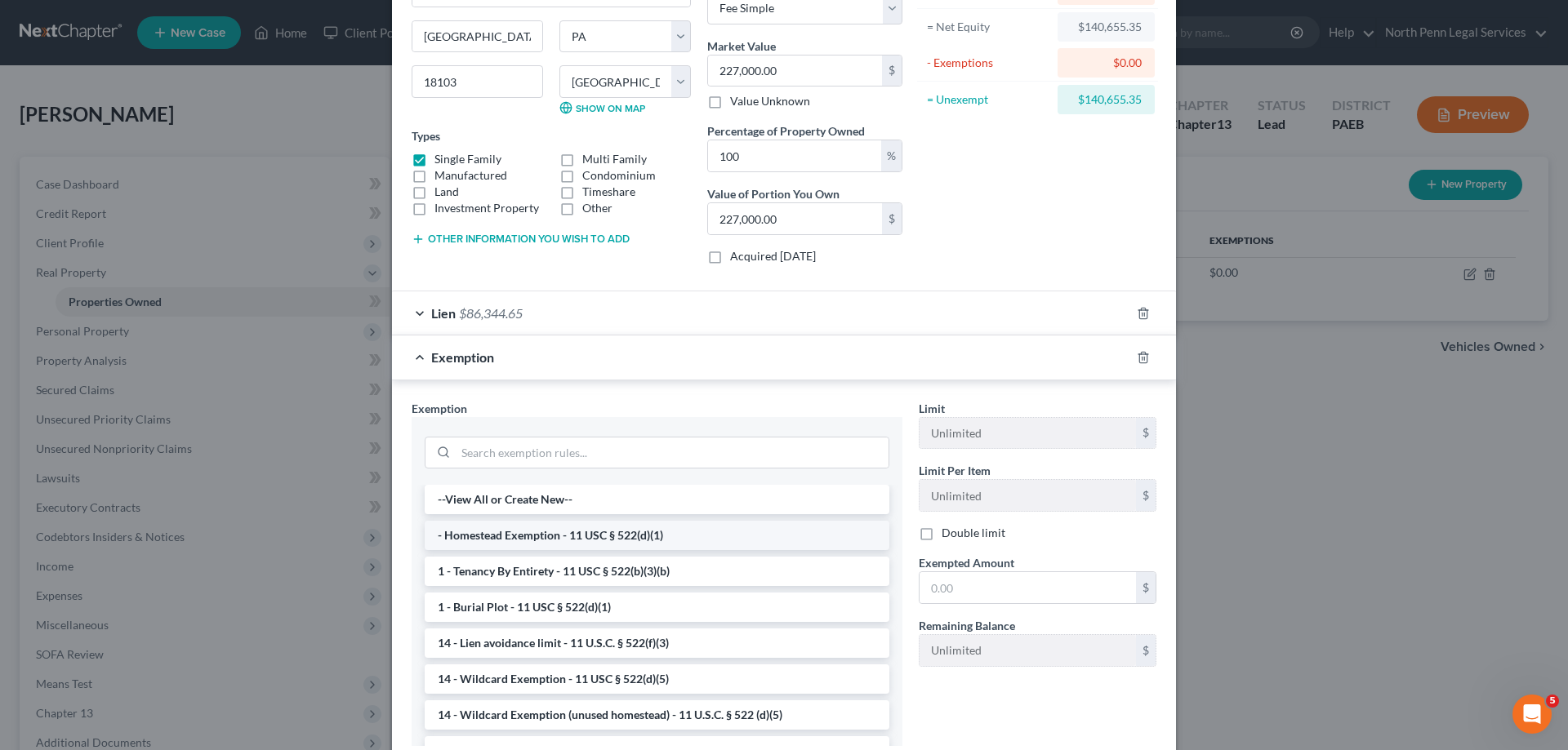
click at [646, 536] on li "- Homestead Exemption - 11 USC § 522(d)(1)" at bounding box center [657, 535] width 465 height 30
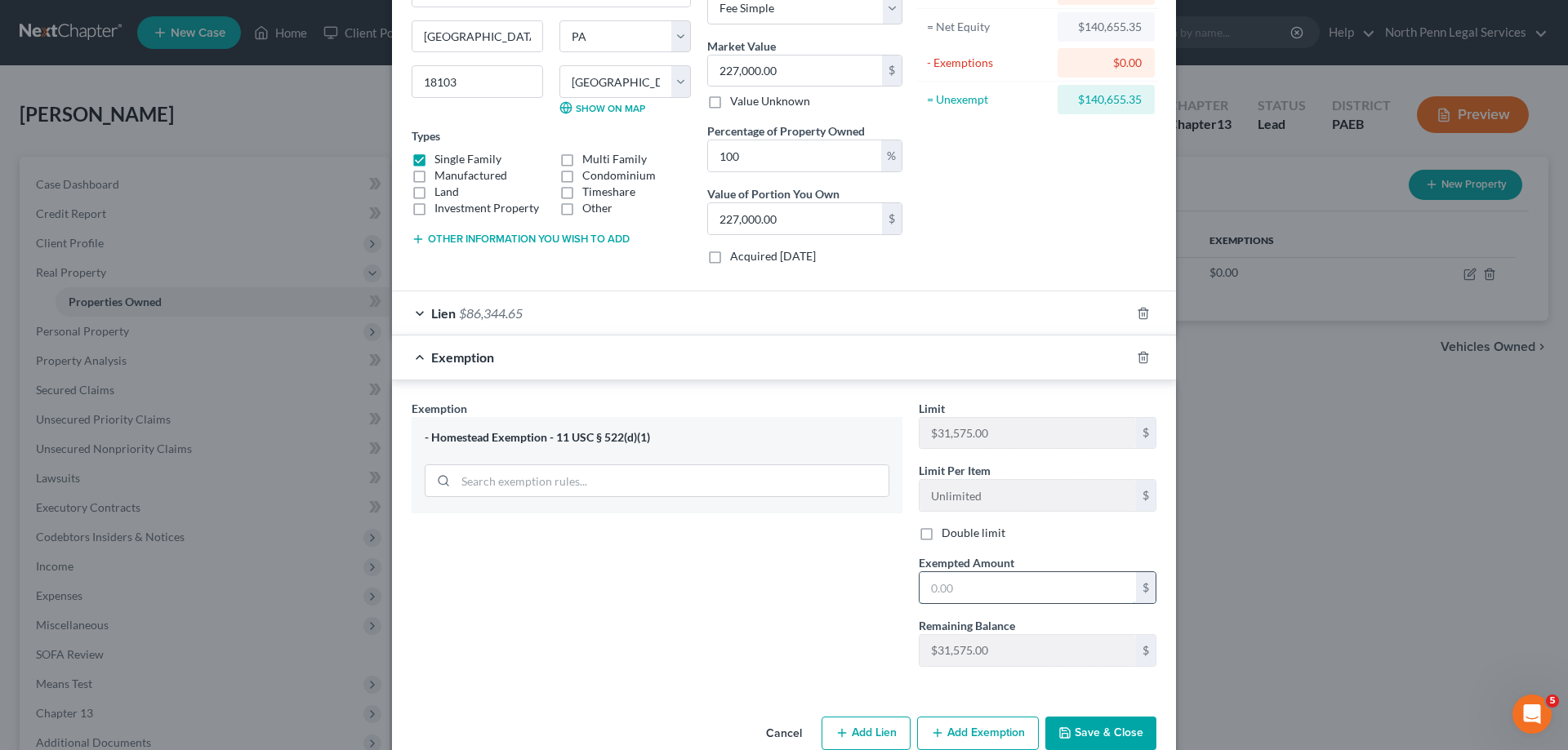
click at [932, 588] on input "text" at bounding box center [1027, 588] width 216 height 31
type input "31,575.00"
click at [566, 706] on div "Address * 1983 S Delaware Street Allentown State AL AK AR AZ CA CO CT DE DC FL …" at bounding box center [783, 311] width 784 height 798
click at [1094, 737] on button "Save & Close" at bounding box center [1100, 734] width 111 height 34
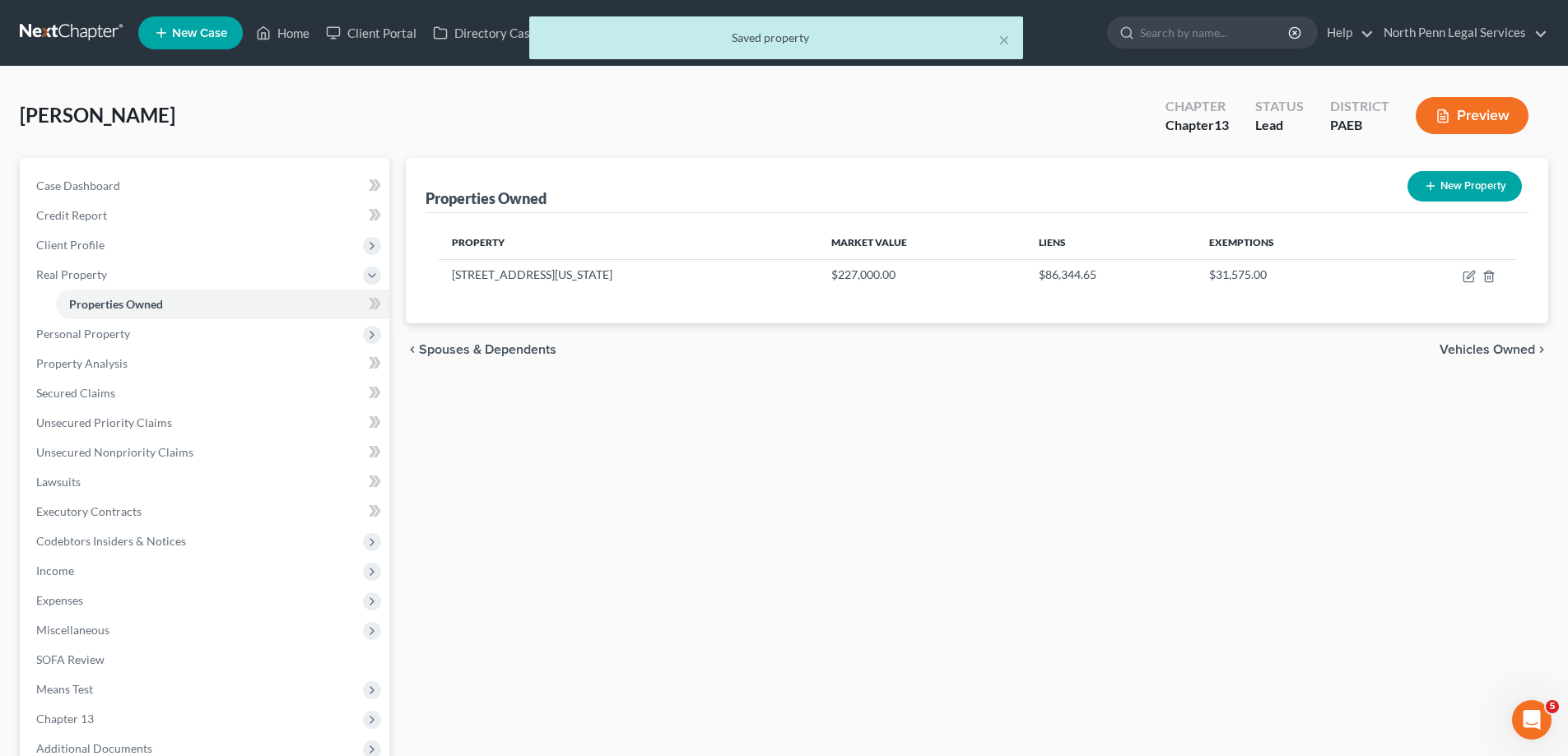
click at [1499, 350] on span "Vehicles Owned" at bounding box center [1488, 350] width 96 height 14
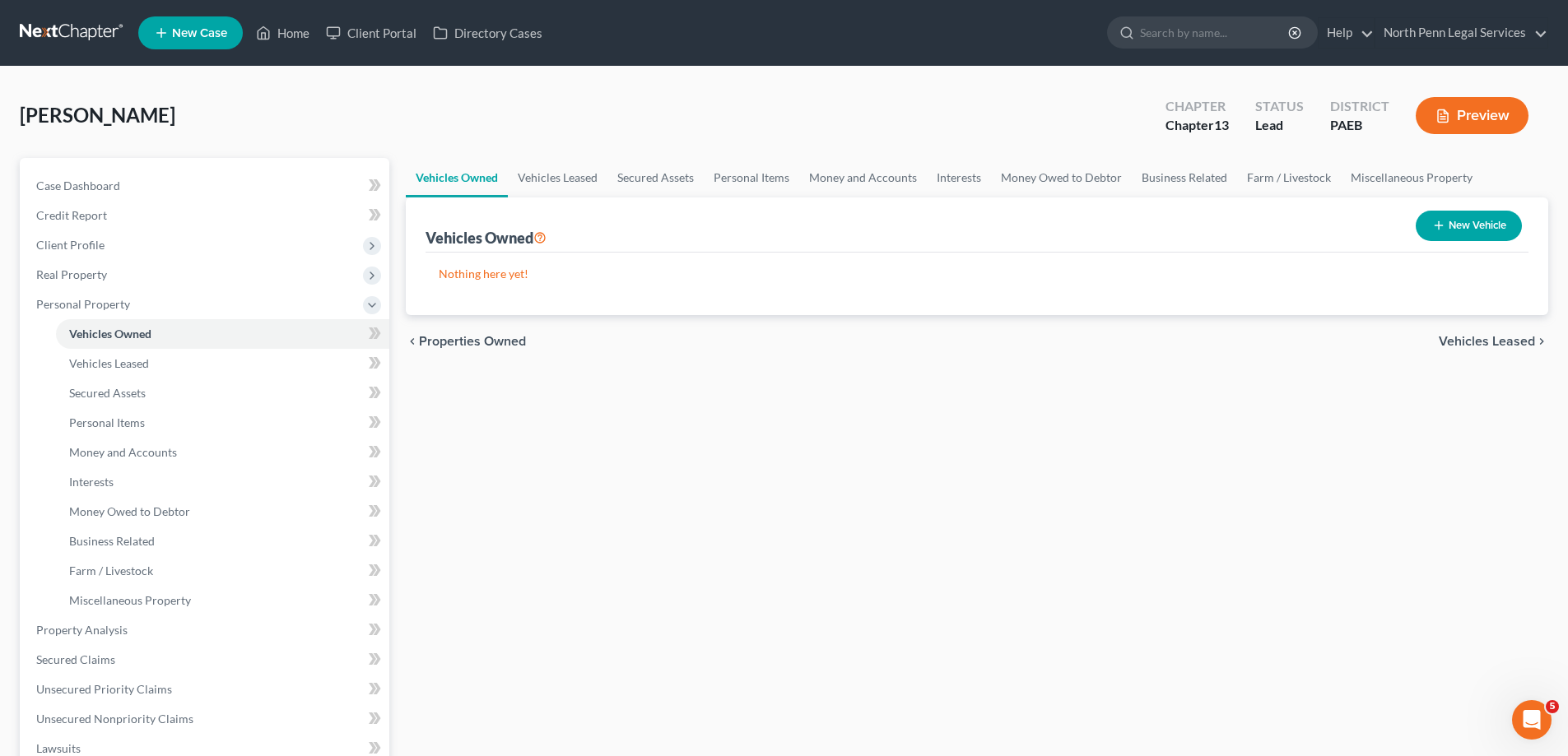
click at [1492, 341] on span "Vehicles Leased" at bounding box center [1487, 341] width 97 height 14
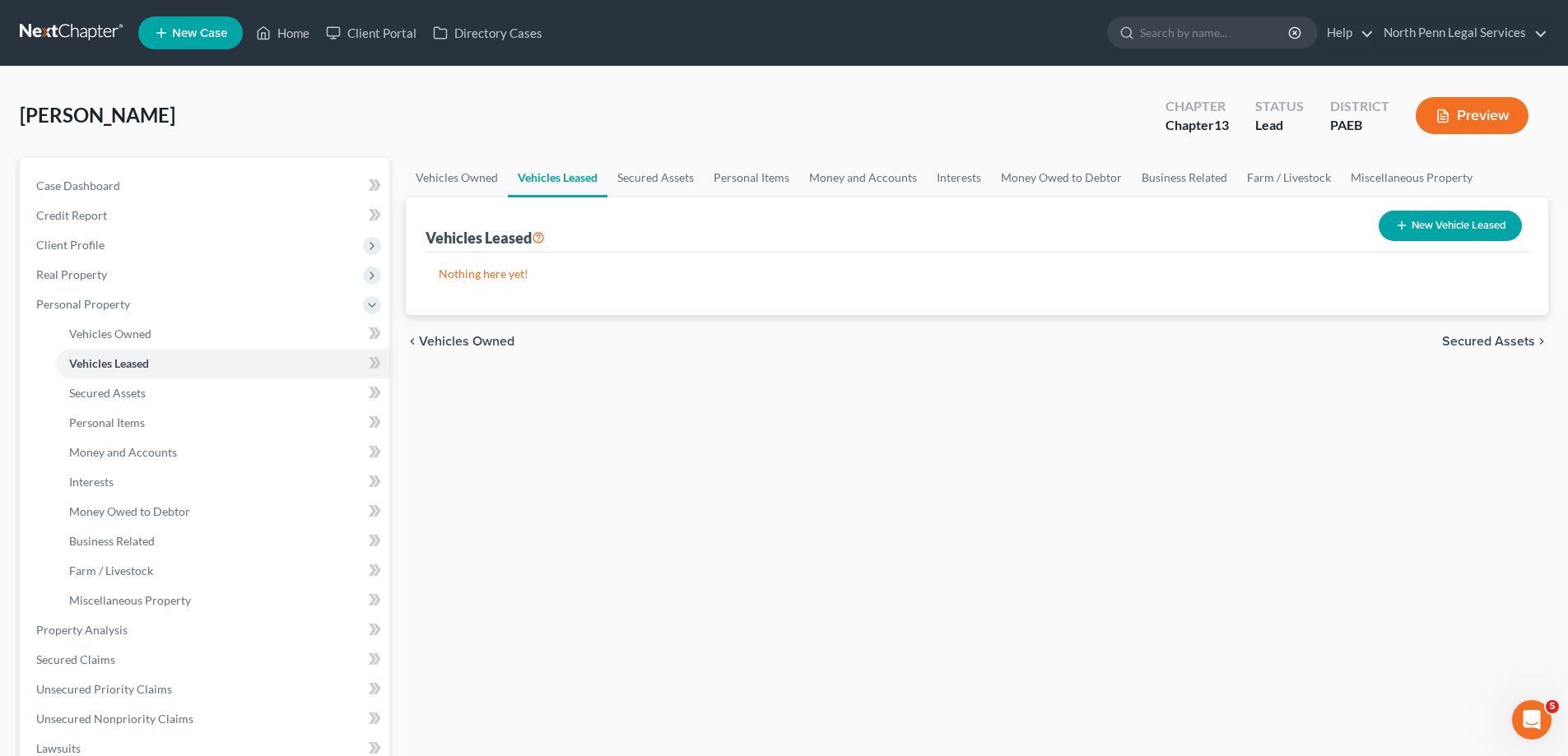
click at [1492, 341] on span "Secured Assets" at bounding box center [1489, 341] width 93 height 14
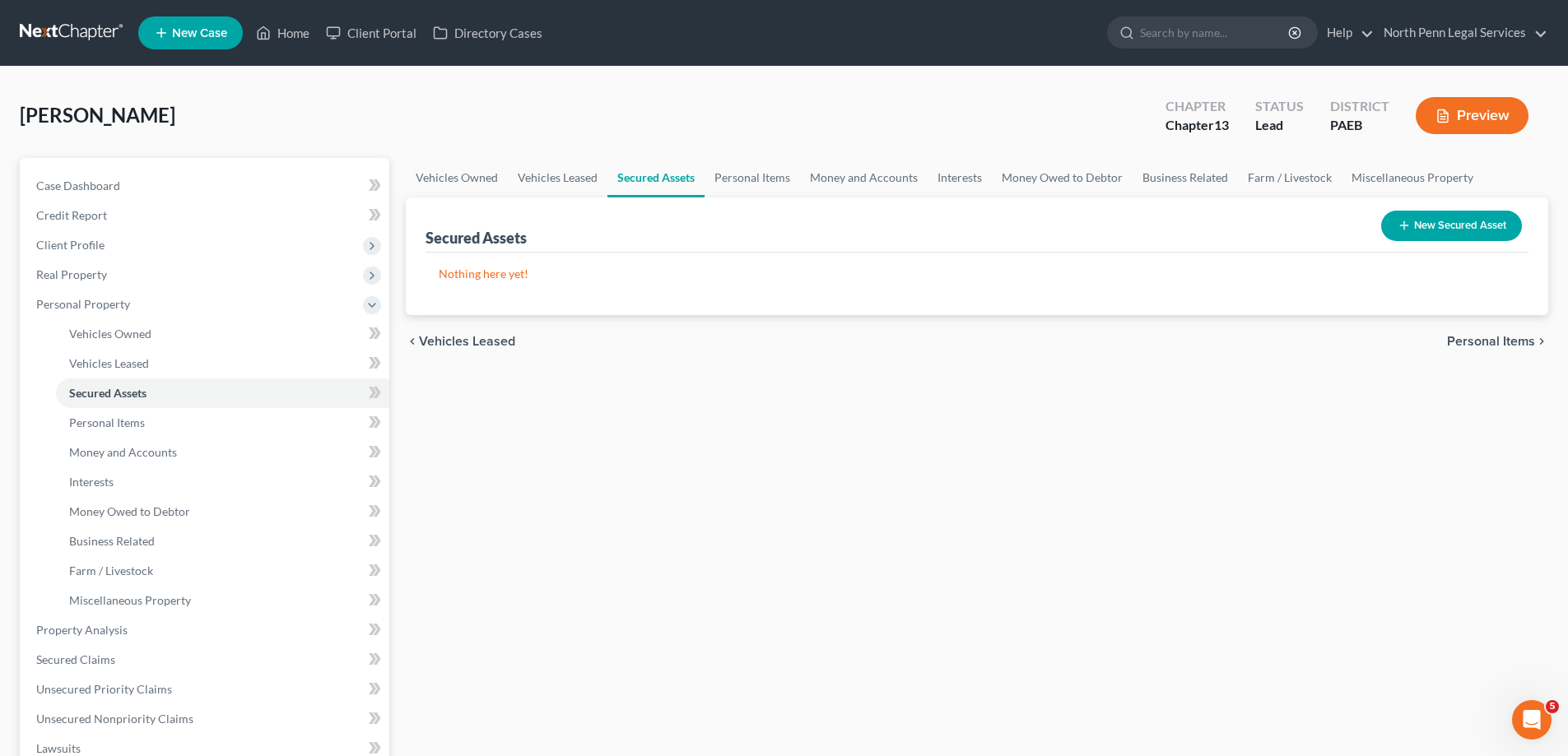
click at [1492, 341] on span "Personal Items" at bounding box center [1491, 341] width 89 height 14
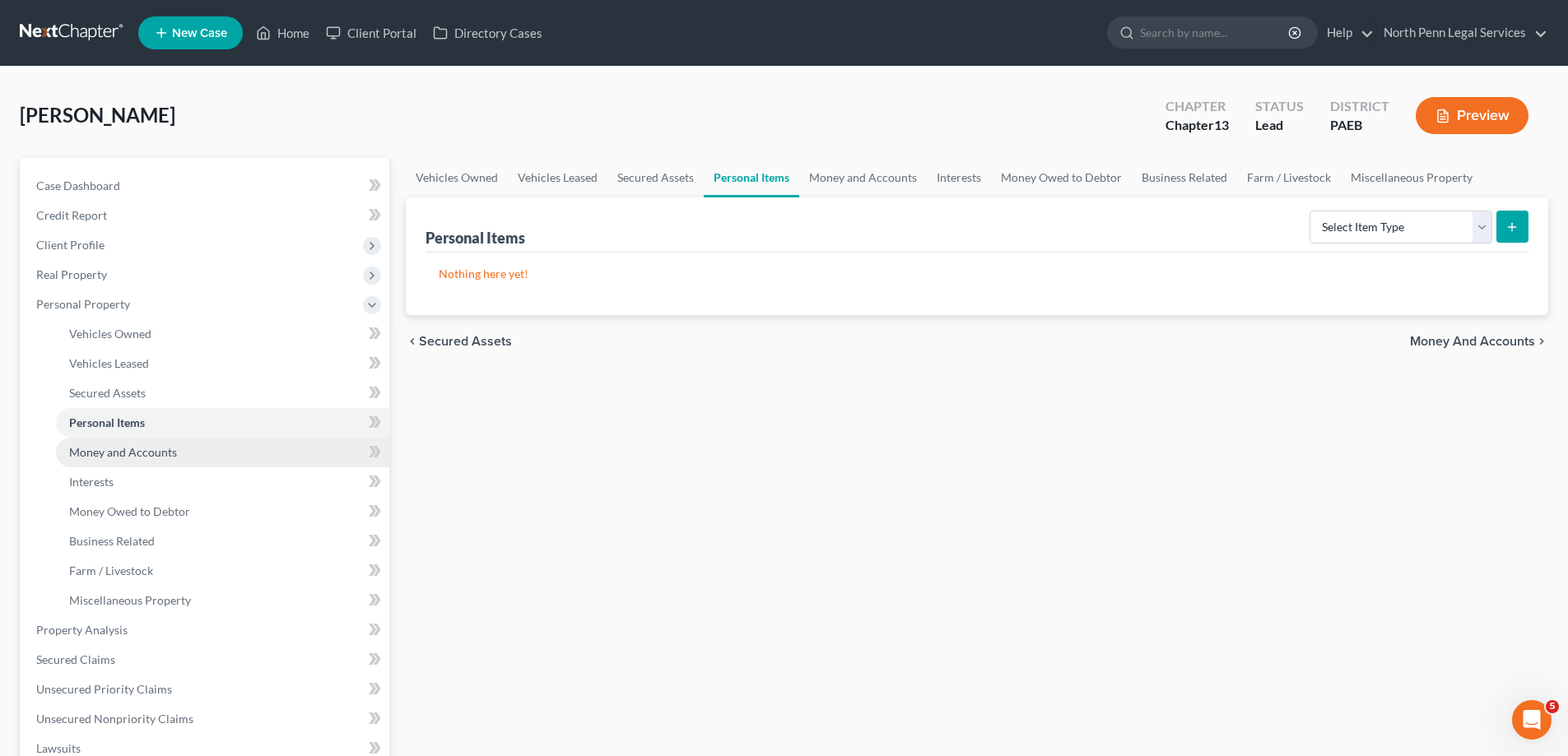
click at [158, 462] on link "Money and Accounts" at bounding box center [222, 453] width 333 height 30
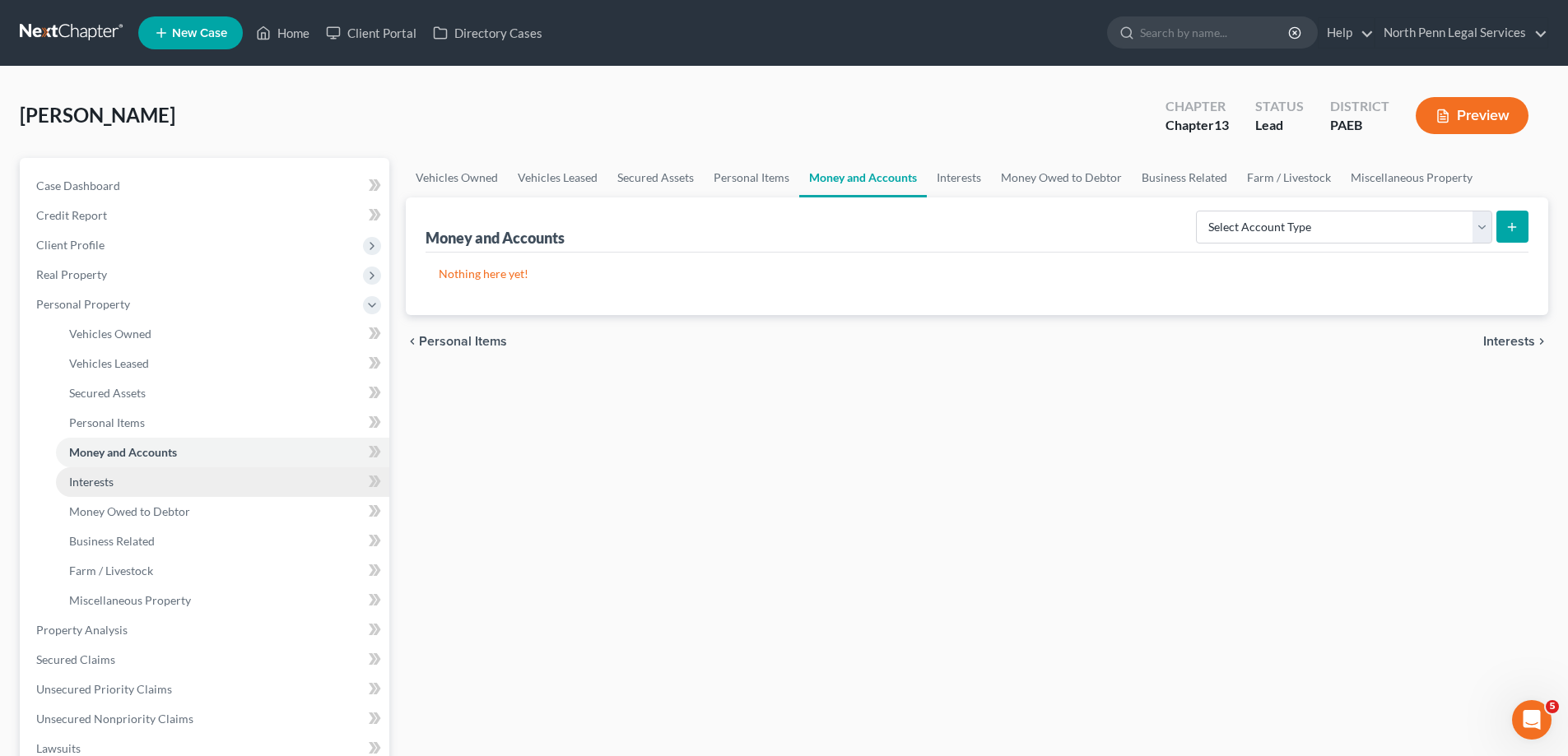
click at [121, 488] on link "Interests" at bounding box center [222, 482] width 333 height 30
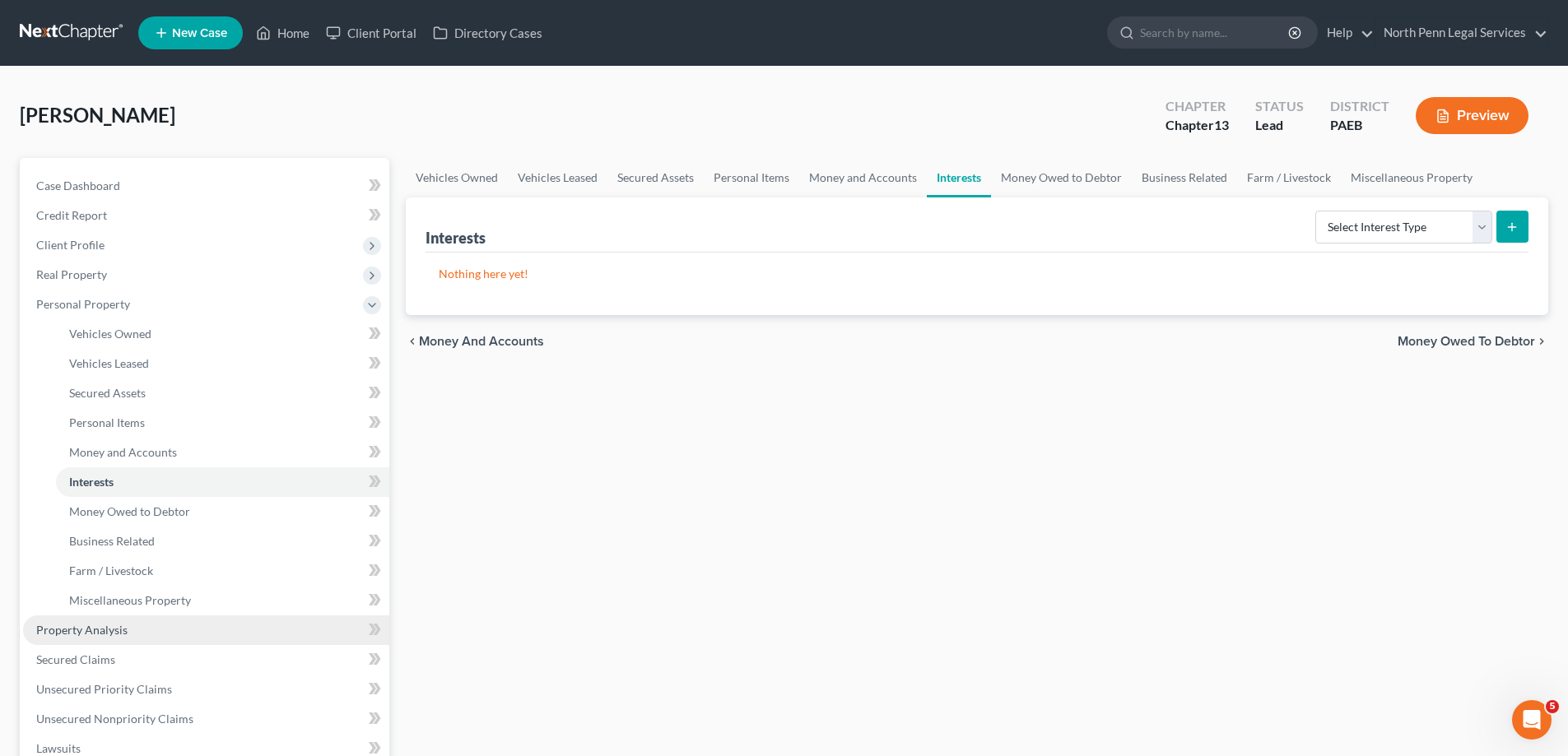
click at [177, 635] on link "Property Analysis" at bounding box center [207, 630] width 367 height 30
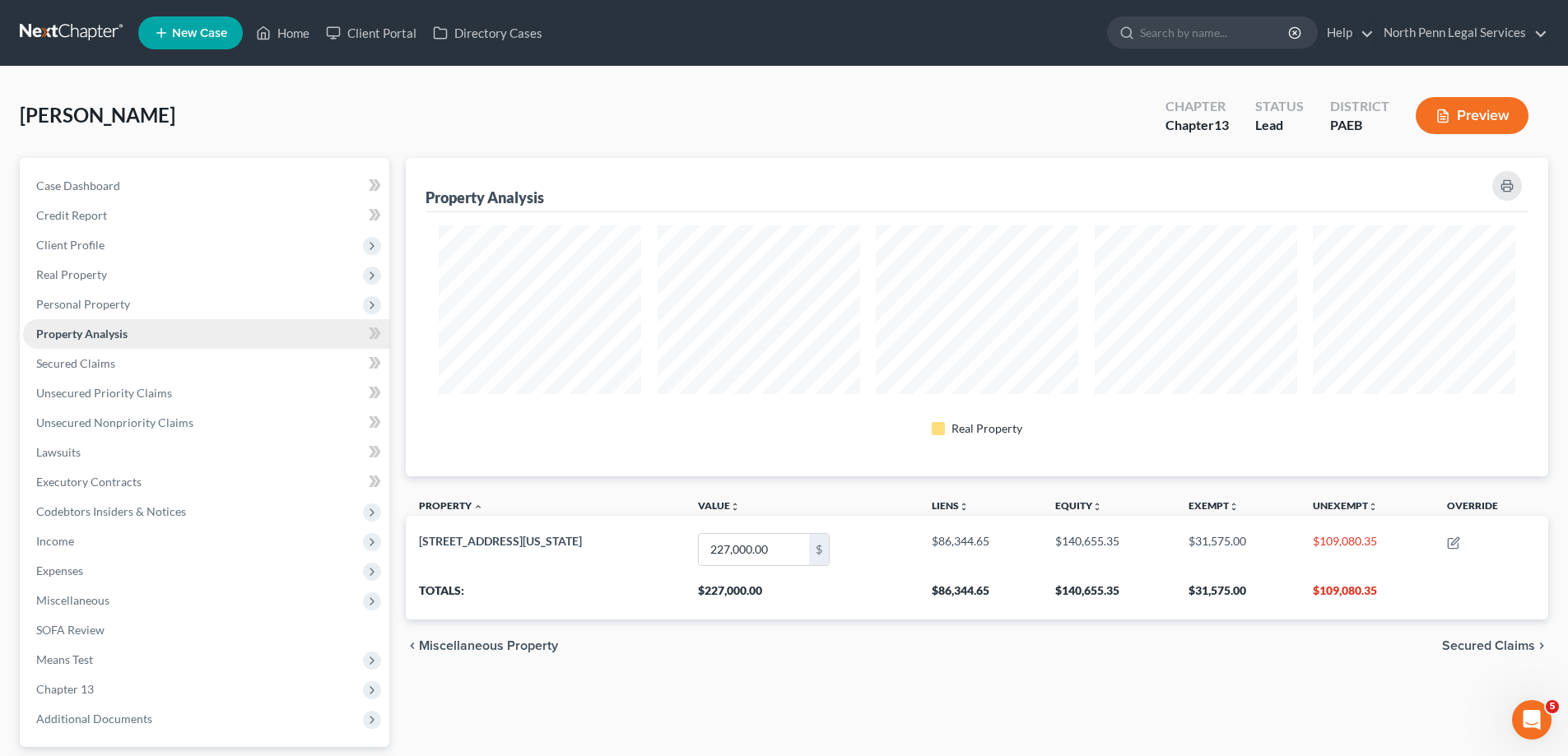
scroll to position [319, 1143]
click at [209, 366] on link "Secured Claims" at bounding box center [207, 363] width 367 height 30
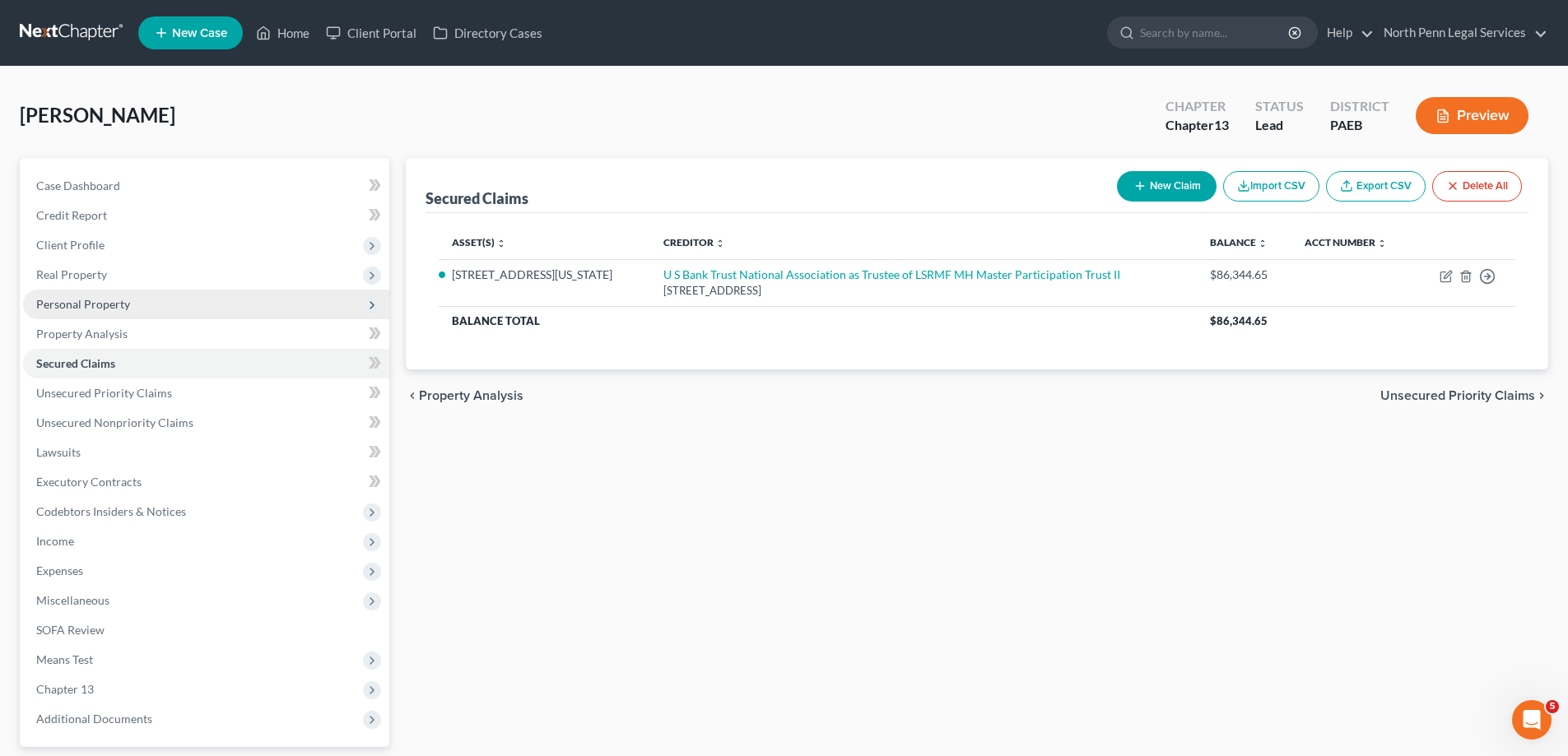
click at [125, 304] on span "Personal Property" at bounding box center [83, 303] width 94 height 14
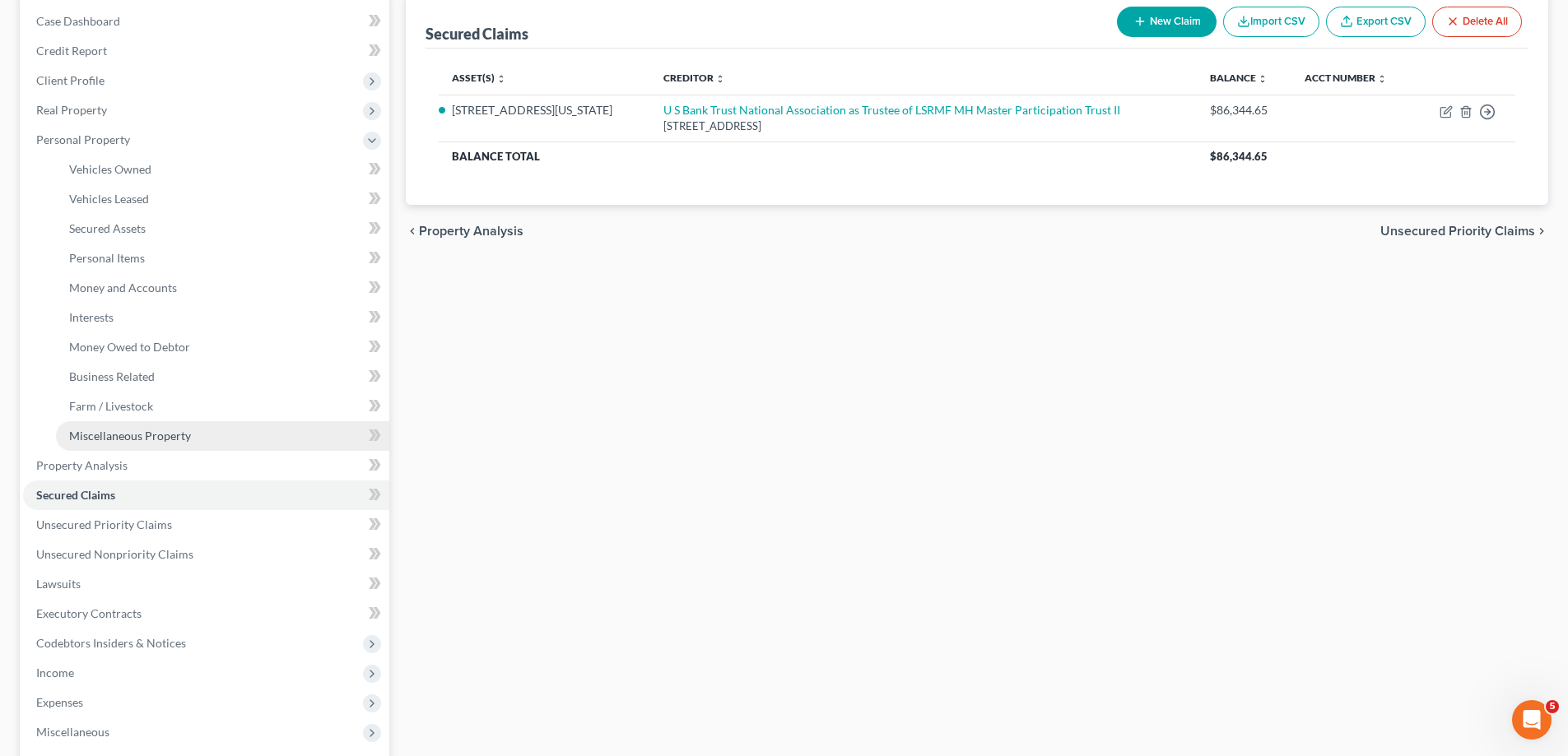
scroll to position [330, 0]
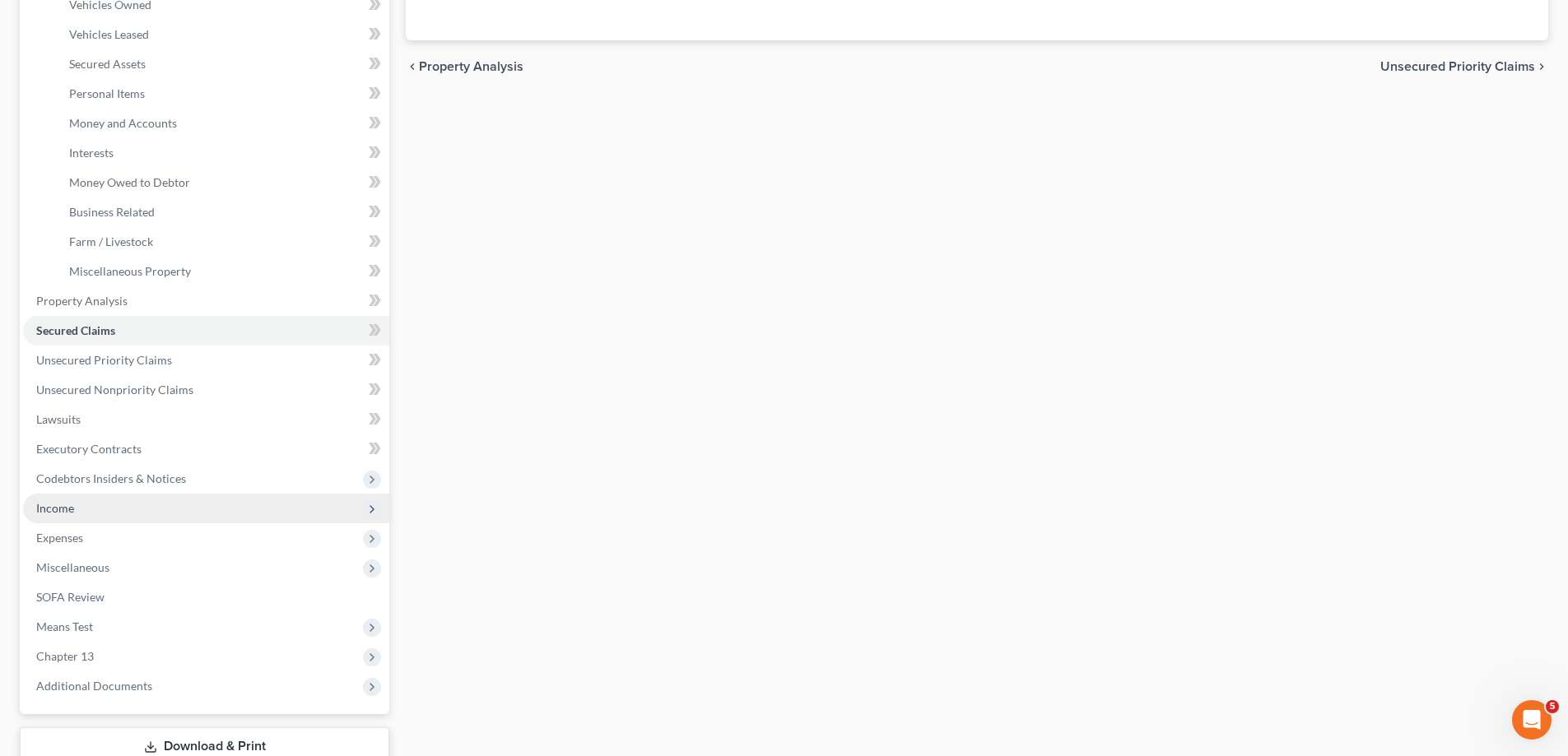
click at [175, 503] on span "Income" at bounding box center [207, 509] width 367 height 30
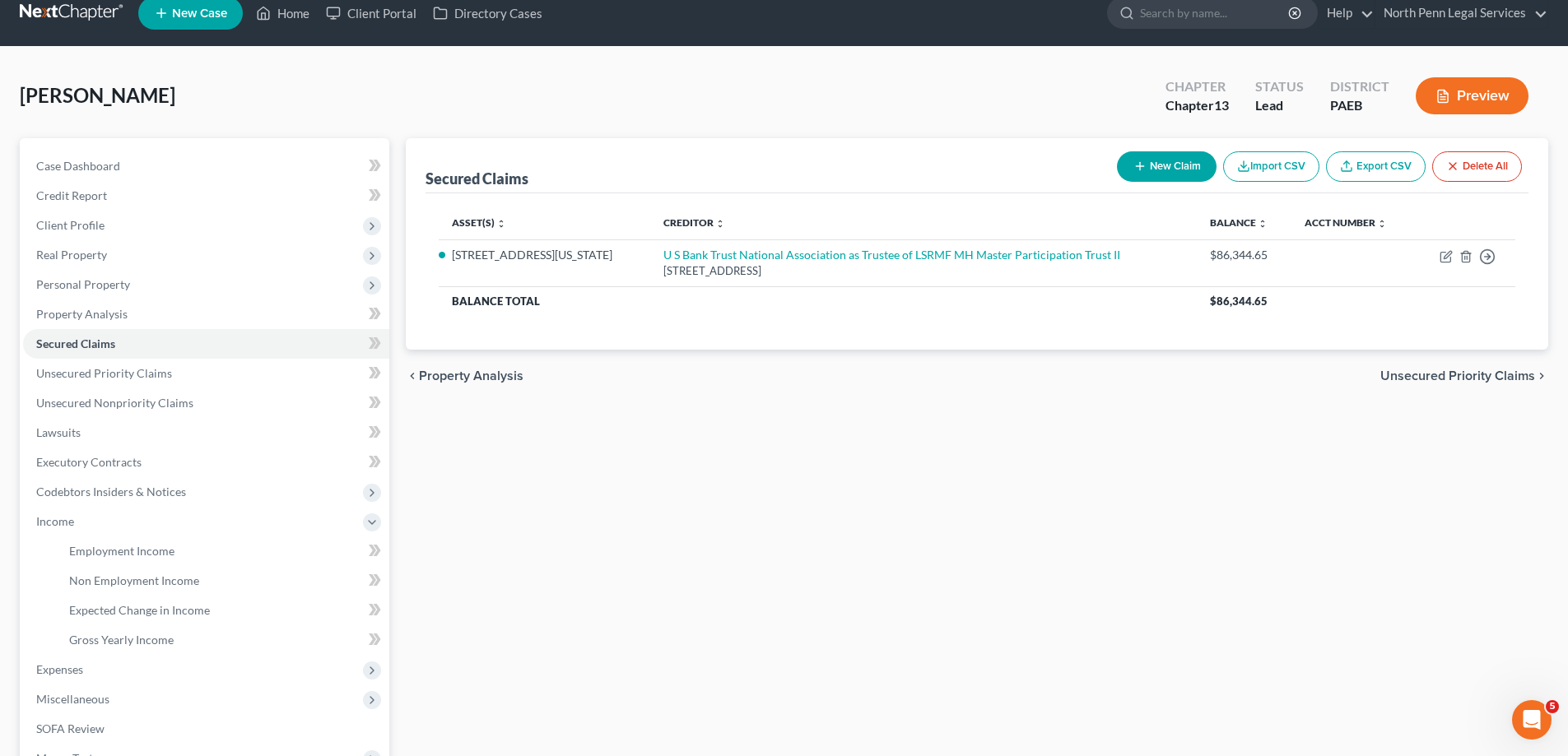
scroll to position [184, 0]
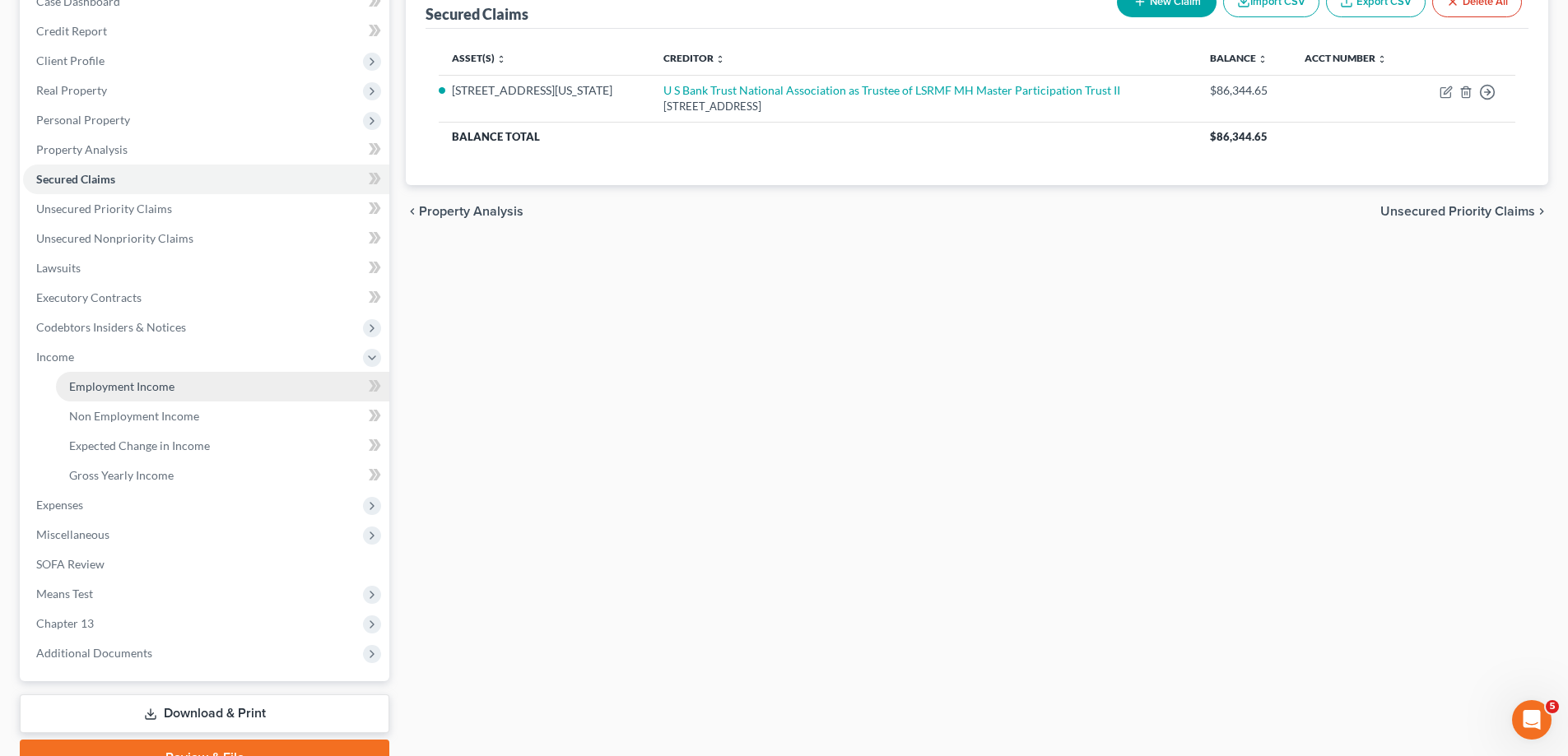
click at [141, 393] on span "Employment Income" at bounding box center [122, 386] width 106 height 14
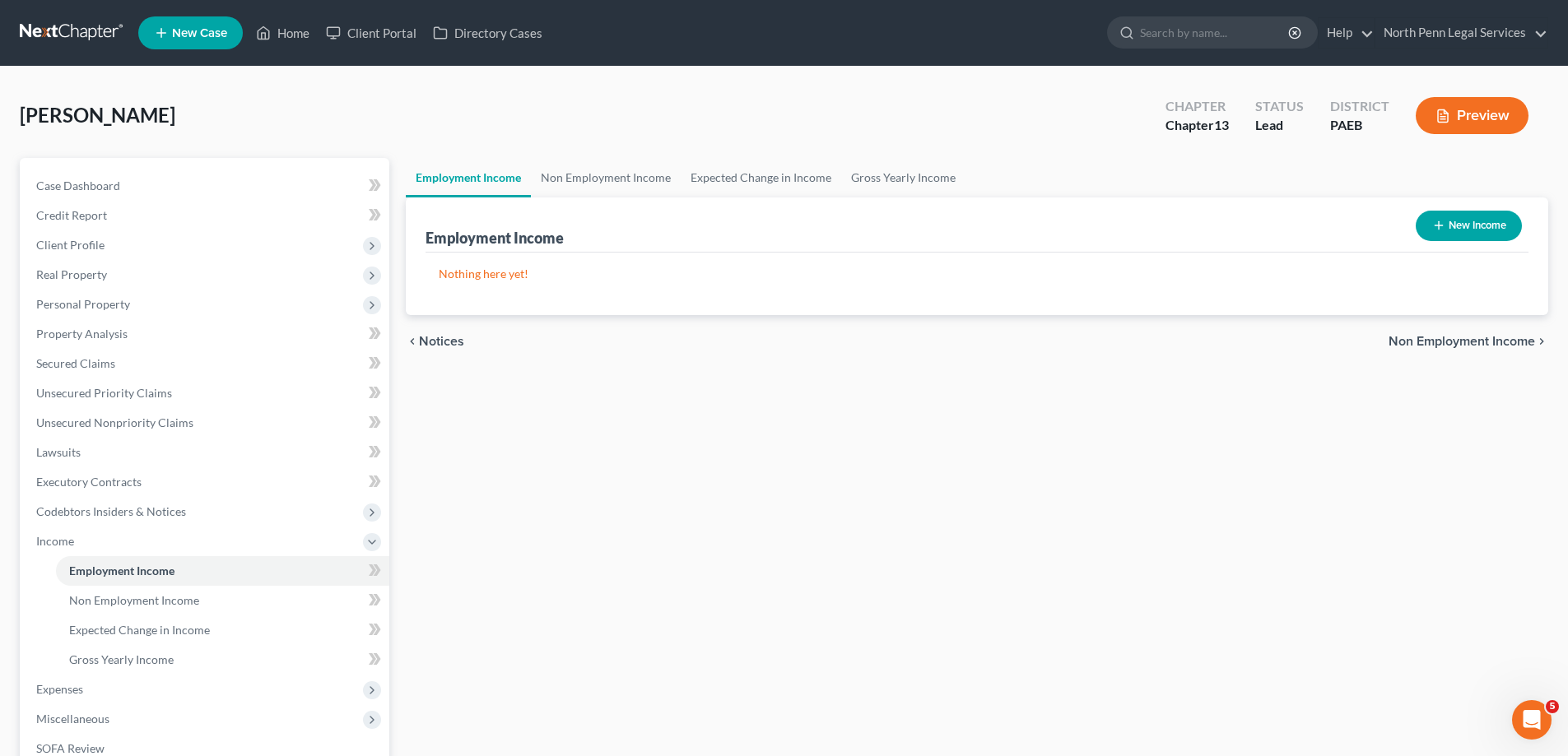
click at [1434, 347] on span "Non Employment Income" at bounding box center [1461, 341] width 146 height 14
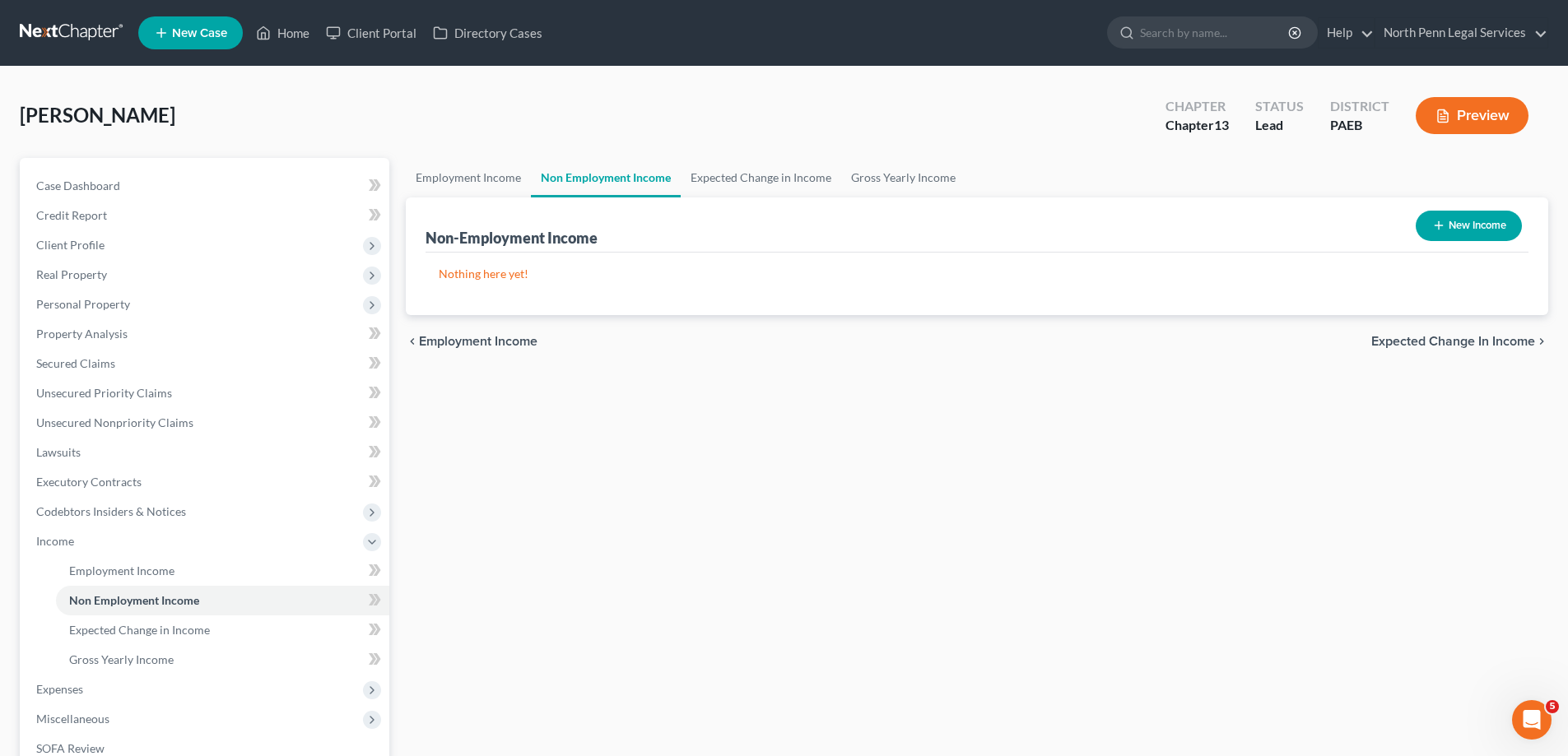
click at [1497, 221] on button "New Income" at bounding box center [1469, 226] width 107 height 31
select select "0"
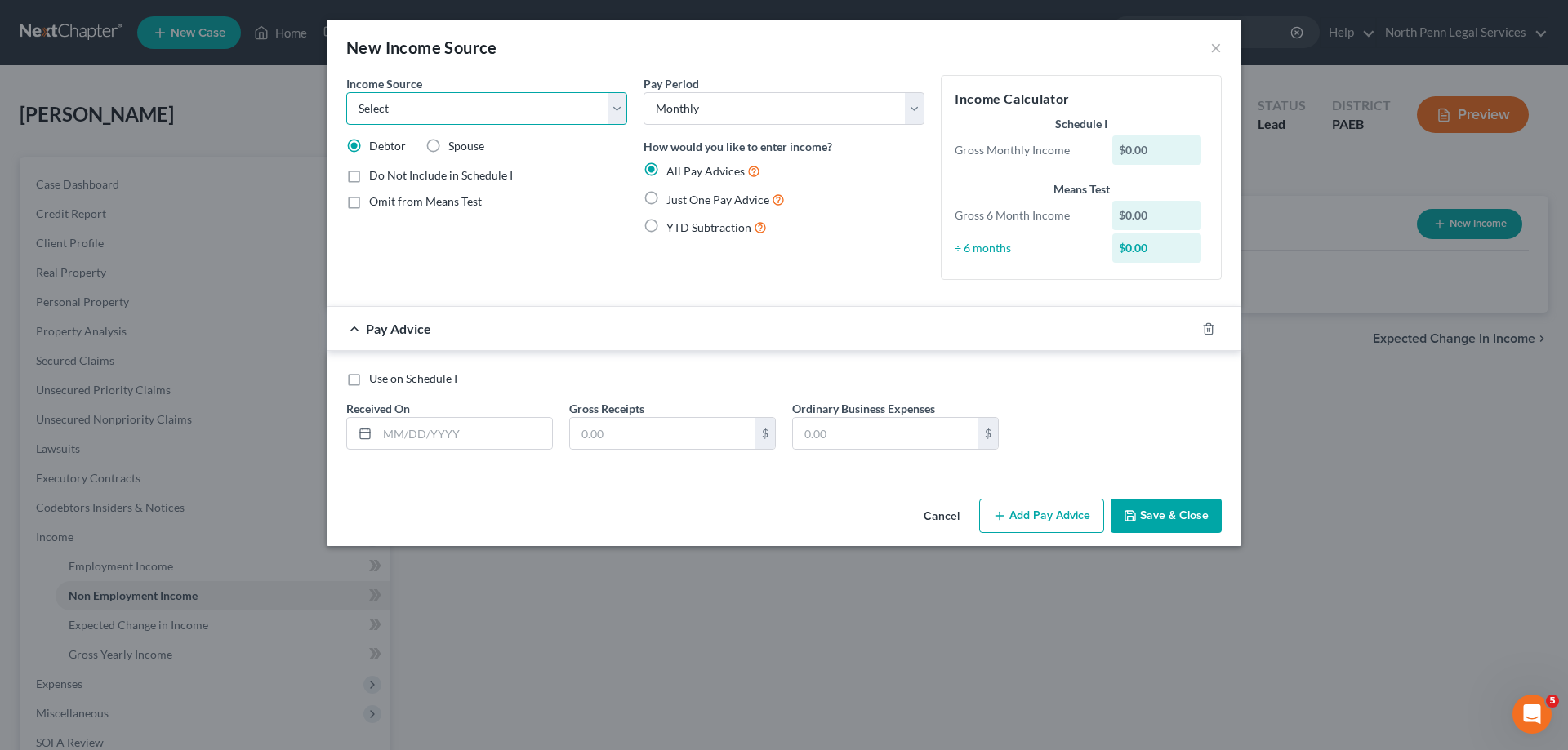
click at [424, 114] on select "Select Unemployment Disability (from employer) Pension Retirement Social Securi…" at bounding box center [486, 108] width 280 height 32
select select "4"
click at [346, 92] on select "Select Unemployment Disability (from employer) Pension Retirement Social Securi…" at bounding box center [486, 108] width 280 height 32
click at [667, 197] on label "Just One Pay Advice" at bounding box center [726, 199] width 118 height 19
click at [673, 197] on input "Just One Pay Advice" at bounding box center [678, 195] width 11 height 11
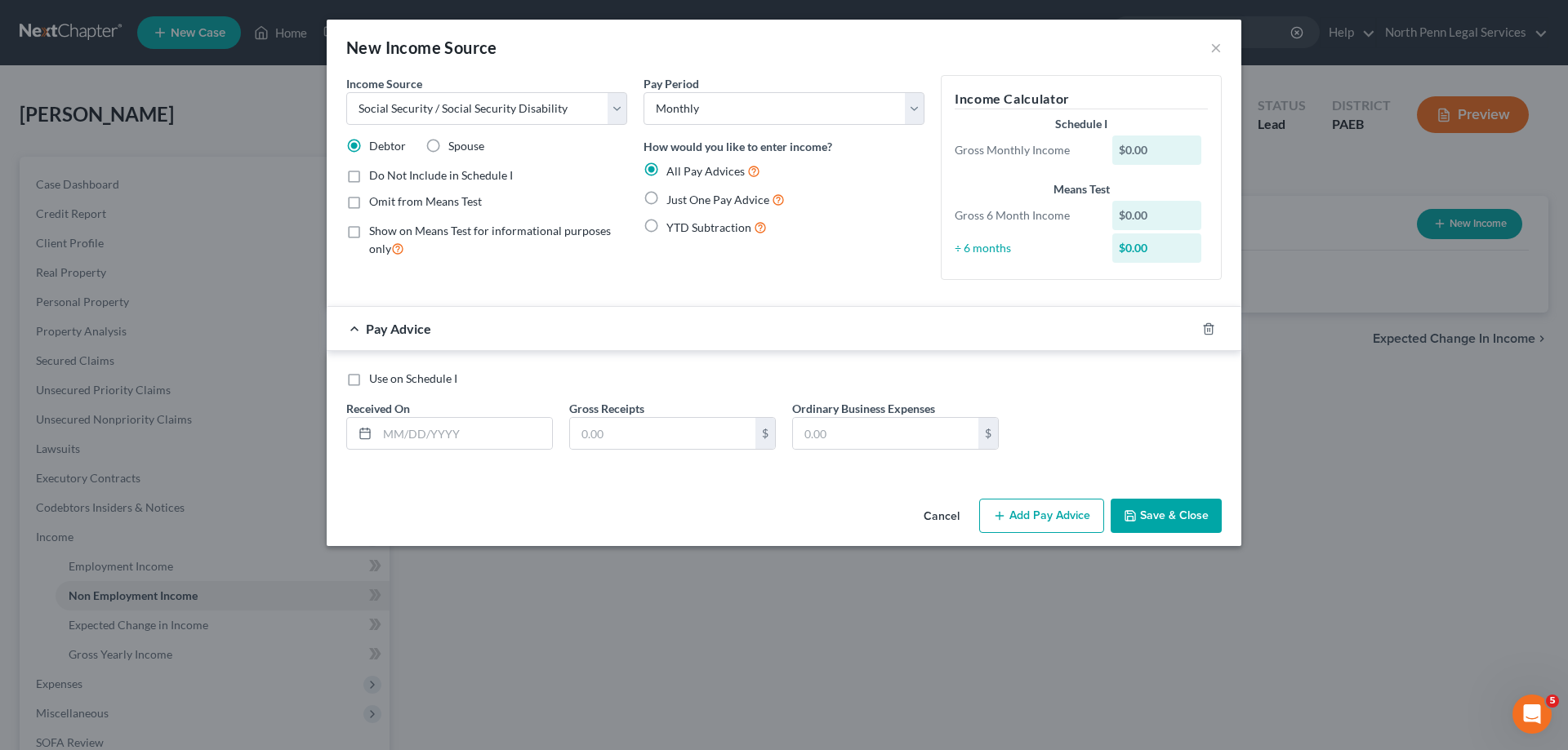
radio input "true"
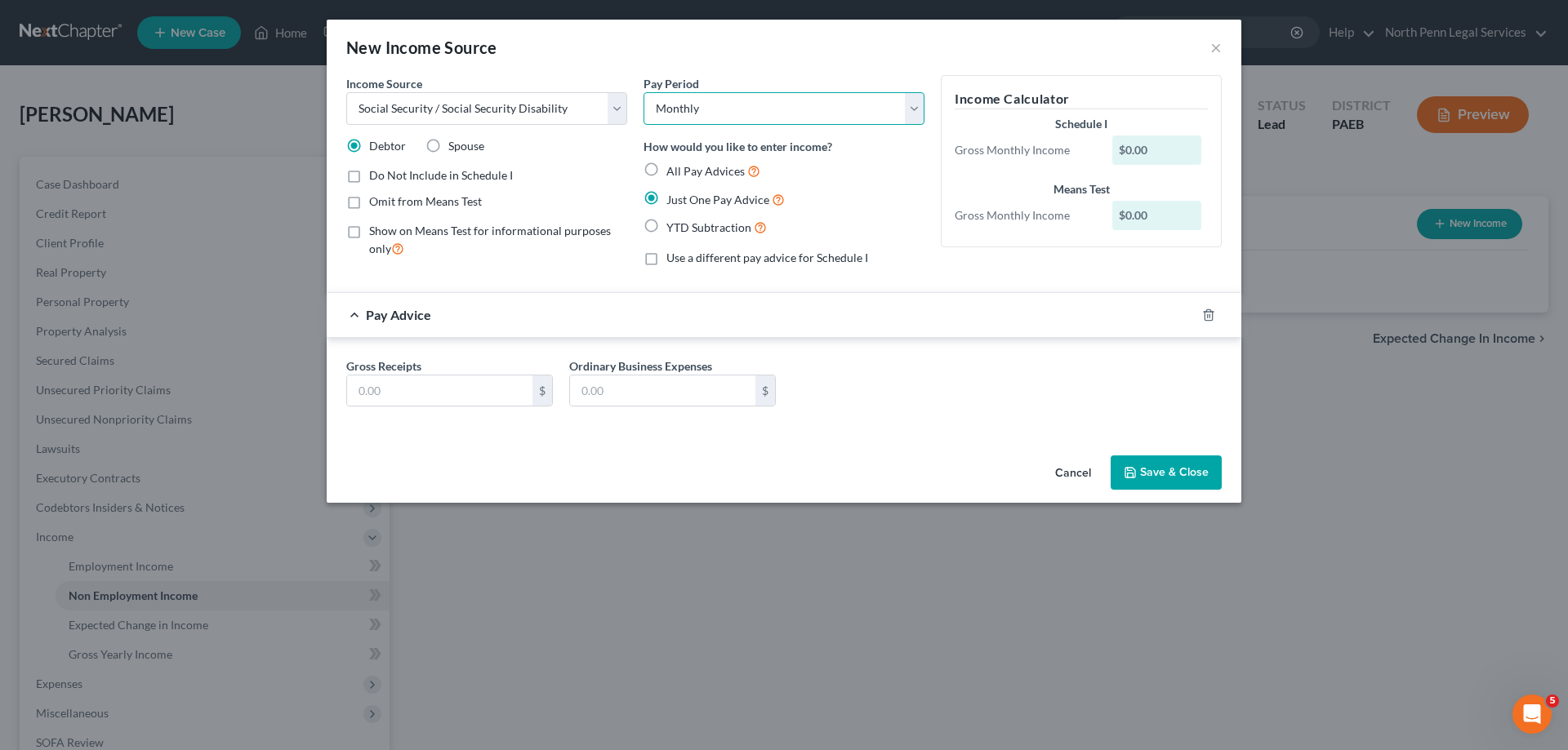
click at [704, 104] on select "Select Monthly Twice Monthly Every Other Week Weekly" at bounding box center [783, 108] width 280 height 32
click at [643, 92] on select "Select Monthly Twice Monthly Every Other Week Weekly" at bounding box center [783, 108] width 280 height 32
click at [504, 389] on input "text" at bounding box center [439, 391] width 185 height 31
click at [1145, 151] on div "$0.00" at bounding box center [1157, 150] width 90 height 30
click at [508, 391] on input "text" at bounding box center [439, 391] width 185 height 31
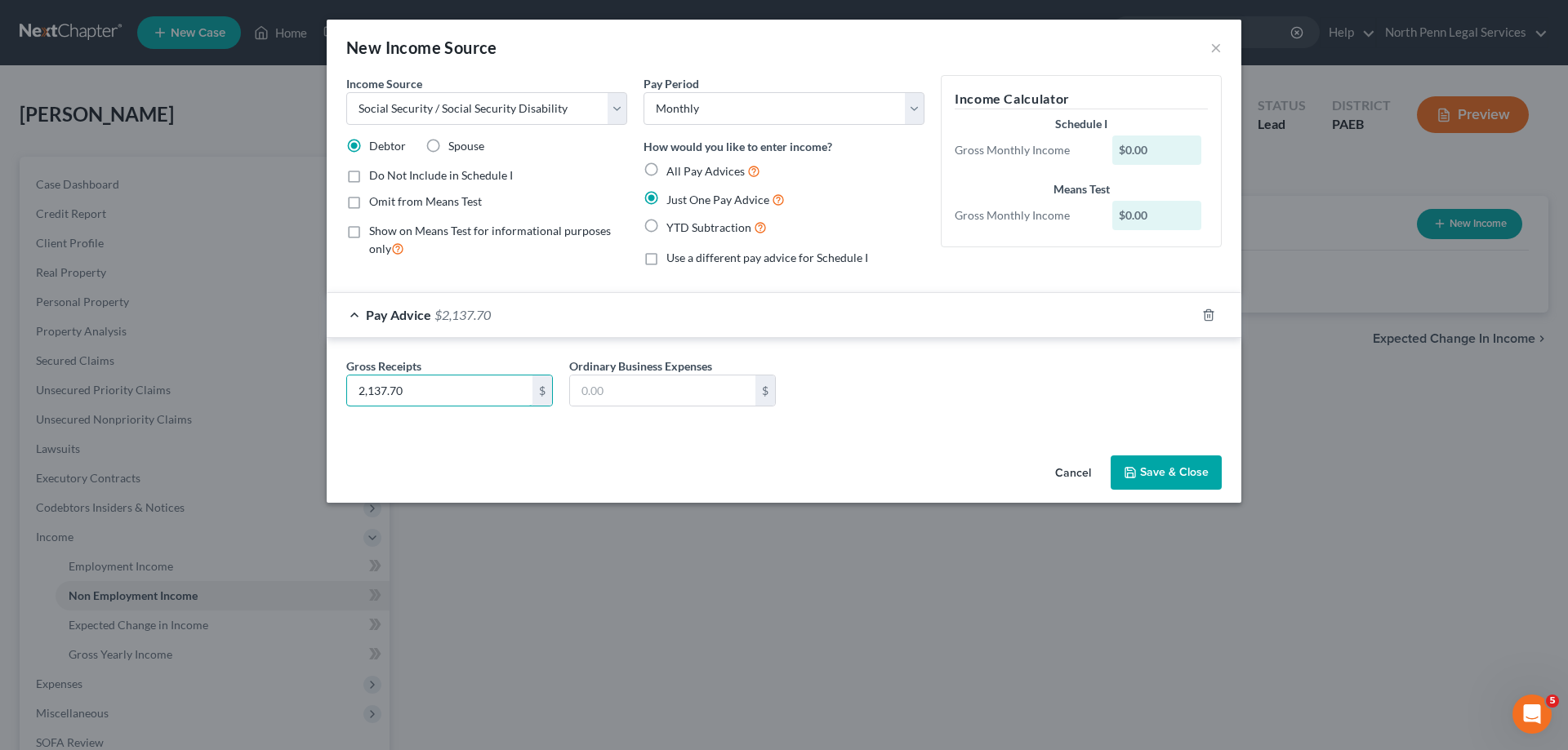
type input "2,137.70"
click at [1161, 486] on button "Save & Close" at bounding box center [1166, 472] width 111 height 34
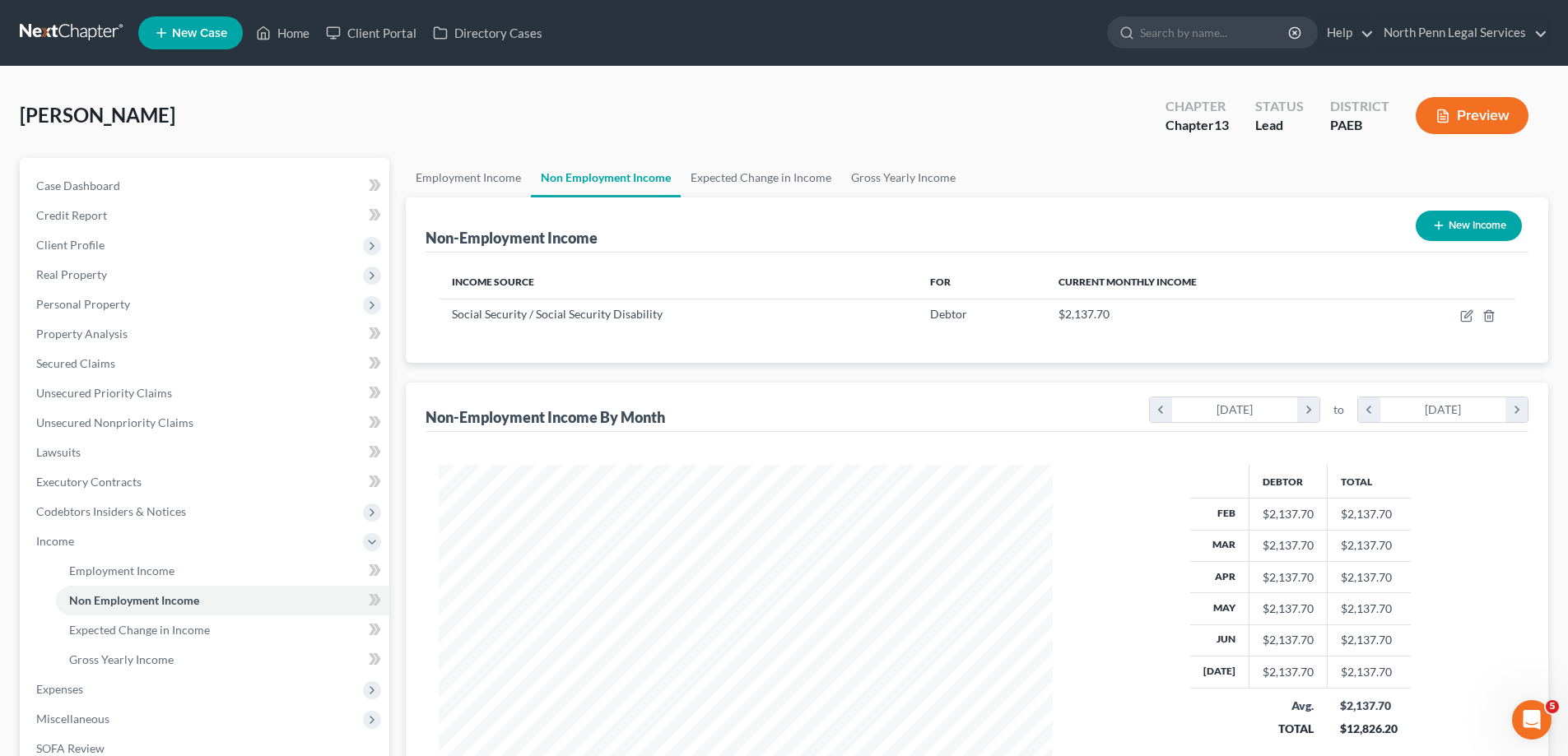
click at [1474, 232] on button "New Income" at bounding box center [1469, 226] width 107 height 31
select select "0"
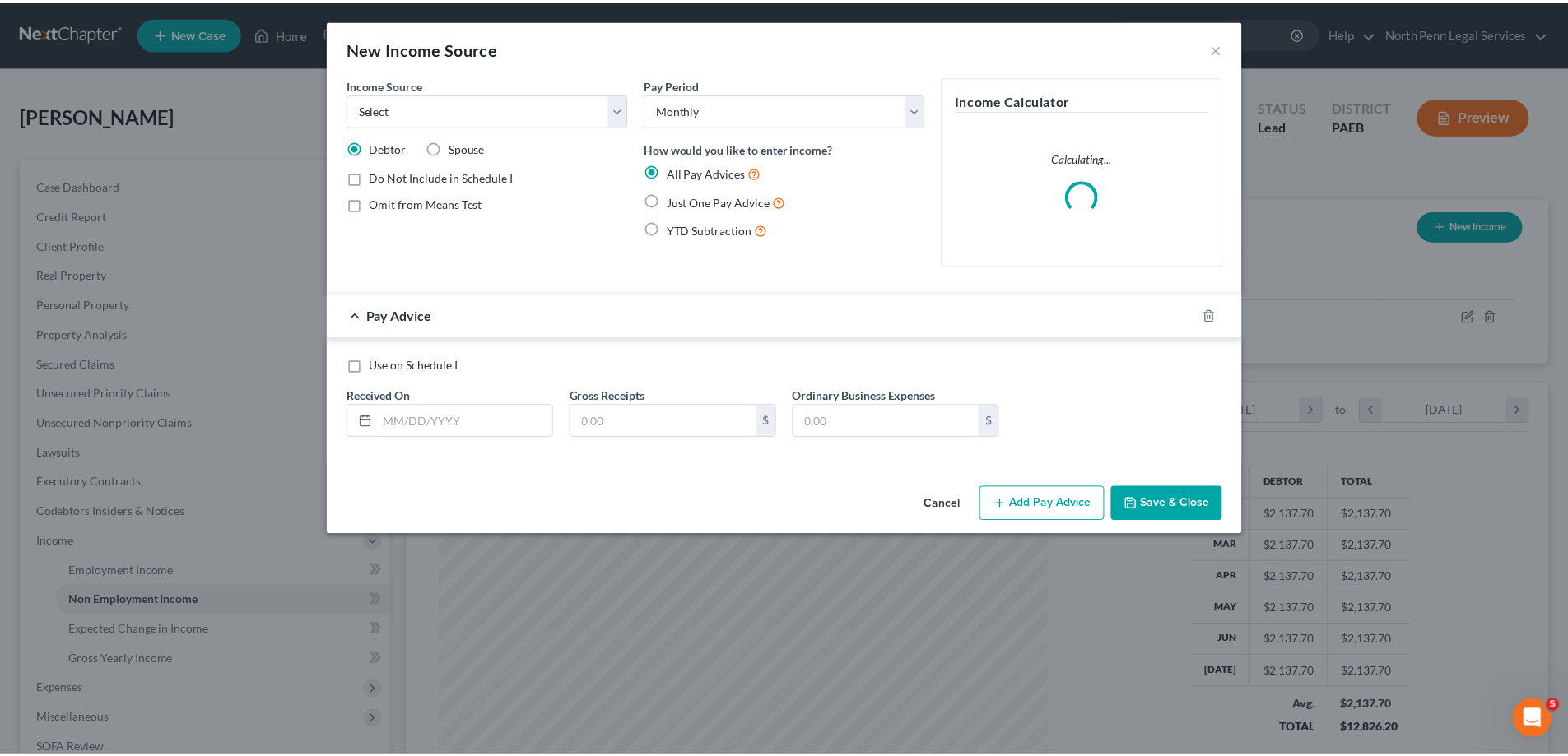
scroll to position [310, 653]
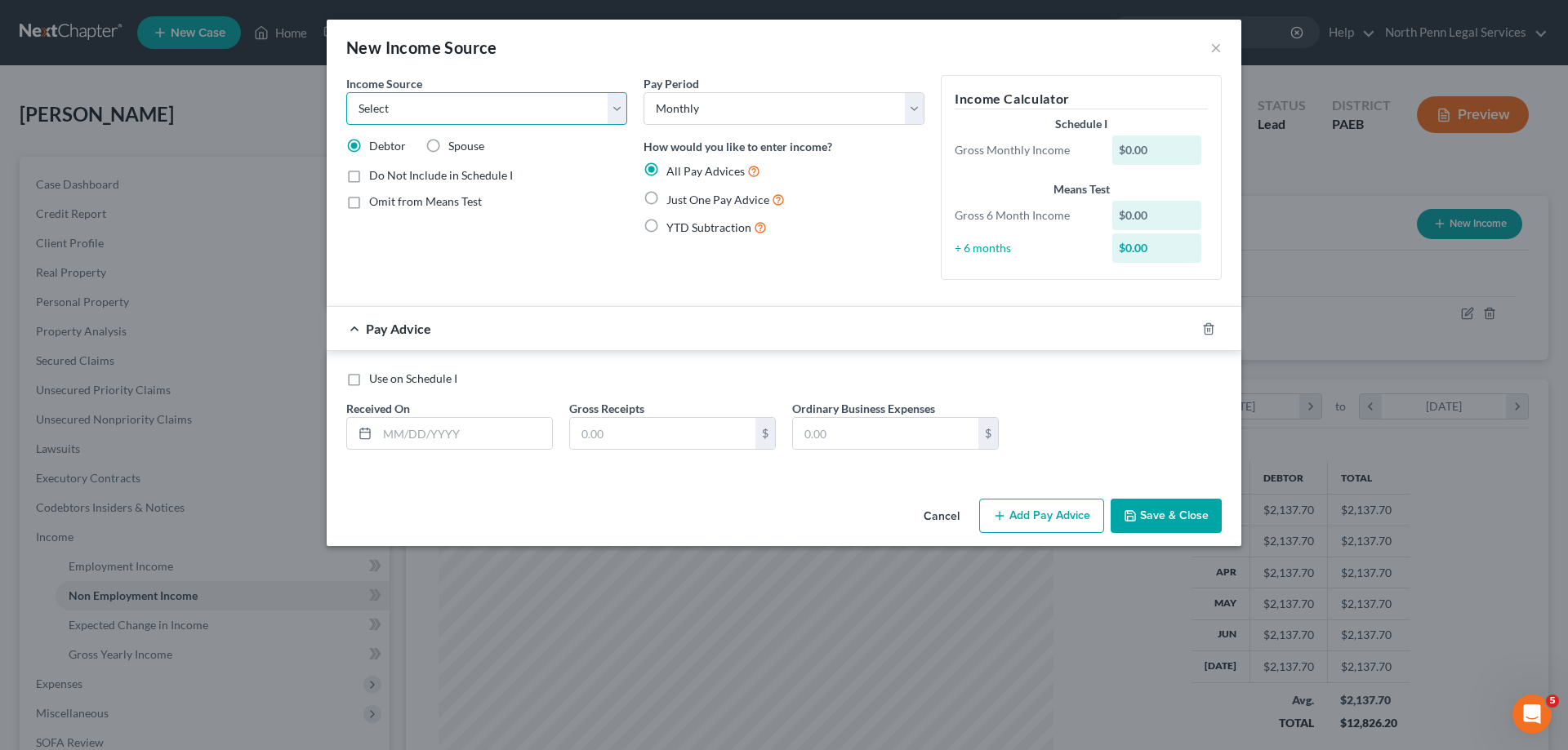
click at [409, 108] on select "Select Unemployment Disability (from employer) Pension Retirement Social Securi…" at bounding box center [486, 108] width 280 height 32
select select "3"
click at [346, 92] on select "Select Unemployment Disability (from employer) Pension Retirement Social Securi…" at bounding box center [486, 108] width 280 height 32
click at [369, 382] on label "Use on Schedule I" at bounding box center [413, 379] width 88 height 16
click at [375, 382] on input "Use on Schedule I" at bounding box center [381, 376] width 11 height 11
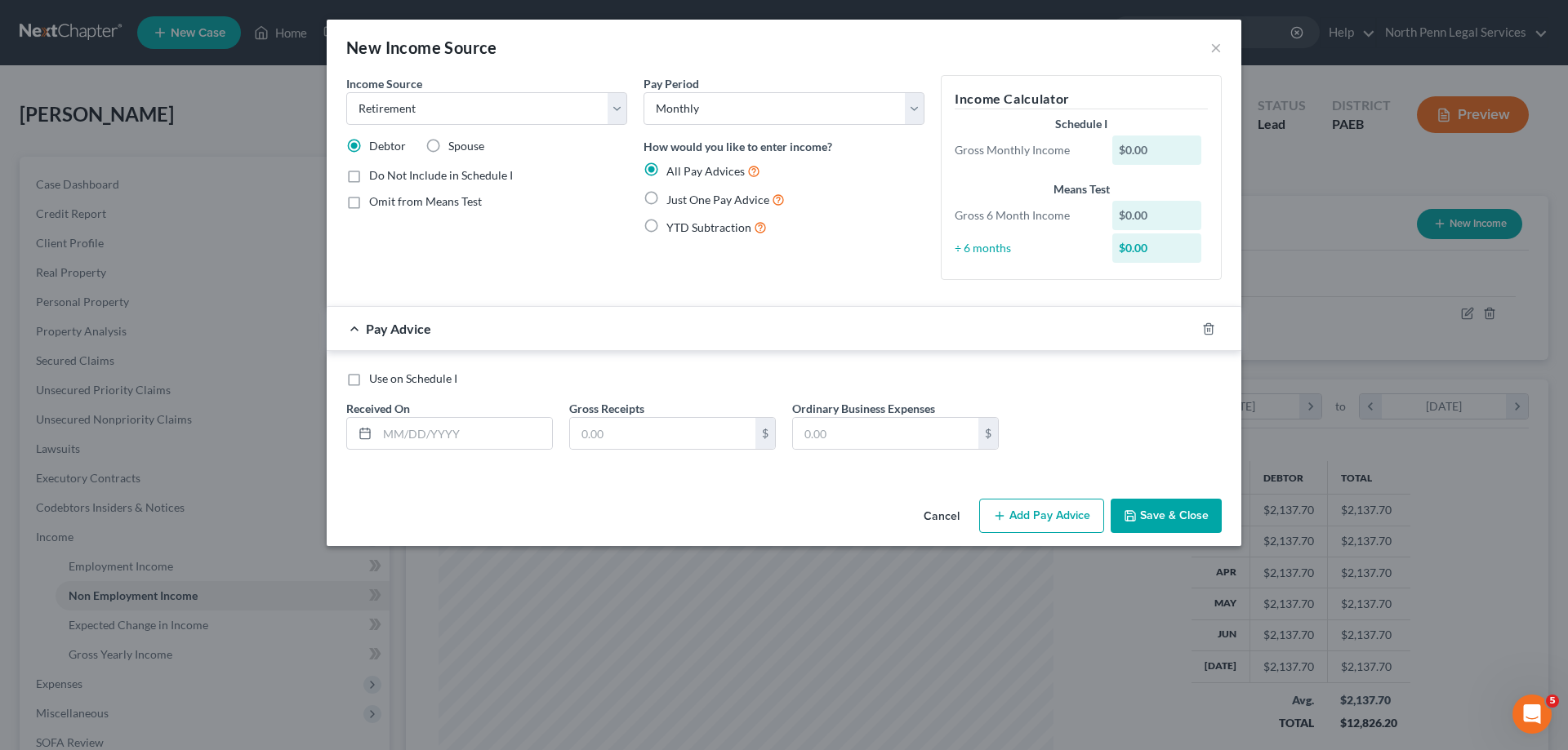
checkbox input "true"
click at [418, 428] on input "text" at bounding box center [464, 434] width 175 height 31
click at [667, 197] on label "Just One Pay Advice" at bounding box center [726, 199] width 118 height 19
click at [673, 197] on input "Just One Pay Advice" at bounding box center [678, 195] width 11 height 11
radio input "true"
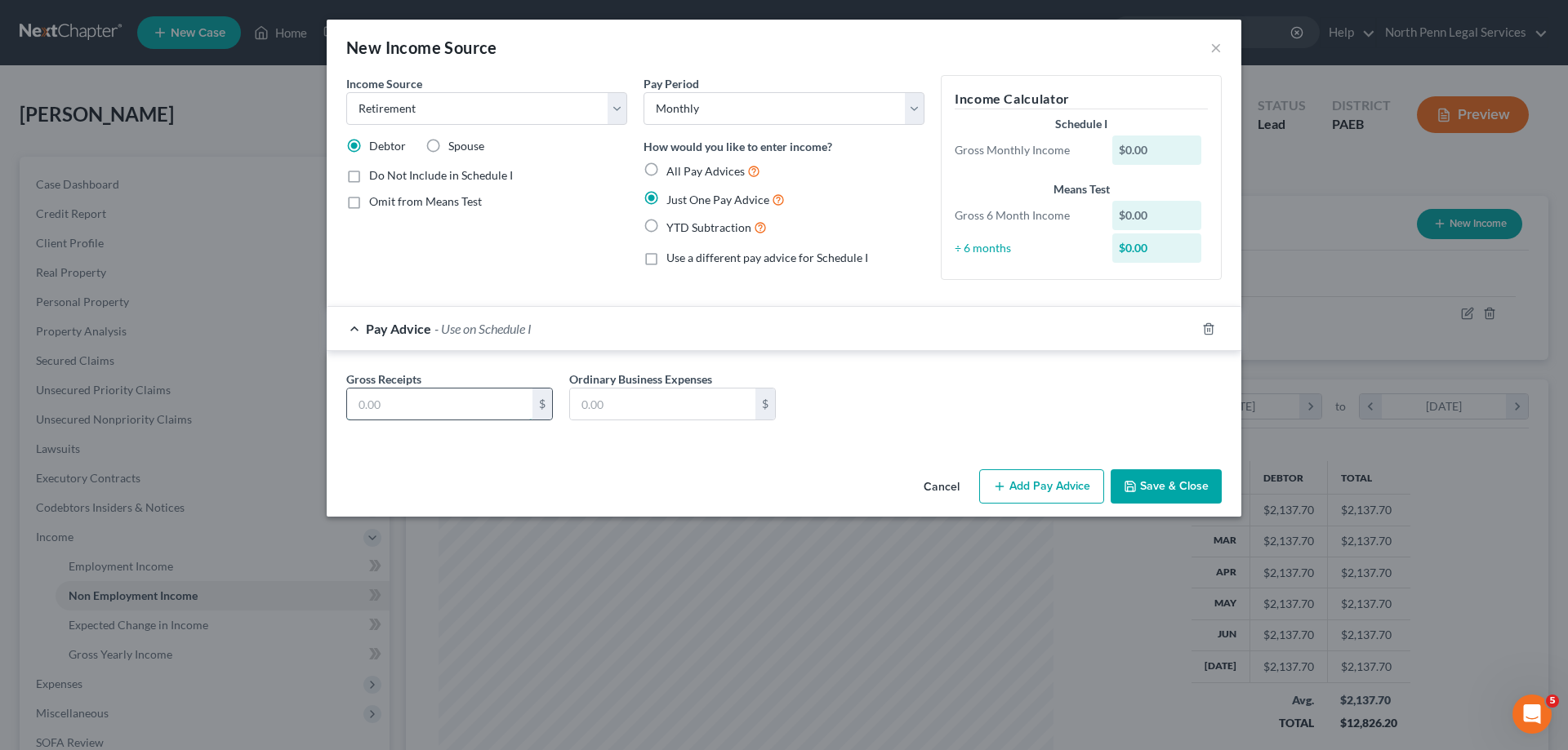
click at [519, 409] on input "text" at bounding box center [439, 404] width 185 height 31
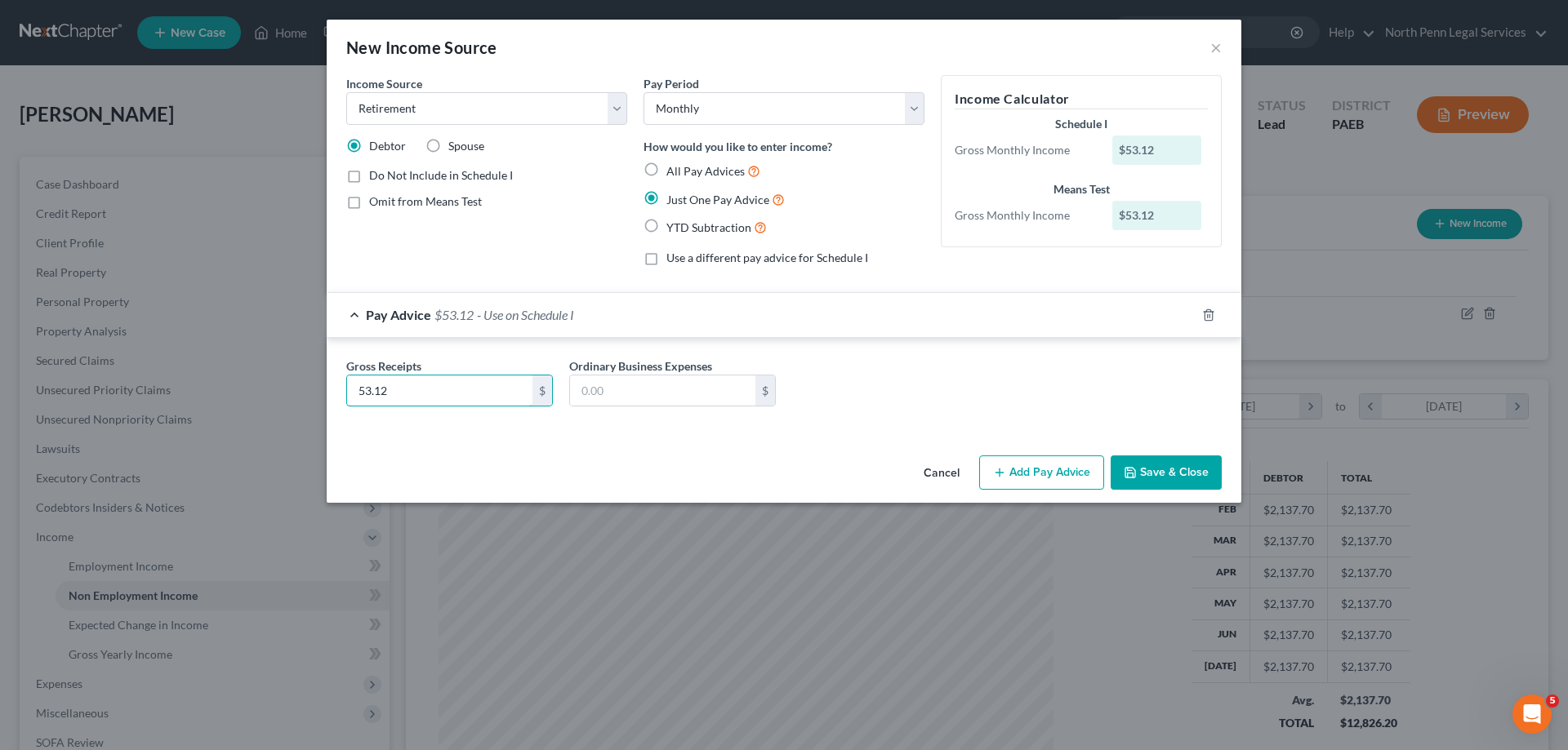
type input "53.12"
click at [1140, 482] on button "Save & Close" at bounding box center [1166, 472] width 111 height 34
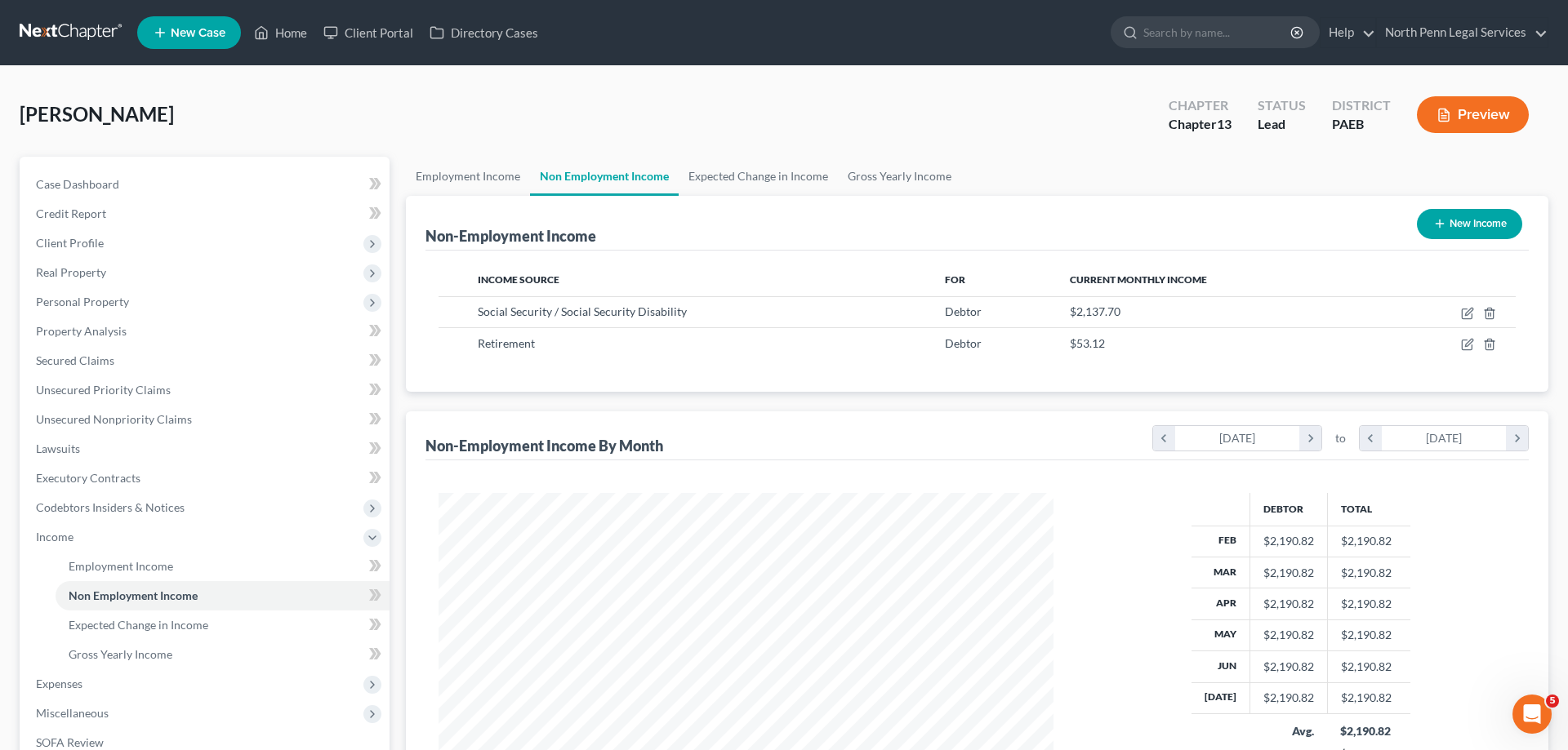
scroll to position [816235, 815846]
click at [1444, 223] on button "New Income" at bounding box center [1457, 224] width 106 height 30
select select "0"
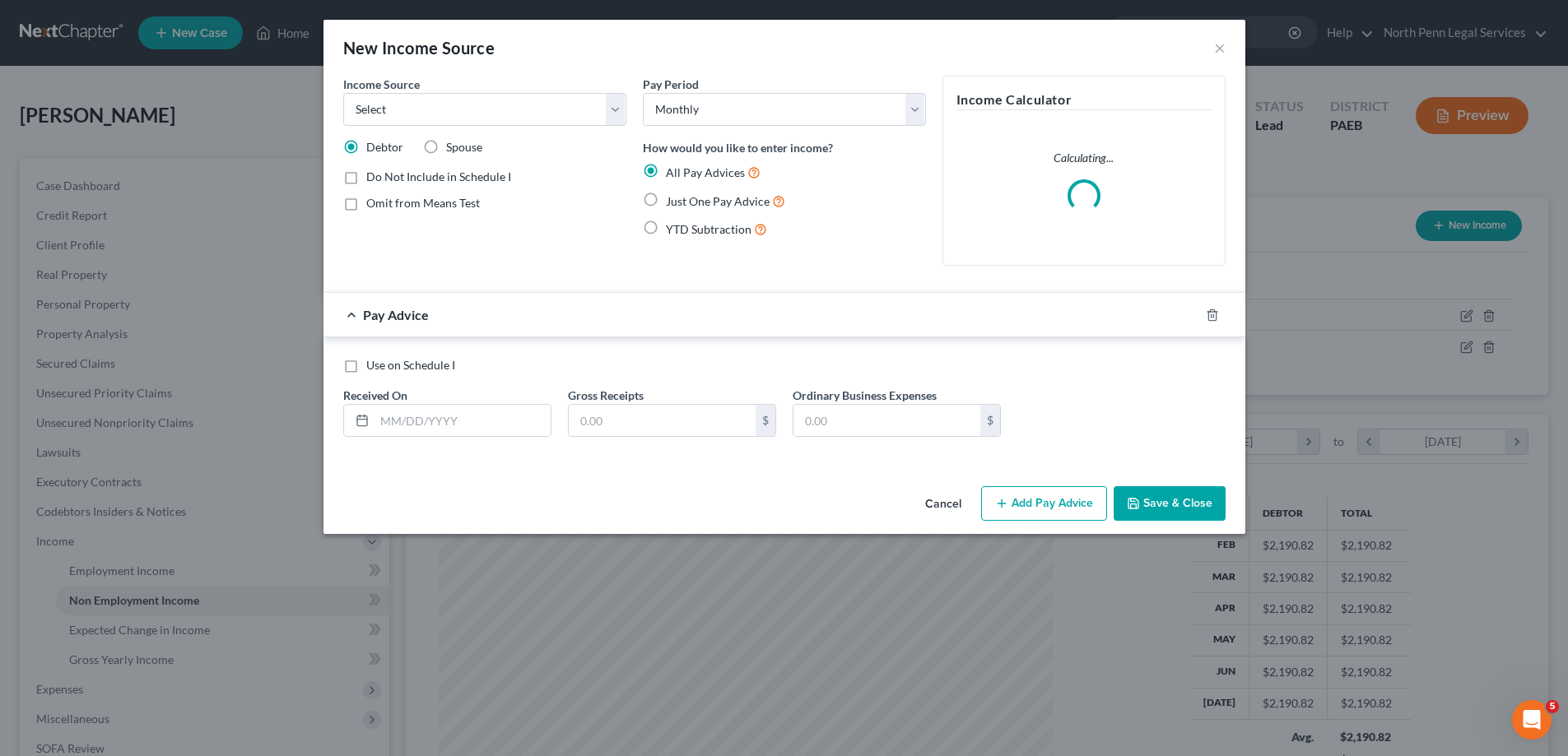
scroll to position [310, 653]
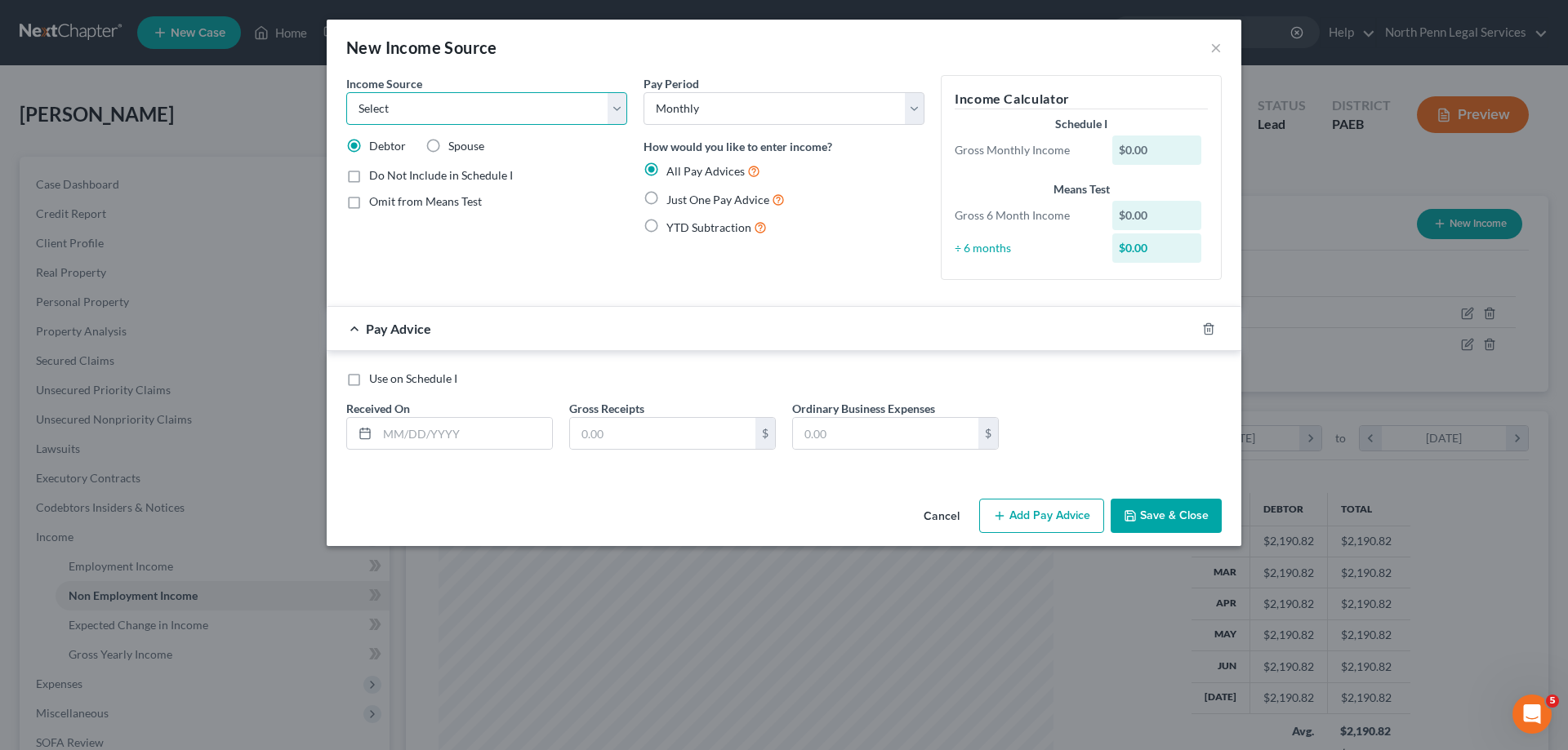
click at [399, 99] on select "Select Unemployment Disability (from employer) Pension Retirement Social Securi…" at bounding box center [486, 108] width 280 height 32
select select "2"
click at [346, 92] on select "Select Unemployment Disability (from employer) Pension Retirement Social Securi…" at bounding box center [486, 108] width 280 height 32
click at [667, 196] on label "Just One Pay Advice" at bounding box center [726, 199] width 118 height 19
click at [673, 196] on input "Just One Pay Advice" at bounding box center [678, 195] width 11 height 11
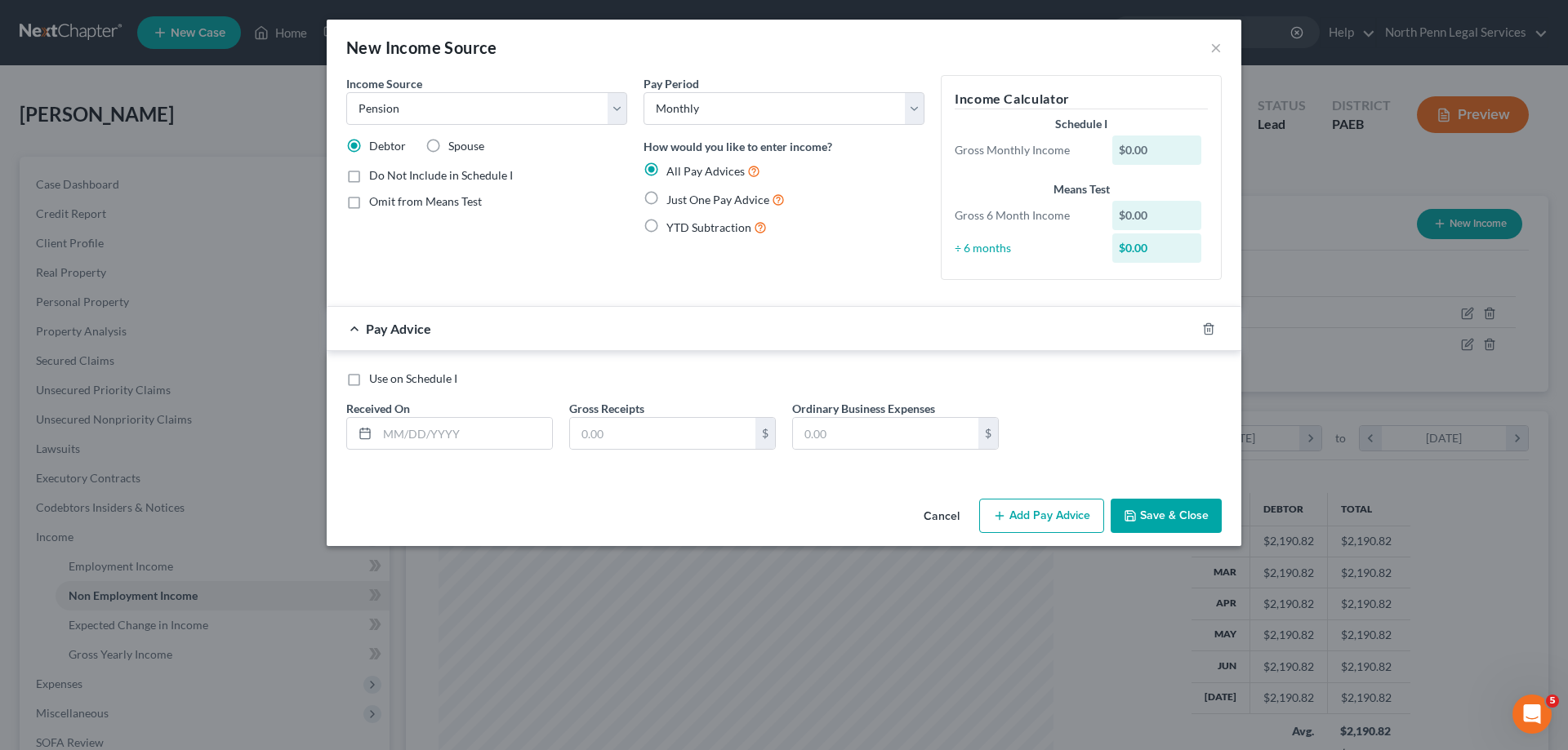
radio input "true"
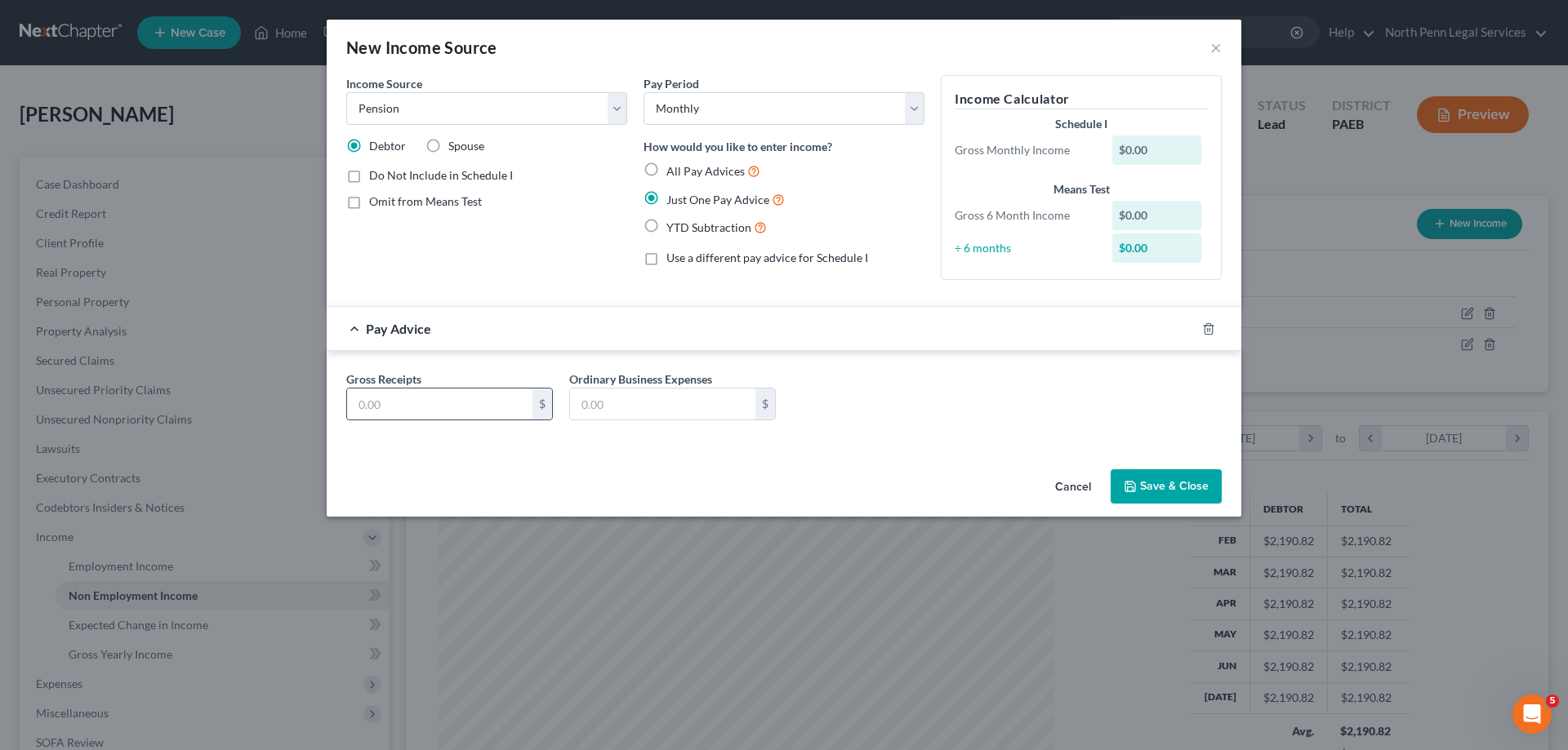
click at [414, 403] on input "text" at bounding box center [439, 404] width 185 height 31
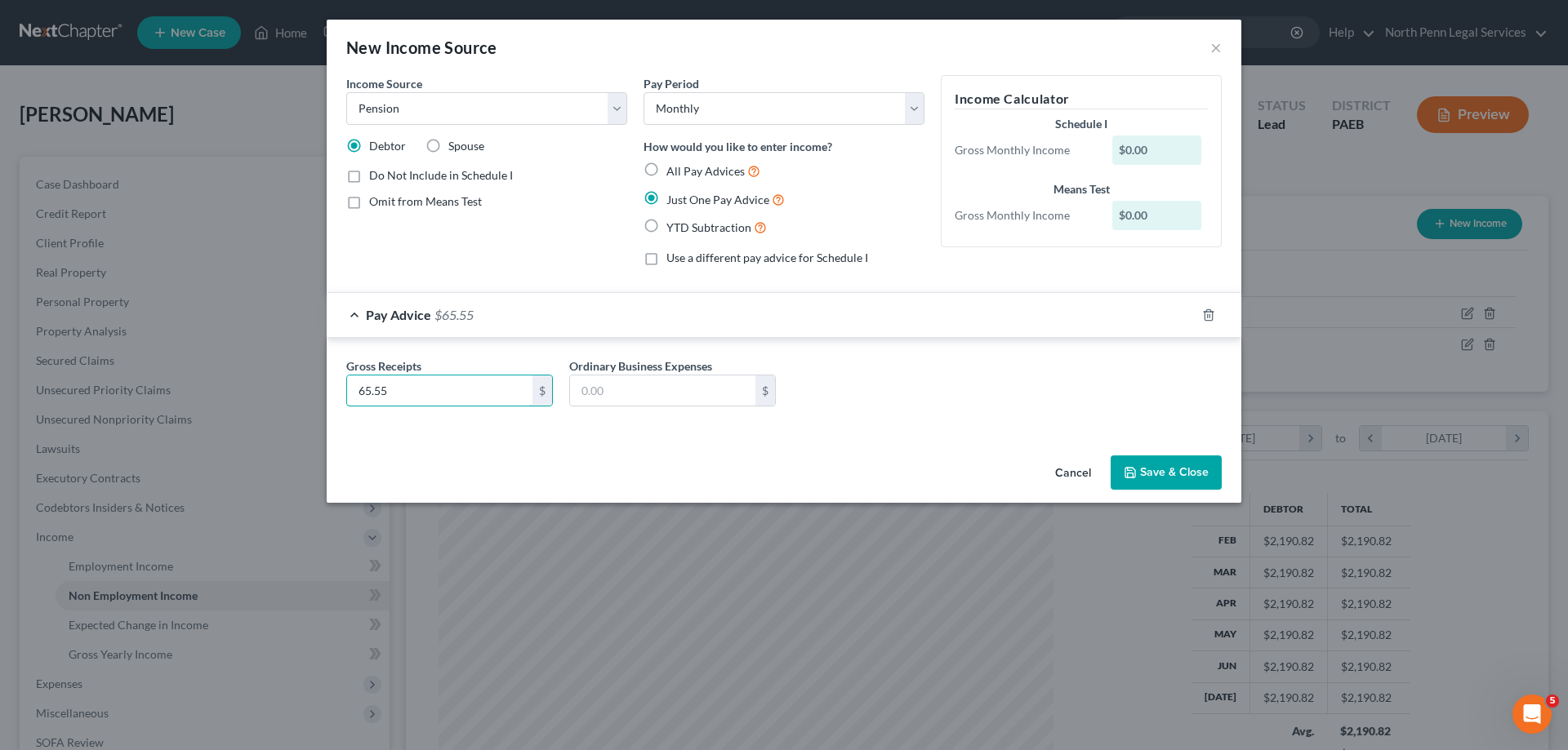
type input "65.55"
click at [1001, 391] on div "Gross Receipts 65.55 $ Ordinary Business Expenses $" at bounding box center [783, 389] width 892 height 63
click at [1174, 471] on button "Save & Close" at bounding box center [1166, 472] width 111 height 34
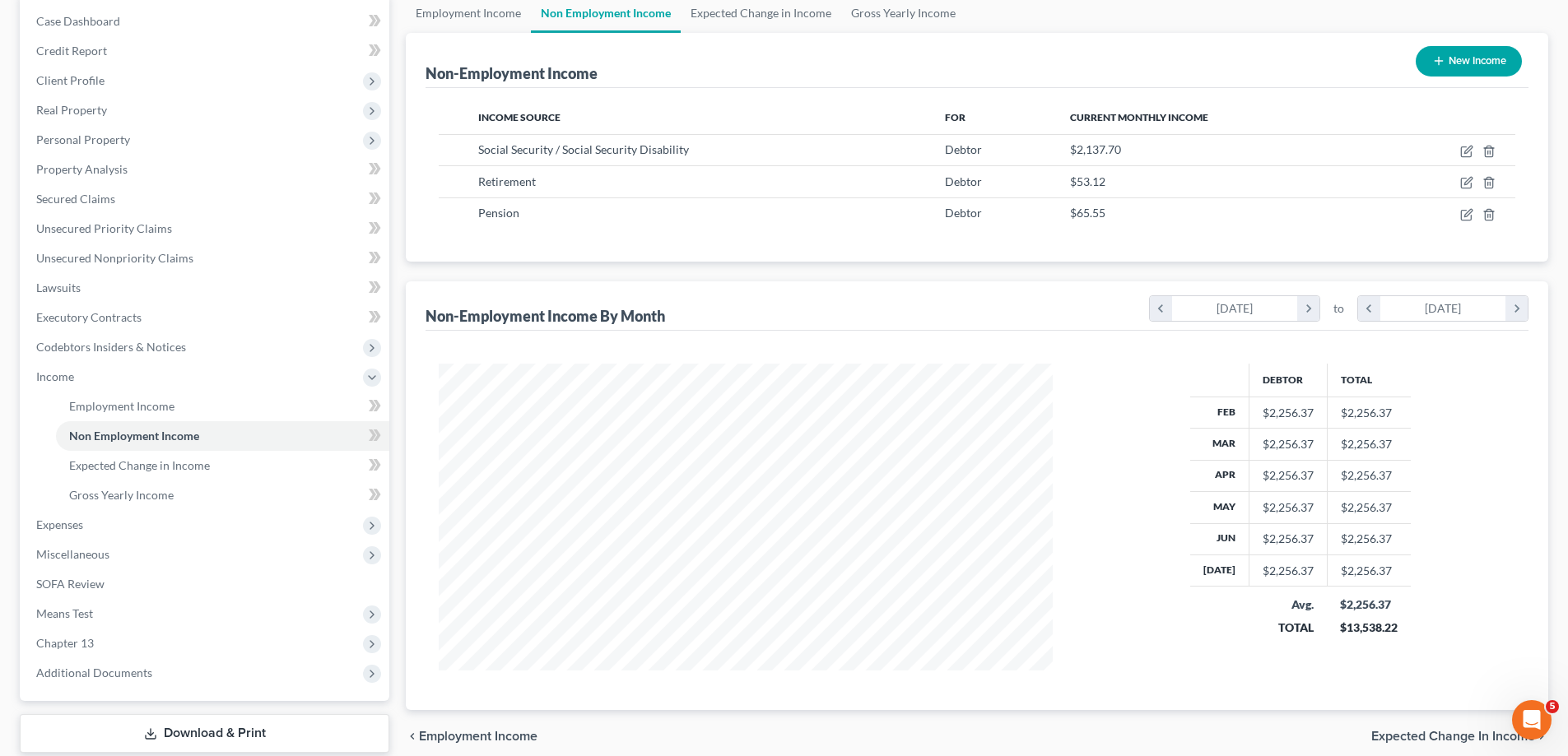
scroll to position [266, 0]
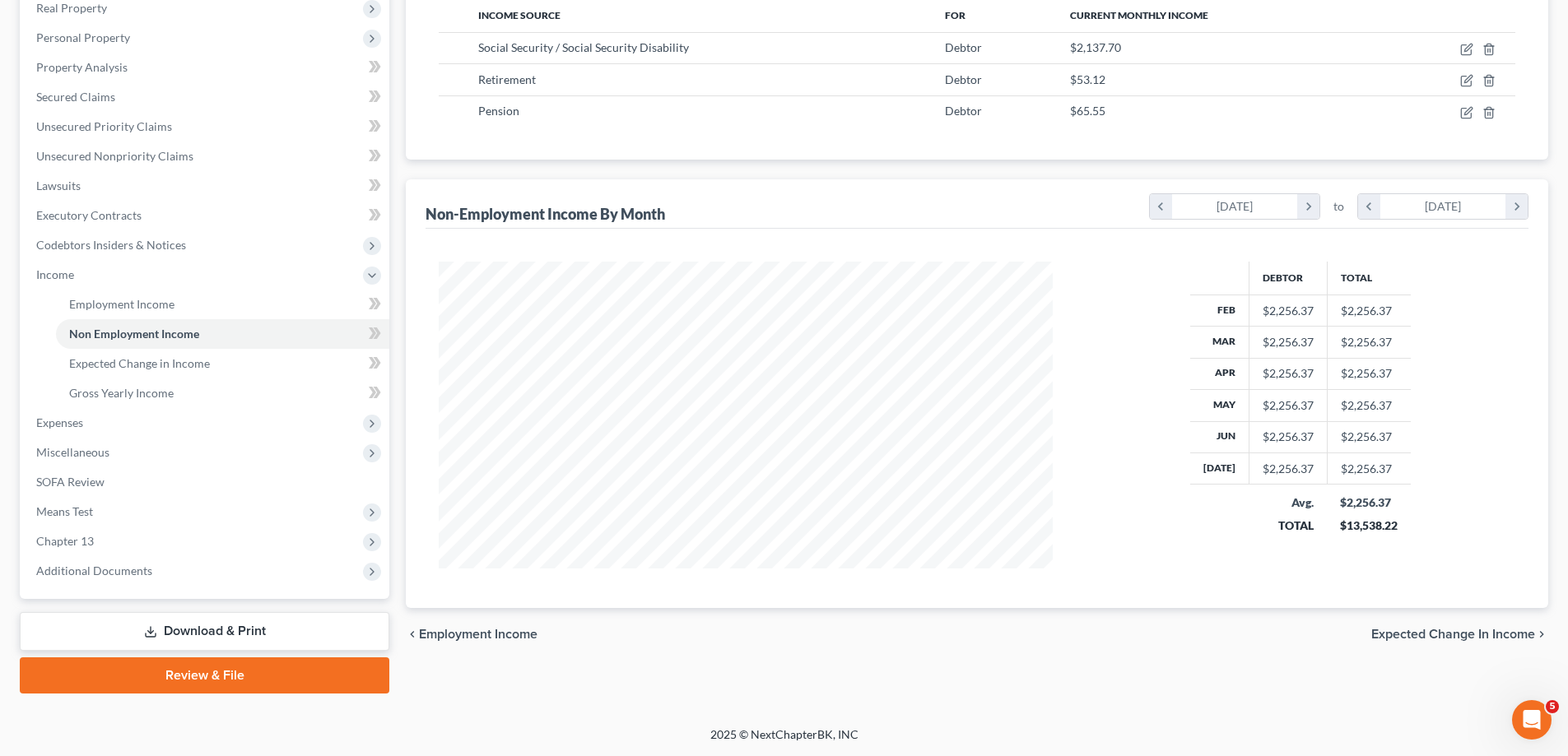
click at [510, 639] on span "Employment Income" at bounding box center [478, 634] width 118 height 14
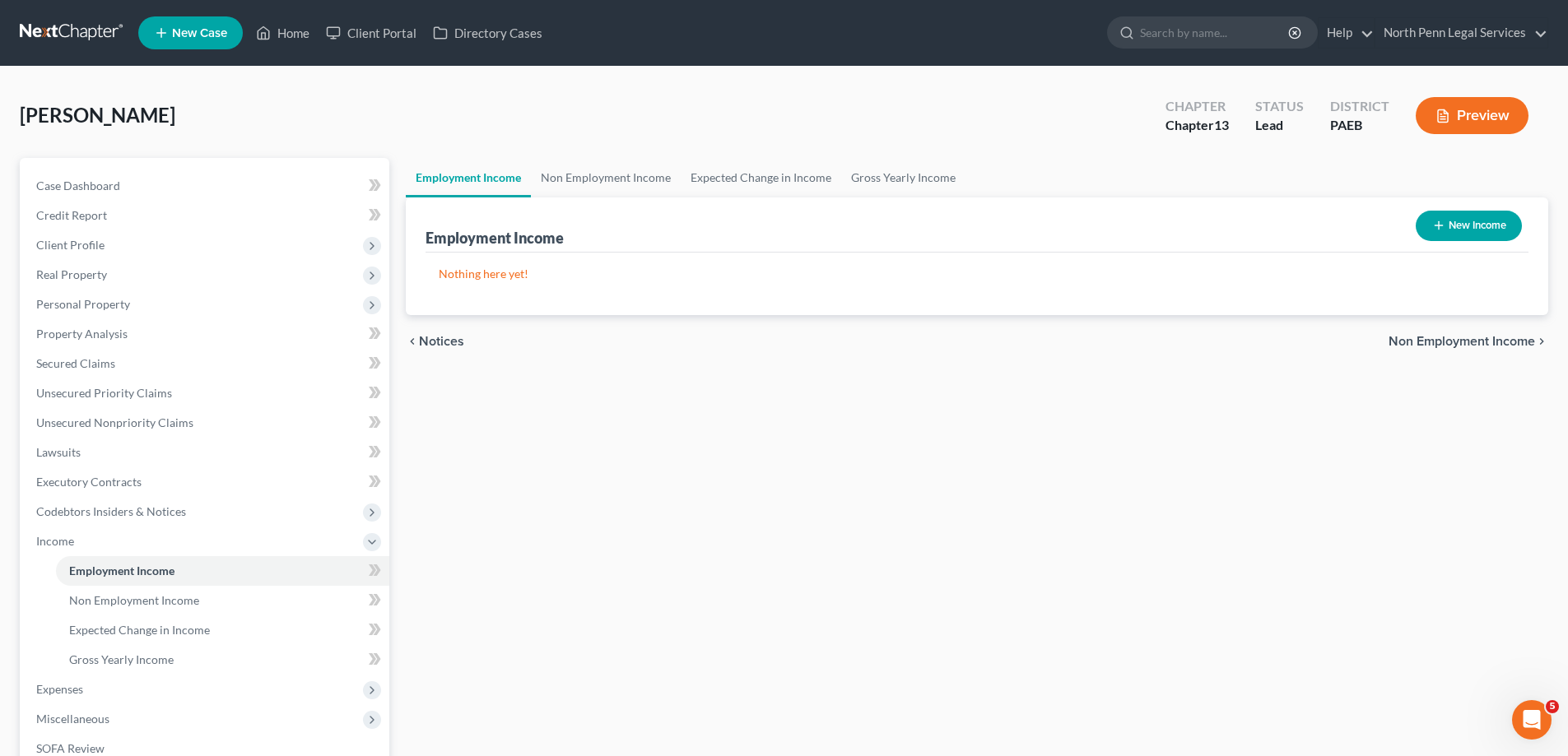
click at [1428, 338] on span "Non Employment Income" at bounding box center [1461, 341] width 146 height 14
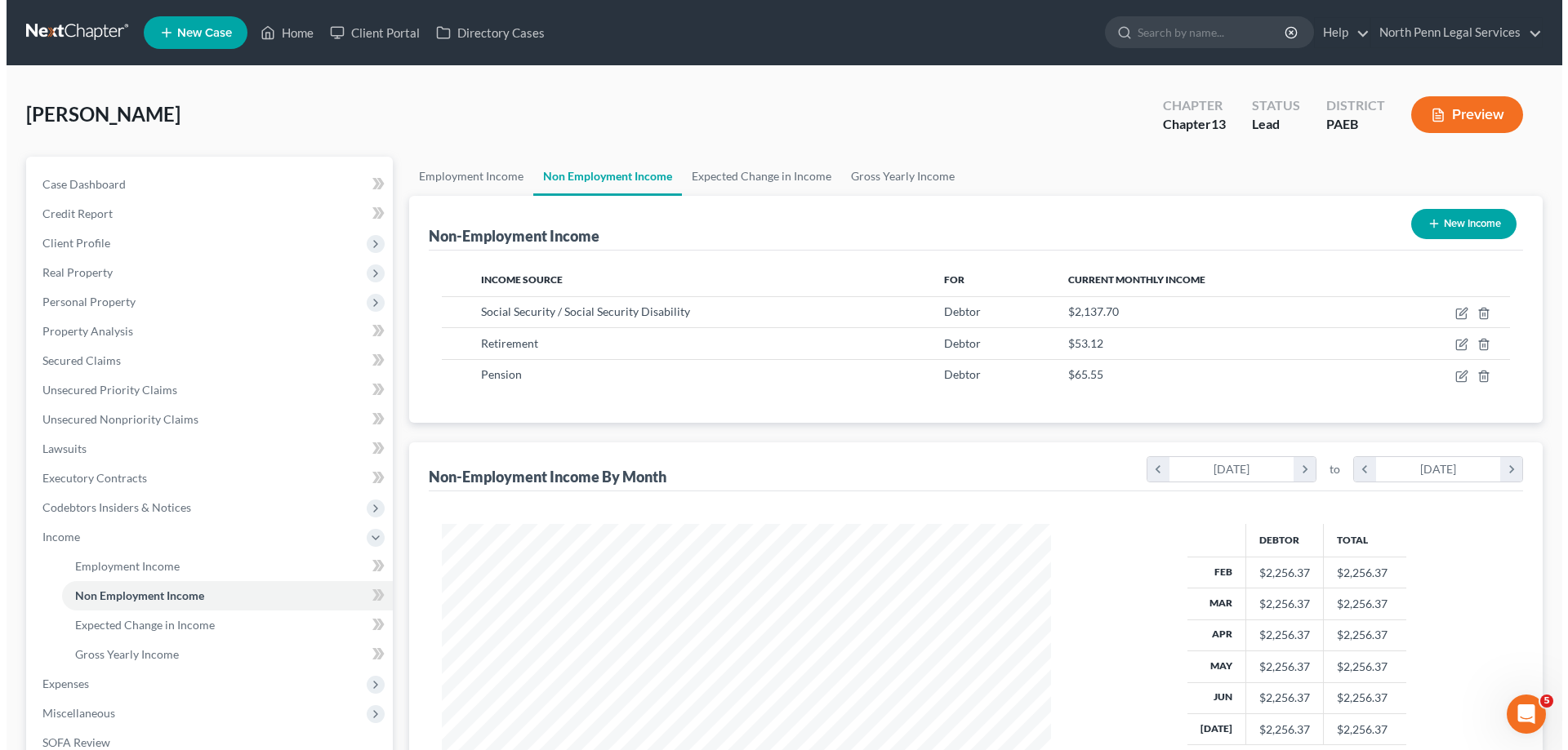
scroll to position [305, 642]
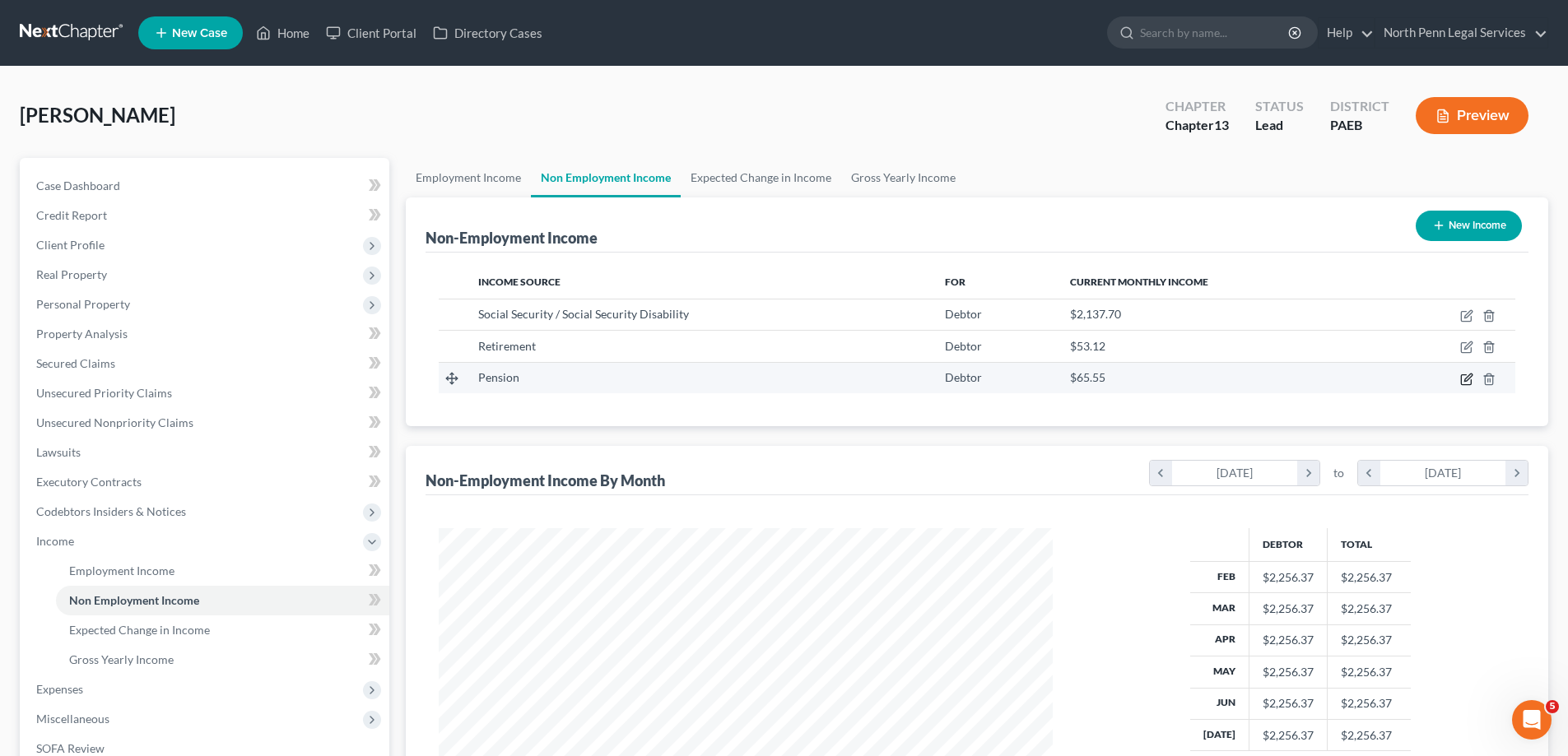
click at [1470, 380] on icon "button" at bounding box center [1467, 379] width 14 height 14
select select "2"
select select "0"
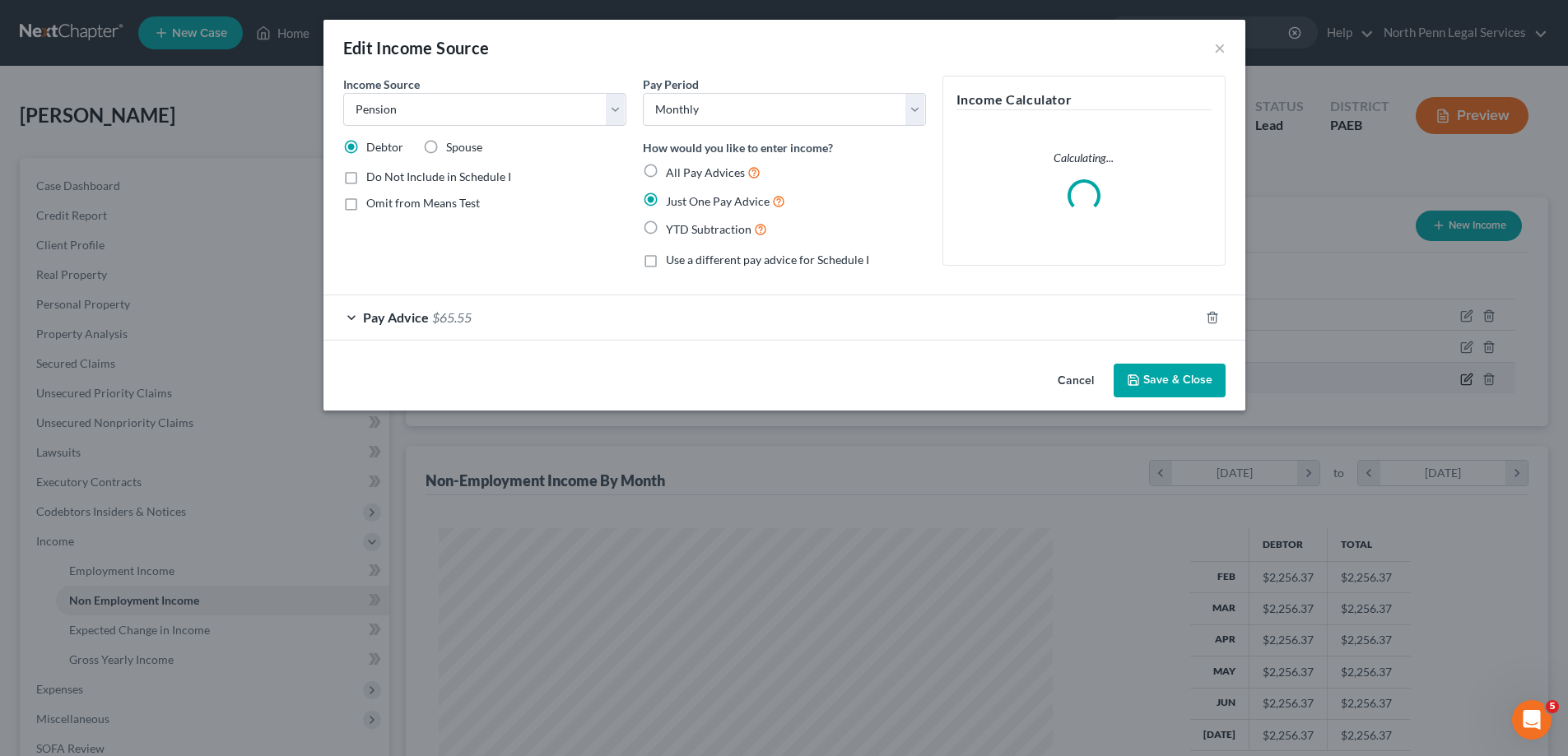
scroll to position [310, 653]
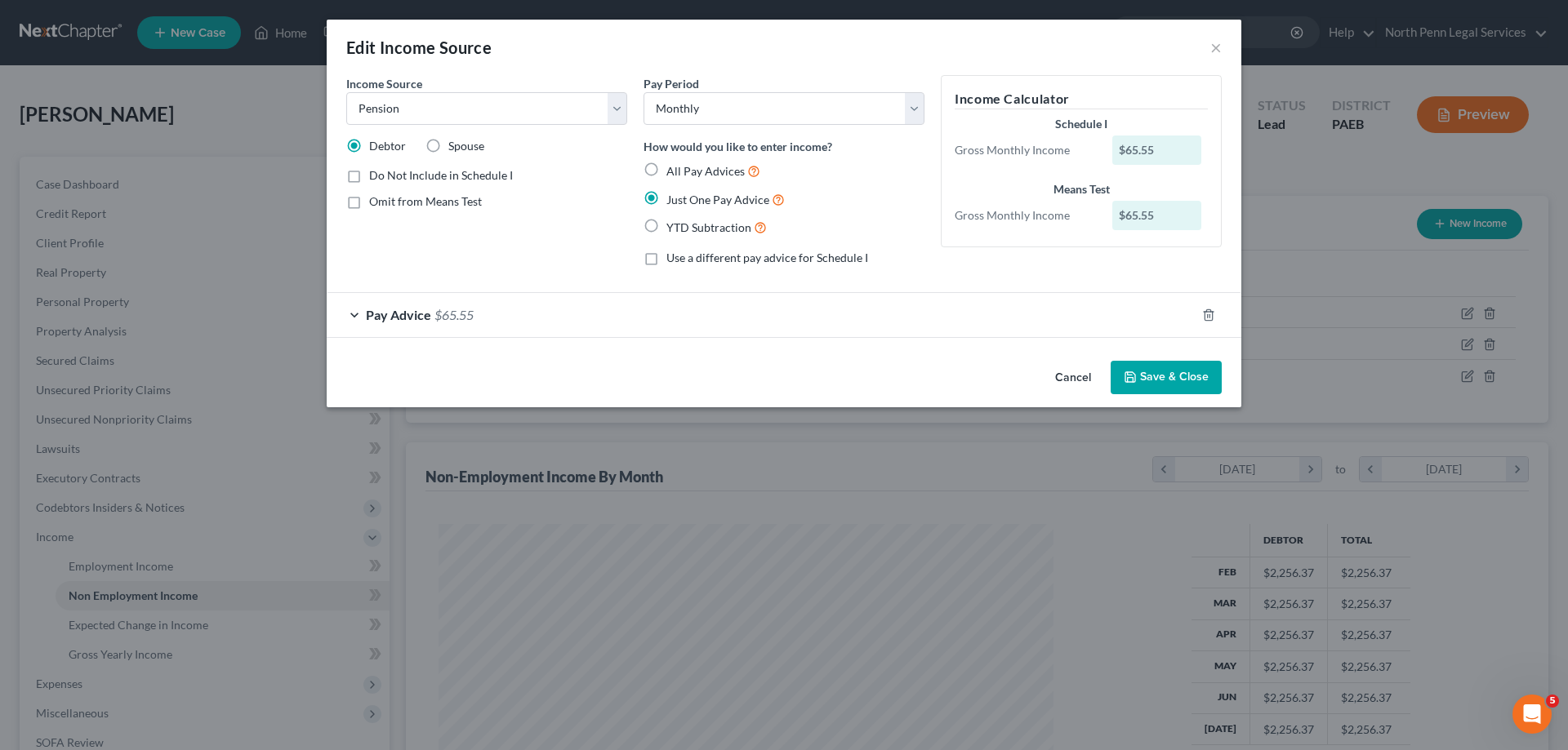
drag, startPoint x: 480, startPoint y: 246, endPoint x: 620, endPoint y: 289, distance: 146.5
click at [481, 246] on div "Income Source * Select Unemployment Disability (from employer) Pension Retireme…" at bounding box center [487, 177] width 297 height 204
click at [1181, 393] on button "Save & Close" at bounding box center [1166, 378] width 111 height 34
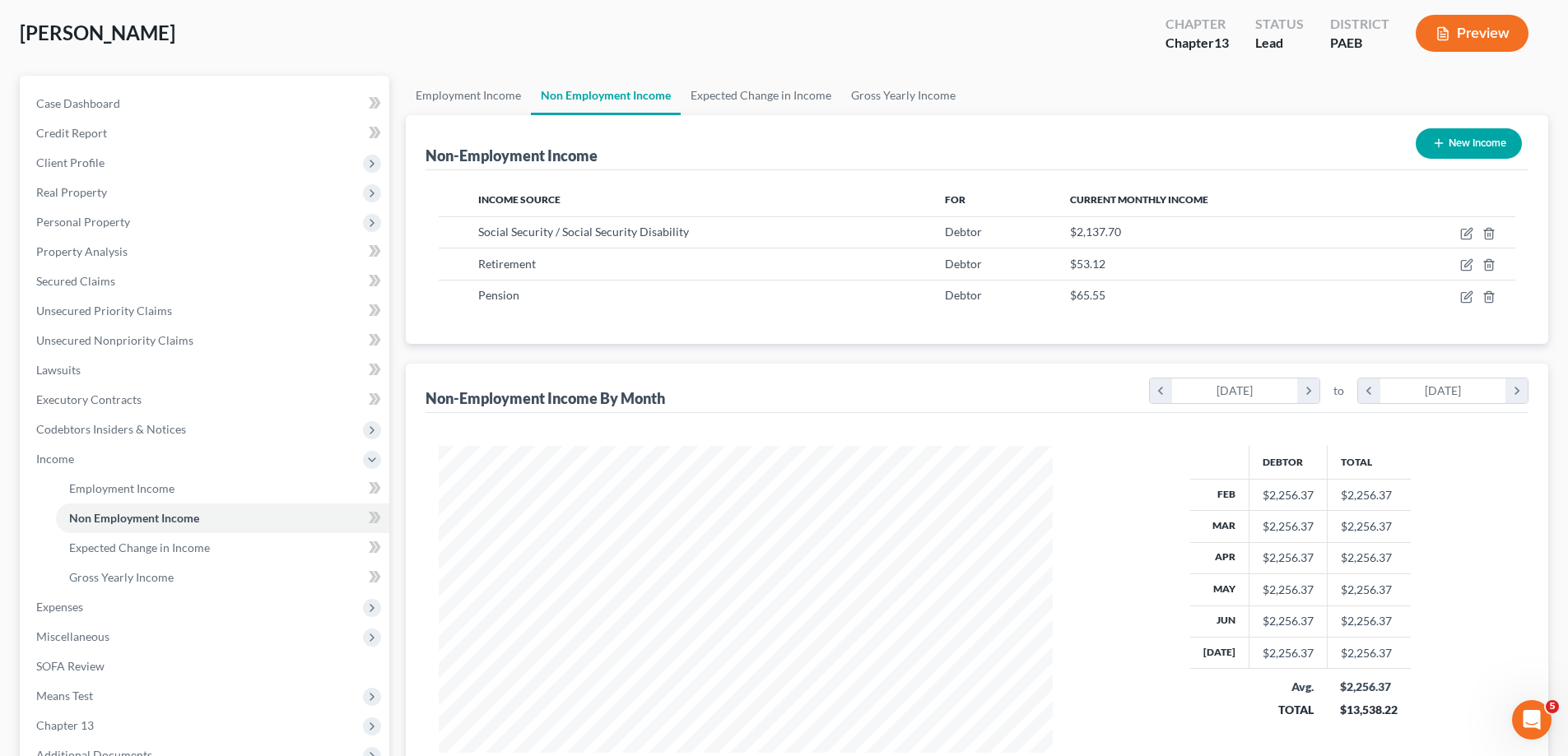
scroll to position [164, 0]
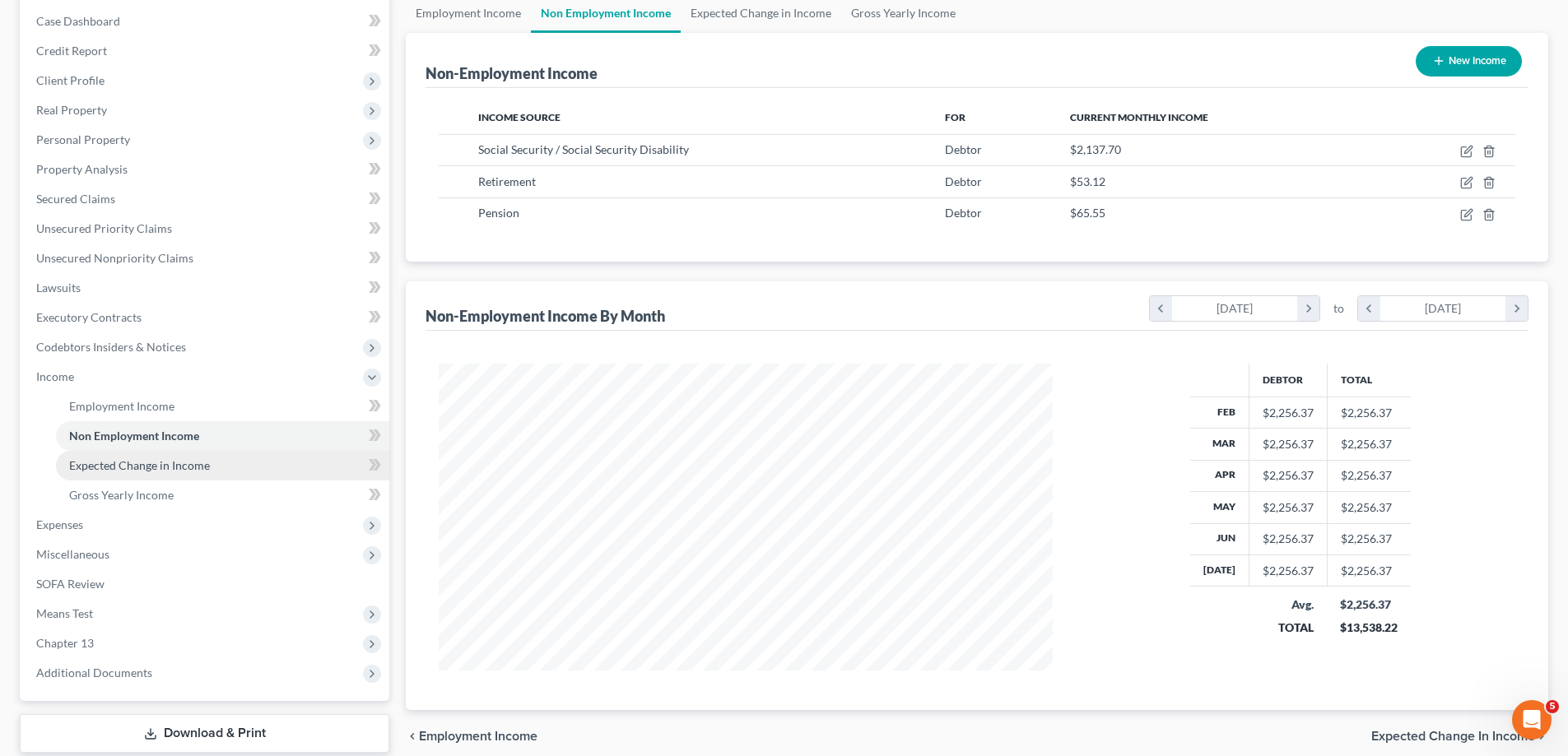
click at [211, 469] on link "Expected Change in Income" at bounding box center [222, 465] width 333 height 30
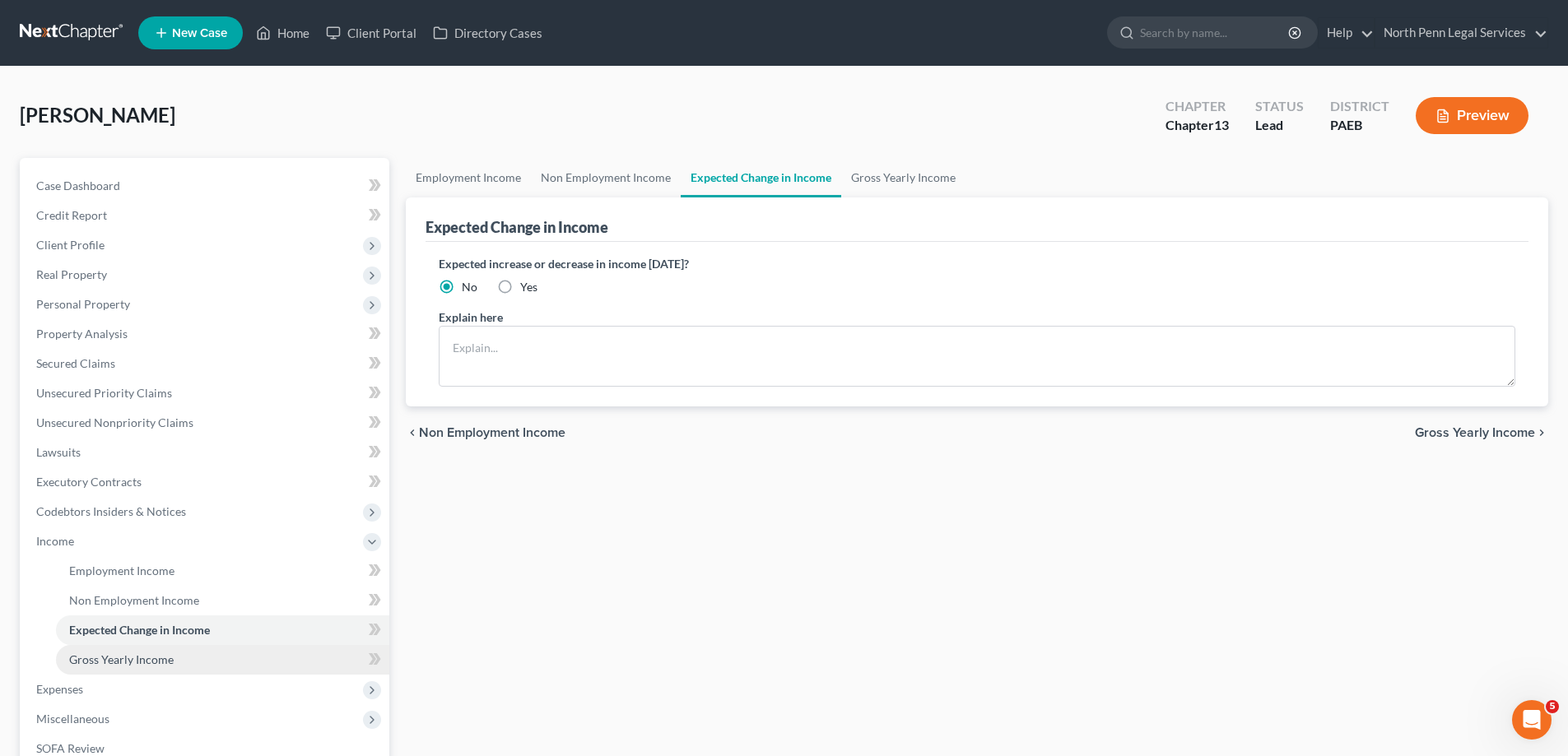
click at [168, 664] on span "Gross Yearly Income" at bounding box center [122, 659] width 105 height 14
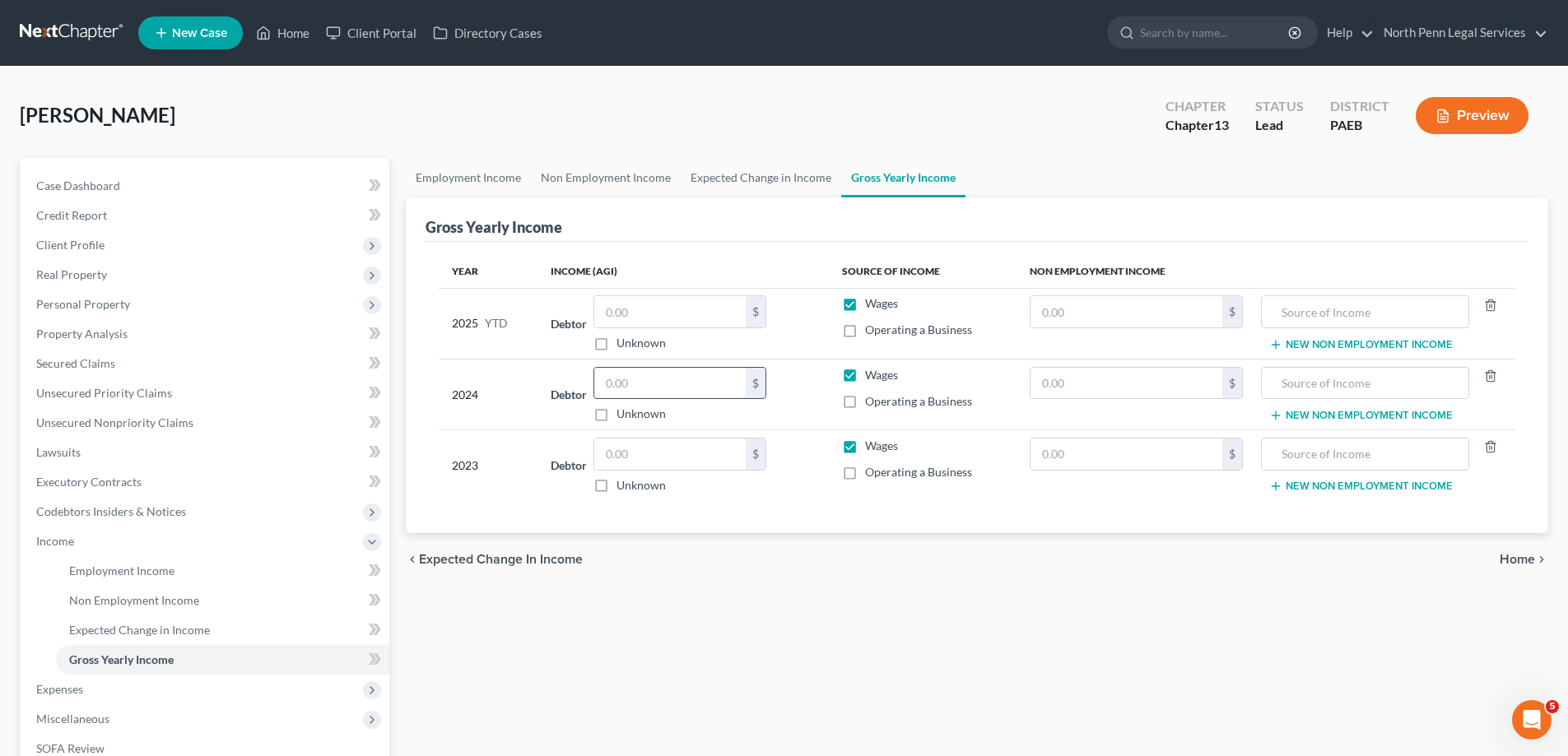
click at [639, 382] on input "text" at bounding box center [670, 383] width 152 height 32
click at [537, 564] on span "Expected Change in Income" at bounding box center [500, 559] width 163 height 14
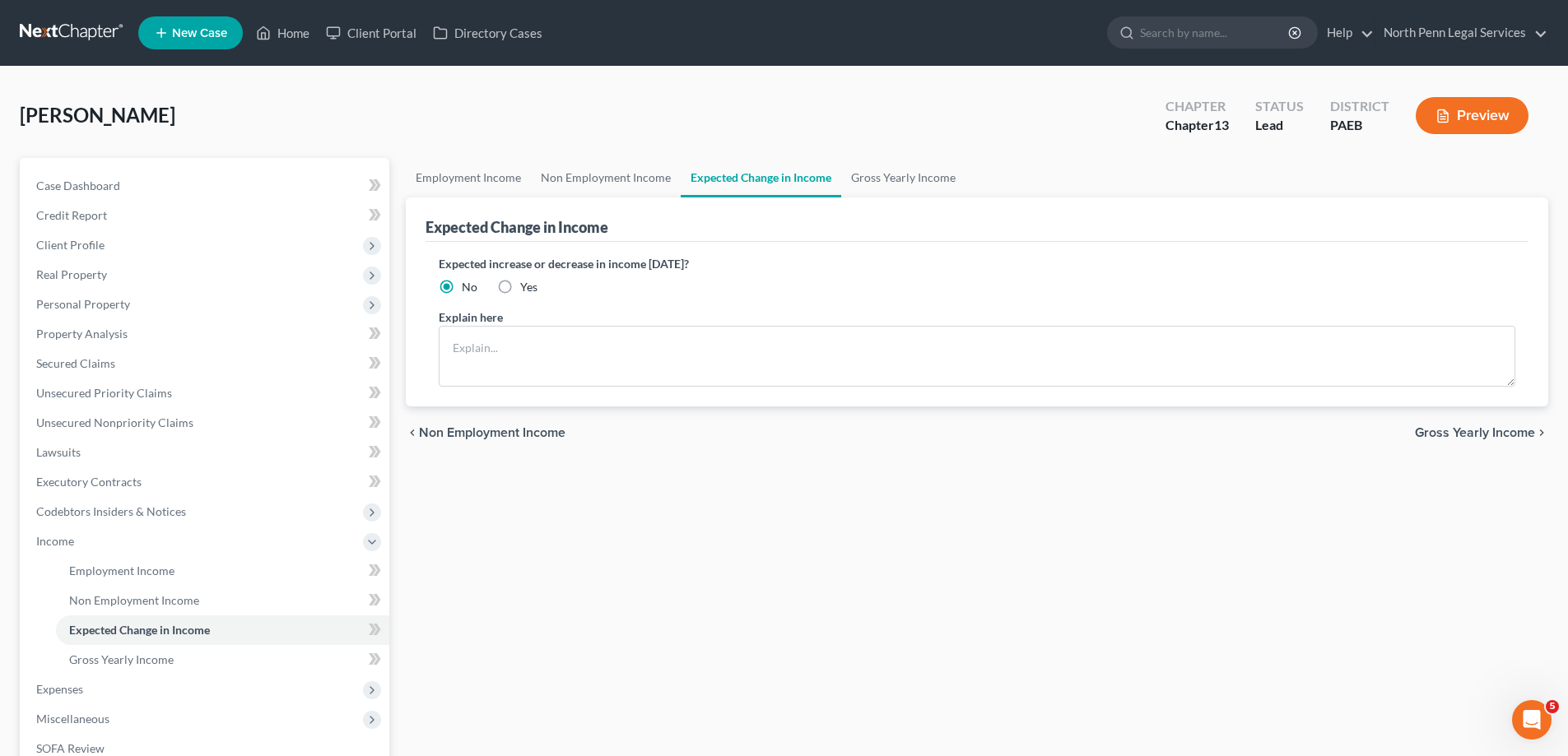
click at [537, 564] on div "Employment Income Non Employment Income Expected Change in Income Gross Yearly …" at bounding box center [976, 559] width 1159 height 802
click at [518, 426] on span "Non Employment Income" at bounding box center [492, 433] width 146 height 14
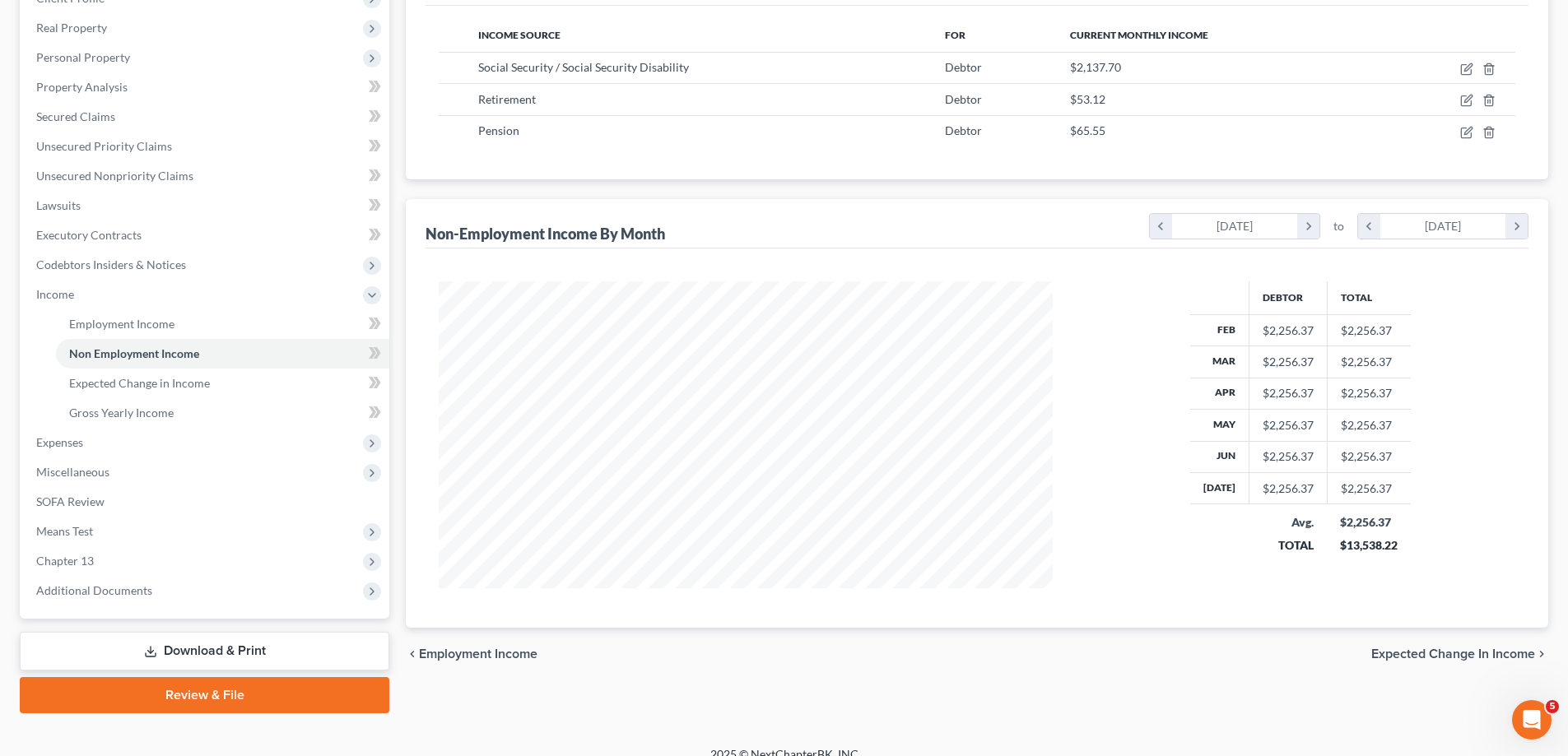
scroll to position [266, 0]
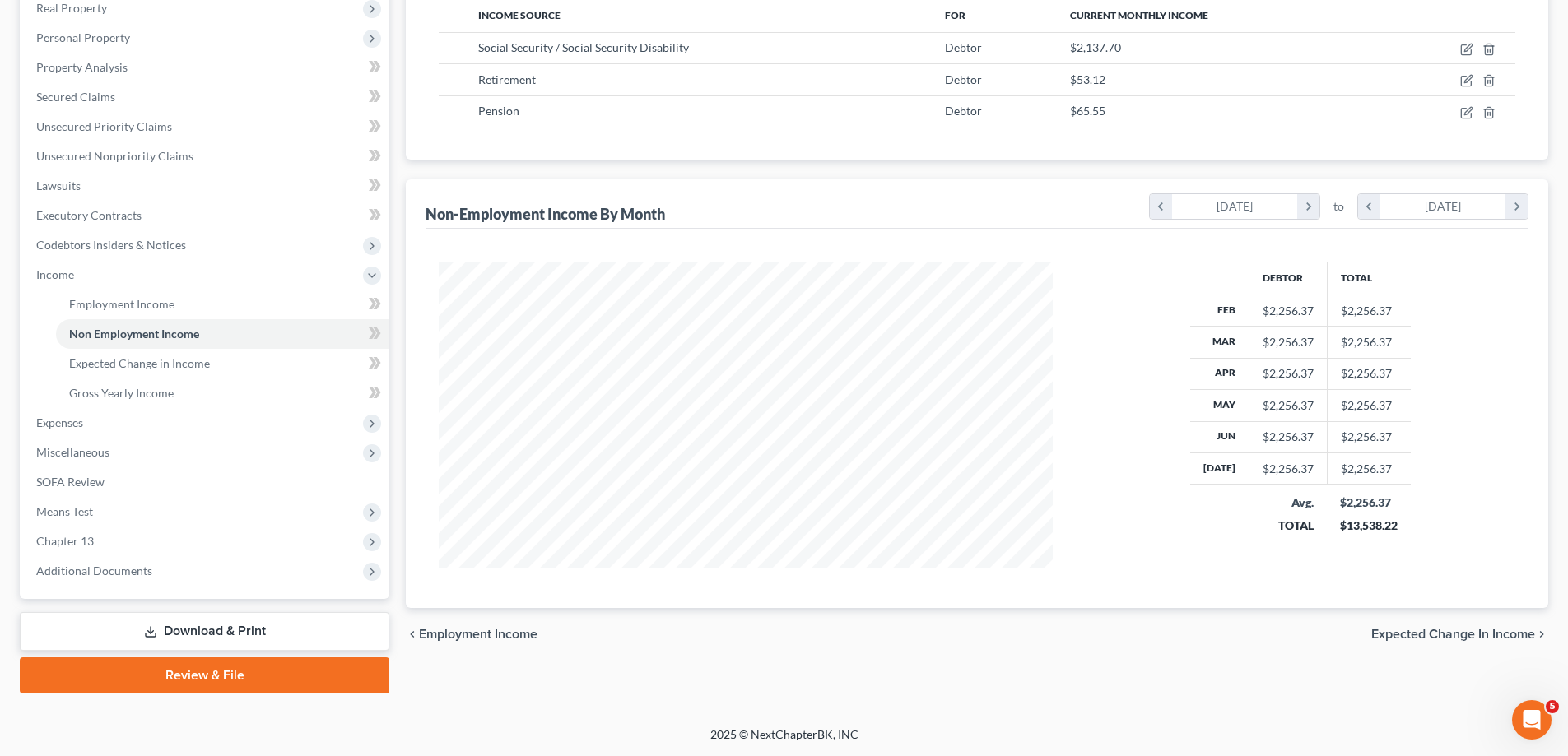
click at [1425, 630] on span "Expected Change in Income" at bounding box center [1452, 634] width 163 height 14
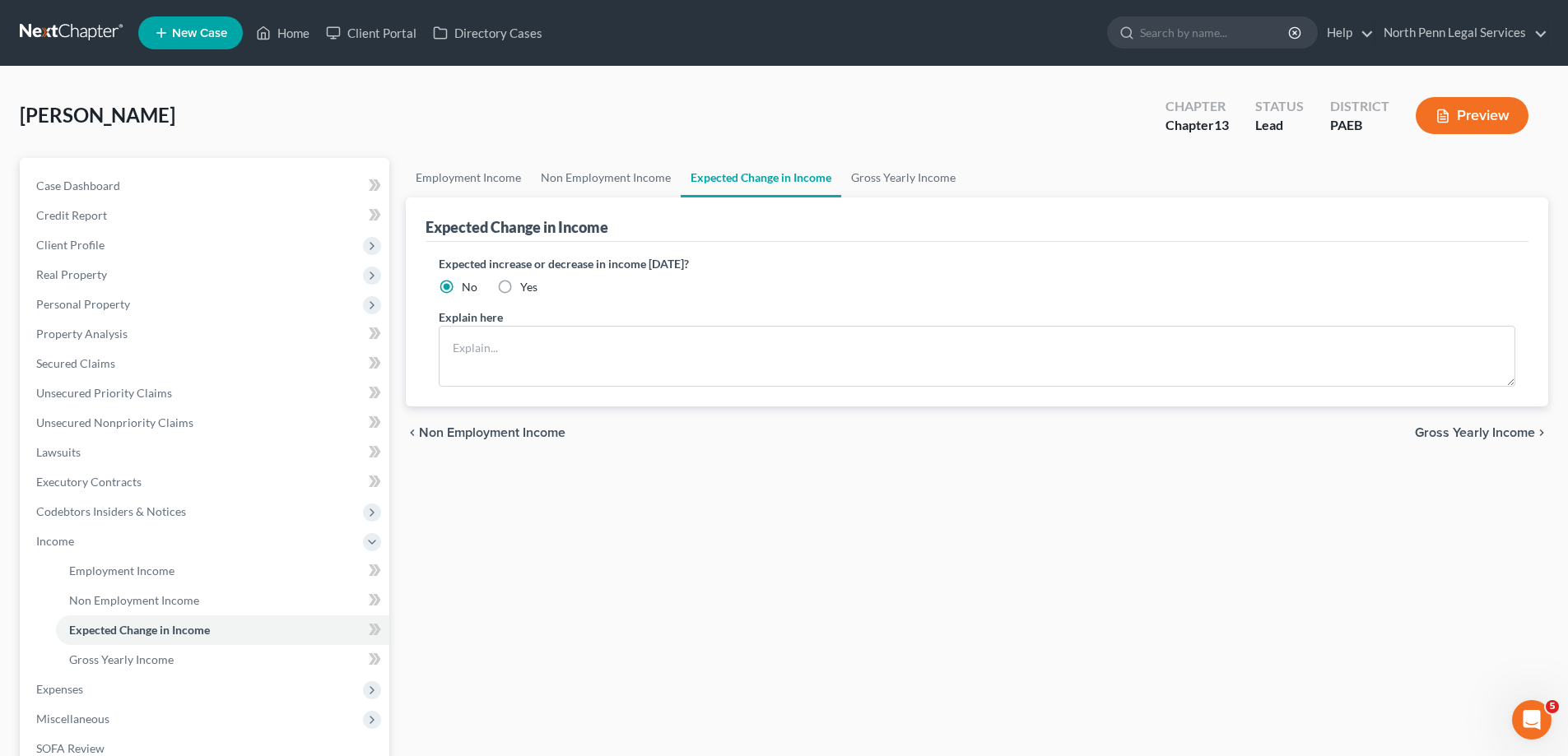
click at [1461, 429] on span "Gross Yearly Income" at bounding box center [1474, 433] width 120 height 14
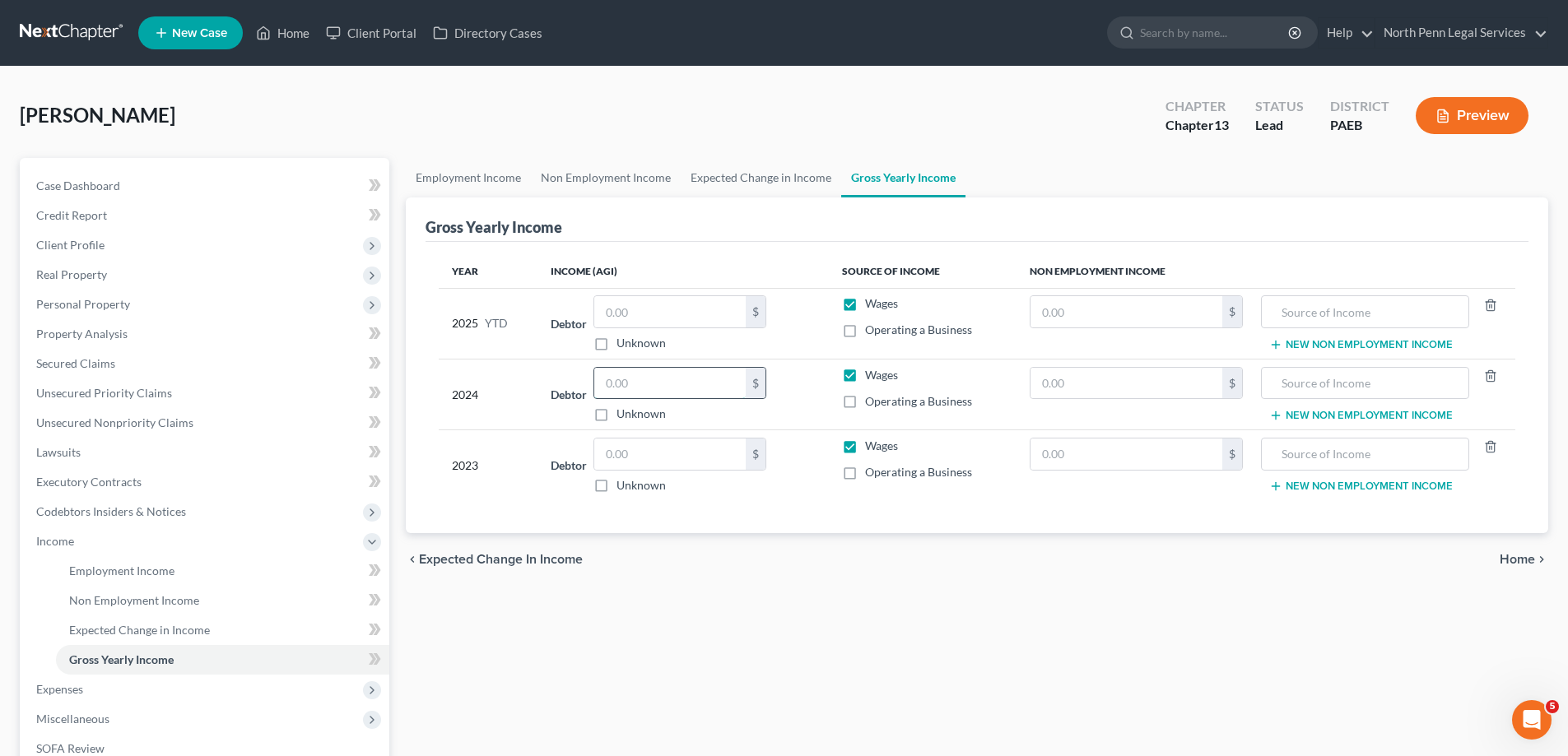
click at [626, 391] on input "text" at bounding box center [670, 383] width 152 height 32
type input "27,076.44"
click at [686, 319] on input "text" at bounding box center [670, 312] width 152 height 32
click at [491, 563] on span "Expected Change in Income" at bounding box center [500, 559] width 163 height 14
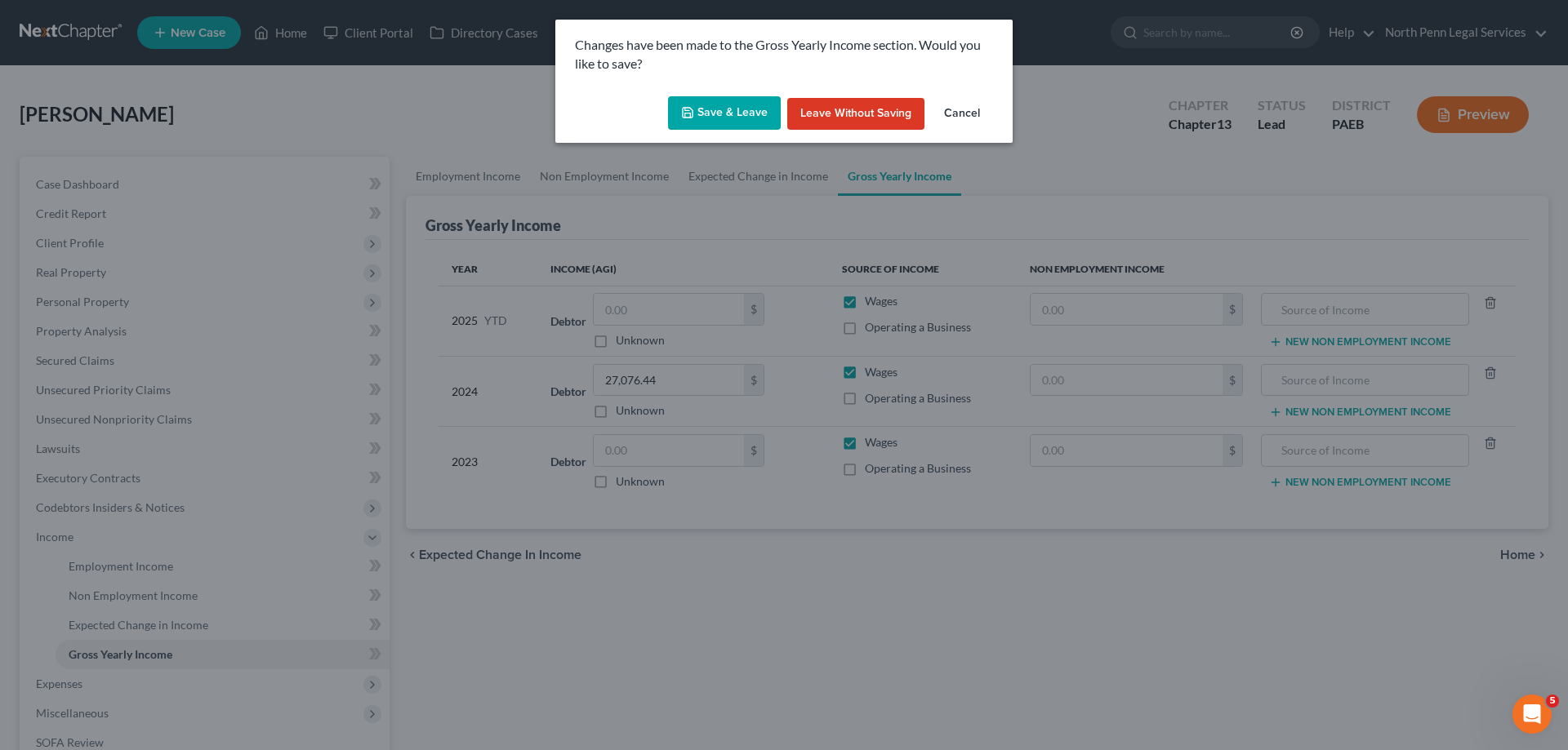
click at [763, 123] on button "Save & Leave" at bounding box center [724, 114] width 113 height 34
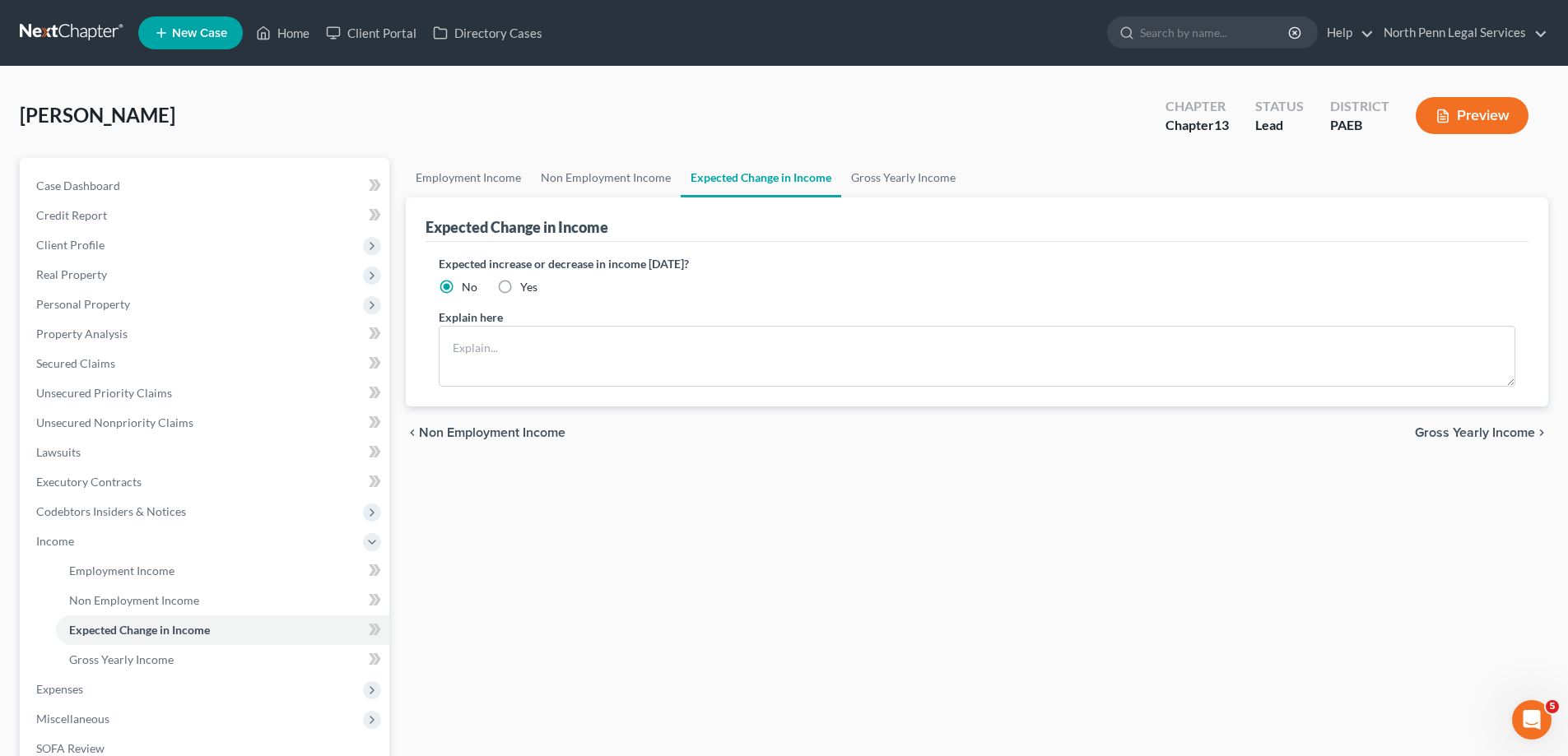
click at [499, 428] on span "Non Employment Income" at bounding box center [492, 433] width 146 height 14
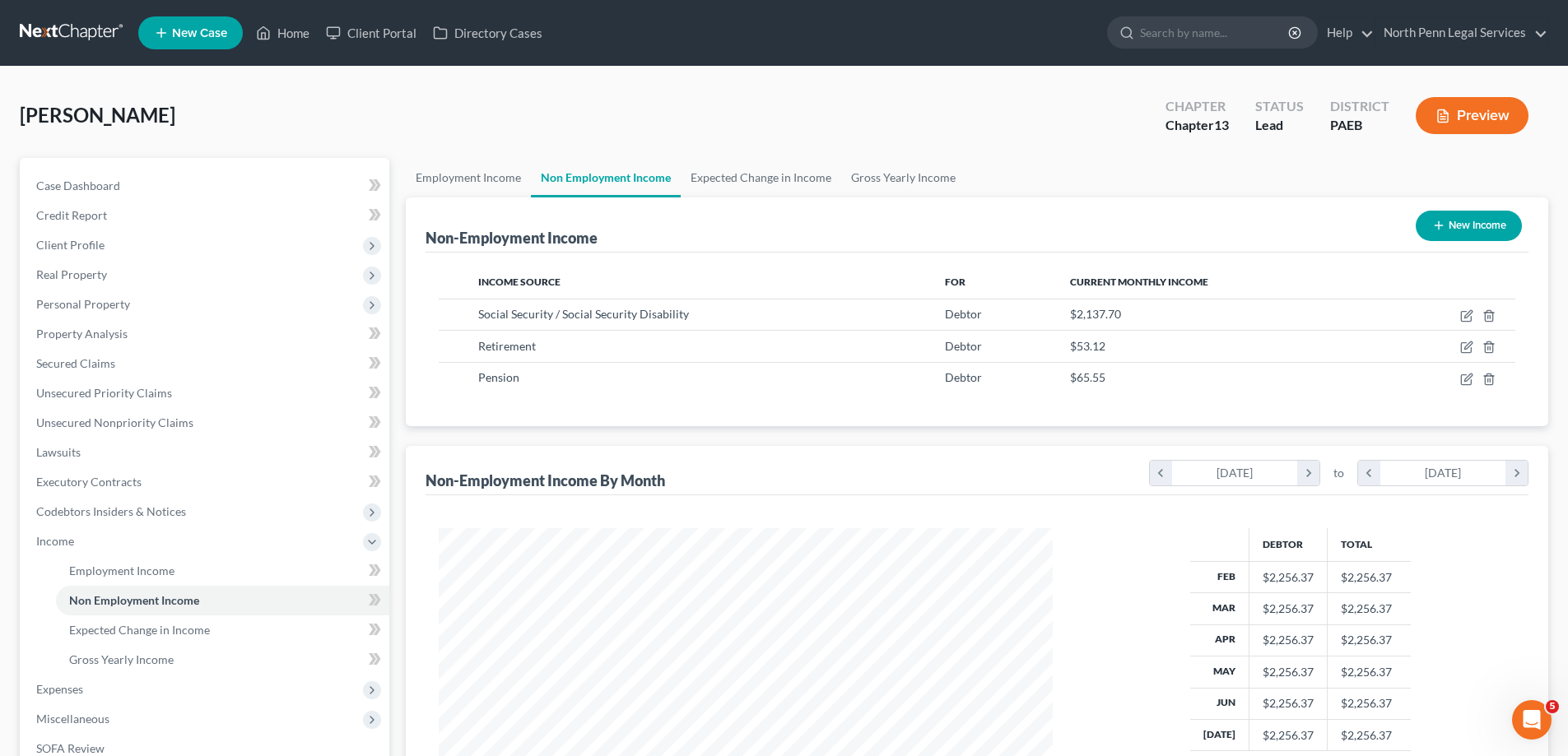
scroll to position [247, 0]
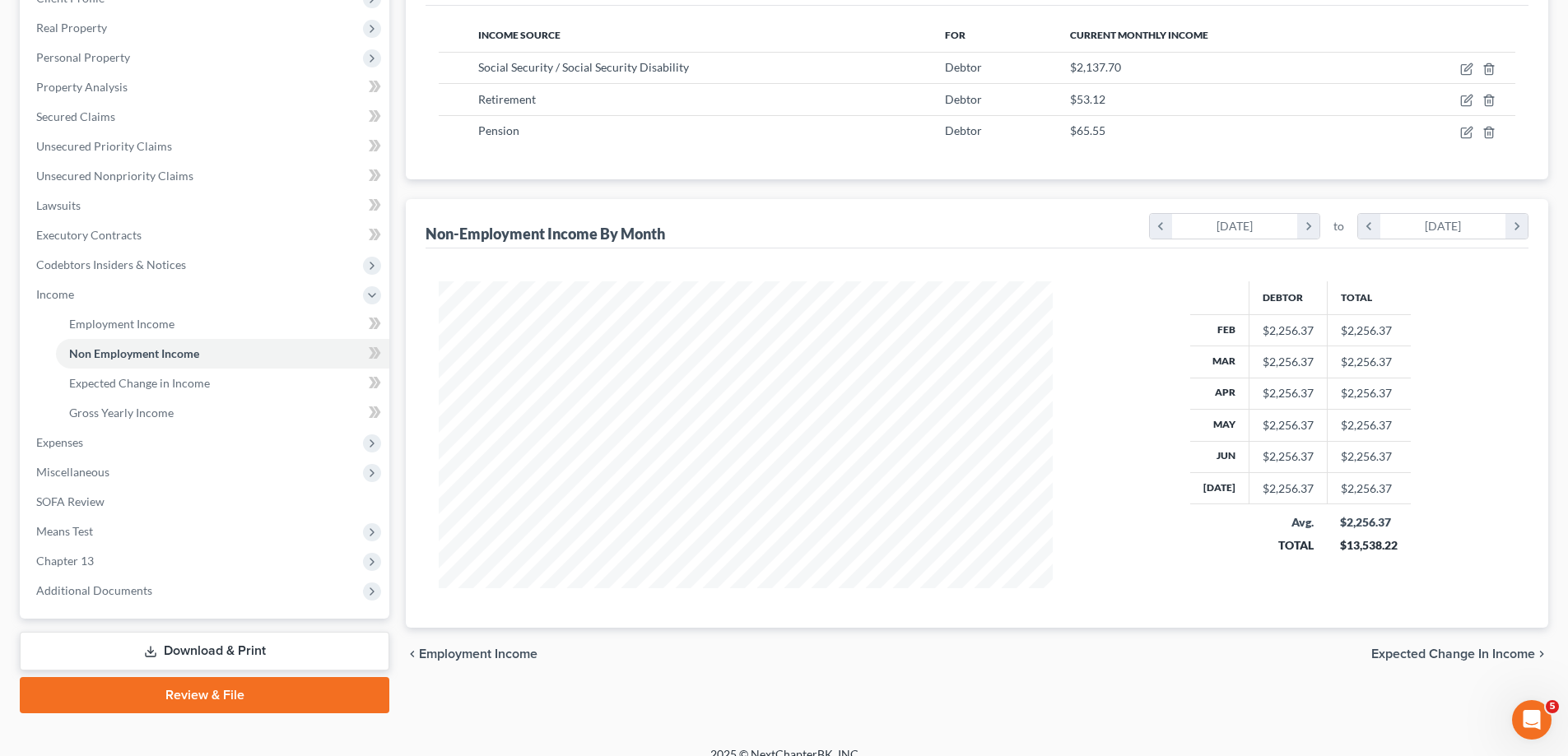
click at [1425, 661] on span "Expected Change in Income" at bounding box center [1452, 654] width 163 height 14
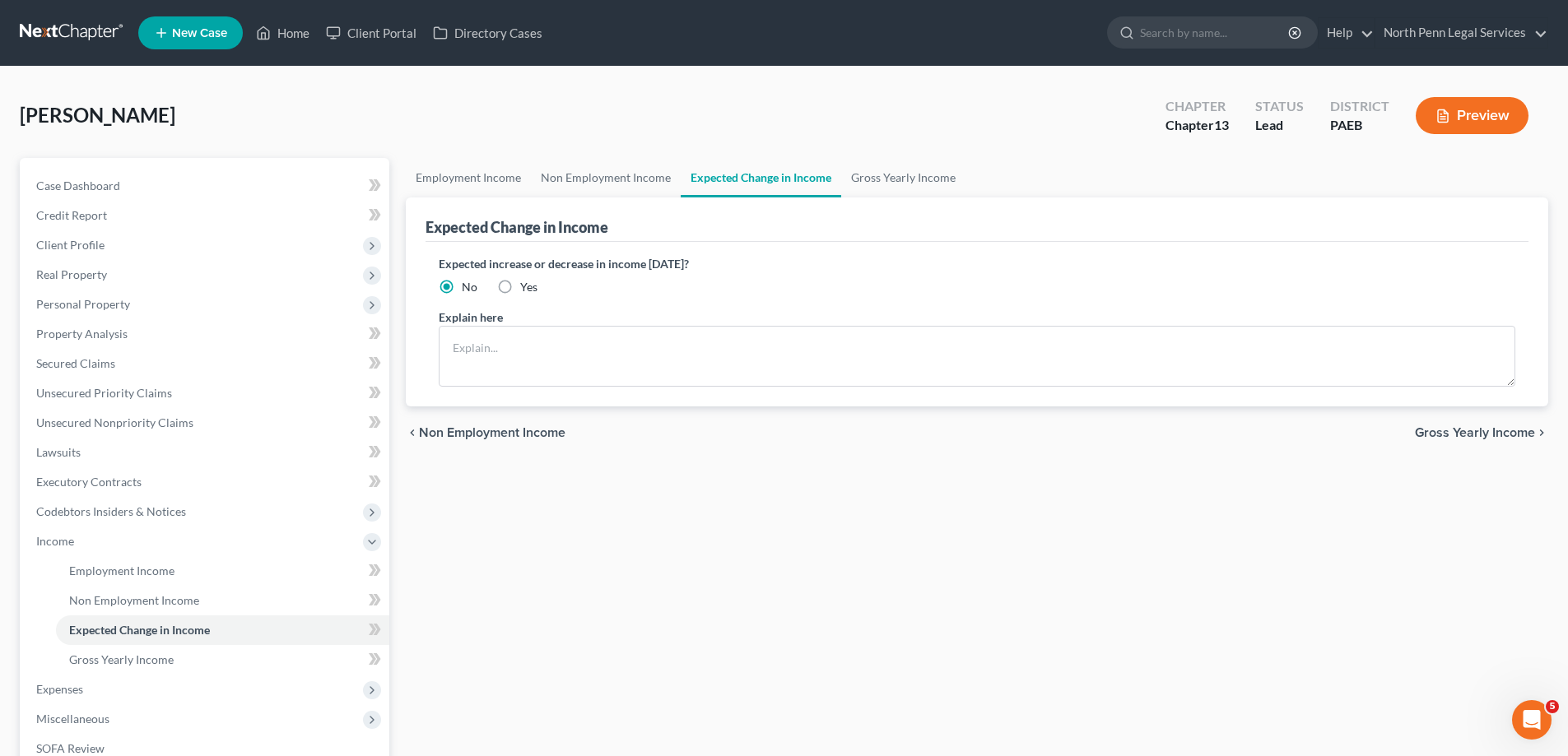
click at [1476, 429] on span "Gross Yearly Income" at bounding box center [1474, 433] width 120 height 14
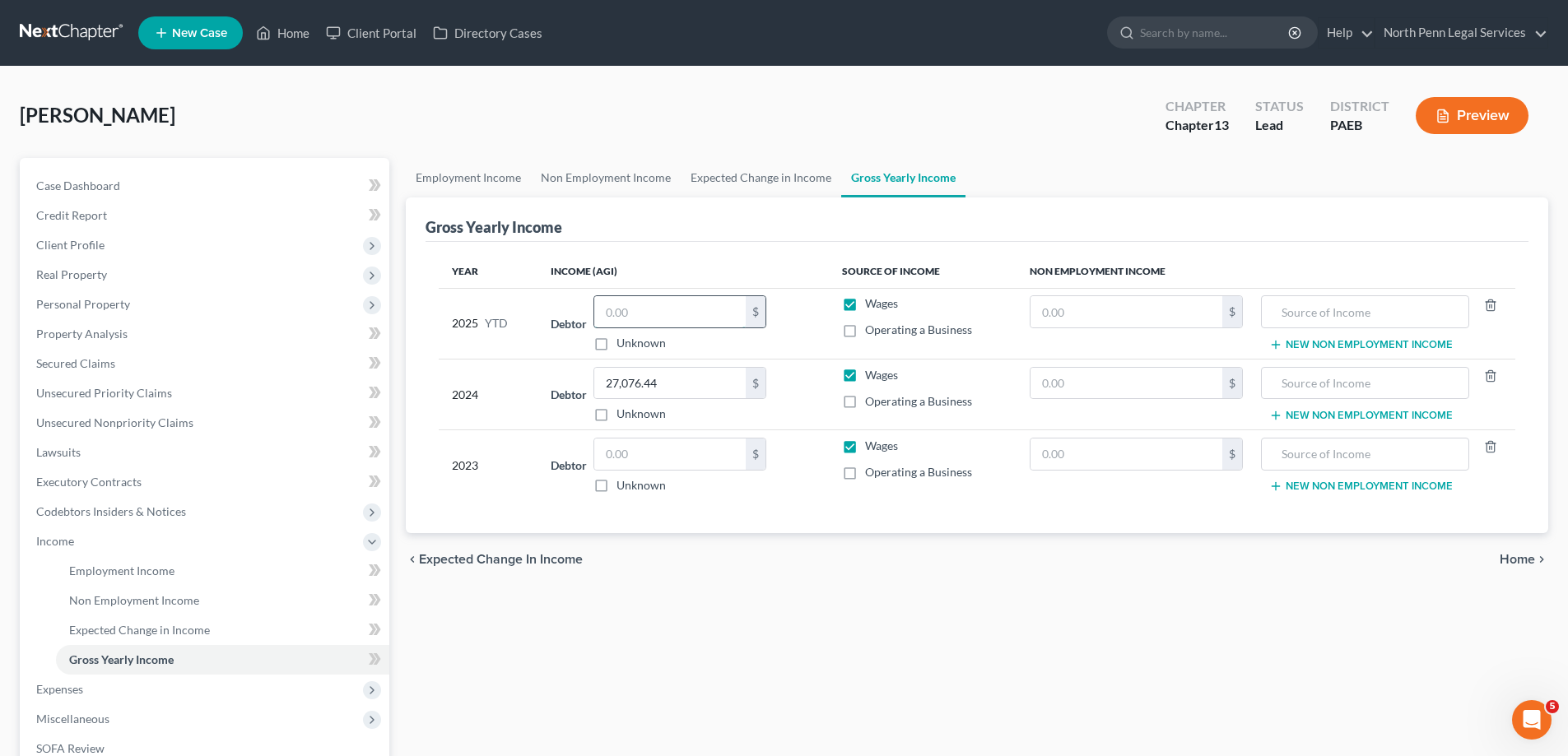
click at [628, 325] on input "text" at bounding box center [670, 312] width 152 height 32
type input "13,538.22"
click at [703, 606] on div "Employment Income Non Employment Income Expected Change in Income Gross Yearly …" at bounding box center [976, 559] width 1159 height 802
click at [617, 487] on label "Unknown" at bounding box center [641, 486] width 50 height 16
click at [623, 487] on input "Unknown" at bounding box center [629, 483] width 11 height 11
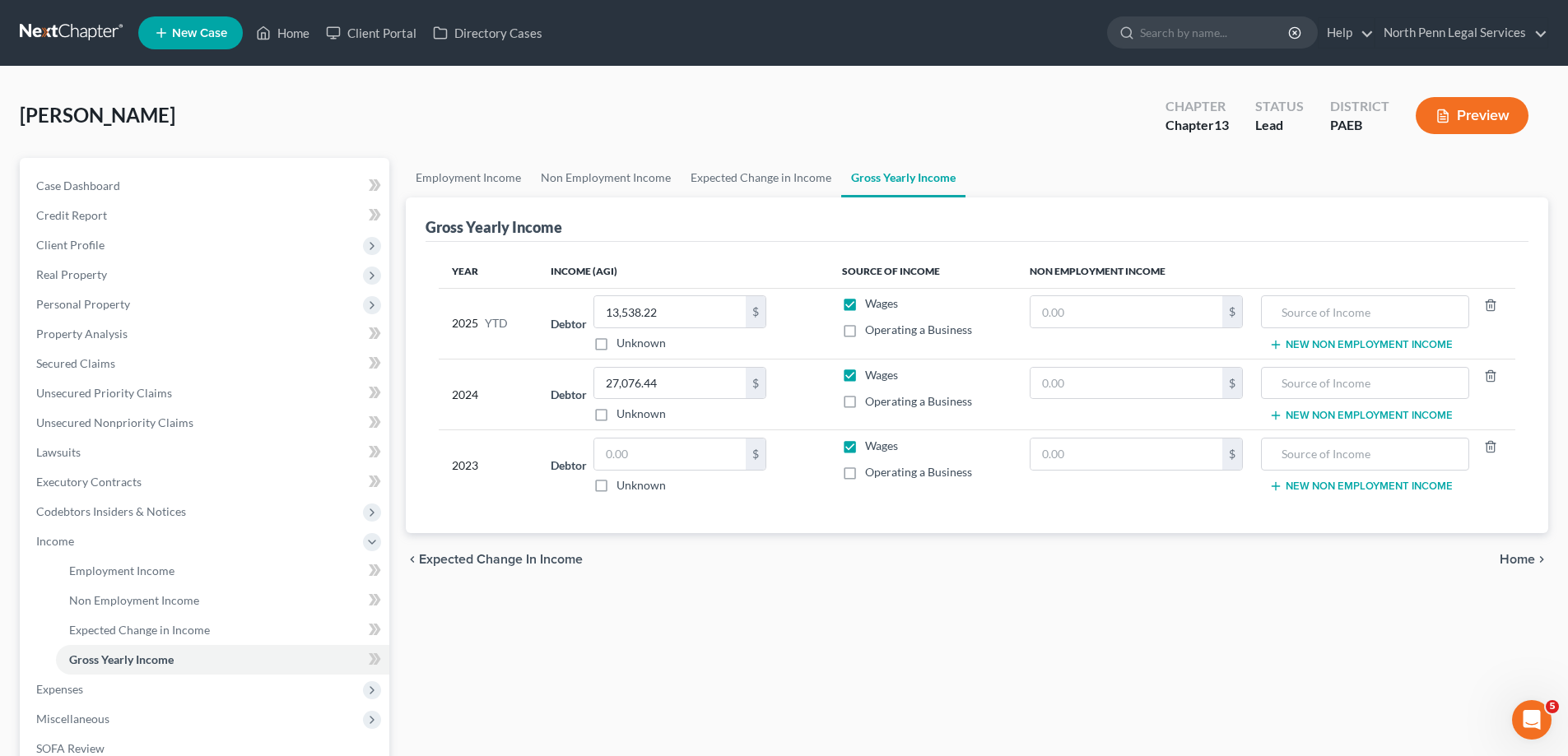
checkbox input "true"
type input "0.00"
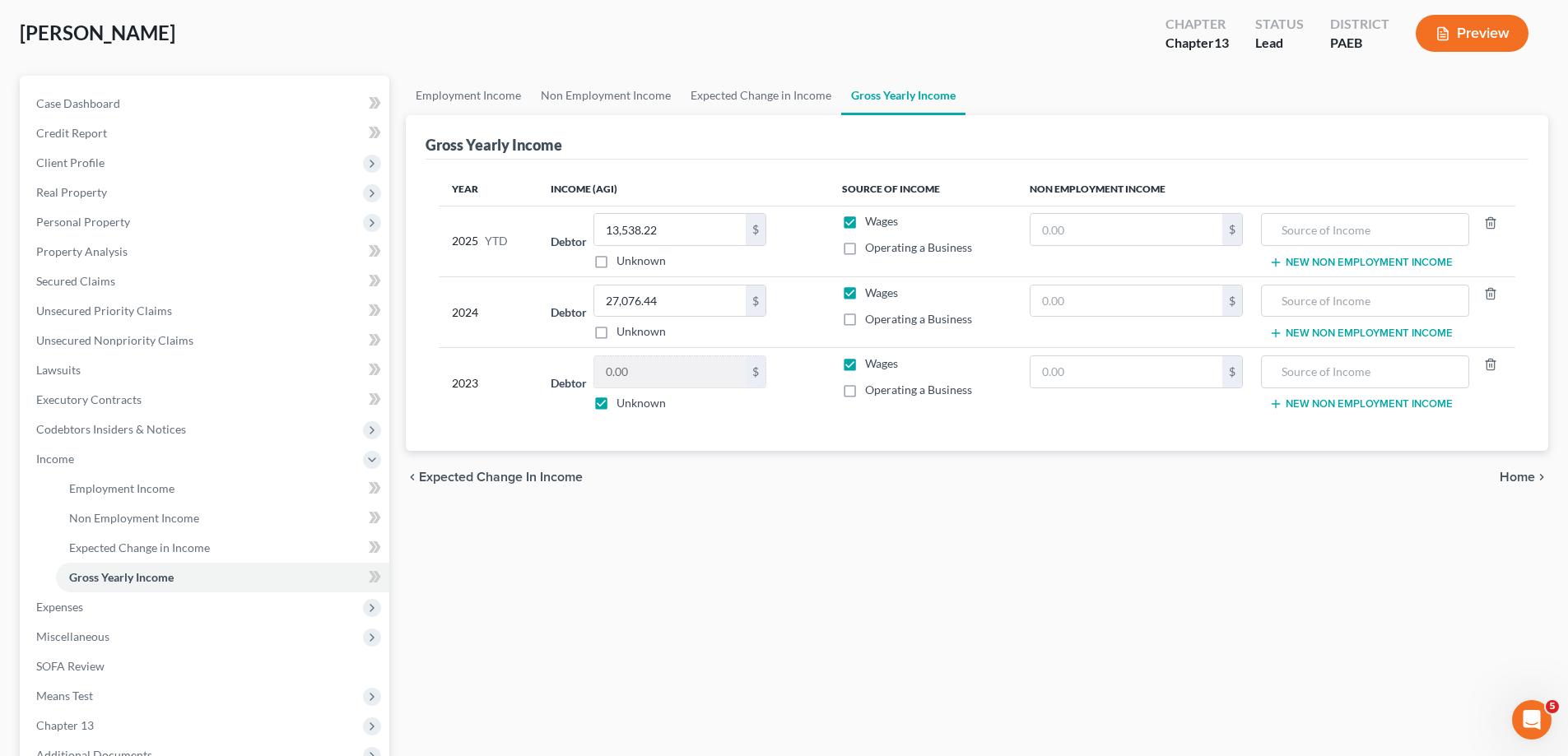
click at [1525, 474] on span "Home" at bounding box center [1517, 477] width 35 height 14
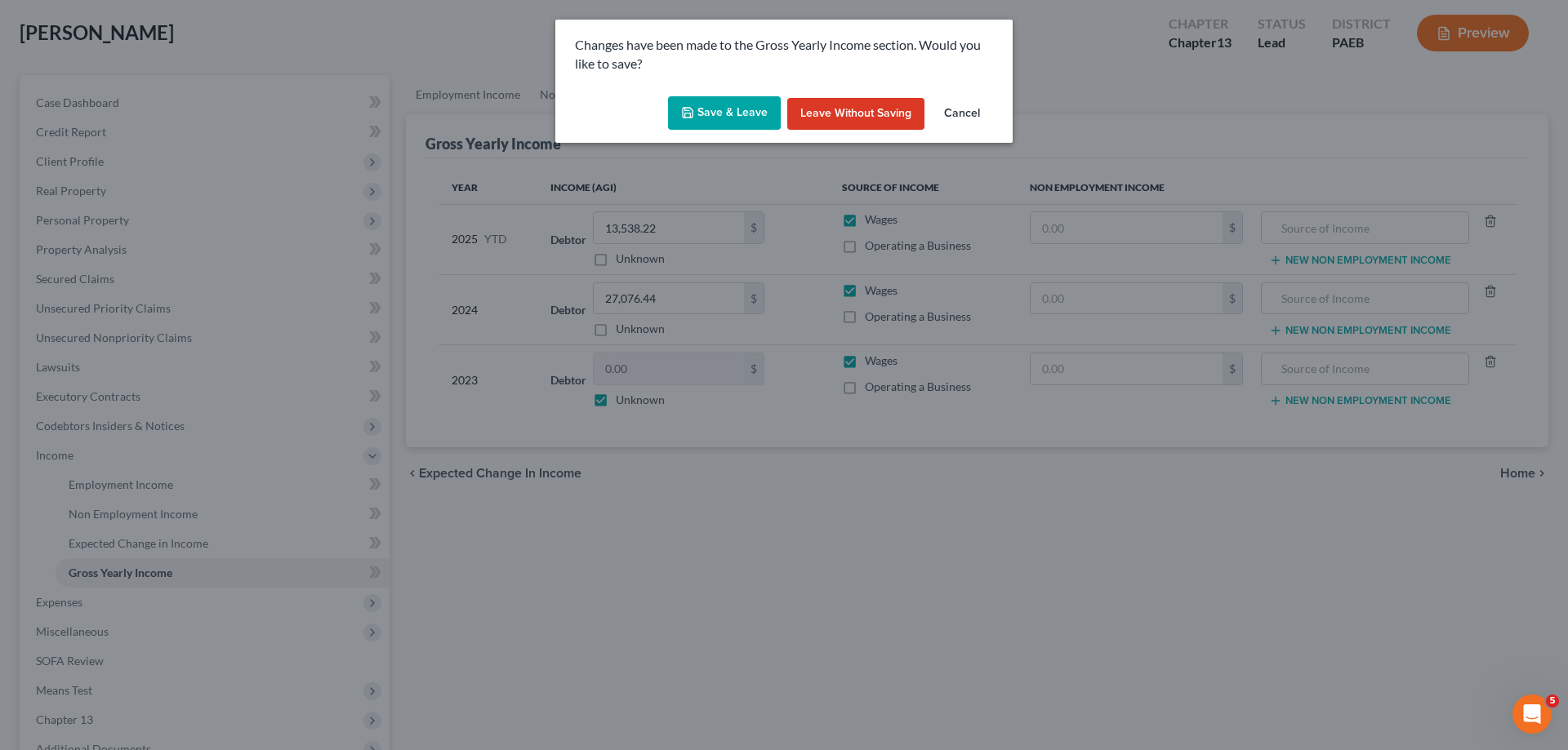
click at [711, 113] on button "Save & Leave" at bounding box center [724, 114] width 113 height 34
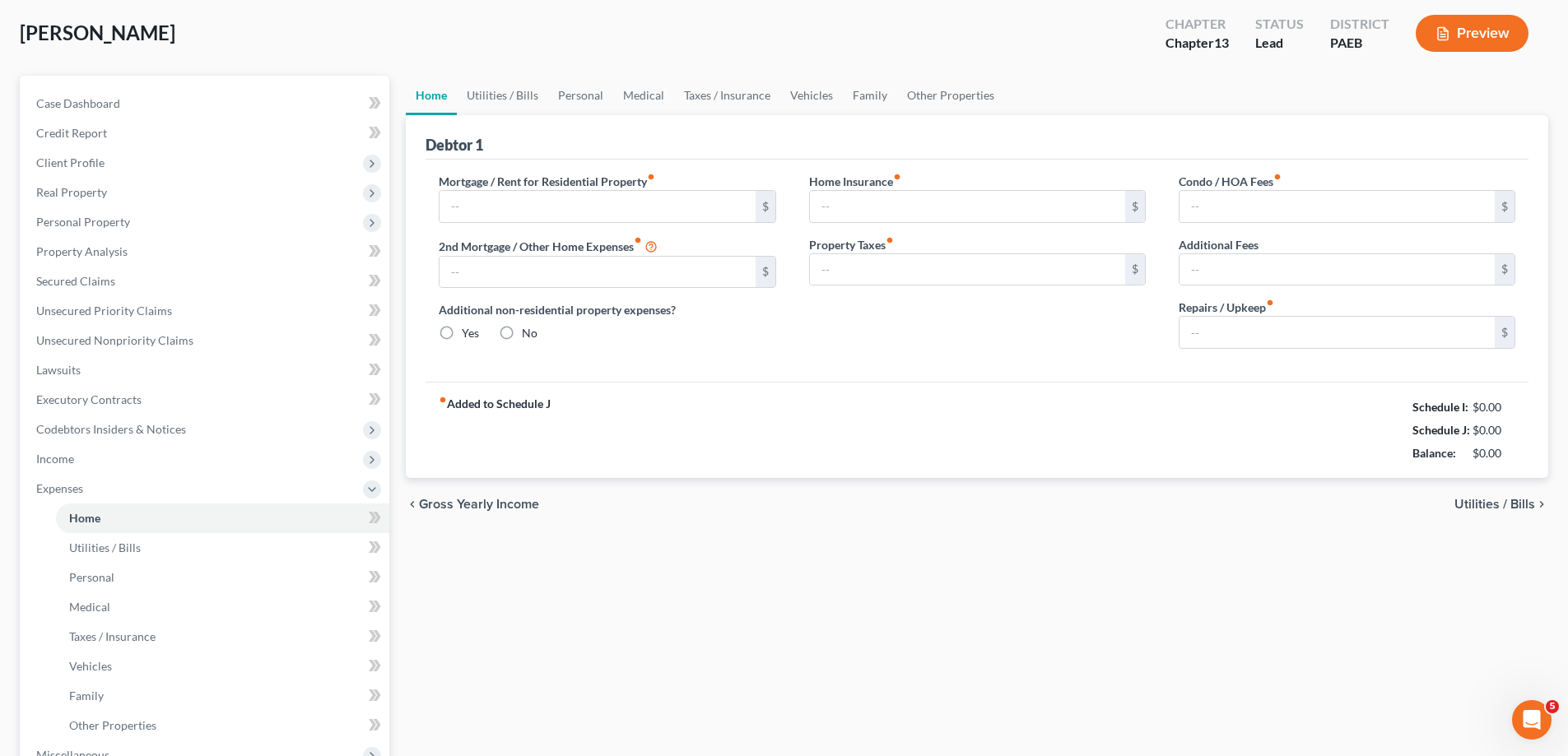
type input "0.00"
radio input "true"
type input "0.00"
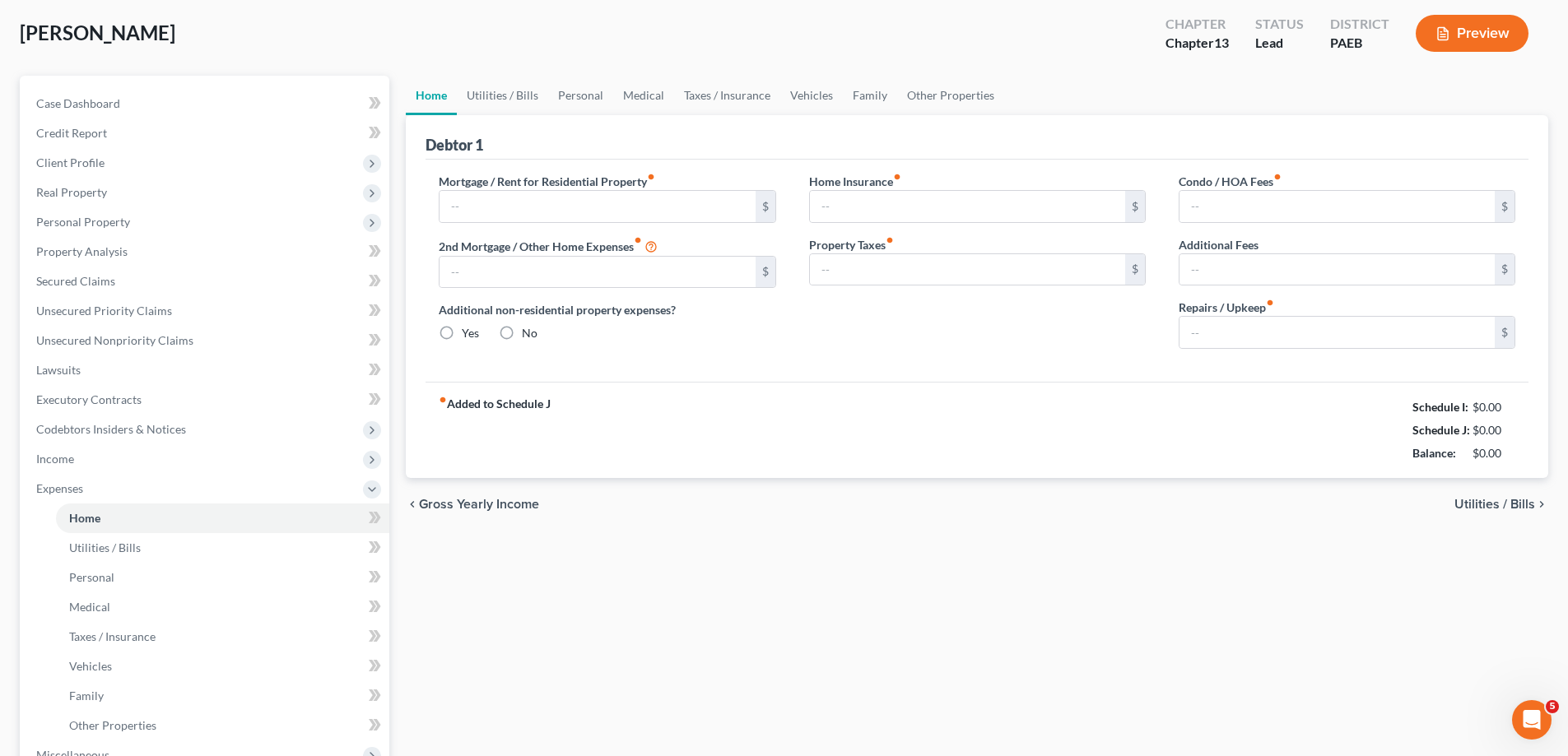
type input "0.00"
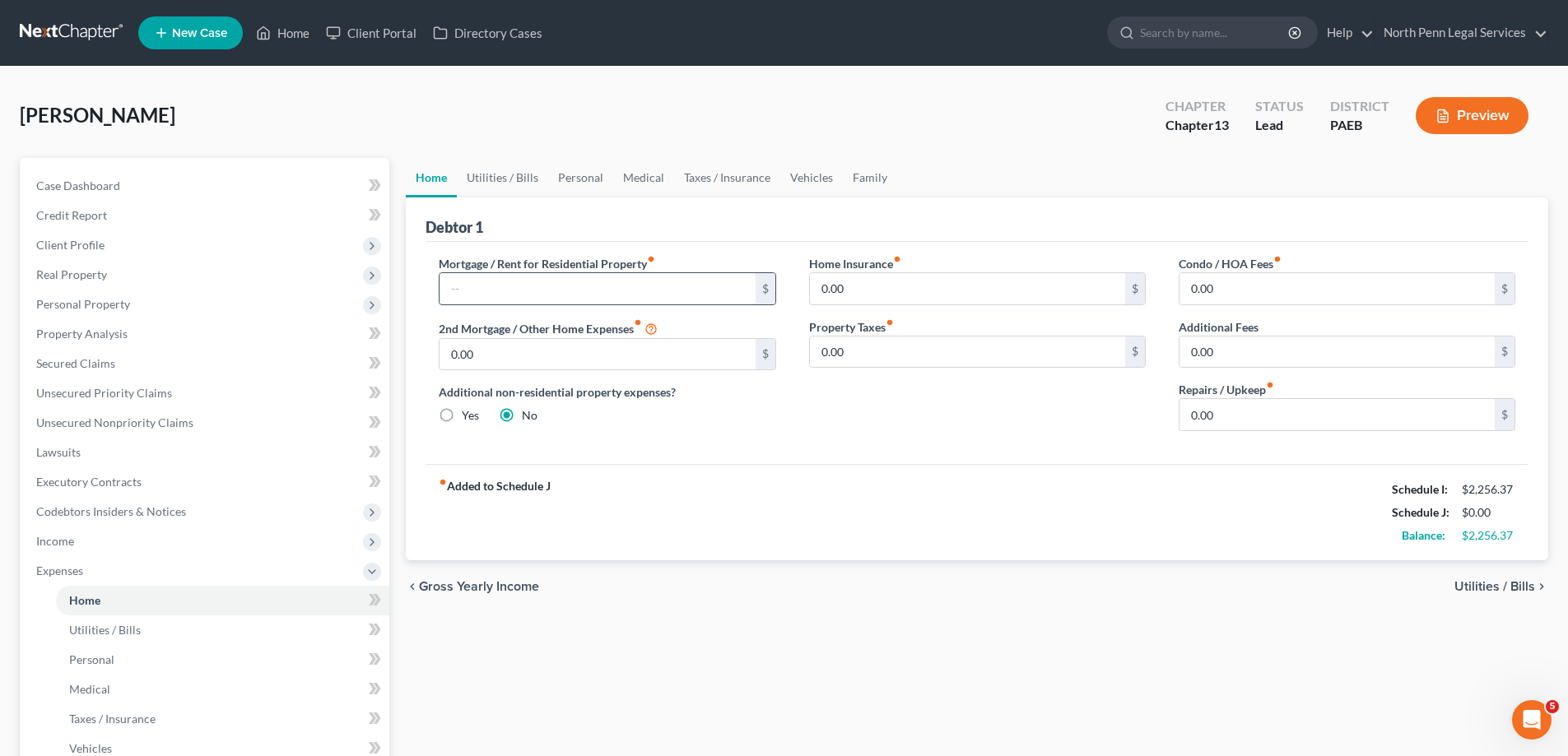
click at [752, 290] on input "text" at bounding box center [597, 289] width 315 height 32
click at [513, 279] on input "text" at bounding box center [597, 289] width 315 height 32
type input "794.29"
click at [899, 270] on label "Home Insurance fiber_manual_record" at bounding box center [855, 263] width 92 height 17
click at [882, 288] on input "0.00" at bounding box center [967, 289] width 315 height 32
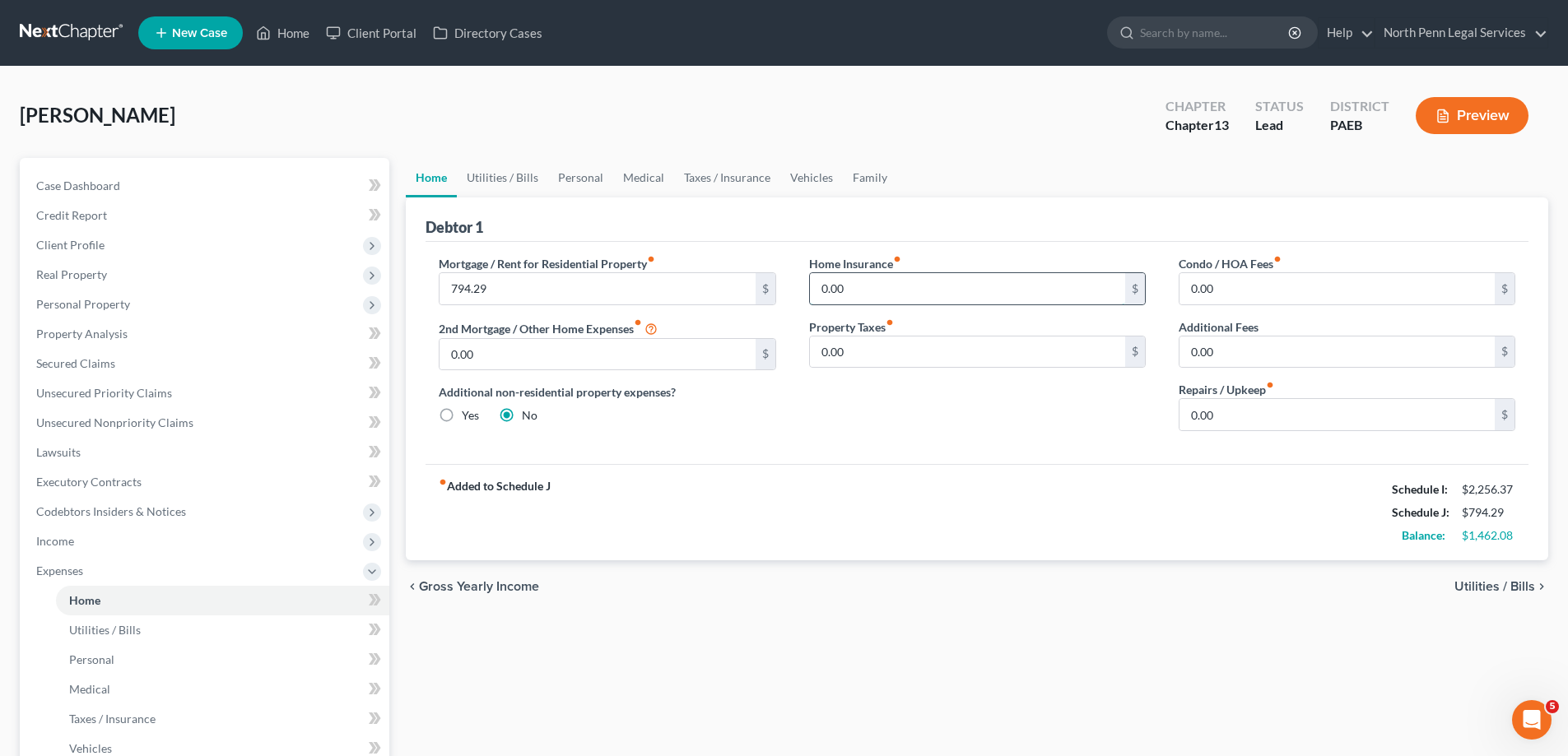
click at [853, 280] on input "0.00" at bounding box center [967, 289] width 315 height 32
click at [658, 328] on icon at bounding box center [651, 327] width 14 height 15
click at [746, 420] on div "Additional non-residential property expenses? Yes No" at bounding box center [607, 404] width 337 height 41
click at [910, 364] on input "0.00" at bounding box center [967, 352] width 315 height 32
click at [1274, 383] on icon "fiber_manual_record" at bounding box center [1270, 385] width 8 height 8
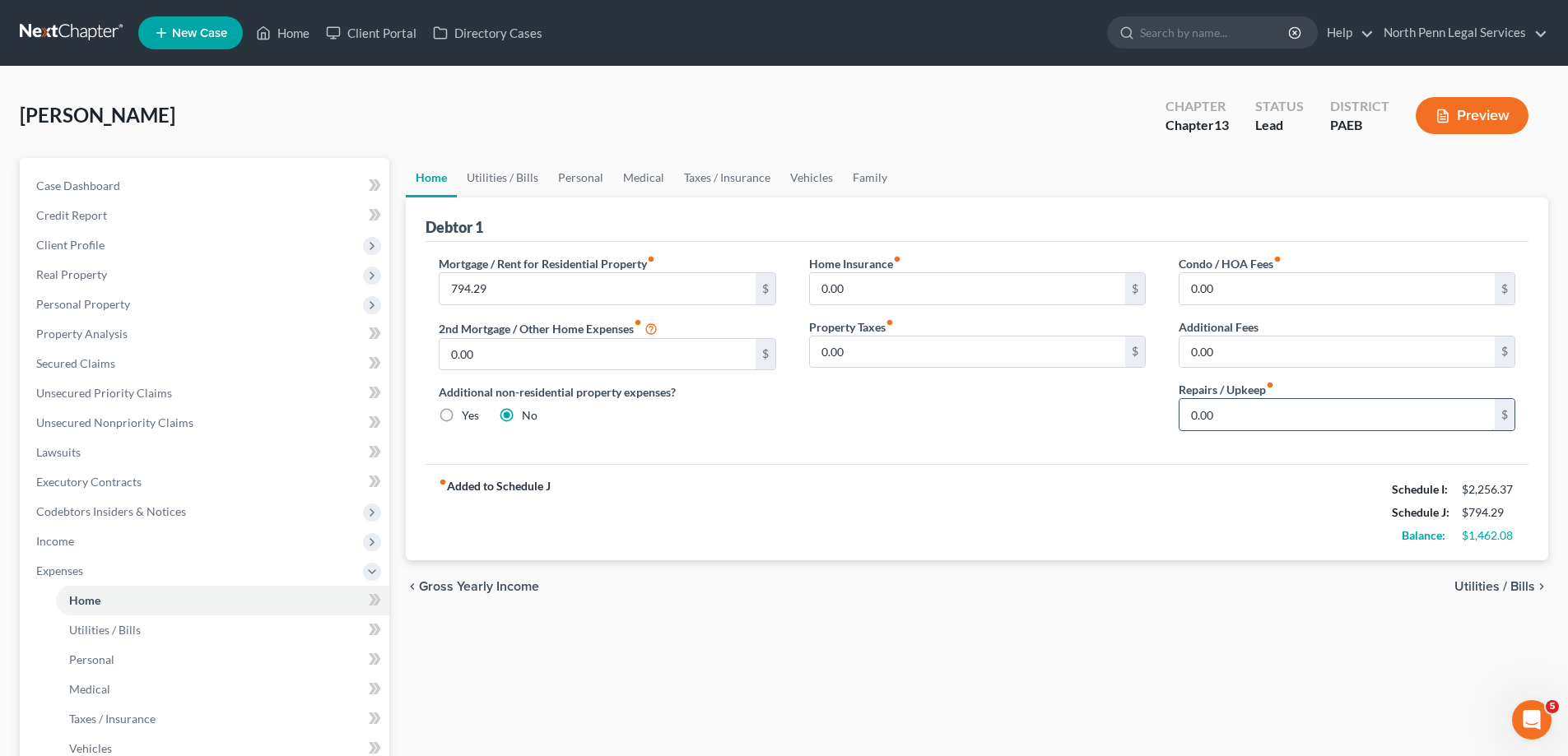
click at [1267, 413] on input "0.00" at bounding box center [1337, 415] width 315 height 32
click at [863, 356] on input "0.00" at bounding box center [967, 352] width 315 height 32
click at [852, 294] on input "0.00" at bounding box center [967, 289] width 315 height 32
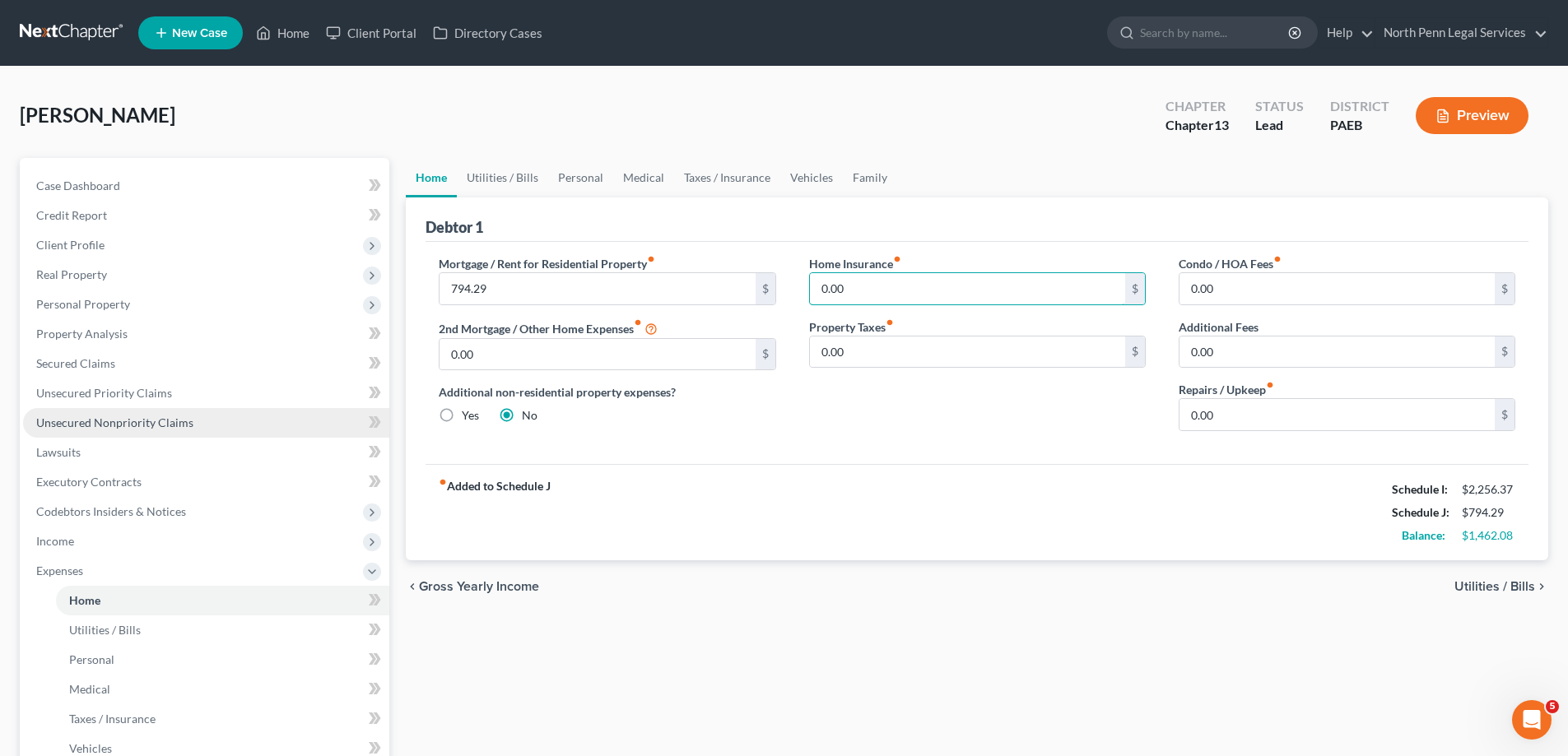
type input "7"
drag, startPoint x: 902, startPoint y: 291, endPoint x: 807, endPoint y: 286, distance: 95.1
click at [807, 286] on div "Home Insurance fiber_manual_record 1,793.78 $ Property Taxes fiber_manual_recor…" at bounding box center [977, 350] width 369 height 190
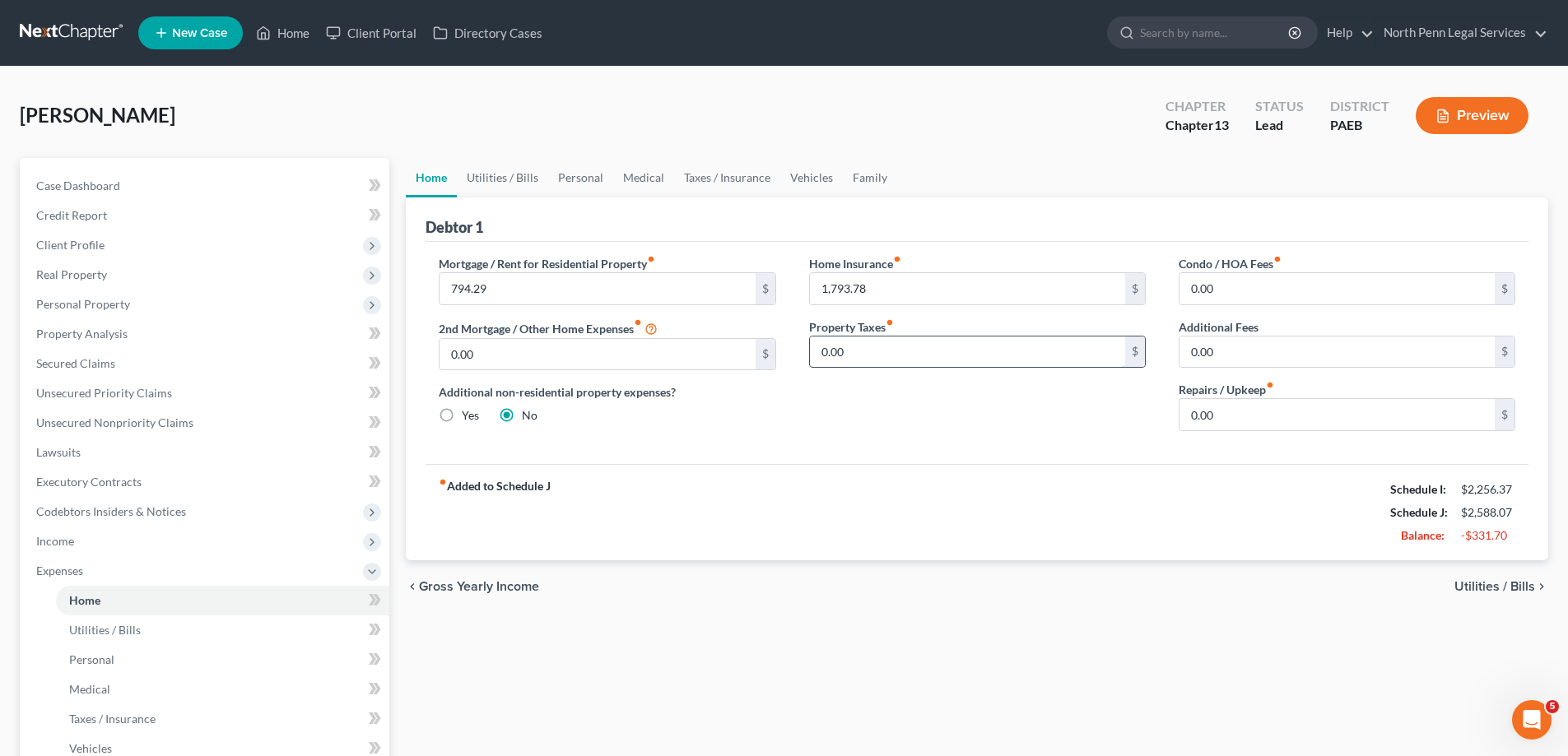
click at [848, 360] on input "0.00" at bounding box center [967, 352] width 315 height 32
click at [888, 402] on div "Home Insurance fiber_manual_record 1,793.78 $ Property Taxes fiber_manual_recor…" at bounding box center [977, 350] width 369 height 190
type input "149.50"
click at [932, 346] on input "0.00" at bounding box center [967, 352] width 315 height 32
type input "215.04"
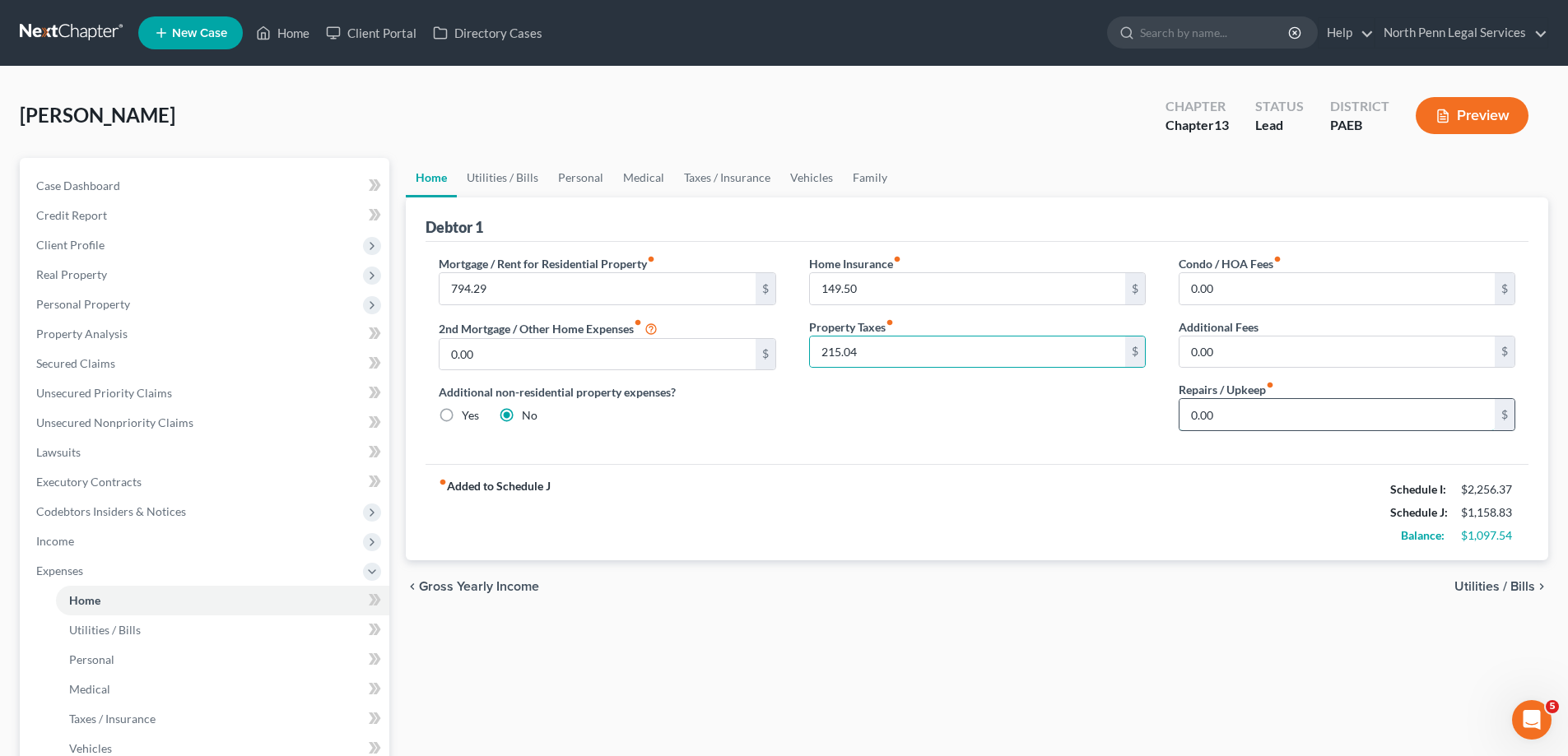
click at [1225, 406] on input "0.00" at bounding box center [1337, 415] width 315 height 32
click at [1206, 501] on div "fiber_manual_record Added to Schedule J Schedule I: $2,256.37 Schedule J: $1,25…" at bounding box center [976, 512] width 1103 height 97
click at [1263, 424] on input "100" at bounding box center [1337, 415] width 315 height 32
type input "100.00"
click at [1138, 509] on div "fiber_manual_record Added to Schedule J Schedule I: $2,256.37 Schedule J: $1,25…" at bounding box center [976, 512] width 1103 height 97
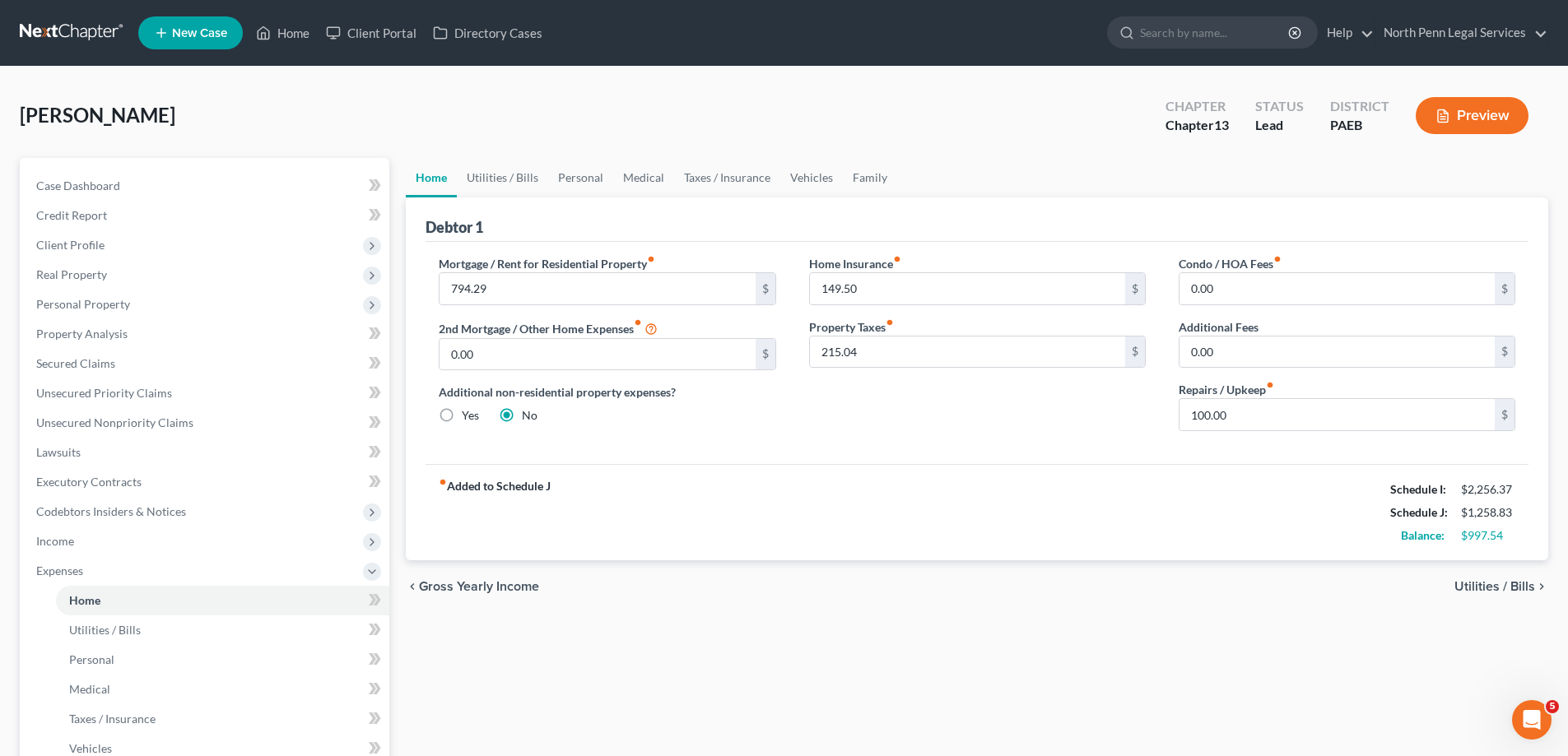
click at [1465, 586] on span "Utilities / Bills" at bounding box center [1494, 586] width 80 height 14
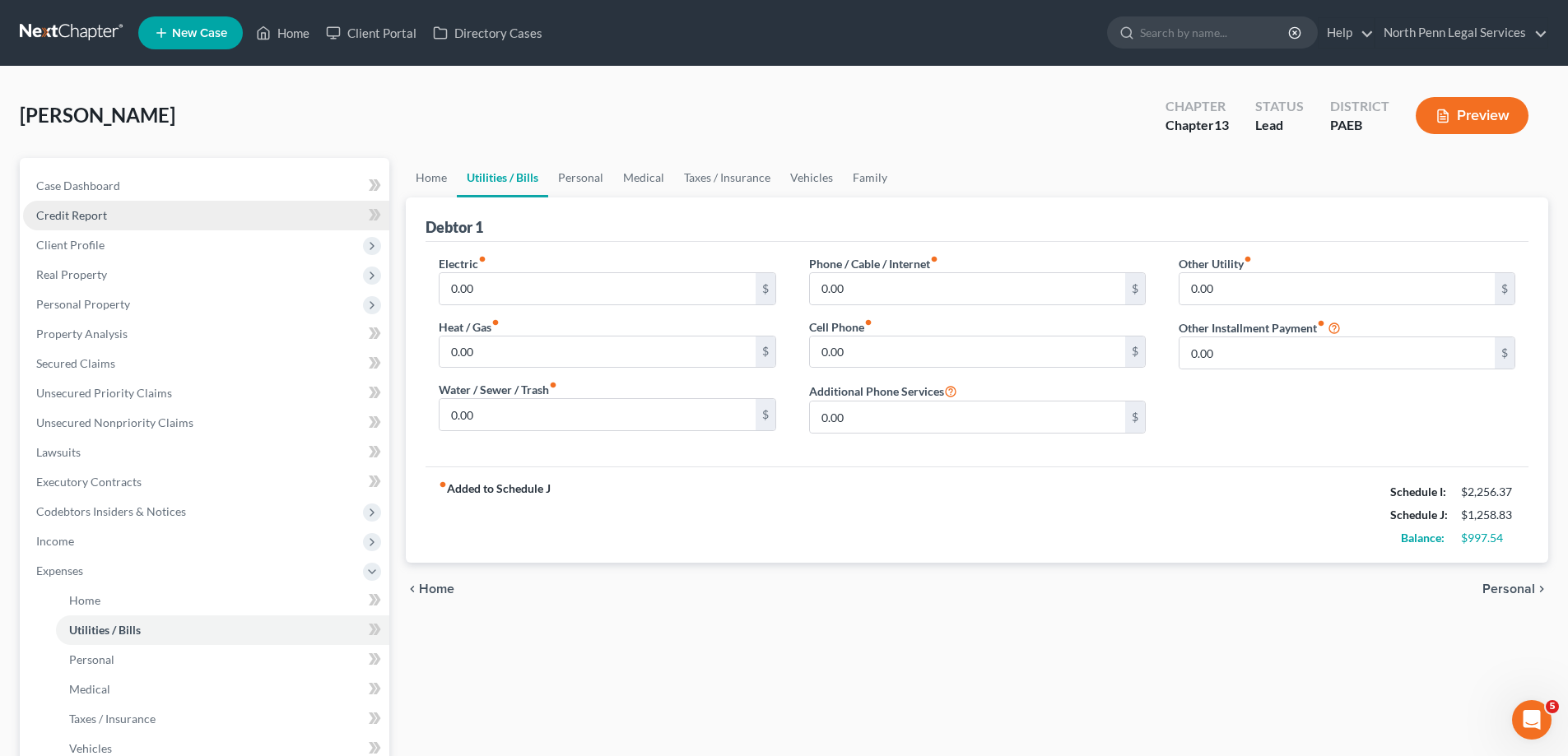
click at [77, 220] on span "Credit Report" at bounding box center [71, 215] width 70 height 14
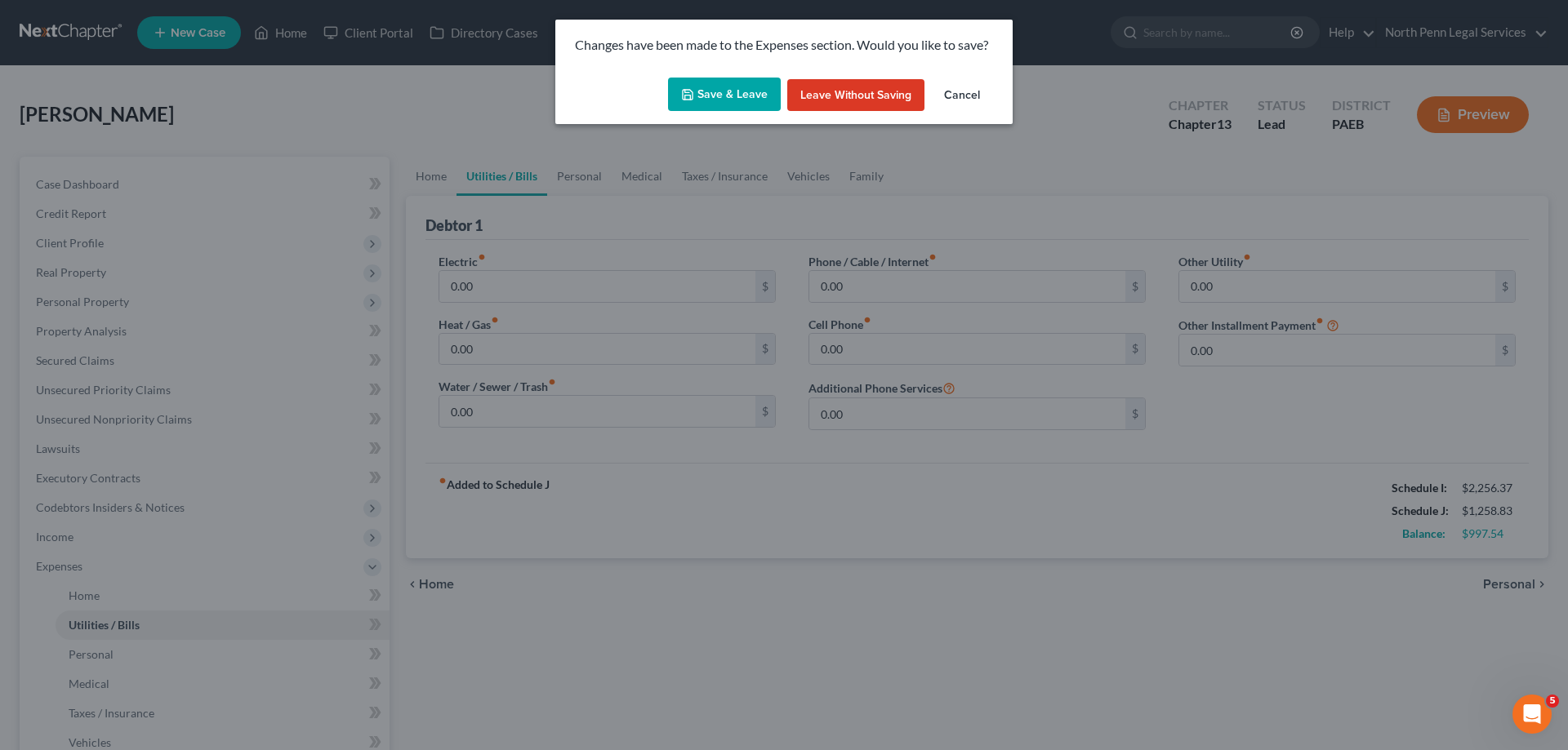
drag, startPoint x: 93, startPoint y: 247, endPoint x: 365, endPoint y: 180, distance: 280.1
click at [94, 247] on div "Changes have been made to the Expenses section. Would you like to save? Save & …" at bounding box center [784, 375] width 1568 height 750
click at [727, 100] on button "Save & Leave" at bounding box center [724, 95] width 113 height 34
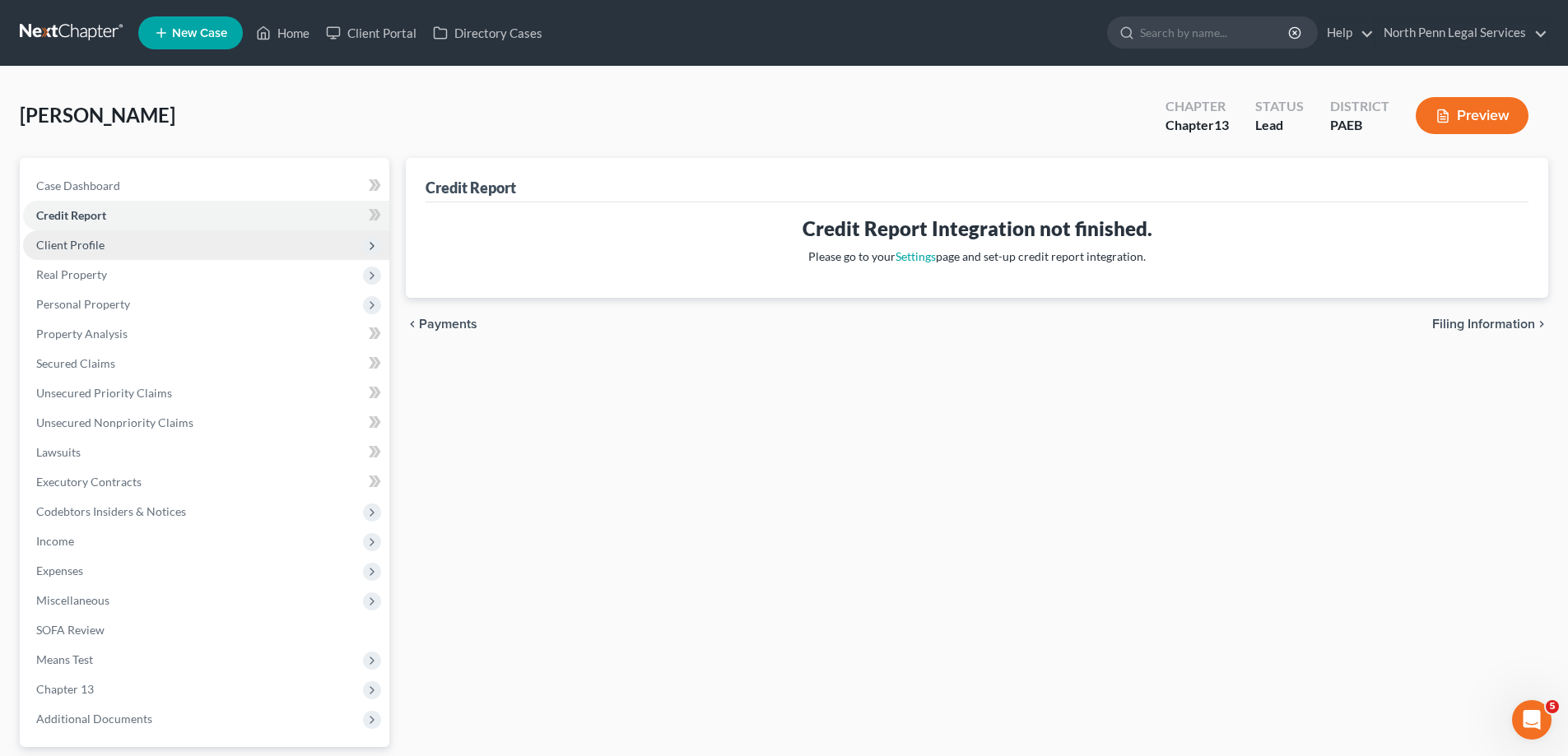
click at [75, 247] on span "Client Profile" at bounding box center [70, 244] width 69 height 14
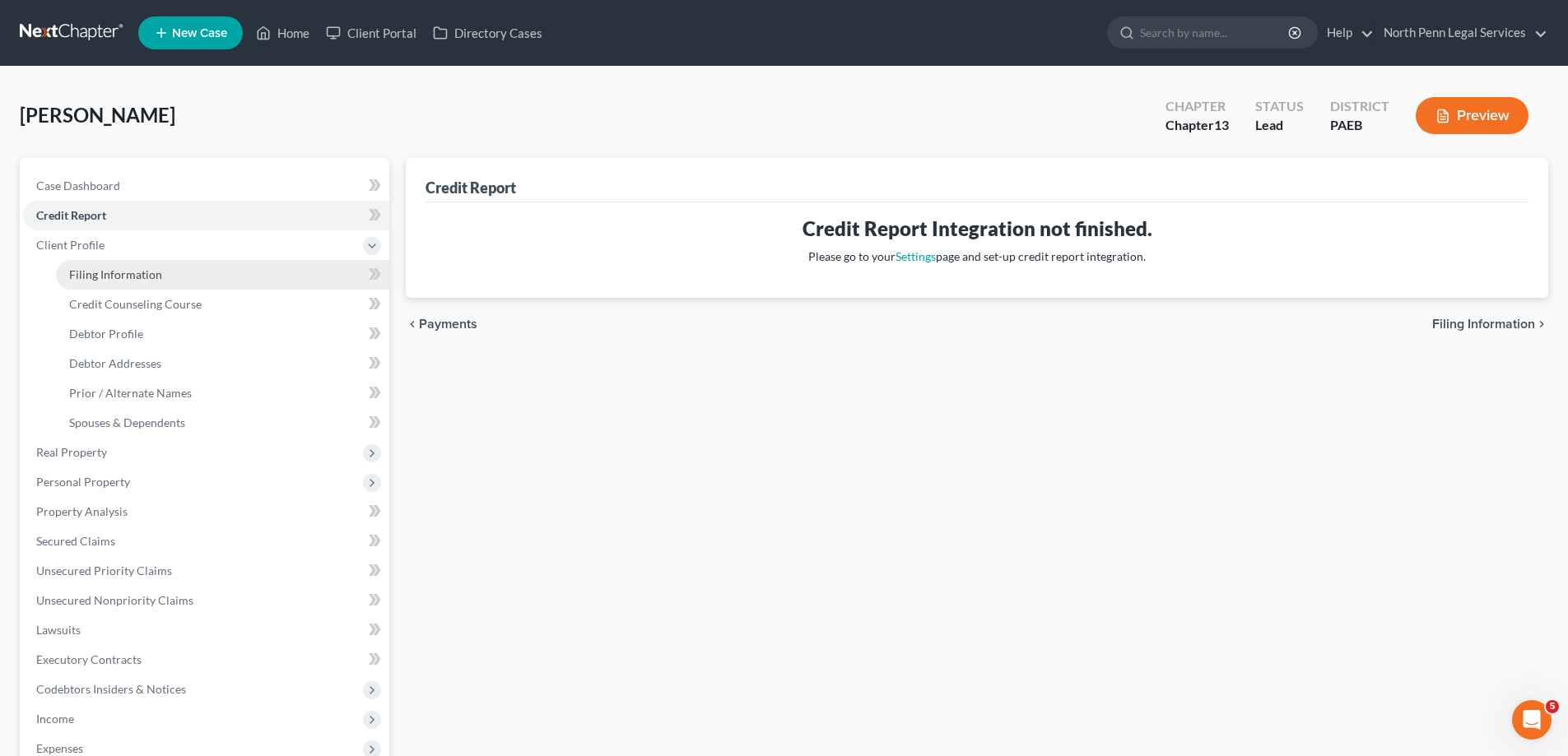
click at [132, 272] on span "Filing Information" at bounding box center [116, 274] width 93 height 14
select select "1"
select select "0"
select select "3"
select select "67"
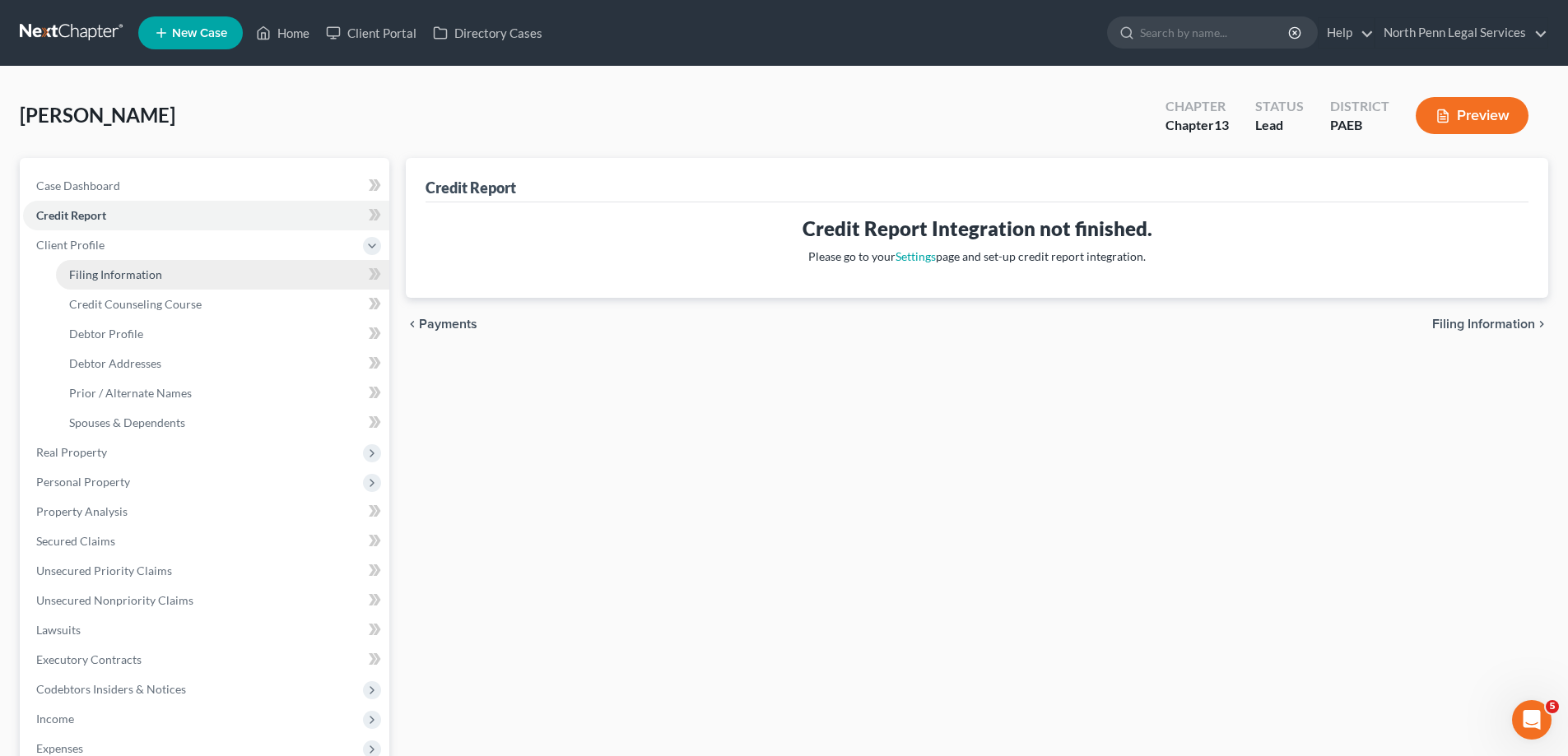
select select "7"
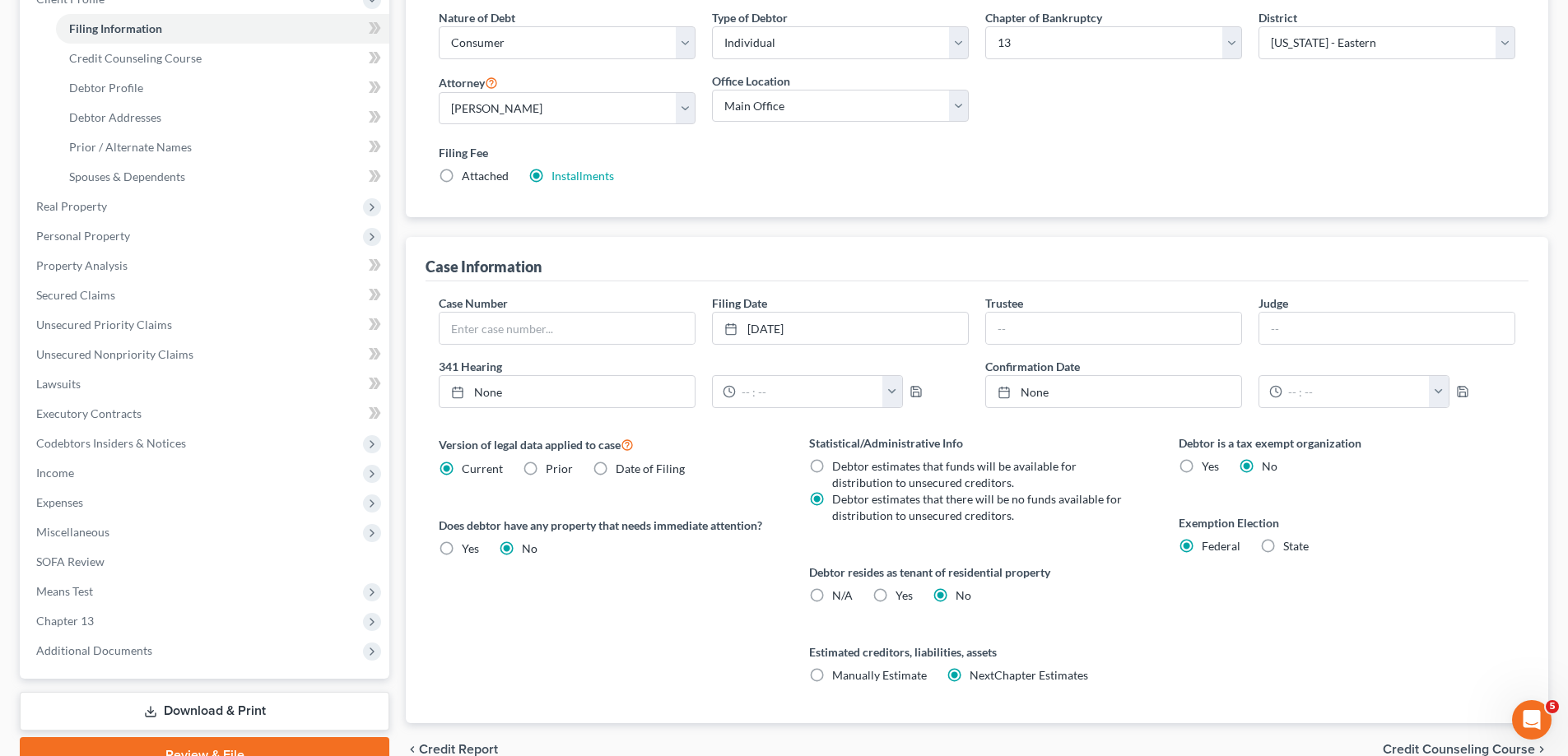
scroll to position [81, 0]
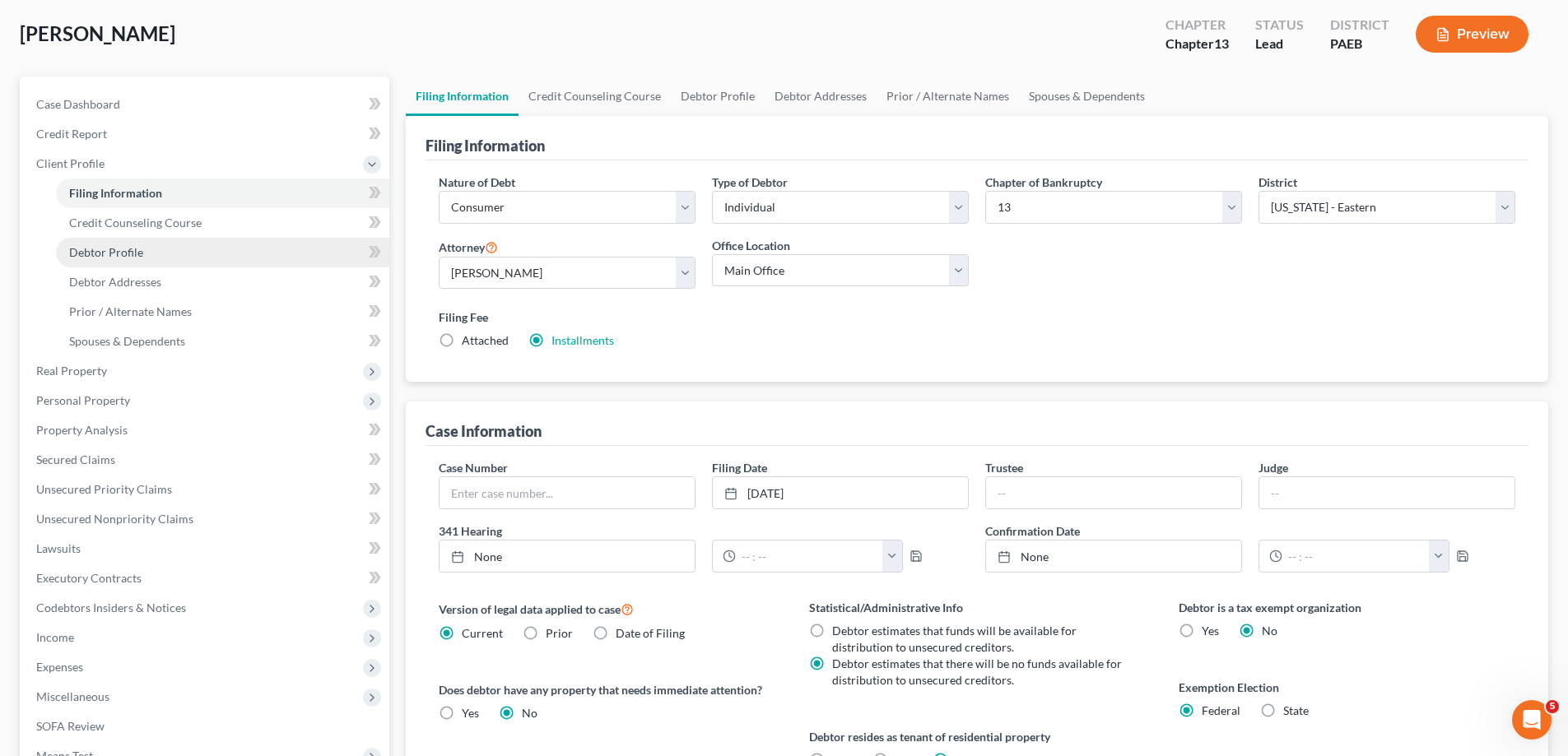
click at [229, 256] on link "Debtor Profile" at bounding box center [222, 252] width 333 height 30
select select "4"
select select "0"
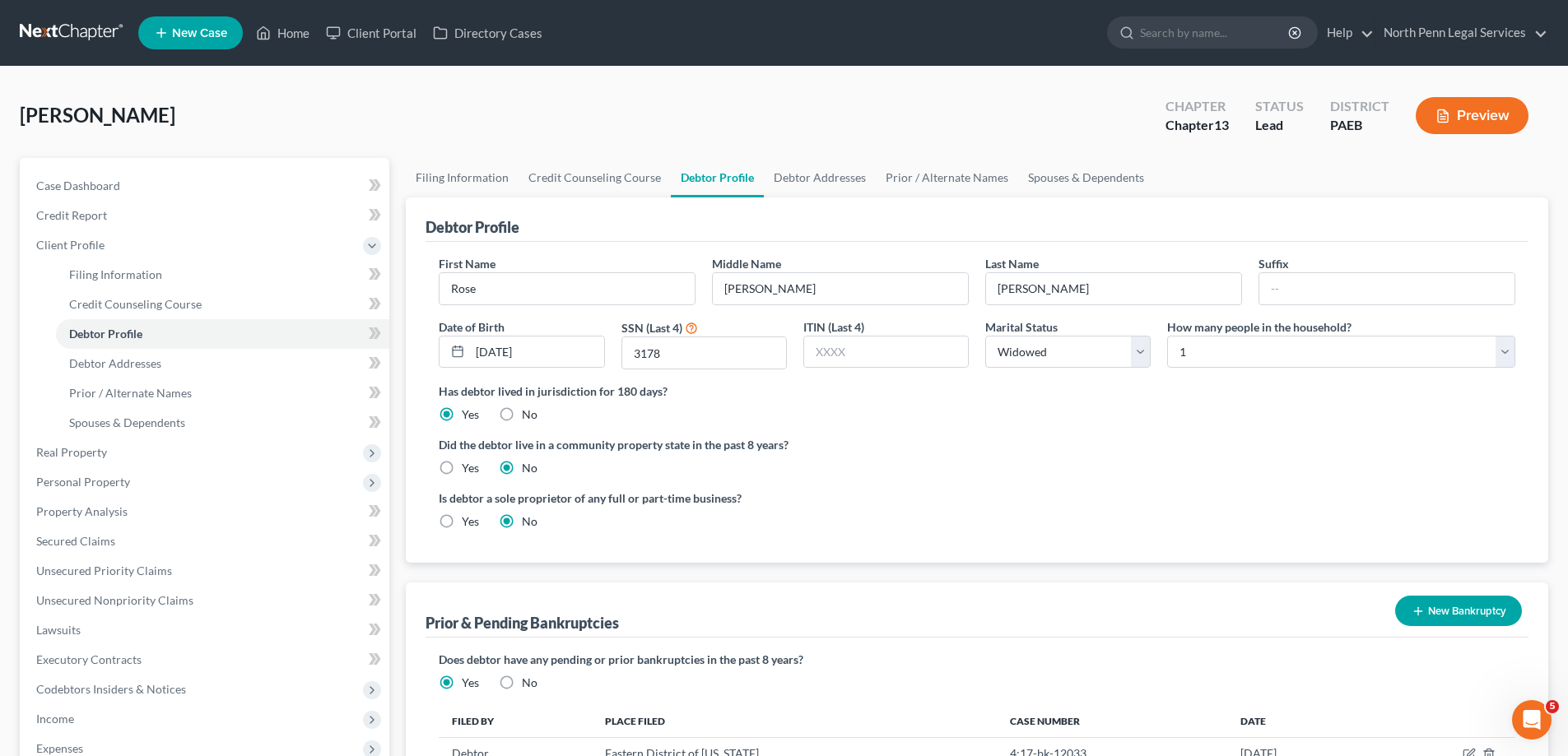
scroll to position [326, 0]
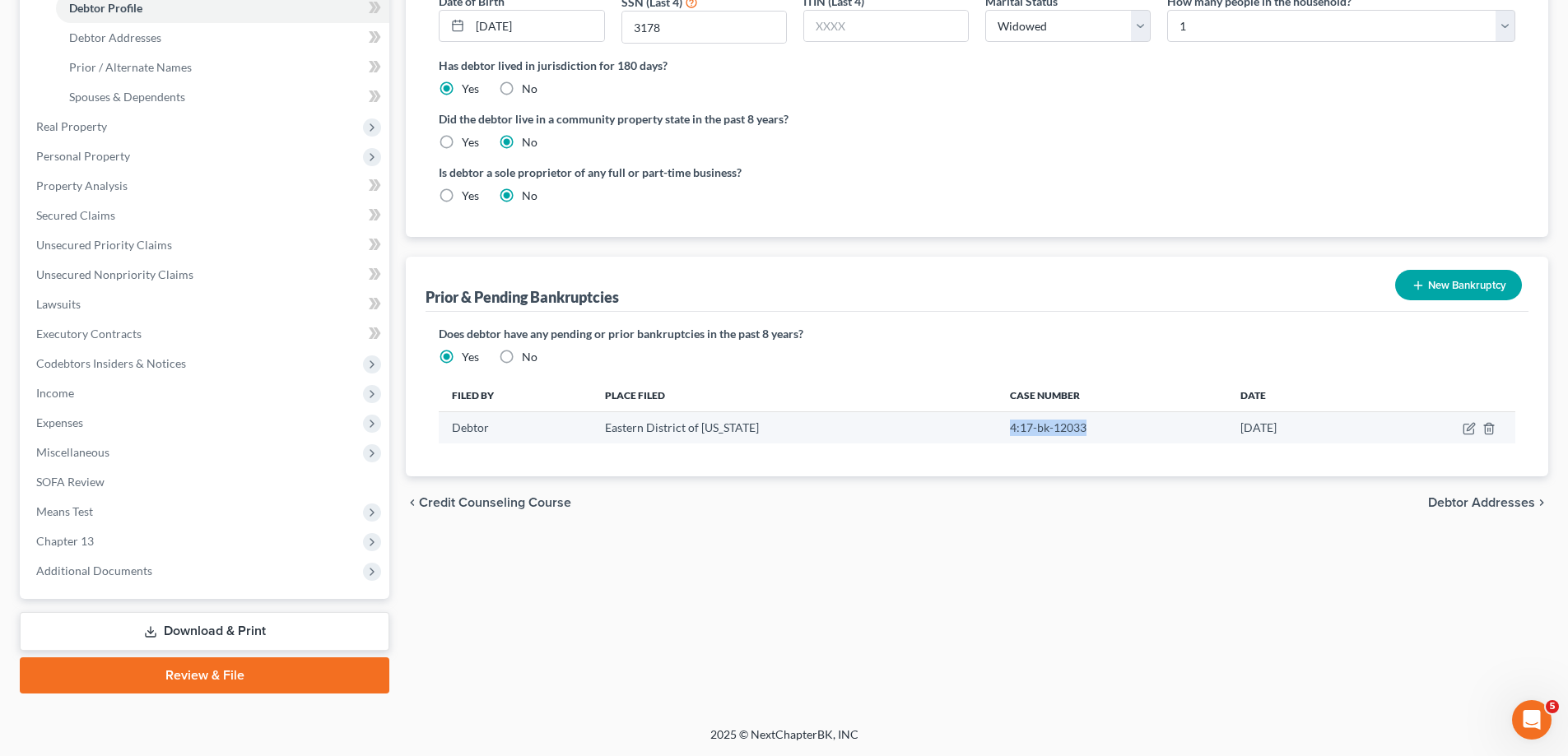
drag, startPoint x: 1074, startPoint y: 427, endPoint x: 990, endPoint y: 421, distance: 84.2
click at [997, 421] on td "4:17-bk-12033" at bounding box center [1112, 428] width 230 height 32
copy td "4:17-bk-12033"
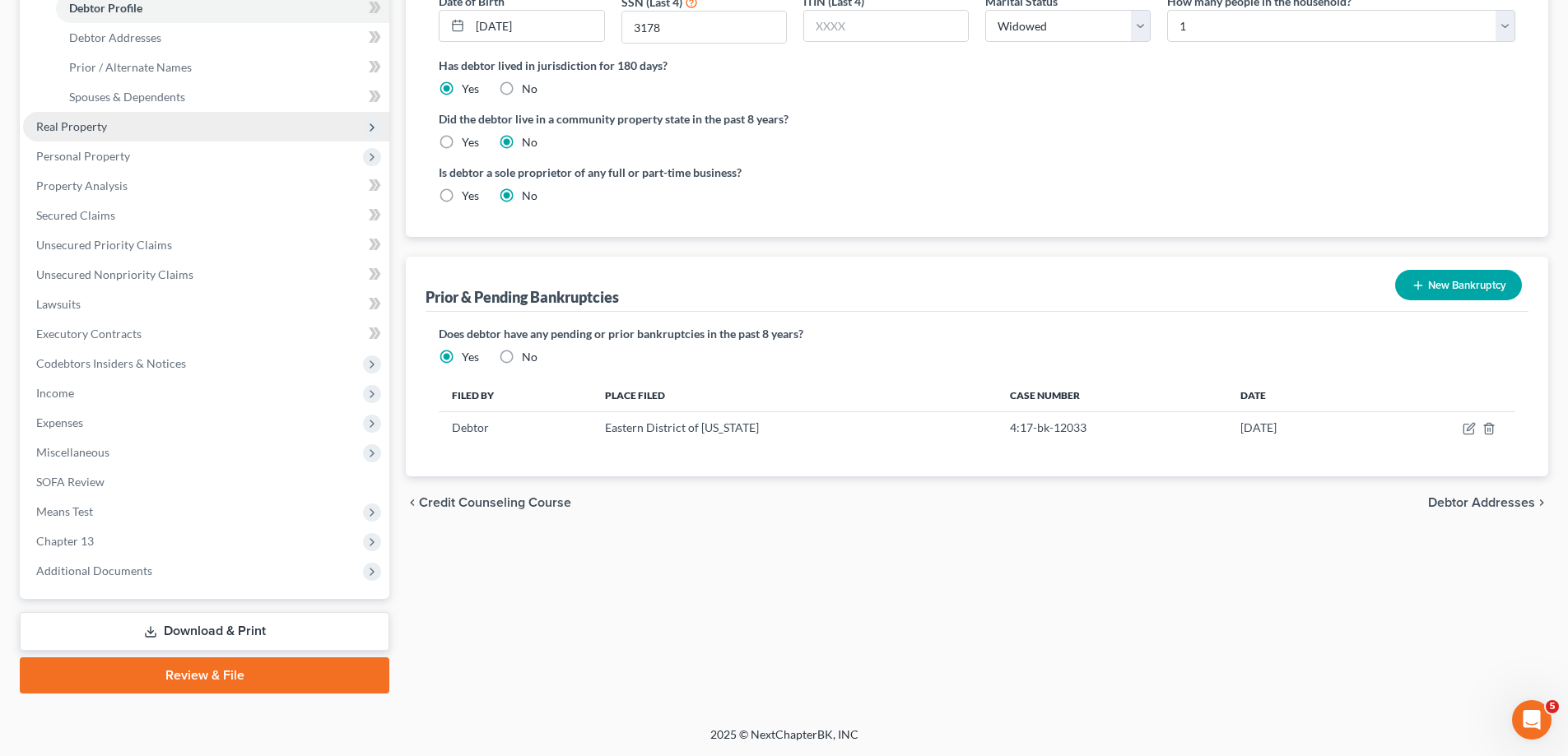
click at [87, 119] on span "Real Property" at bounding box center [71, 126] width 70 height 14
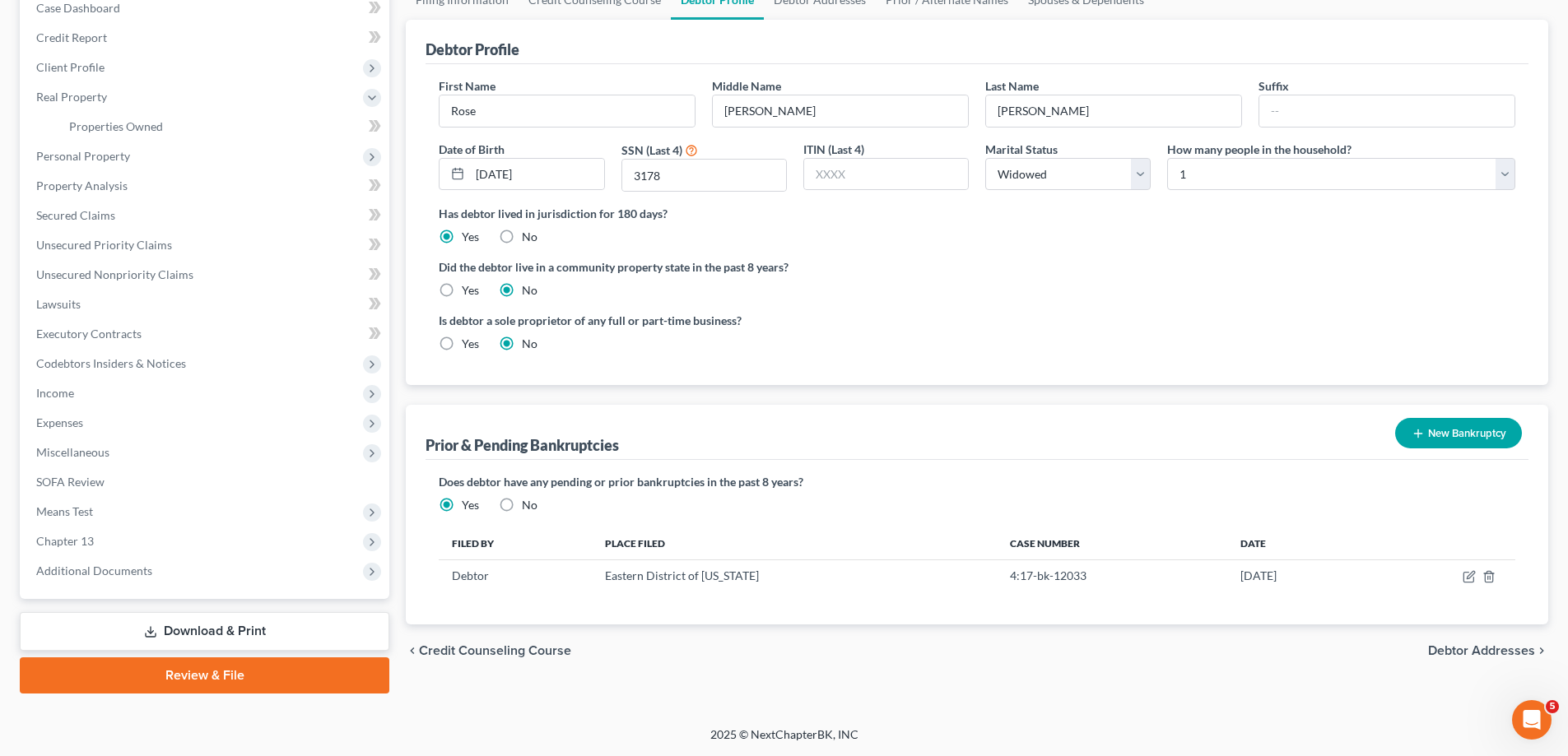
scroll to position [0, 0]
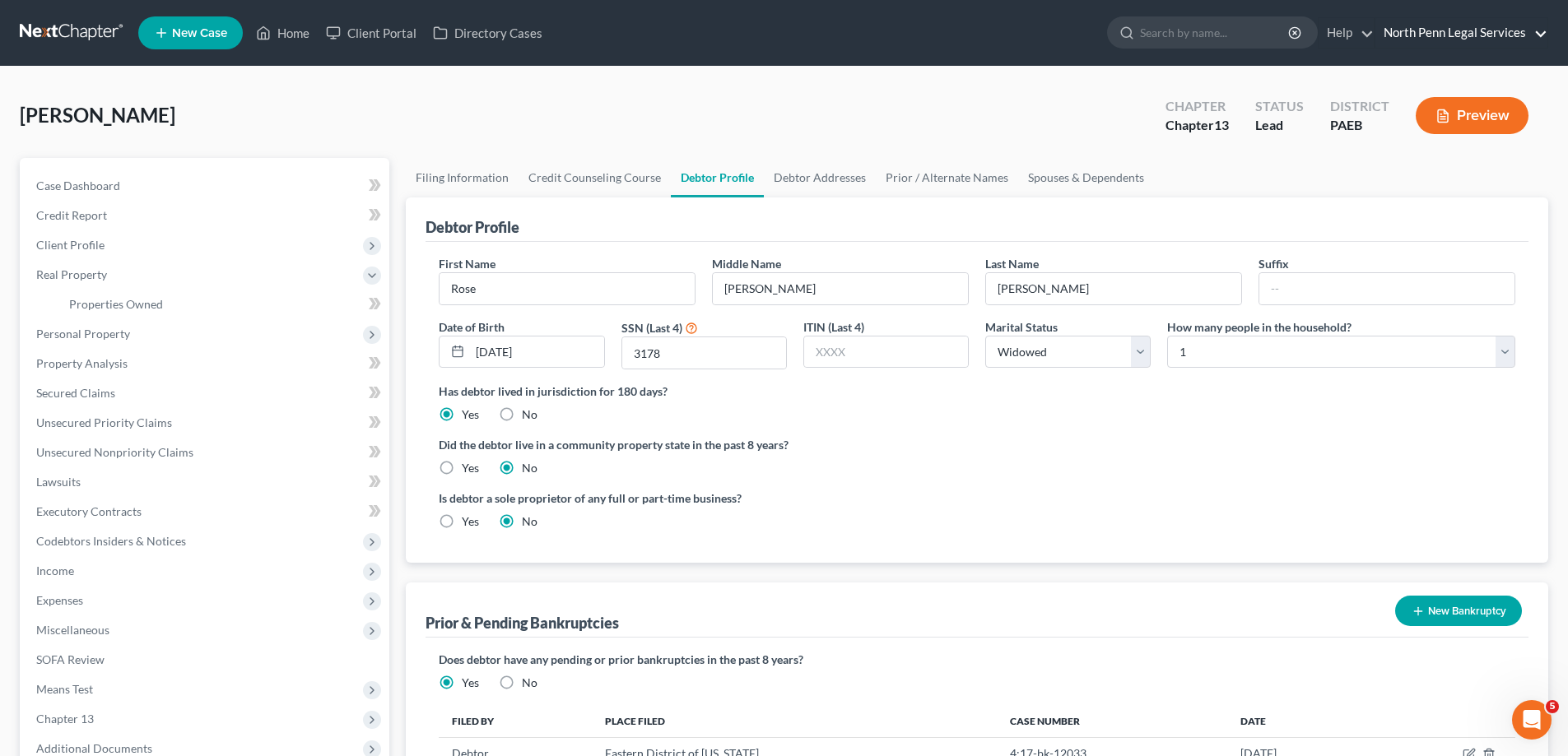
click at [1425, 37] on link "North Penn Legal Services" at bounding box center [1461, 33] width 172 height 30
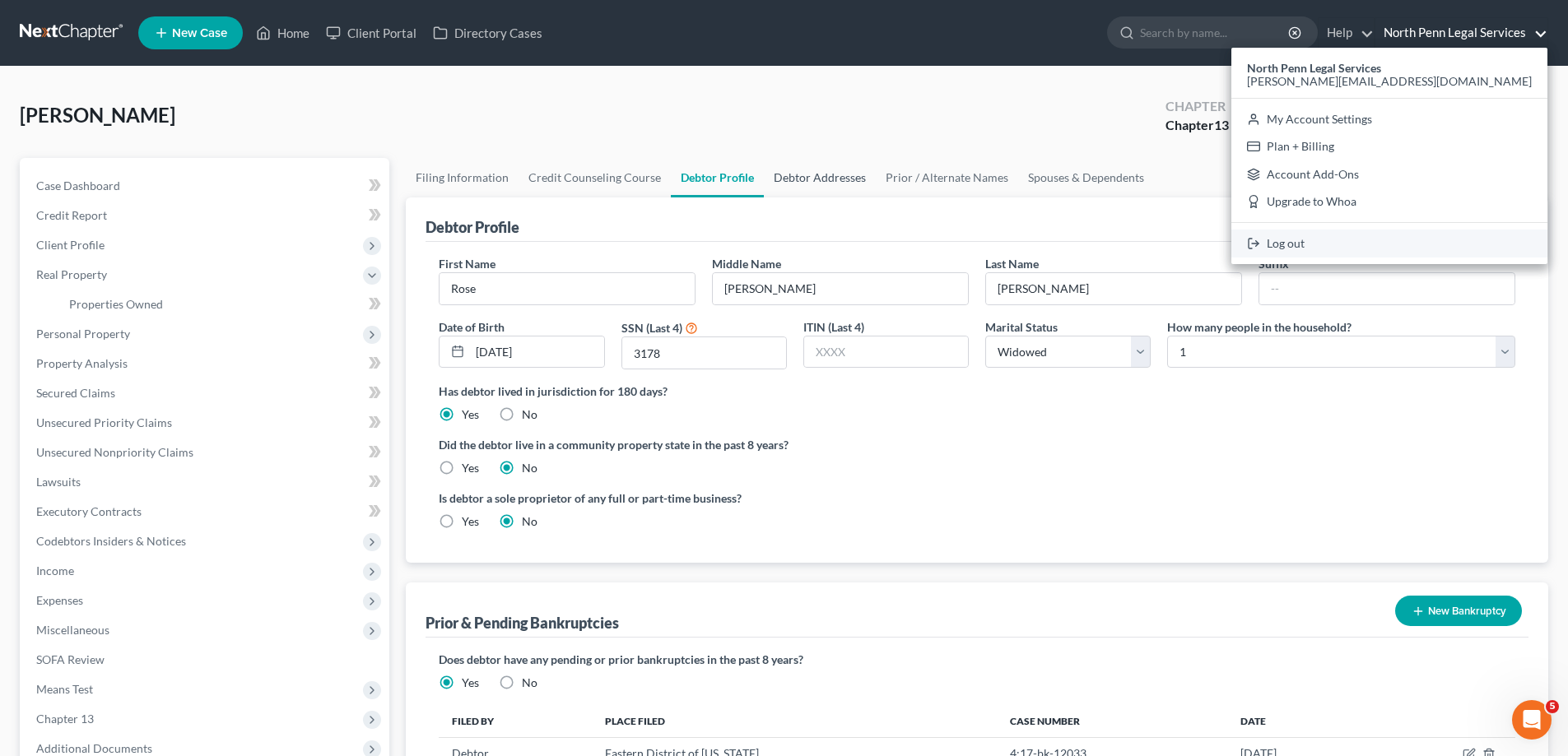
click at [1422, 238] on link "Log out" at bounding box center [1389, 243] width 316 height 28
